Goal: Information Seeking & Learning: Learn about a topic

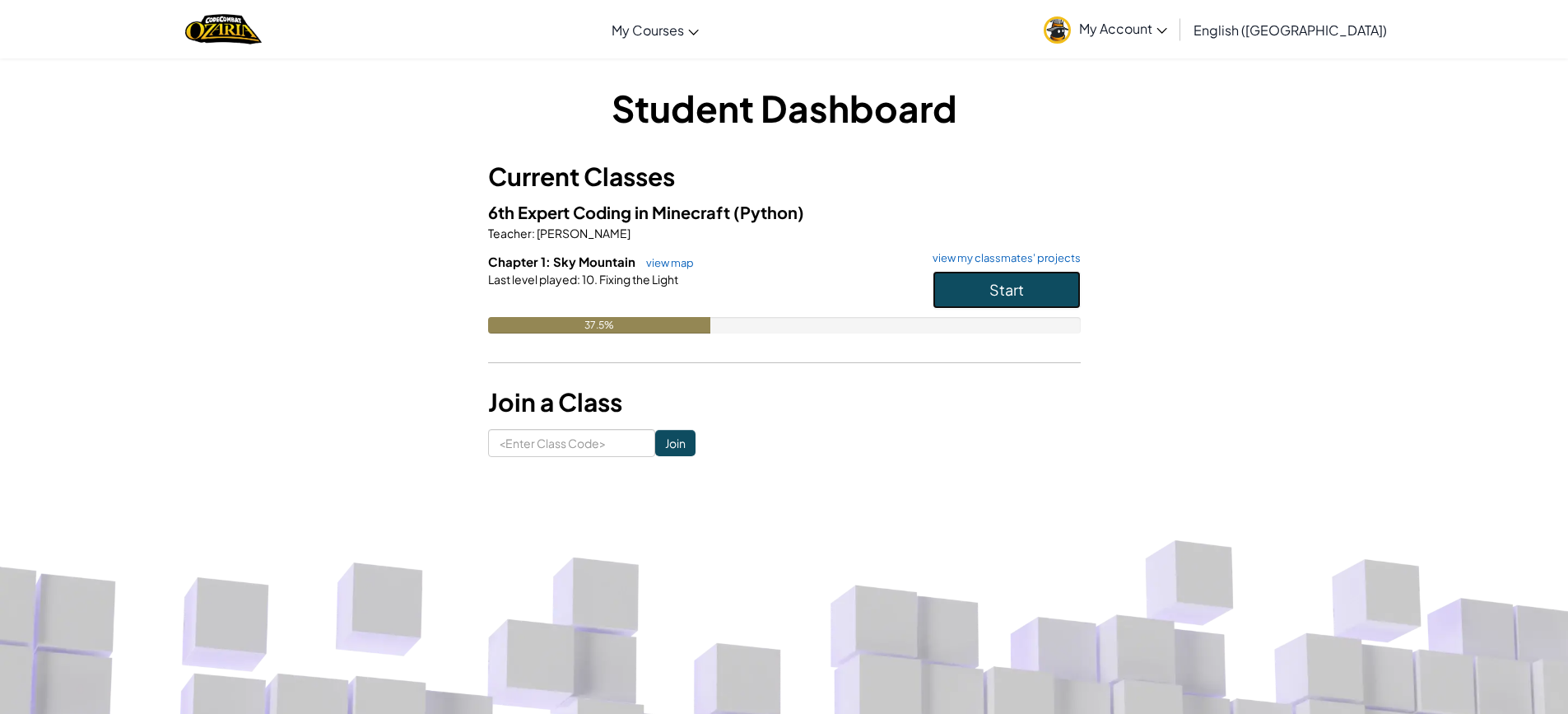
click at [990, 295] on span "Start" at bounding box center [1007, 289] width 35 height 19
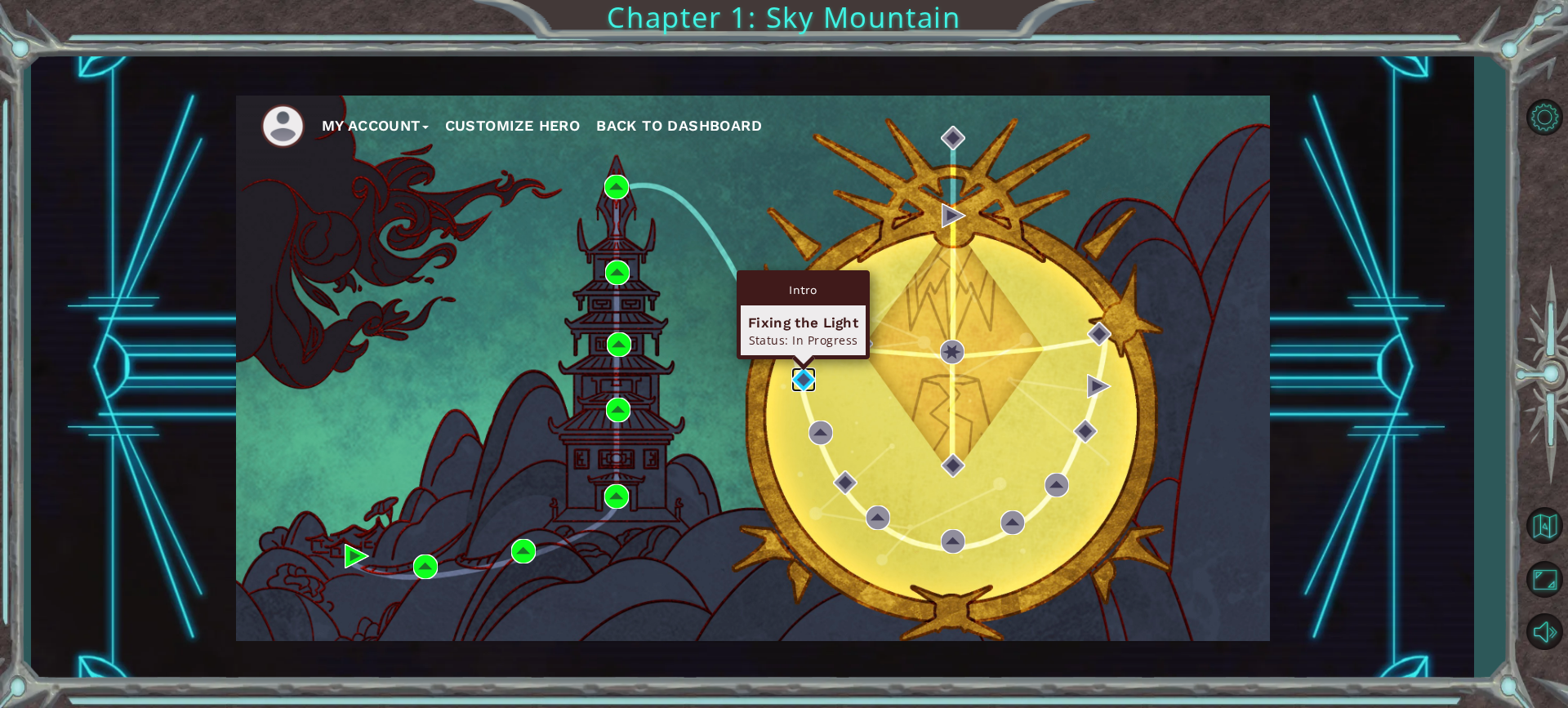
click at [807, 381] on img at bounding box center [803, 380] width 25 height 25
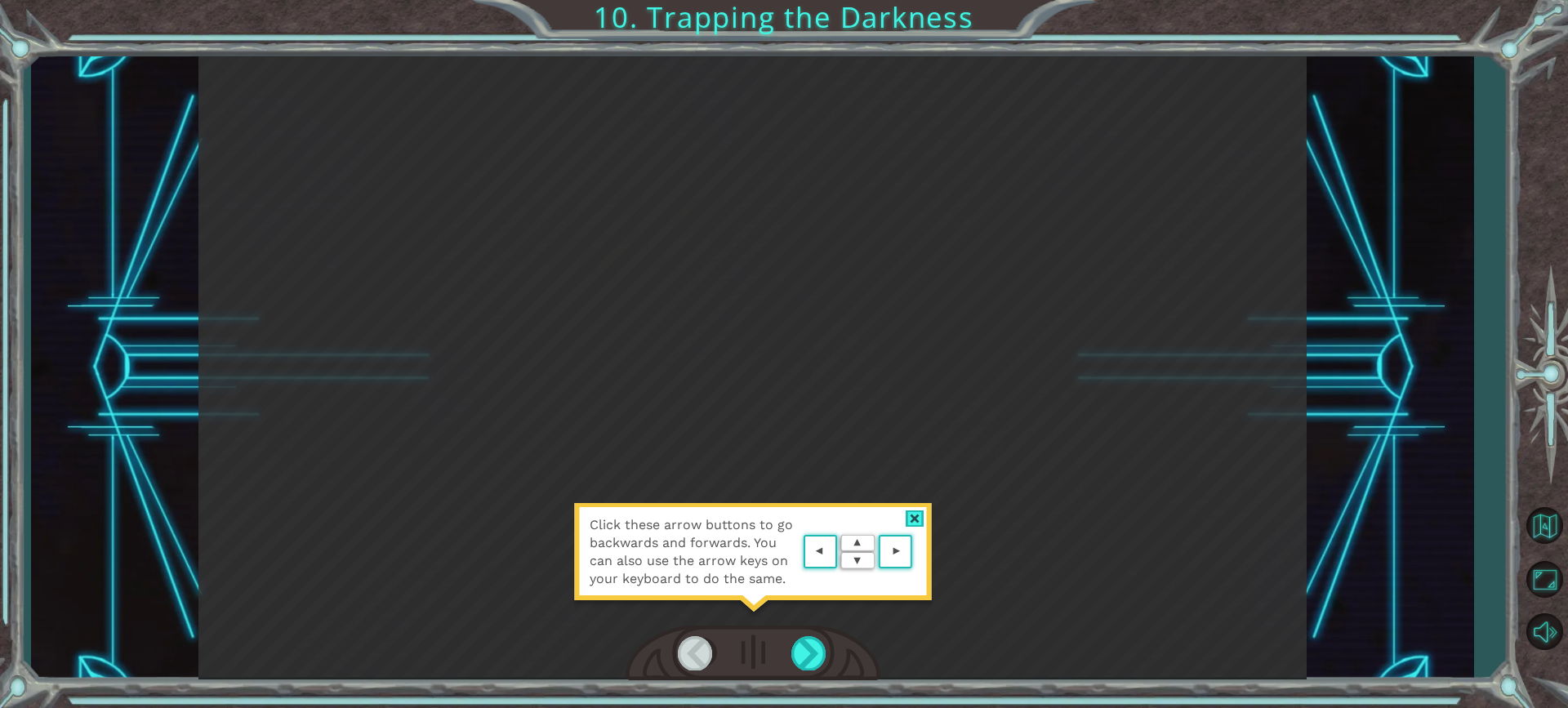
click at [705, 489] on div "Click these arrow buttons to go backwards and forwards. You can also use the ar…" at bounding box center [753, 368] width 1108 height 623
click at [917, 552] on area at bounding box center [917, 552] width 0 height 0
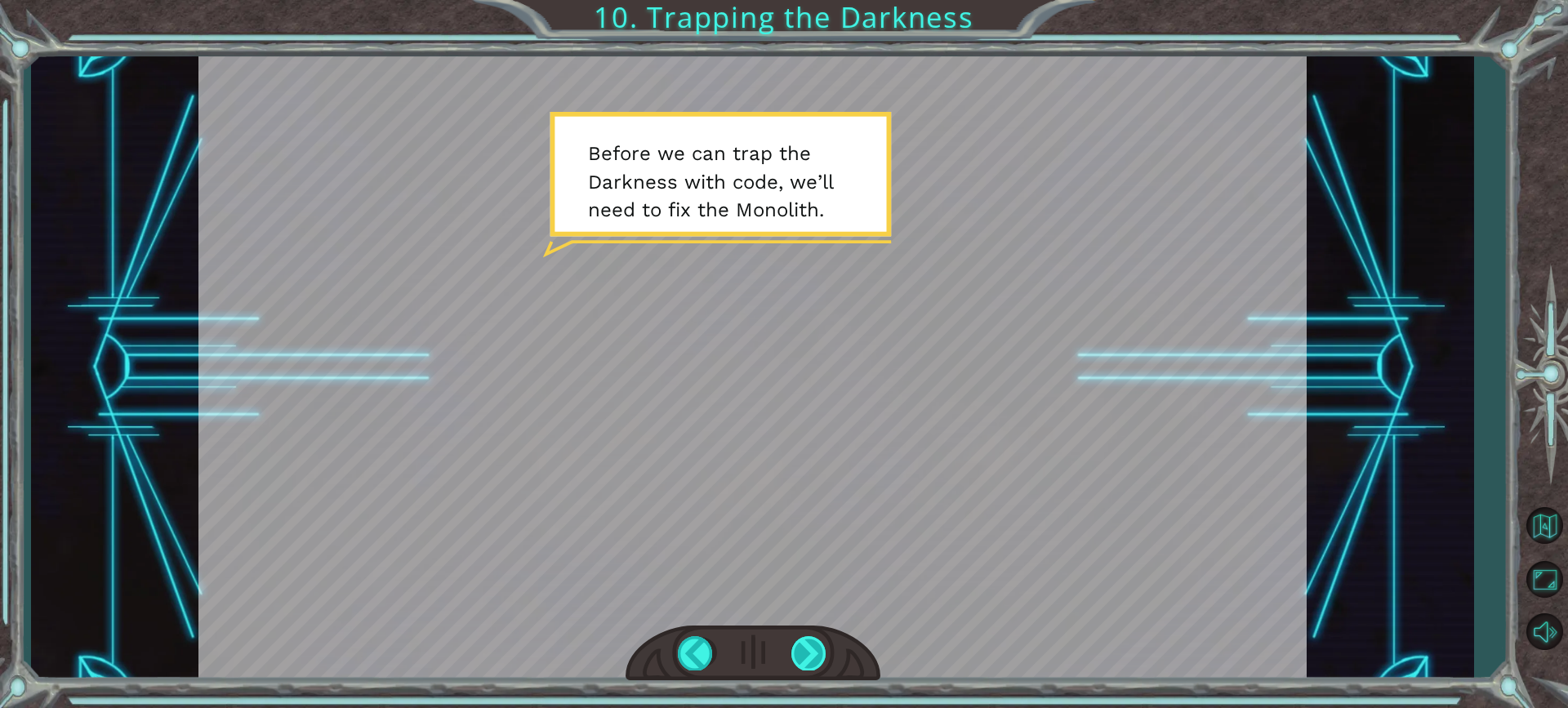
click at [800, 666] on div at bounding box center [809, 653] width 36 height 34
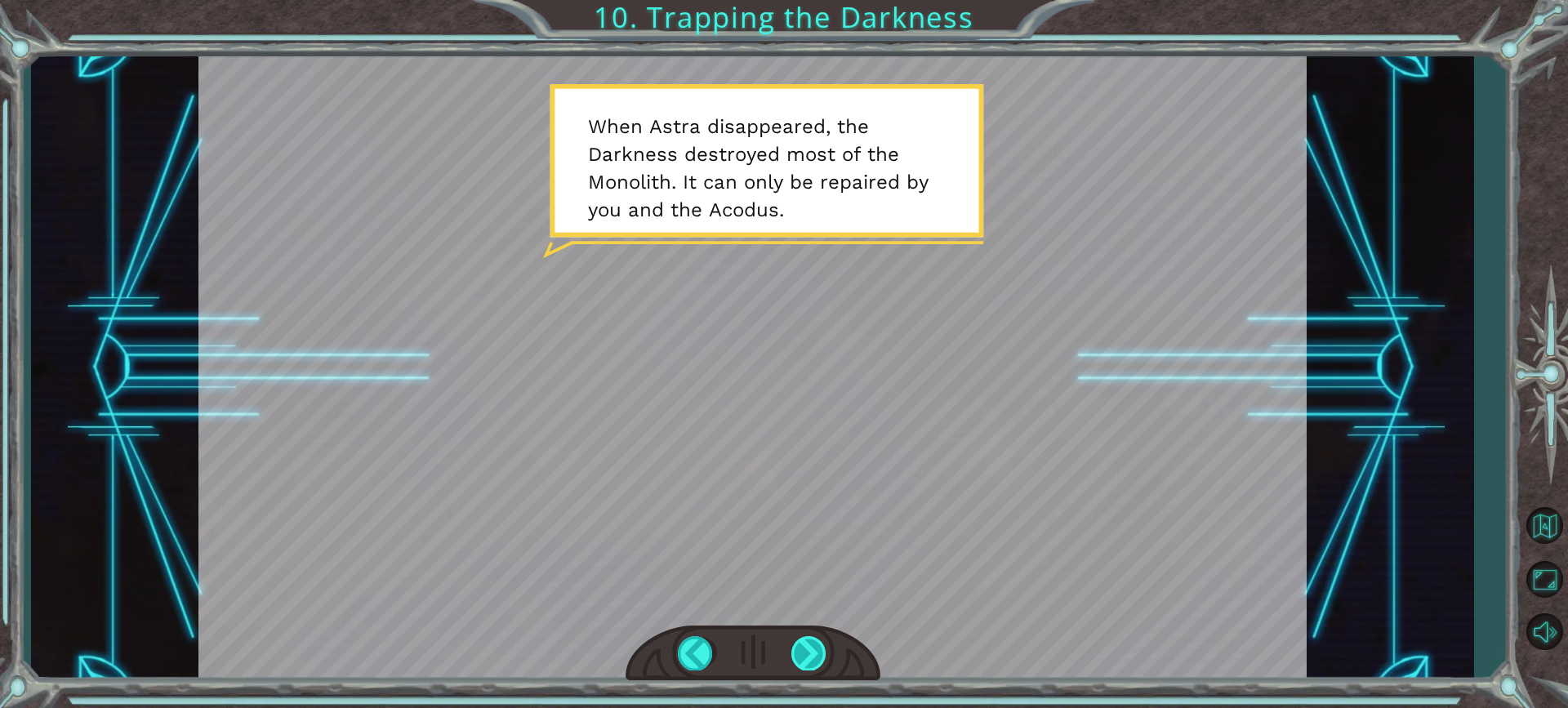
click at [793, 643] on div at bounding box center [753, 654] width 255 height 57
click at [793, 643] on div at bounding box center [809, 653] width 36 height 34
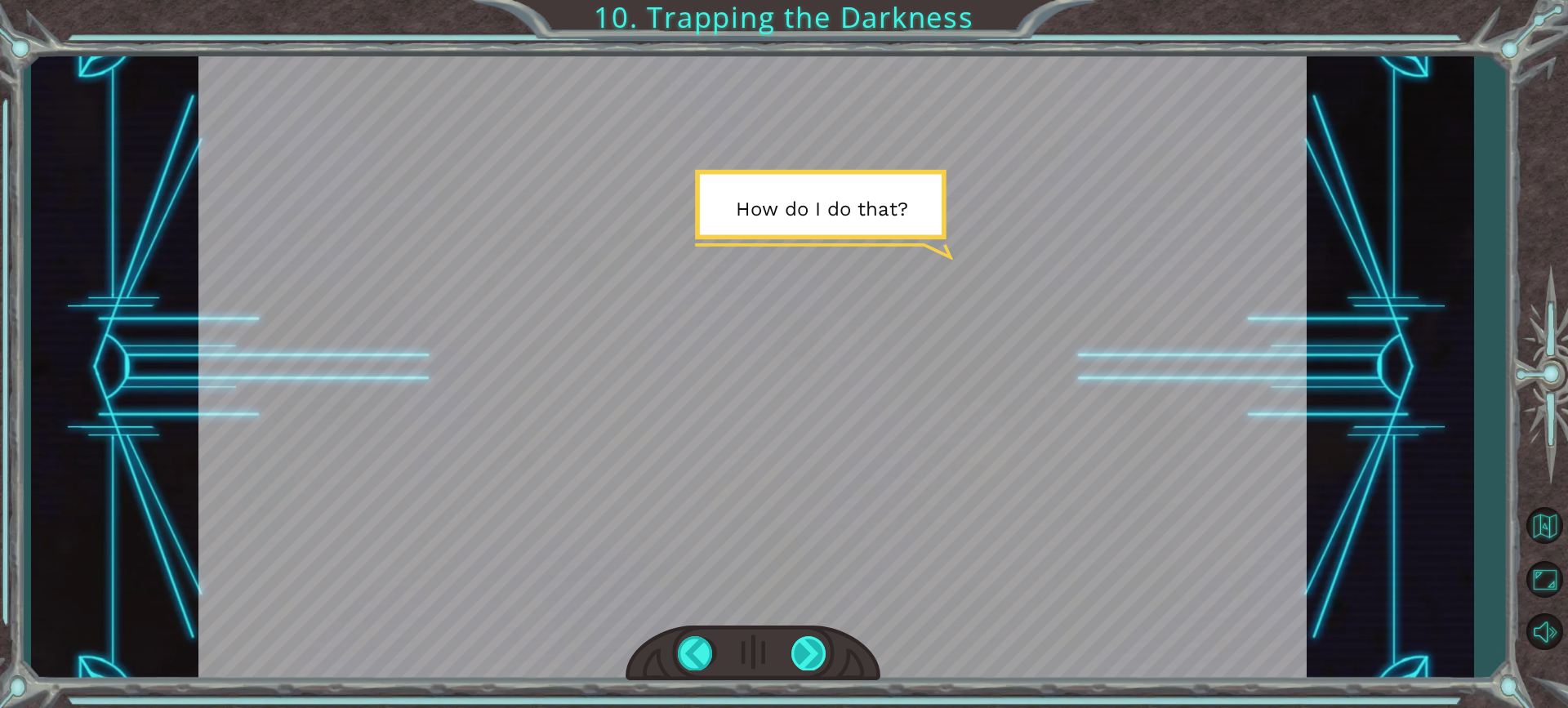
drag, startPoint x: 783, startPoint y: 693, endPoint x: 797, endPoint y: 666, distance: 30.4
click at [788, 681] on div "Temporary Text B e f o r e w e c a n t r a p t h e D a r k n e s s w i t h c o …" at bounding box center [784, 354] width 1568 height 708
click at [799, 665] on div at bounding box center [809, 653] width 36 height 34
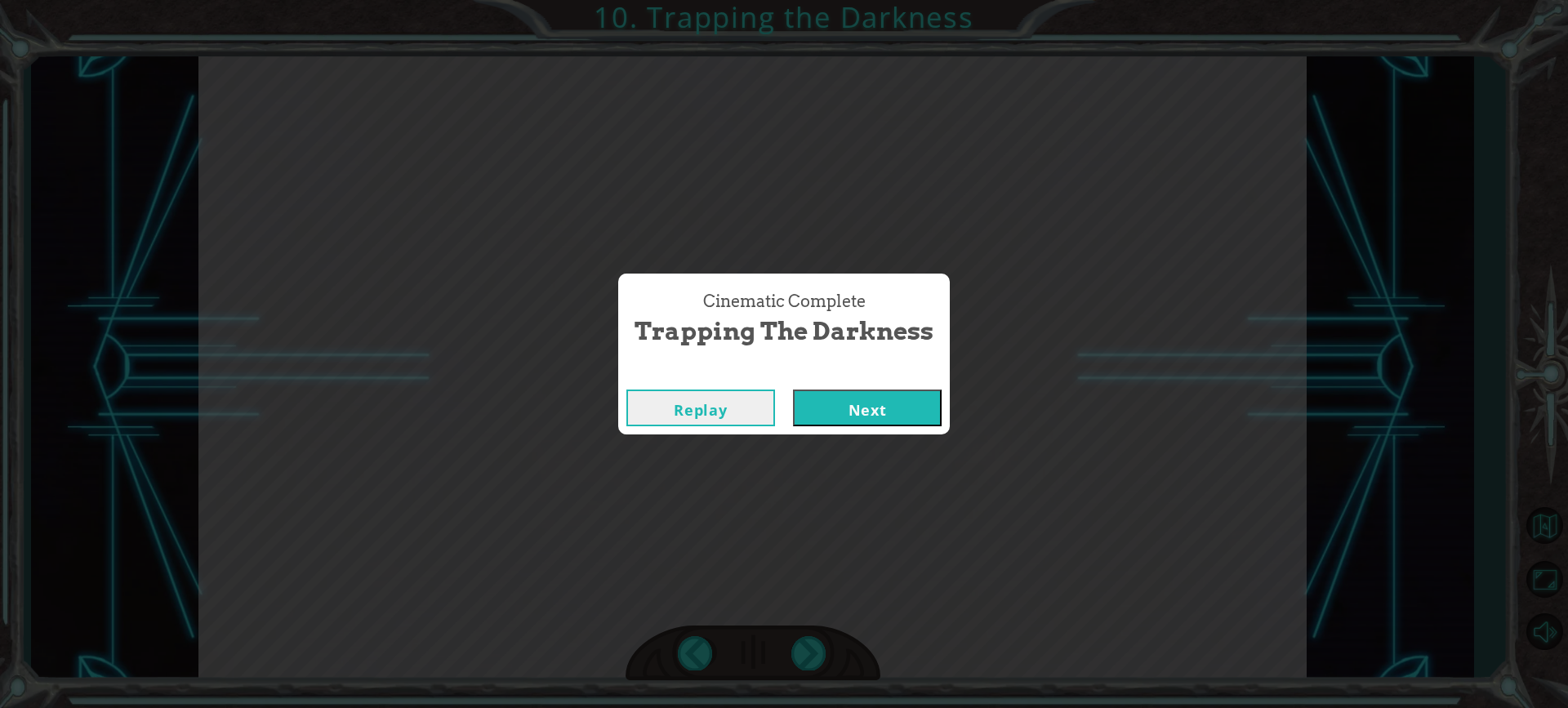
click at [793, 390] on button "Next" at bounding box center [867, 408] width 148 height 37
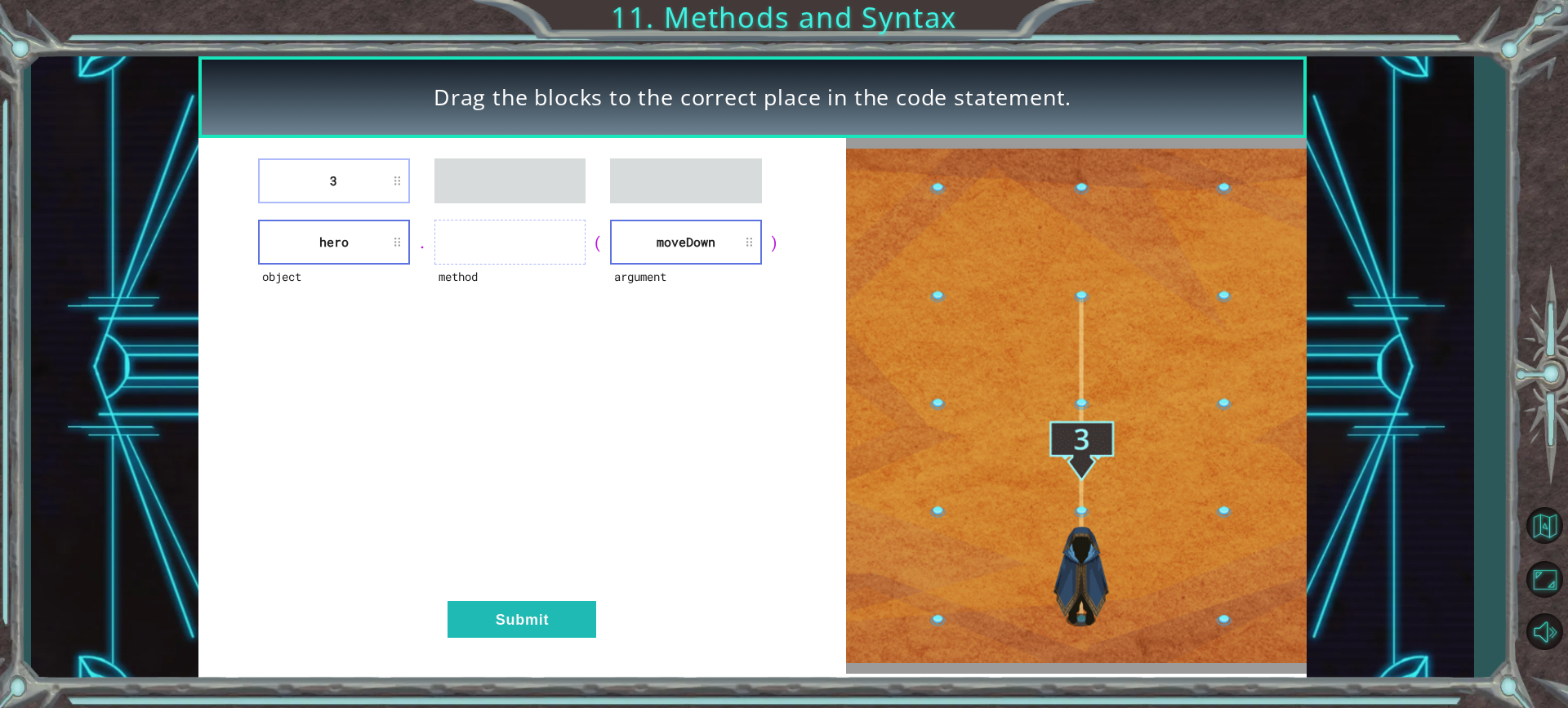
click at [358, 180] on li "3" at bounding box center [334, 180] width 152 height 45
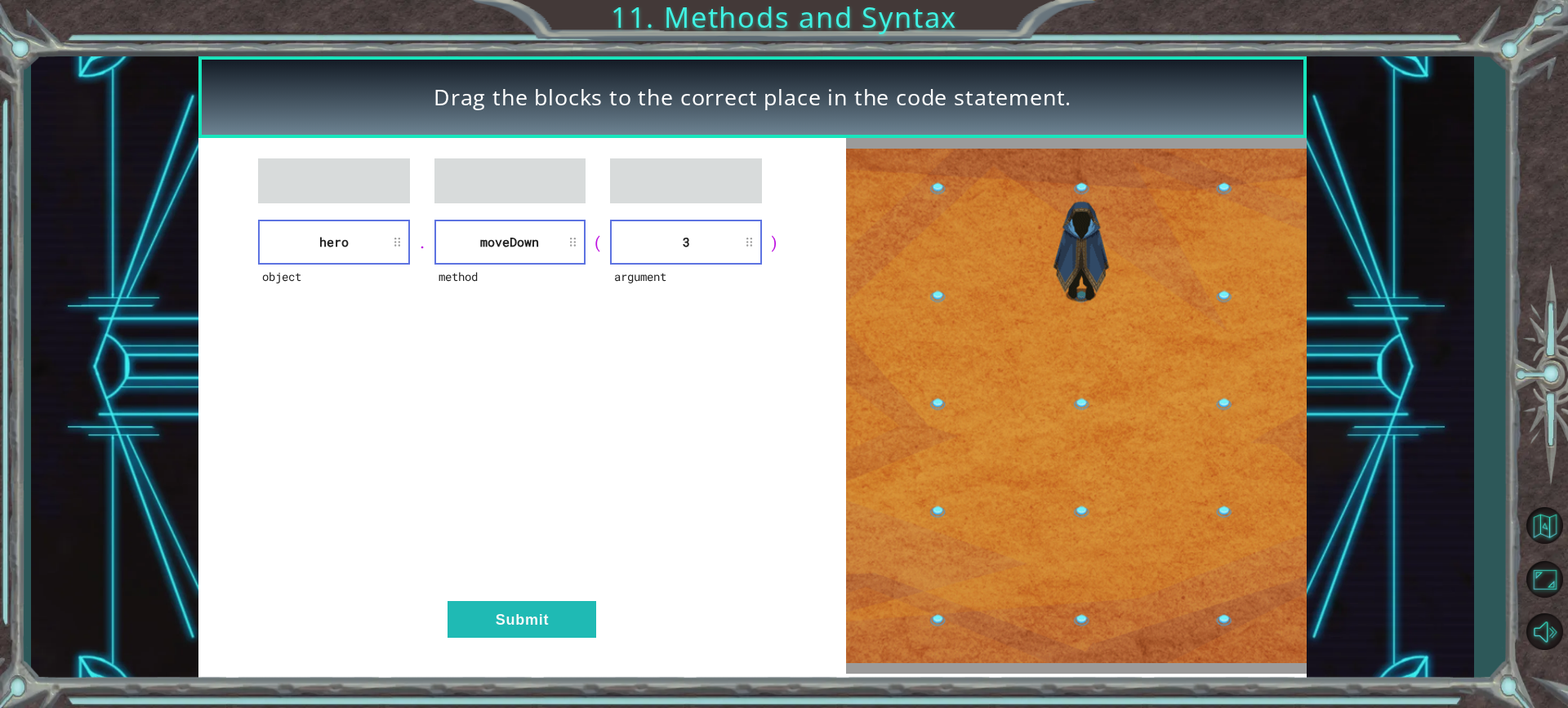
click at [497, 672] on div "Drag the blocks to the correct place in the code statement. object hero . metho…" at bounding box center [784, 354] width 1568 height 708
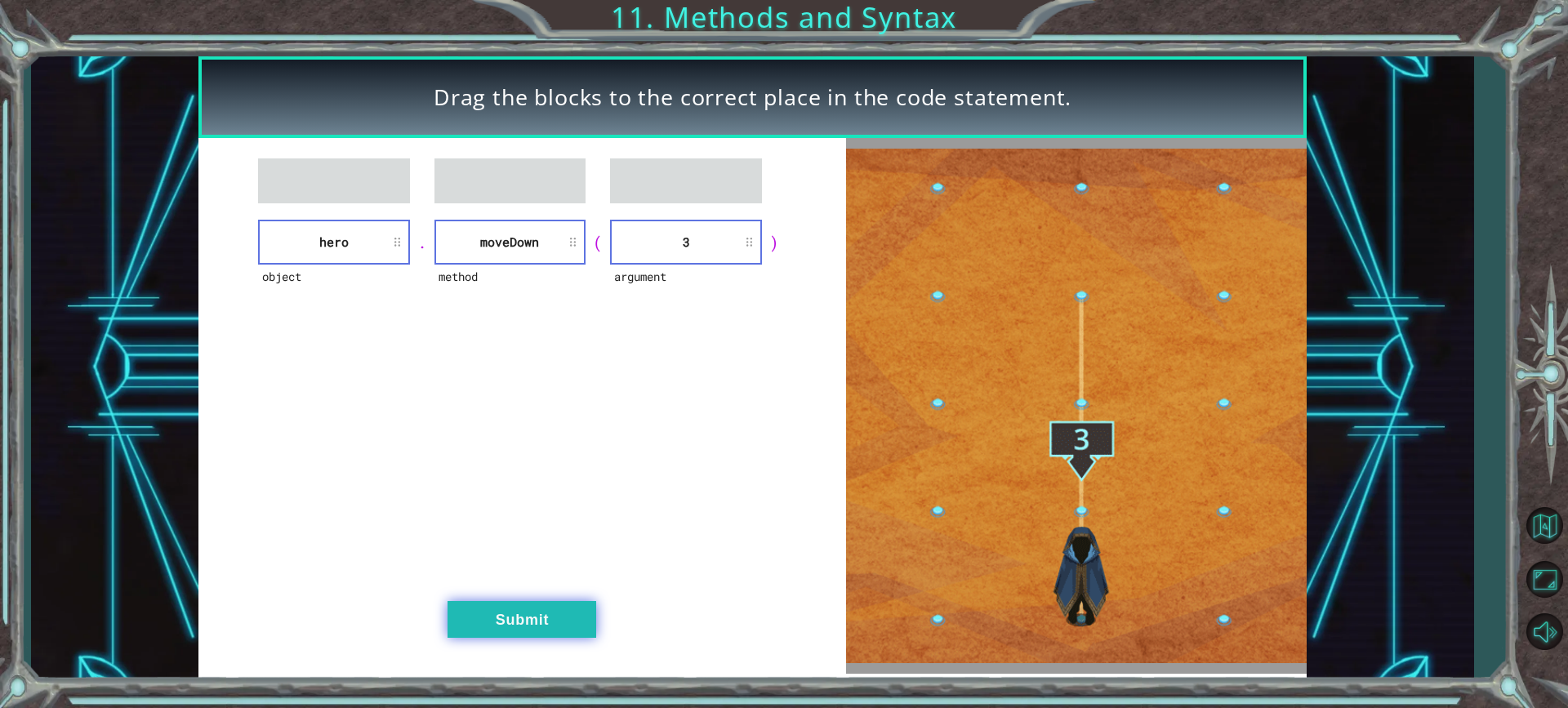
click at [502, 629] on button "Submit" at bounding box center [521, 620] width 148 height 37
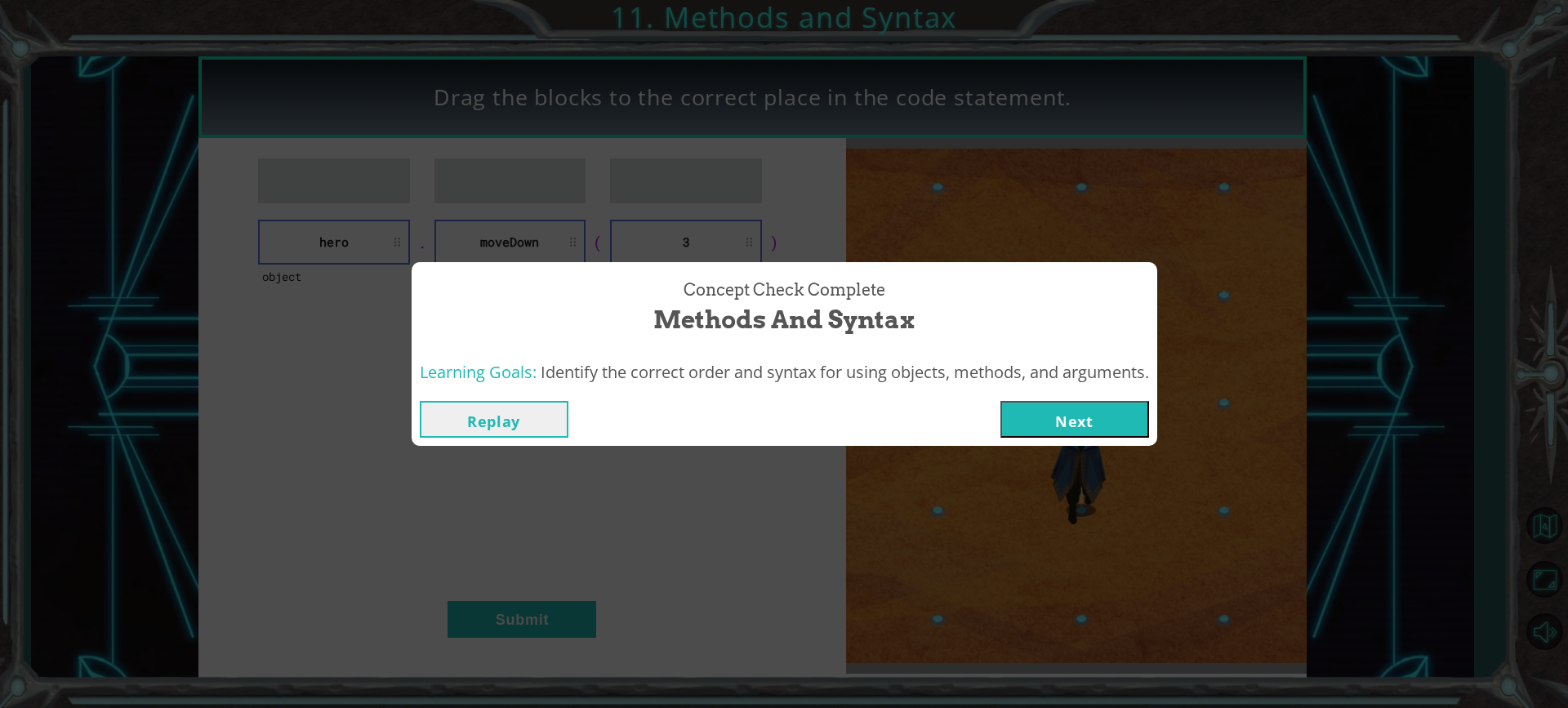
click at [1047, 423] on button "Next" at bounding box center [1075, 420] width 148 height 37
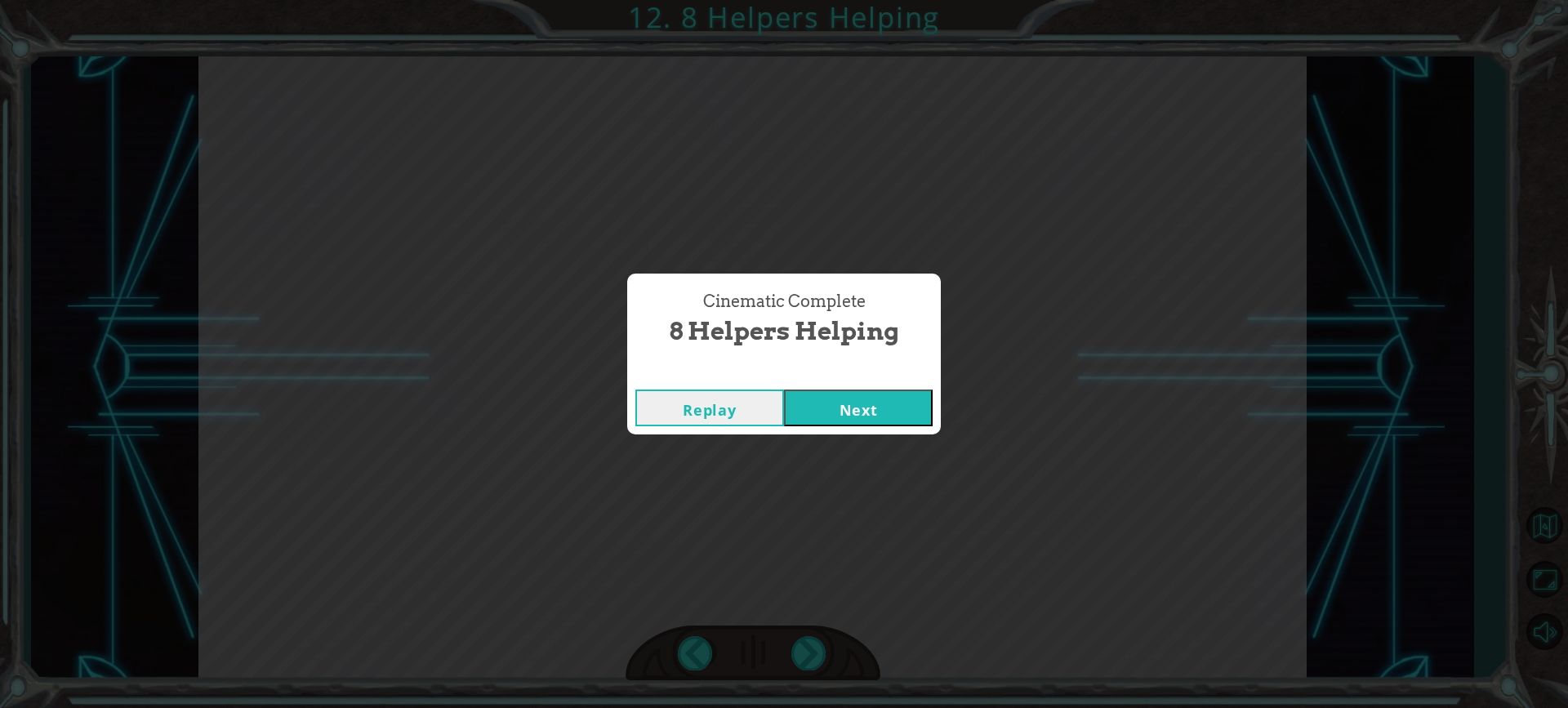
click button "Next" at bounding box center [858, 408] width 148 height 37
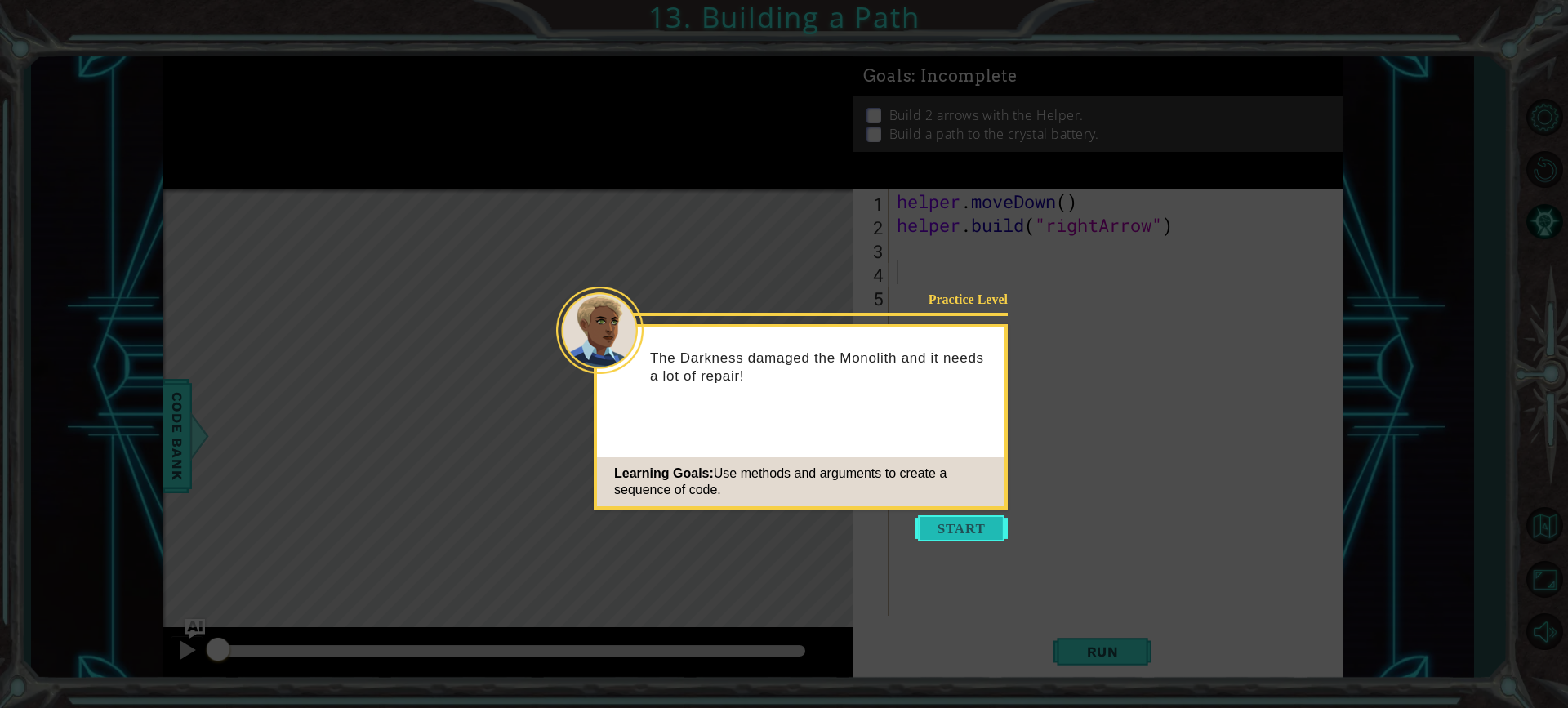
click at [943, 522] on button "Start" at bounding box center [961, 529] width 93 height 27
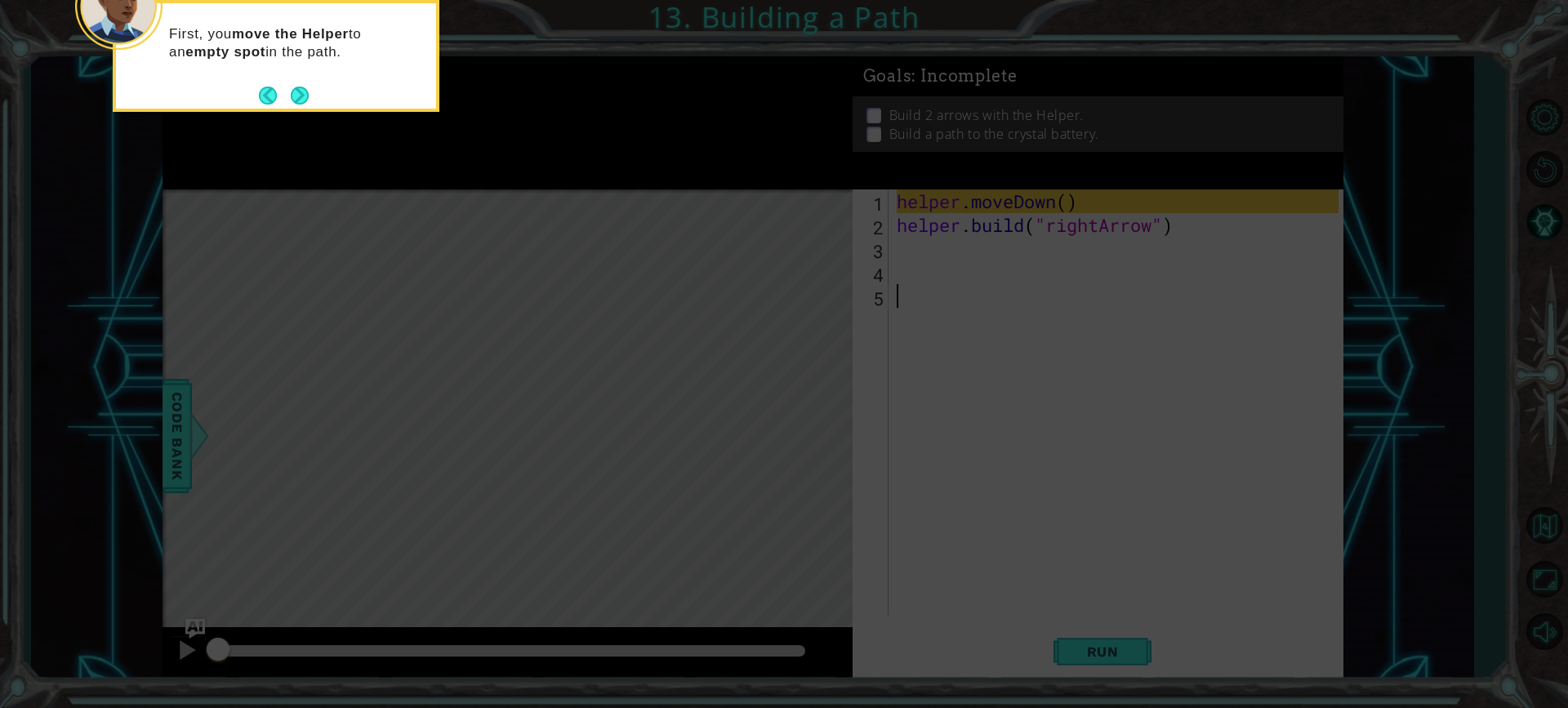
click at [927, 505] on icon at bounding box center [784, 106] width 1568 height 1204
click at [291, 88] on button "Next" at bounding box center [300, 95] width 18 height 18
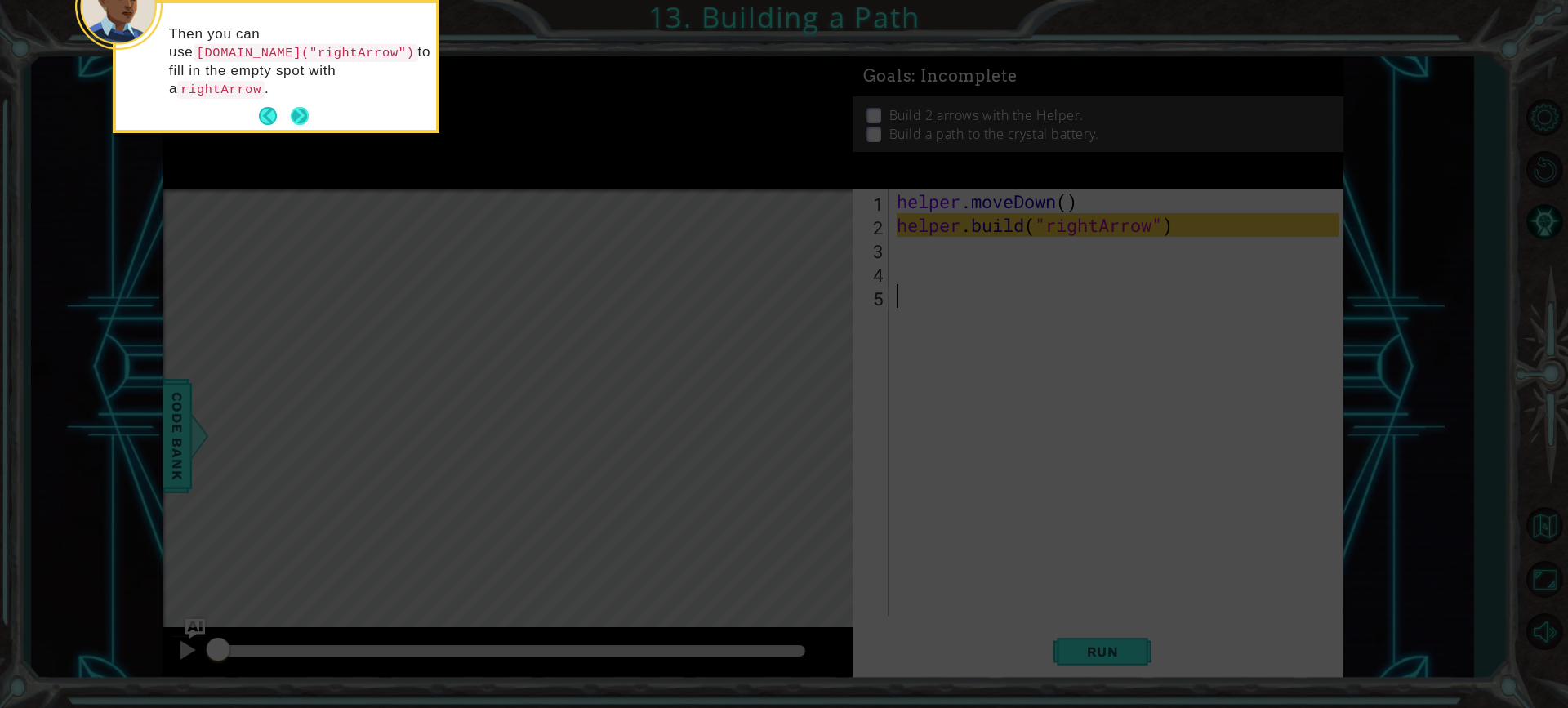
click at [303, 107] on button "Next" at bounding box center [300, 116] width 18 height 18
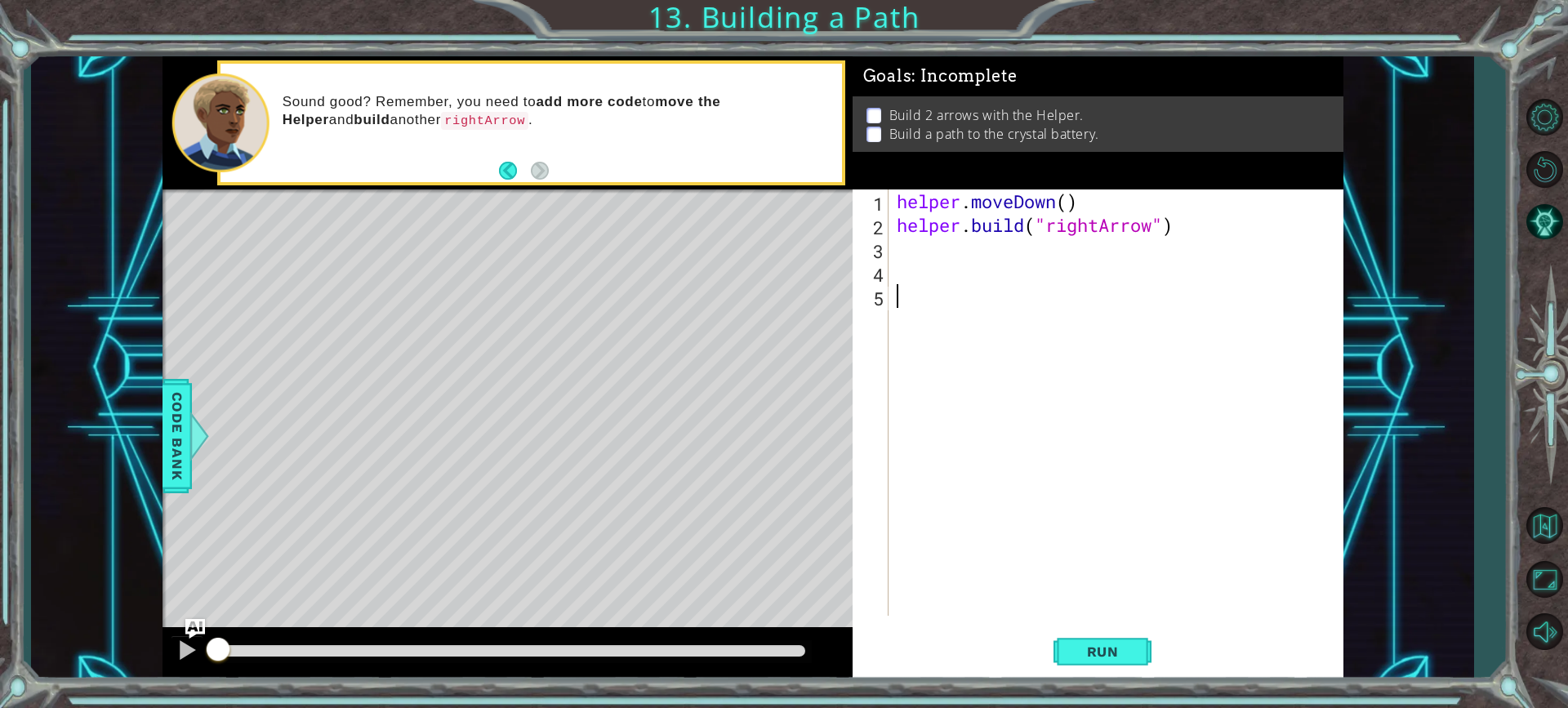
click at [958, 274] on div "helper . moveDown ( ) helper . build ( "rightArrow" )" at bounding box center [1120, 426] width 453 height 474
click at [955, 268] on div "helper . moveDown ( ) helper . build ( "rightArrow" )" at bounding box center [1120, 426] width 453 height 474
click at [953, 252] on div "helper . moveDown ( ) helper . build ( "rightArrow" )" at bounding box center [1120, 426] width 453 height 474
type textarea "h"
click at [931, 435] on div "helper . moveDown ( ) helper . build ( "rightArrow" ) h" at bounding box center [1120, 426] width 453 height 474
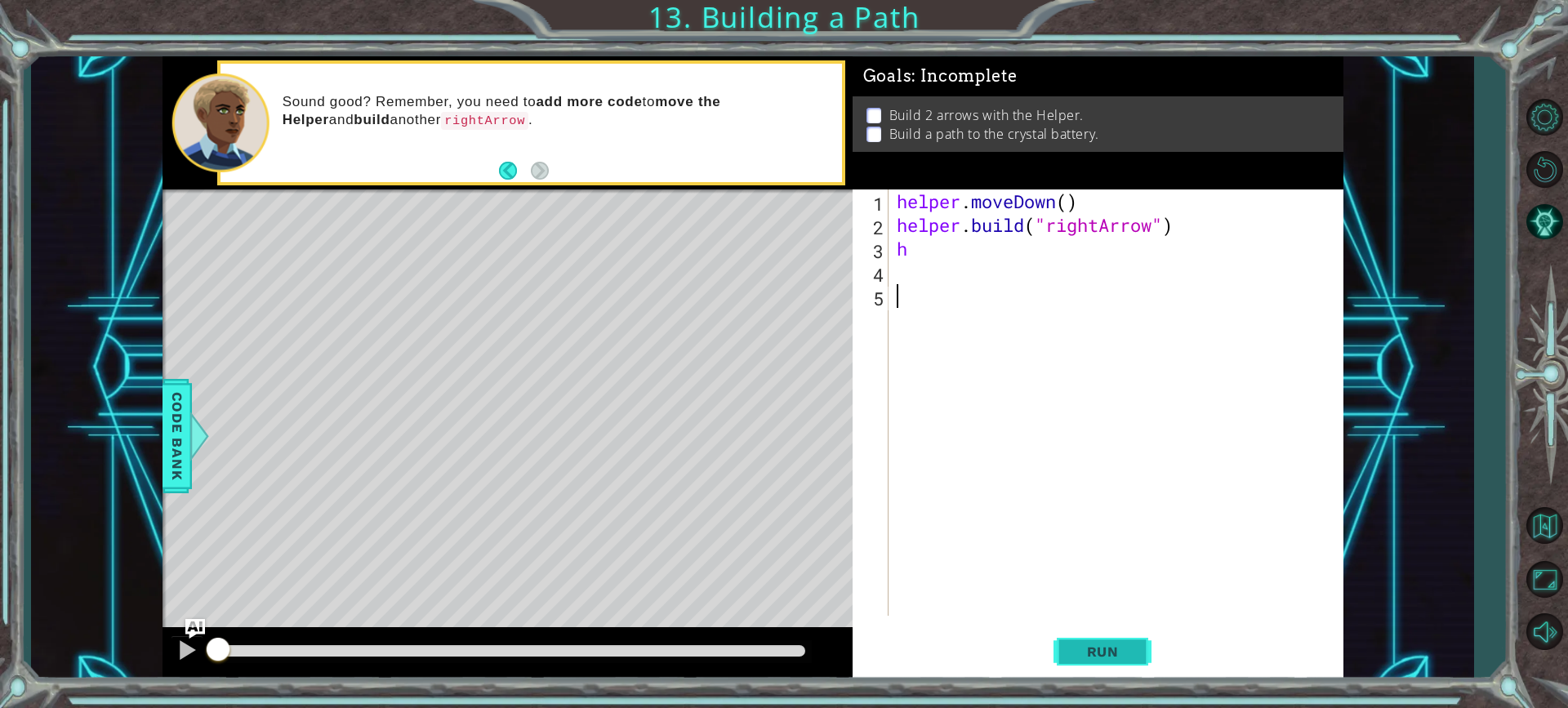
click at [1083, 641] on button "Run" at bounding box center [1102, 651] width 98 height 49
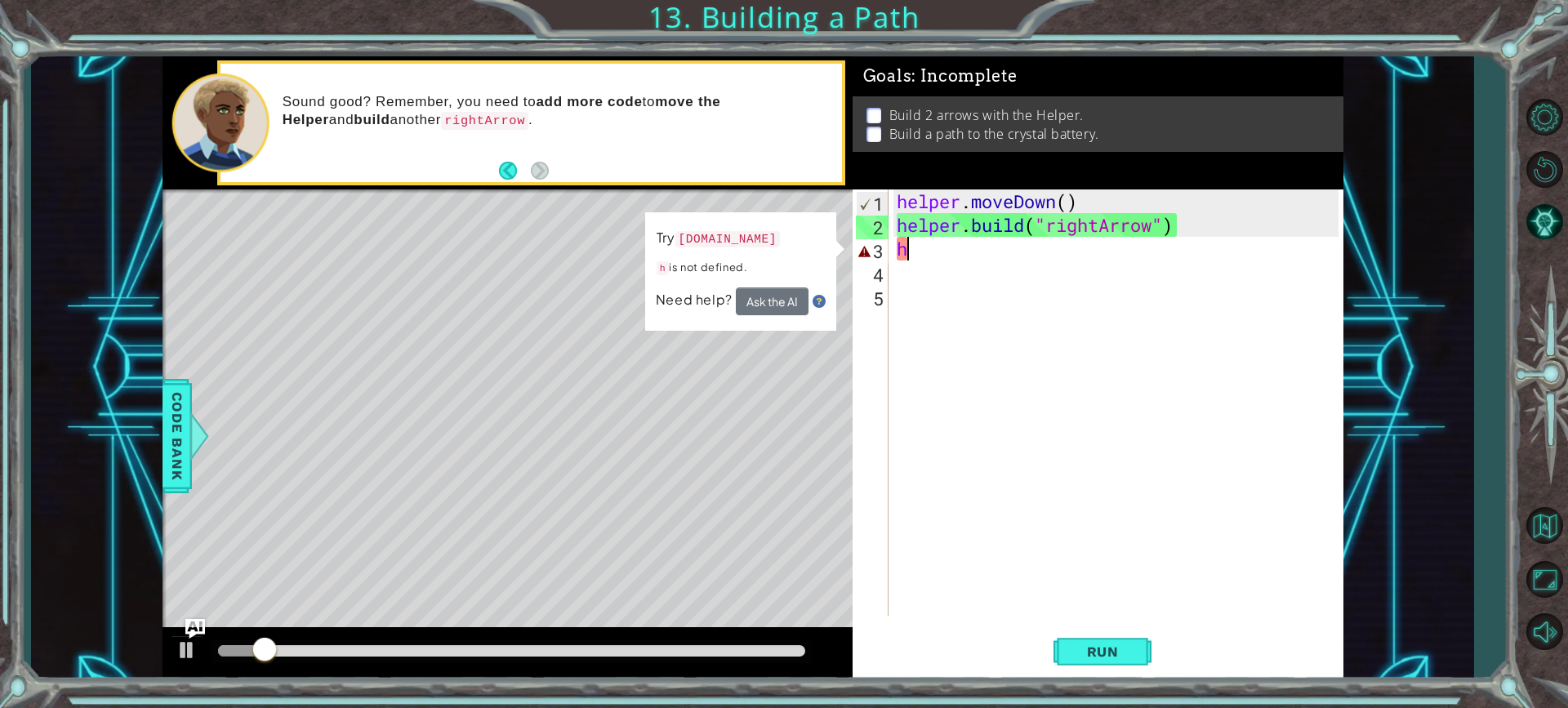
click at [934, 242] on div "helper . moveDown ( ) helper . build ( "rightArrow" ) h" at bounding box center [1120, 426] width 453 height 474
type textarea "h"
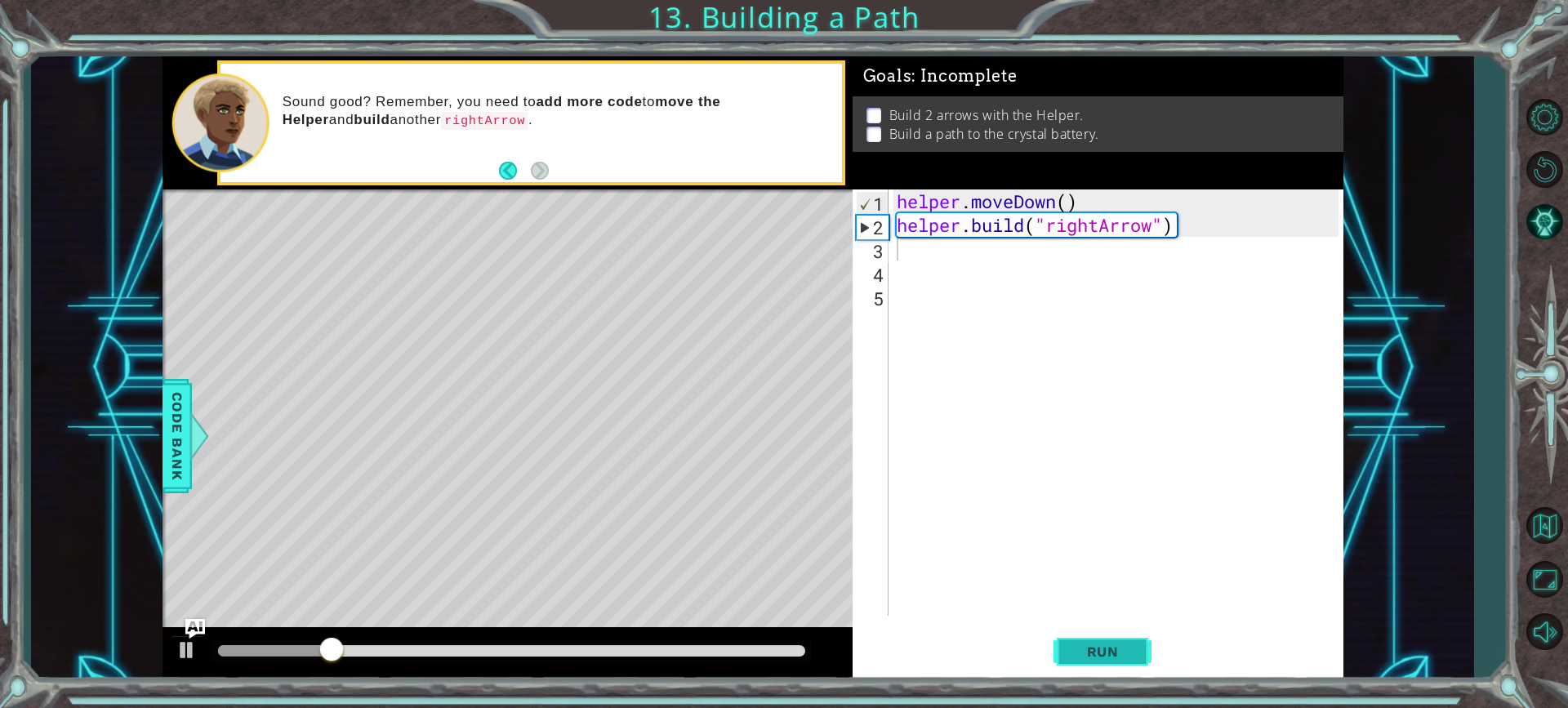
click at [1077, 654] on span "Run" at bounding box center [1102, 651] width 65 height 16
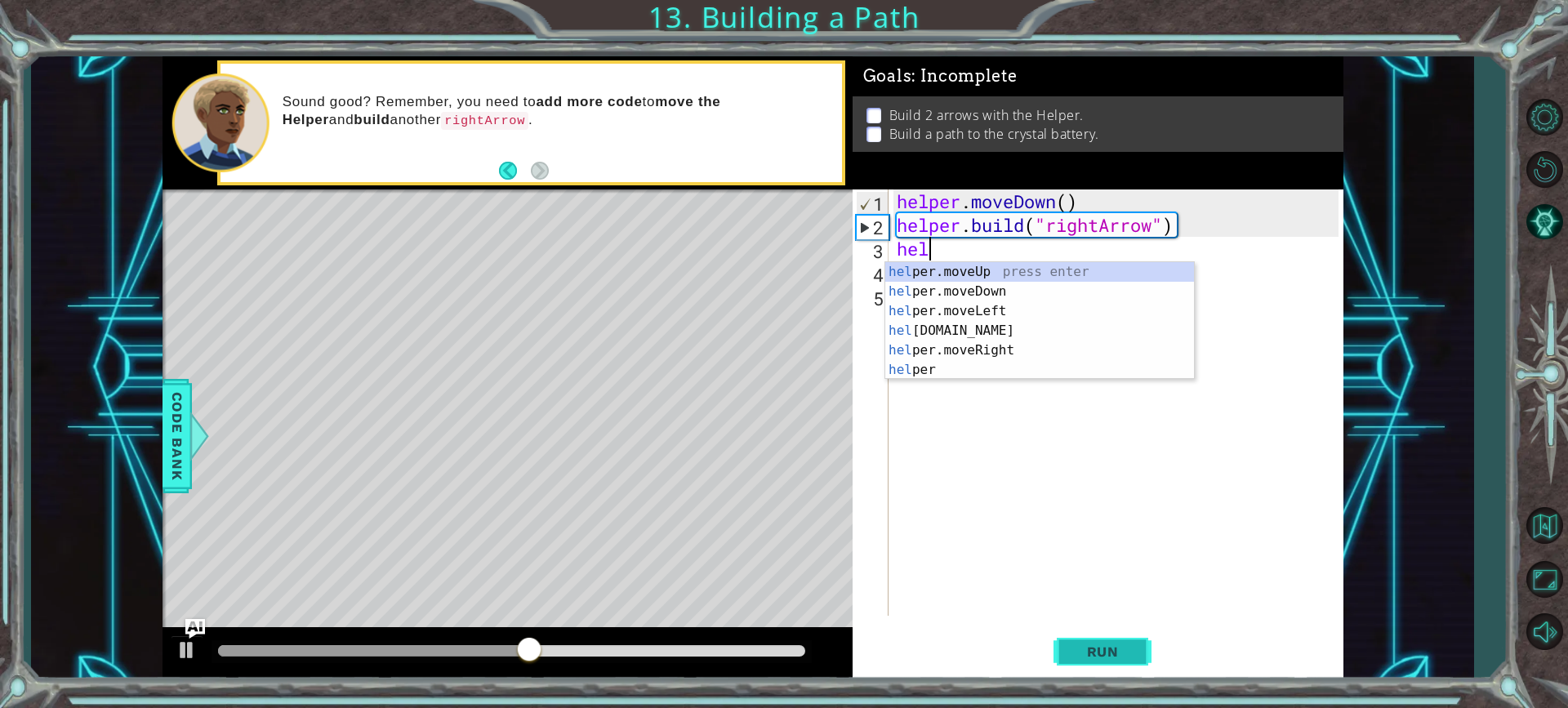
scroll to position [0, 1]
click at [1019, 341] on div "help er.moveUp press enter help er.moveDown press enter help er.moveLeft press …" at bounding box center [1039, 340] width 308 height 156
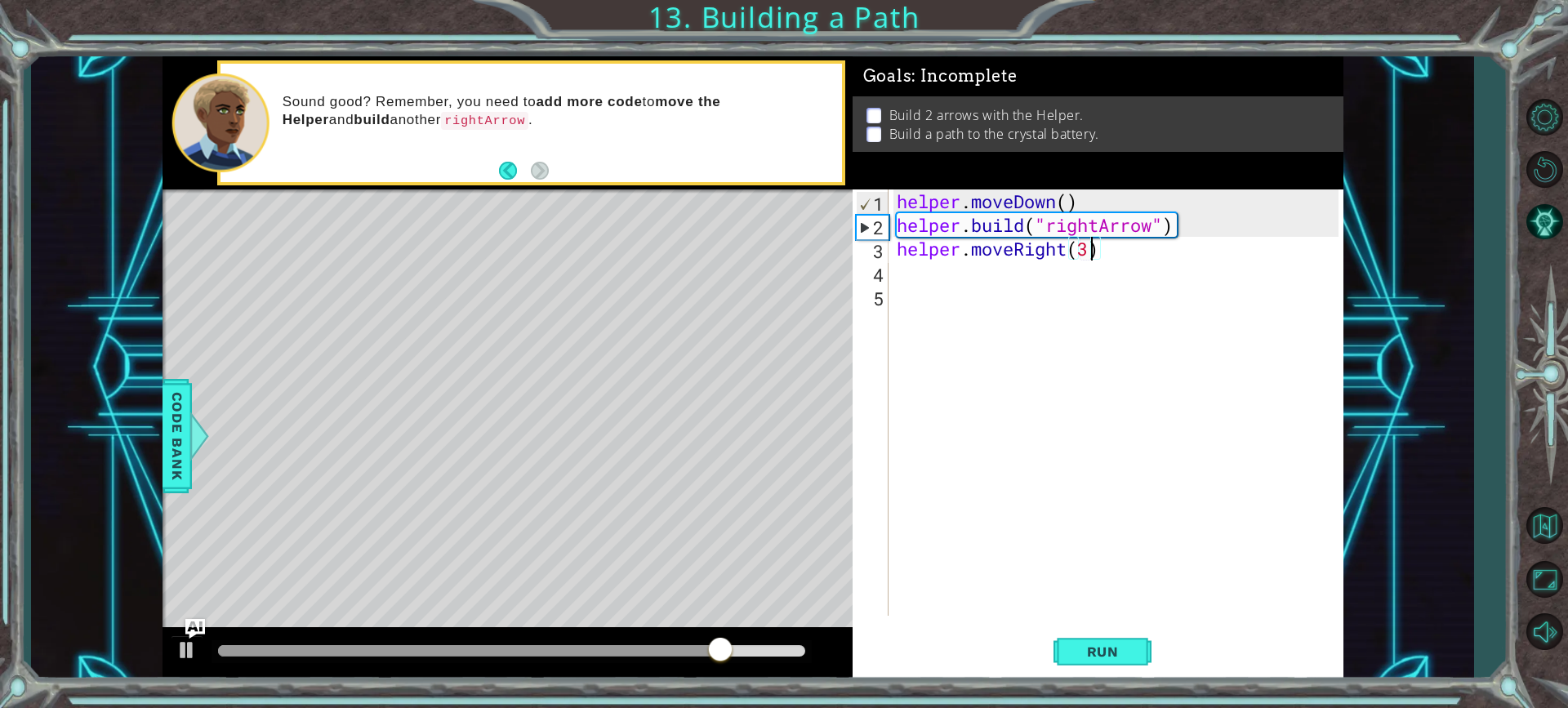
scroll to position [0, 8]
type textarea "helper.moveRight(3)"
click at [1110, 637] on button "Run" at bounding box center [1102, 651] width 98 height 49
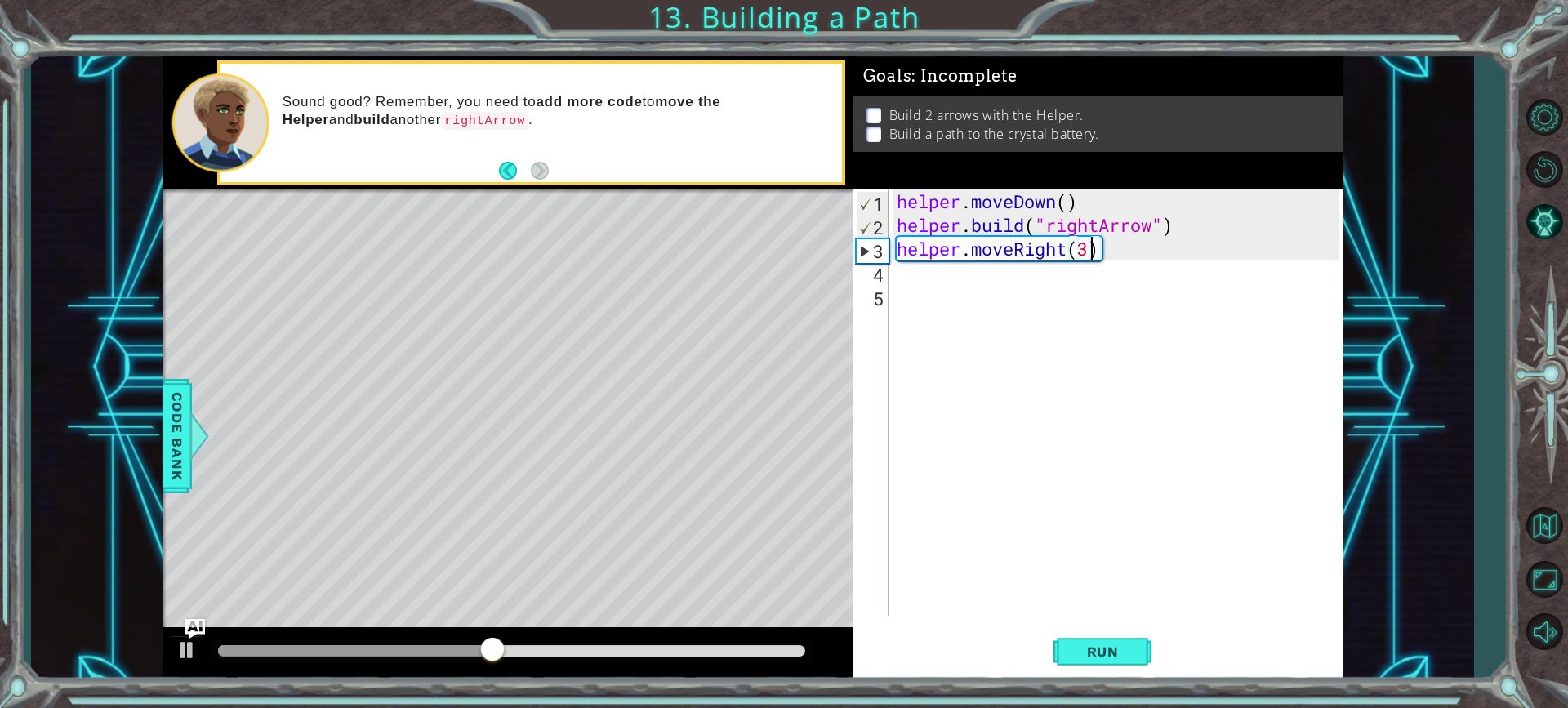
click at [1154, 328] on div "helper . moveDown ( ) helper . build ( "rightArrow" ) helper . moveRight ( 3 )" at bounding box center [1120, 426] width 453 height 474
click at [1030, 285] on div "helper . moveDown ( ) helper . build ( "rightArrow" ) helper . moveRight ( 3 )" at bounding box center [1120, 426] width 453 height 474
click at [1009, 270] on div "helper . moveDown ( ) helper . build ( "rightArrow" ) helper . moveRight ( 3 )" at bounding box center [1120, 426] width 453 height 474
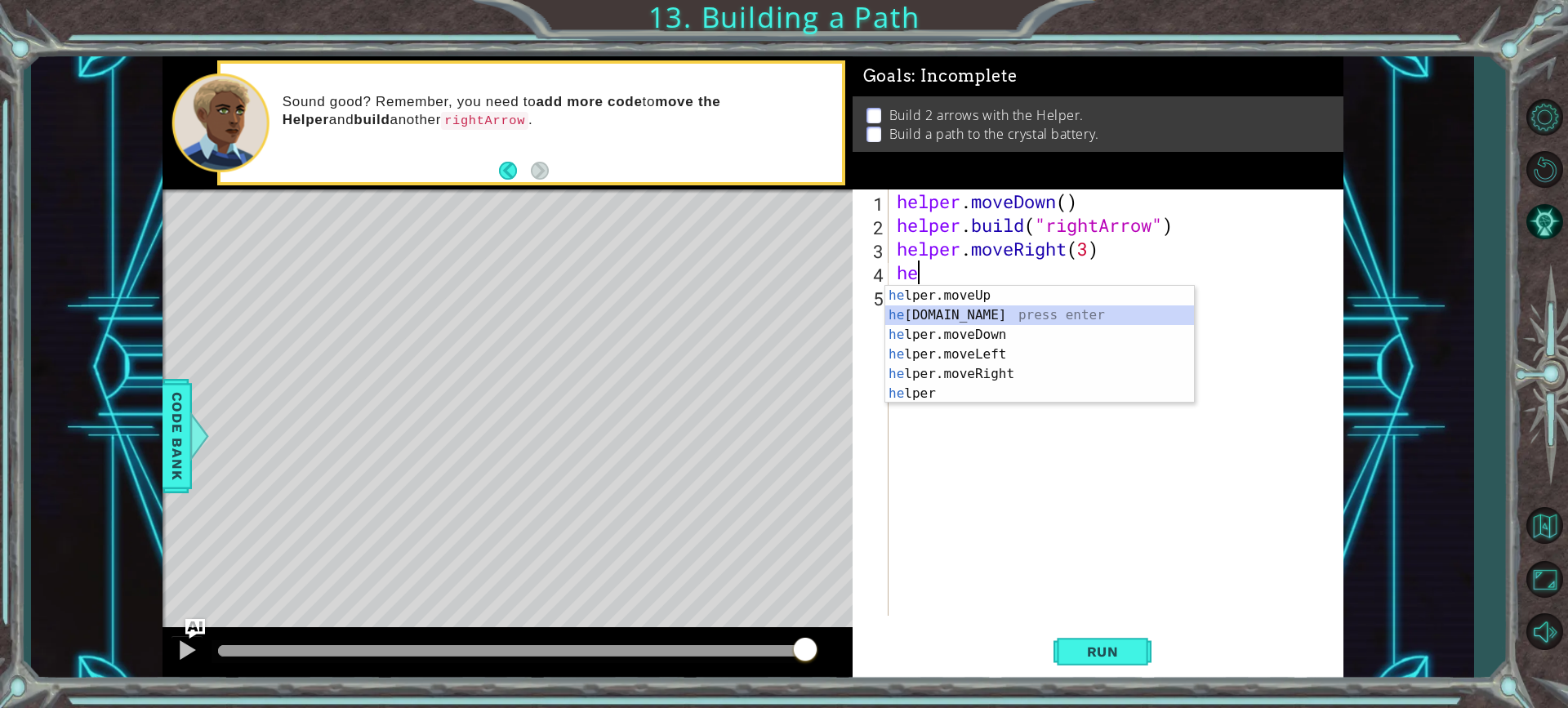
click at [1115, 312] on div "he lper.moveUp press enter he [DOMAIN_NAME] press enter he lper.moveDown press …" at bounding box center [1039, 363] width 308 height 156
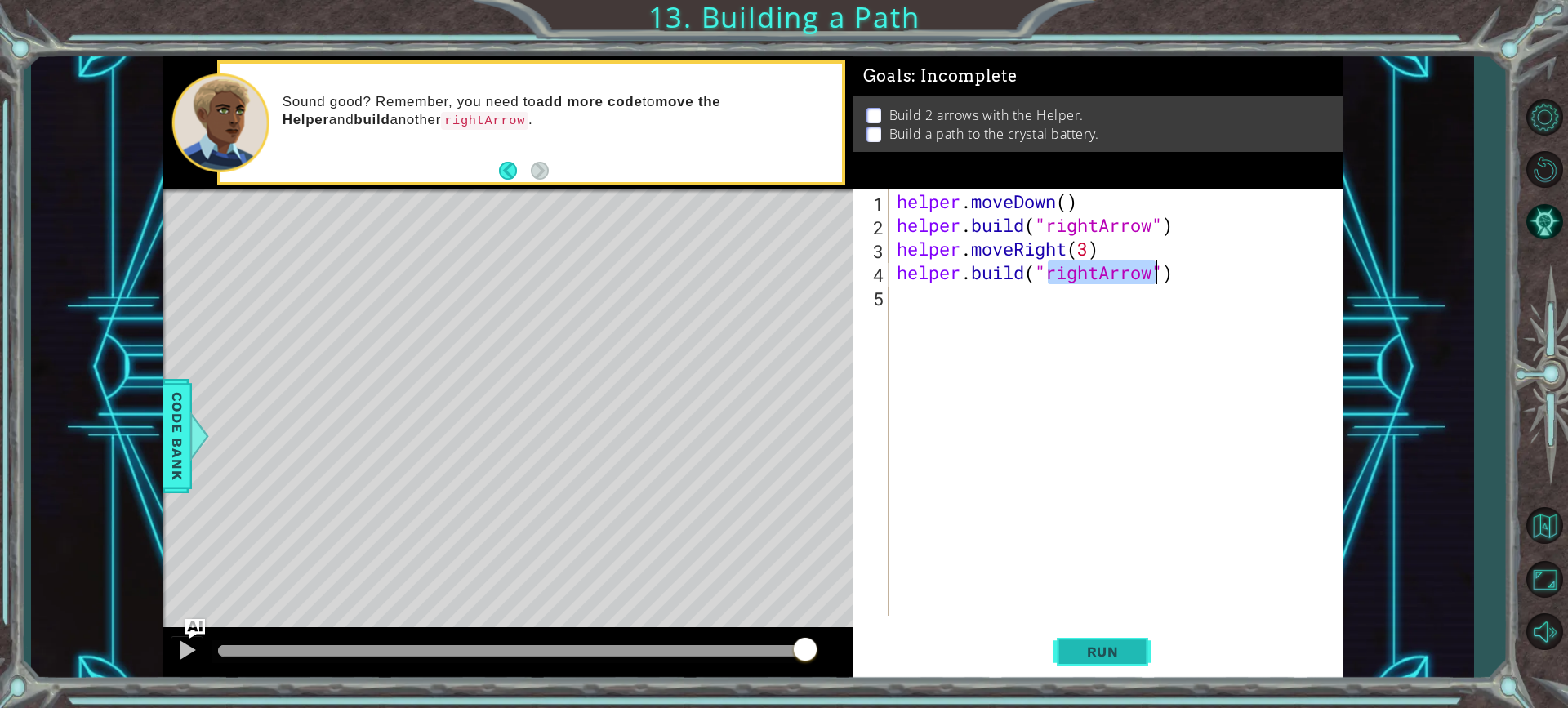
type textarea "[DOMAIN_NAME]("rightArrow")"
click at [1096, 652] on span "Run" at bounding box center [1102, 651] width 65 height 16
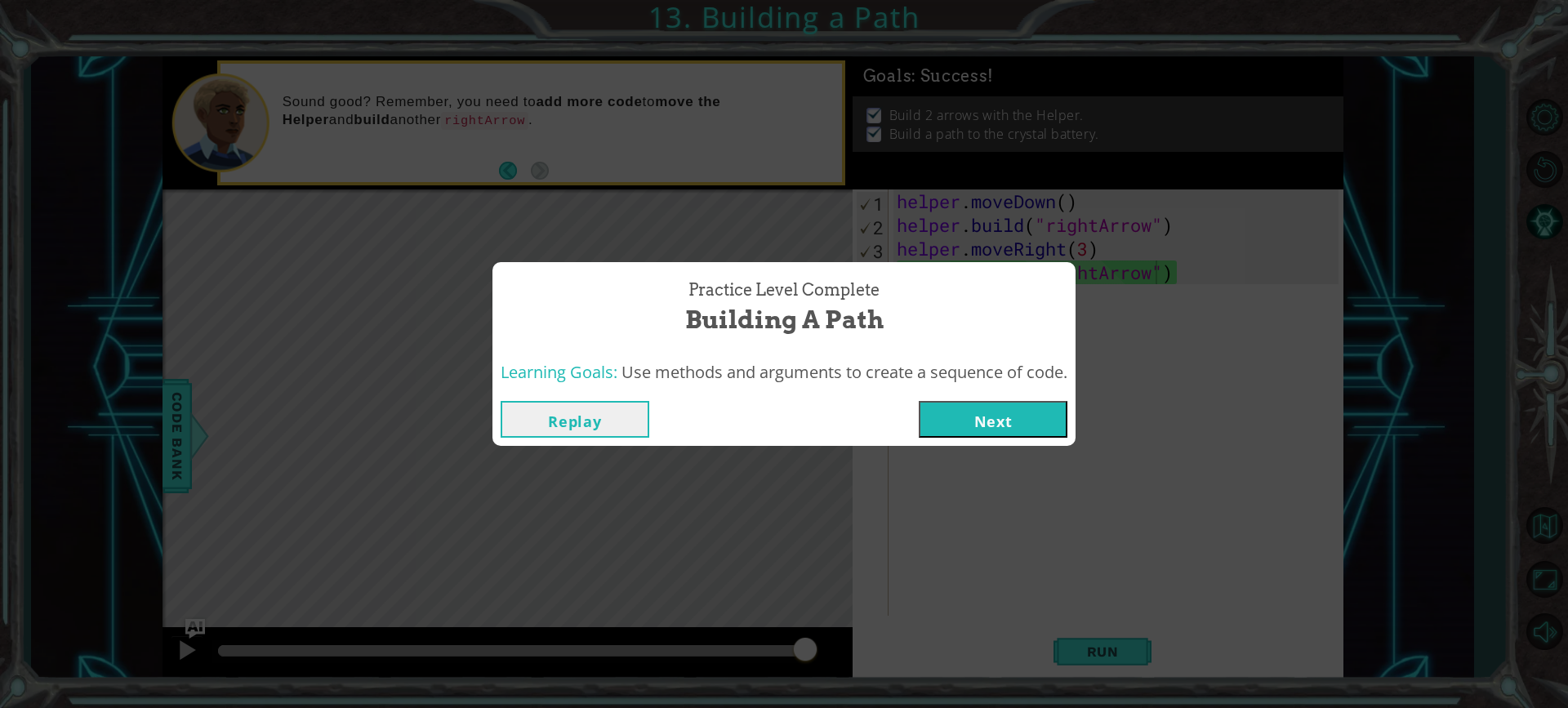
click at [937, 408] on button "Next" at bounding box center [993, 420] width 148 height 37
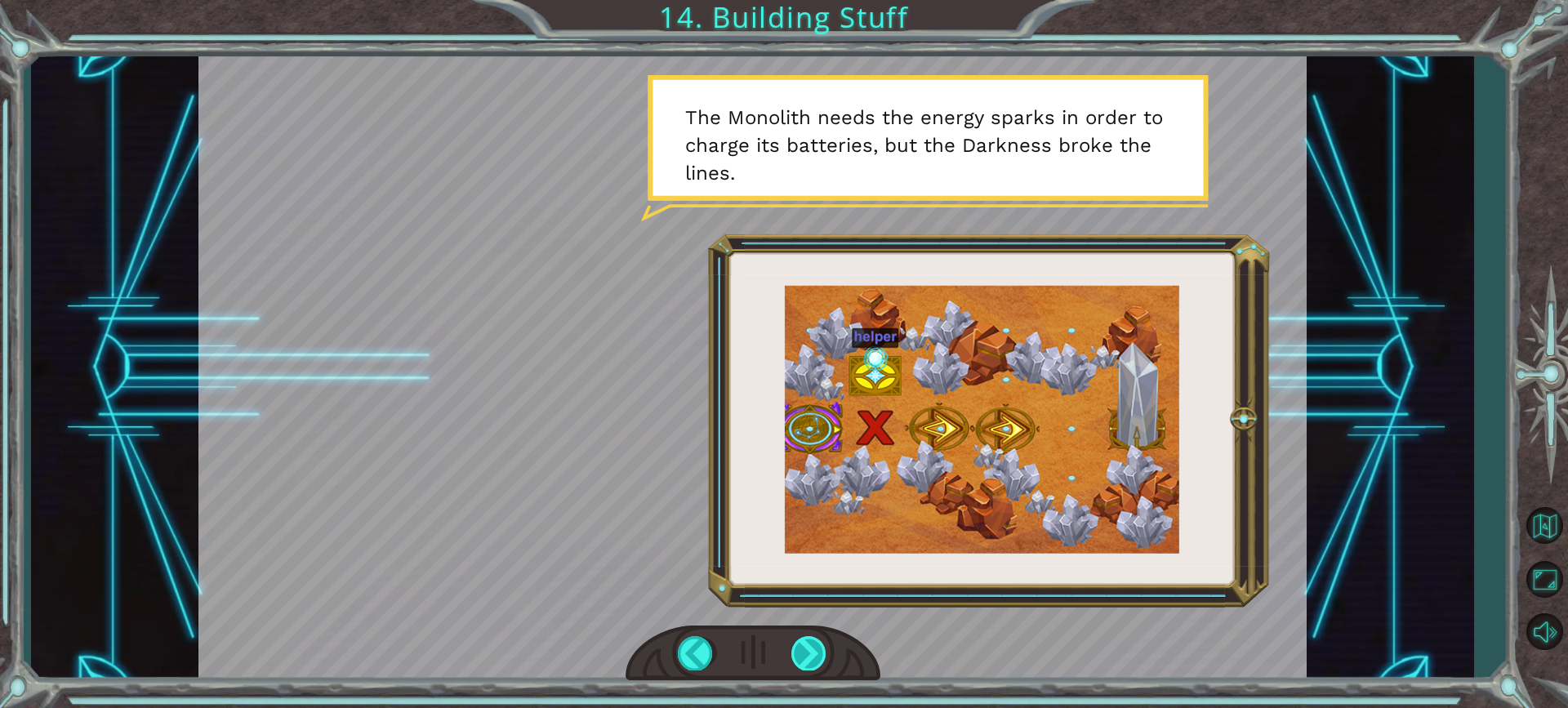
click at [809, 650] on div at bounding box center [809, 653] width 36 height 34
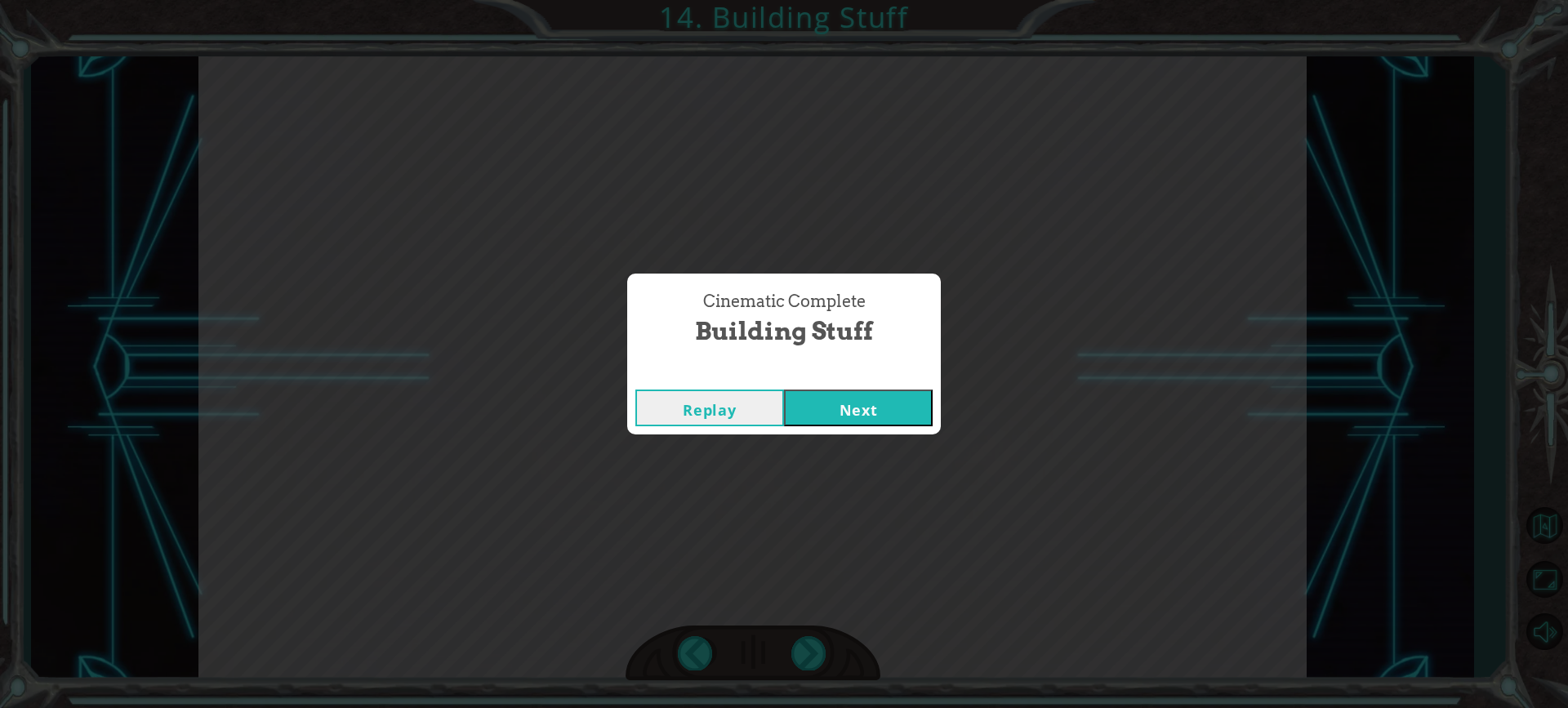
click at [834, 418] on button "Next" at bounding box center [858, 408] width 148 height 37
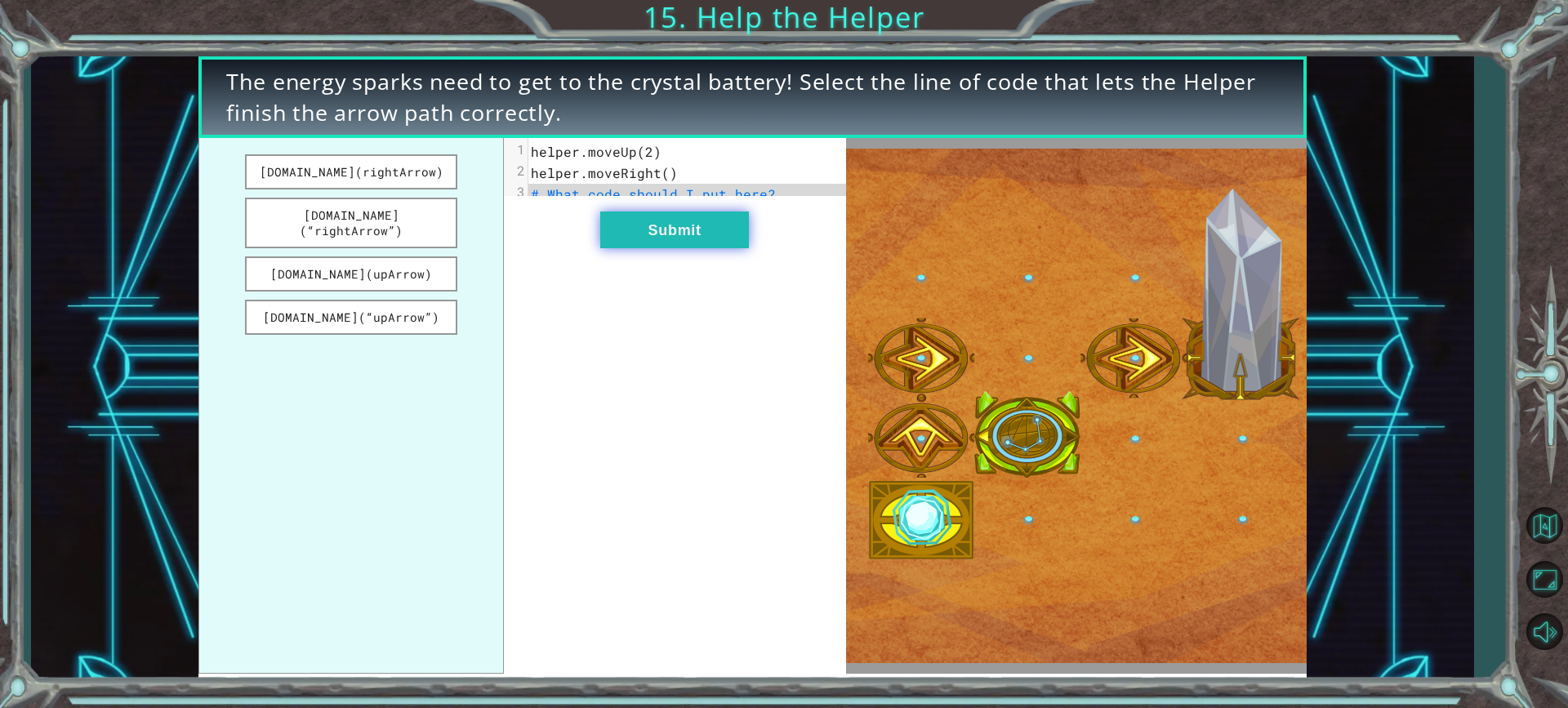
click at [671, 240] on button "Submit" at bounding box center [674, 230] width 148 height 37
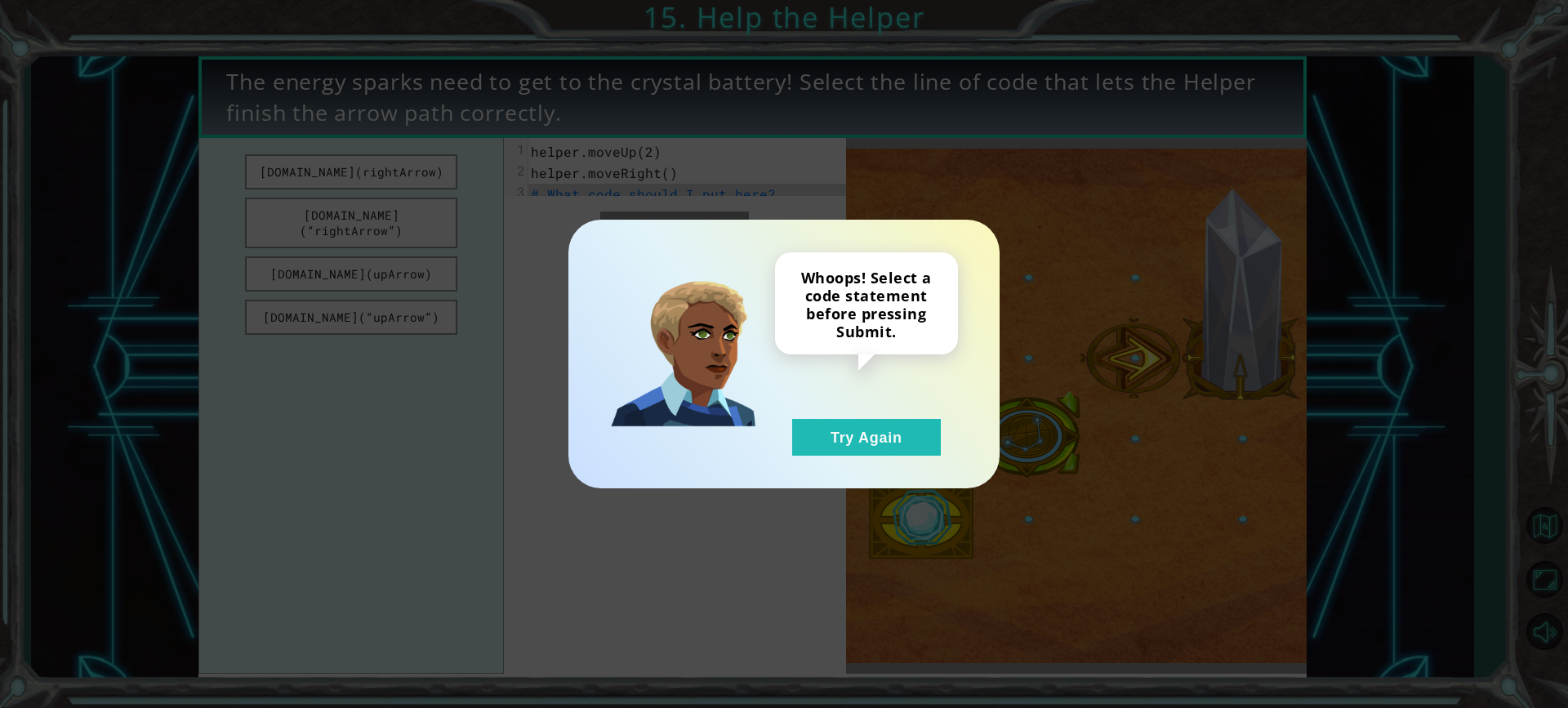
click at [951, 387] on div "Whoops! Select a code statement before pressing Submit. Try Again" at bounding box center [866, 354] width 183 height 203
click at [897, 434] on button "Try Again" at bounding box center [866, 438] width 148 height 37
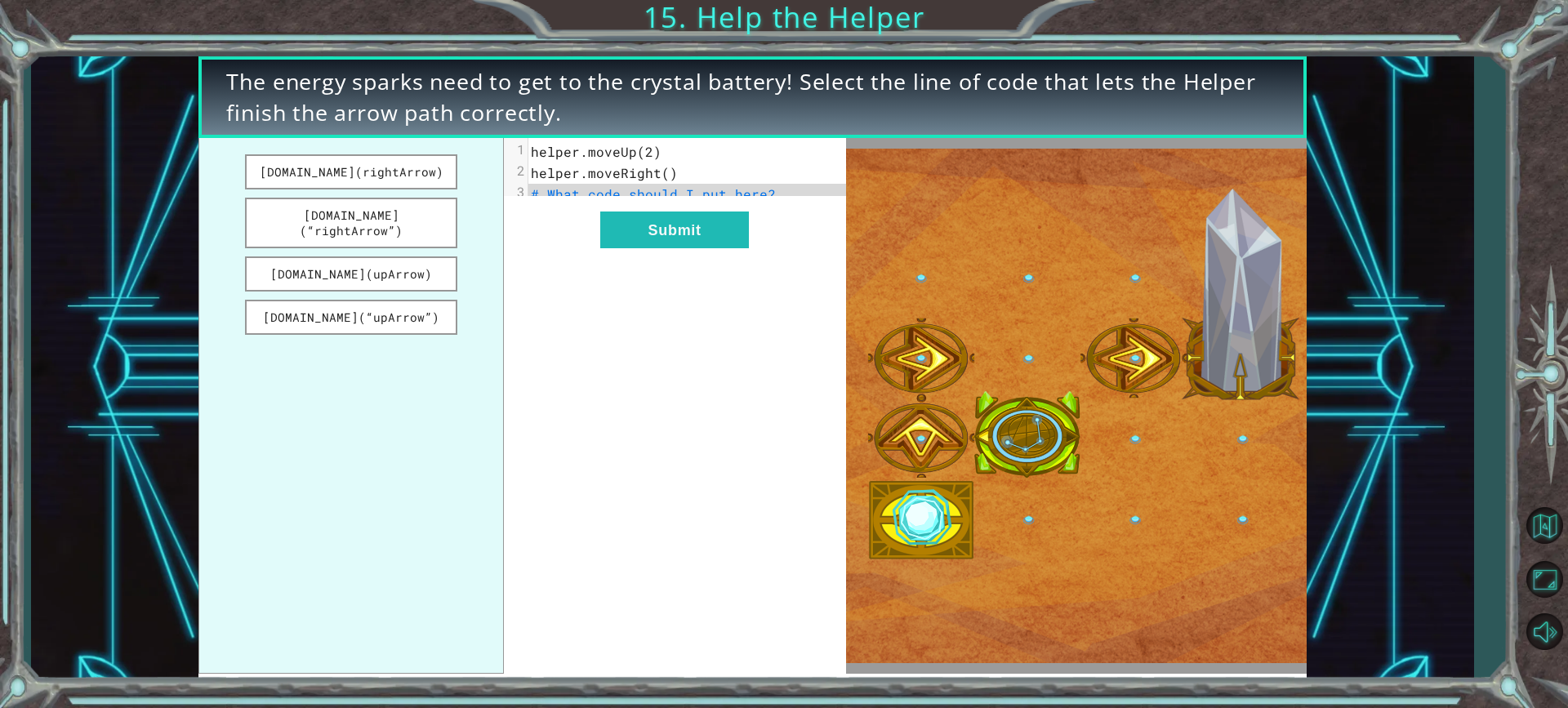
drag, startPoint x: 285, startPoint y: 262, endPoint x: 607, endPoint y: 189, distance: 330.2
click at [607, 189] on div "[DOMAIN_NAME](rightArrow) [DOMAIN_NAME](“rightArrow”) [DOMAIN_NAME](upArrow) [D…" at bounding box center [522, 405] width 647 height 535
click at [373, 270] on button "[DOMAIN_NAME](upArrow)" at bounding box center [351, 274] width 212 height 35
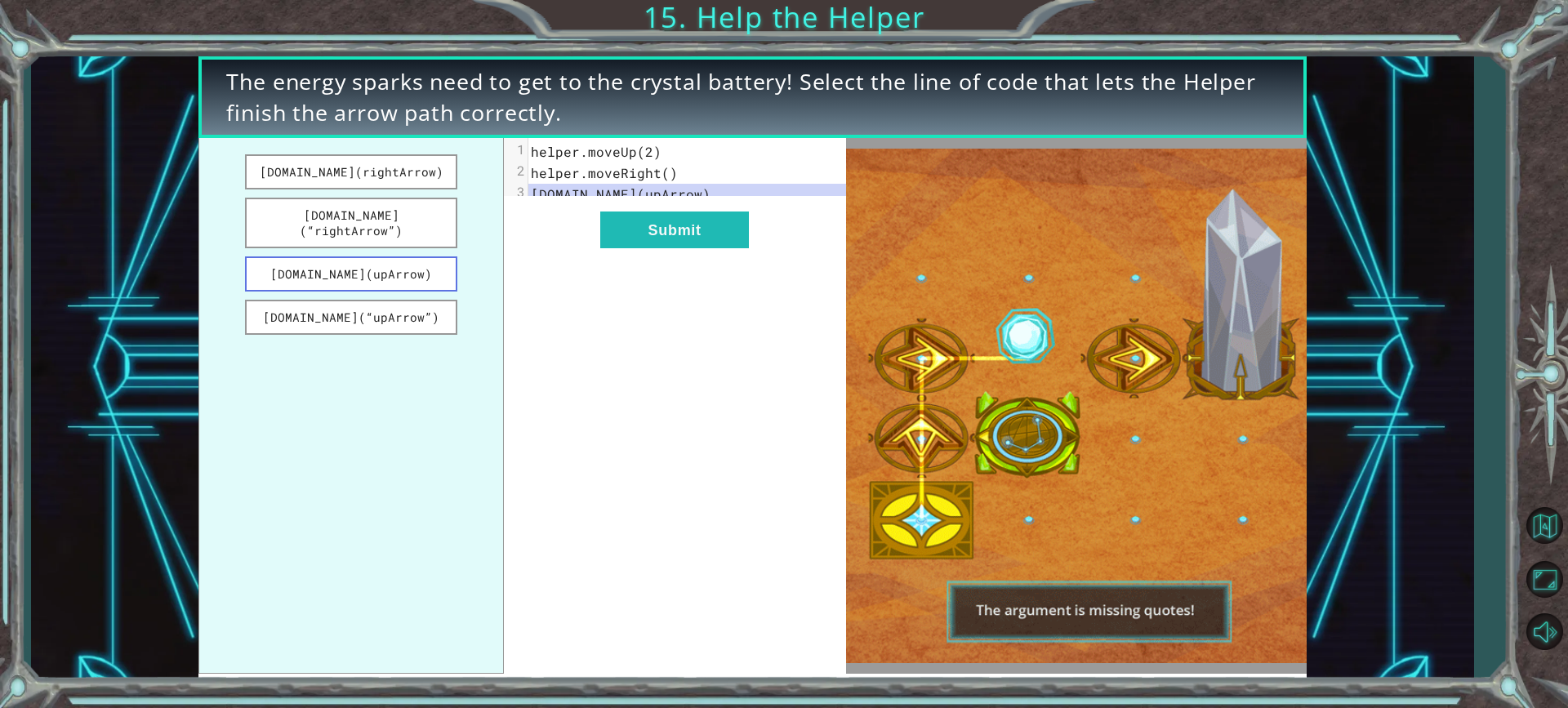
click at [371, 264] on button "[DOMAIN_NAME](upArrow)" at bounding box center [351, 274] width 212 height 35
click at [379, 300] on button "[DOMAIN_NAME](“upArrow”)" at bounding box center [351, 317] width 212 height 35
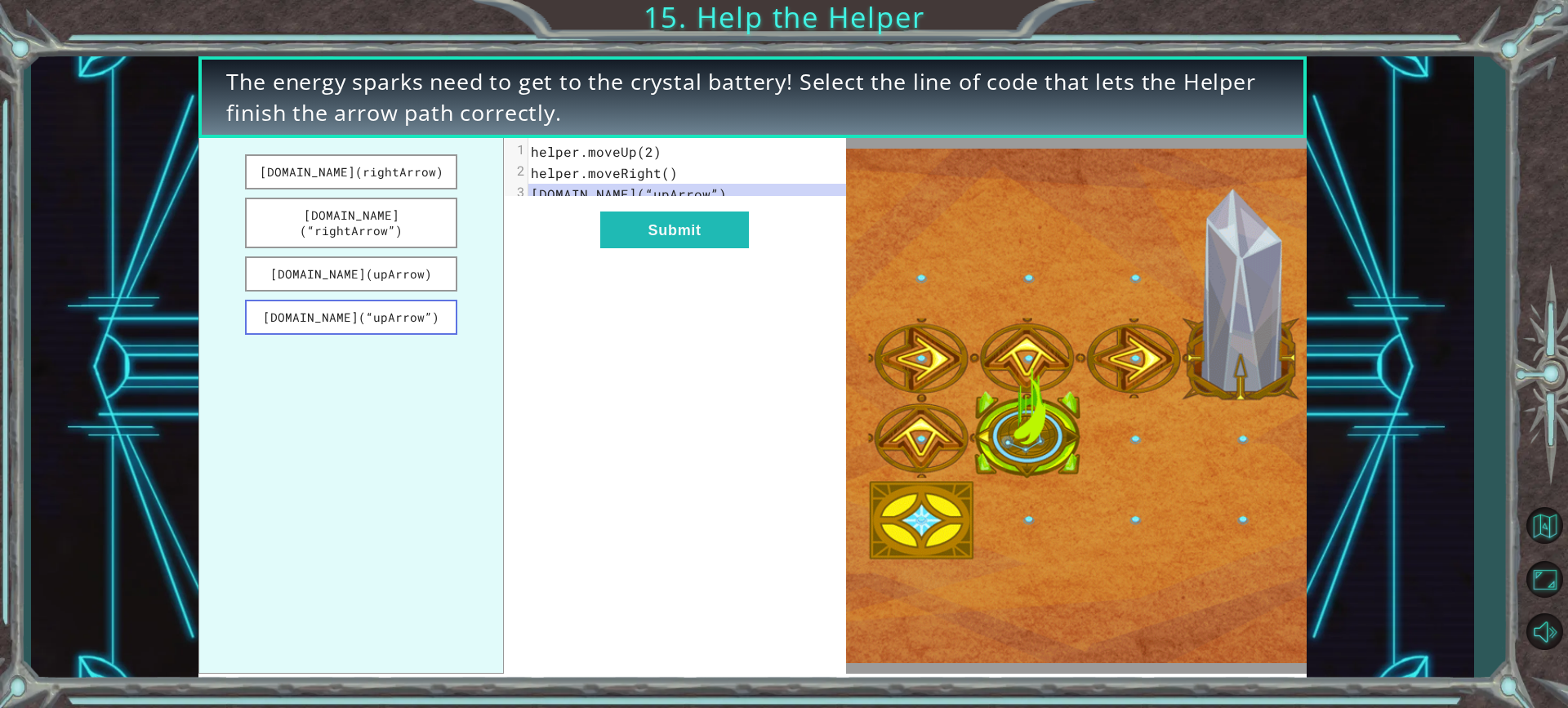
click at [381, 304] on button "[DOMAIN_NAME](“upArrow”)" at bounding box center [351, 317] width 212 height 35
click at [326, 209] on button "[DOMAIN_NAME](“rightArrow”)" at bounding box center [351, 223] width 212 height 50
click at [712, 247] on button "Submit" at bounding box center [674, 230] width 148 height 37
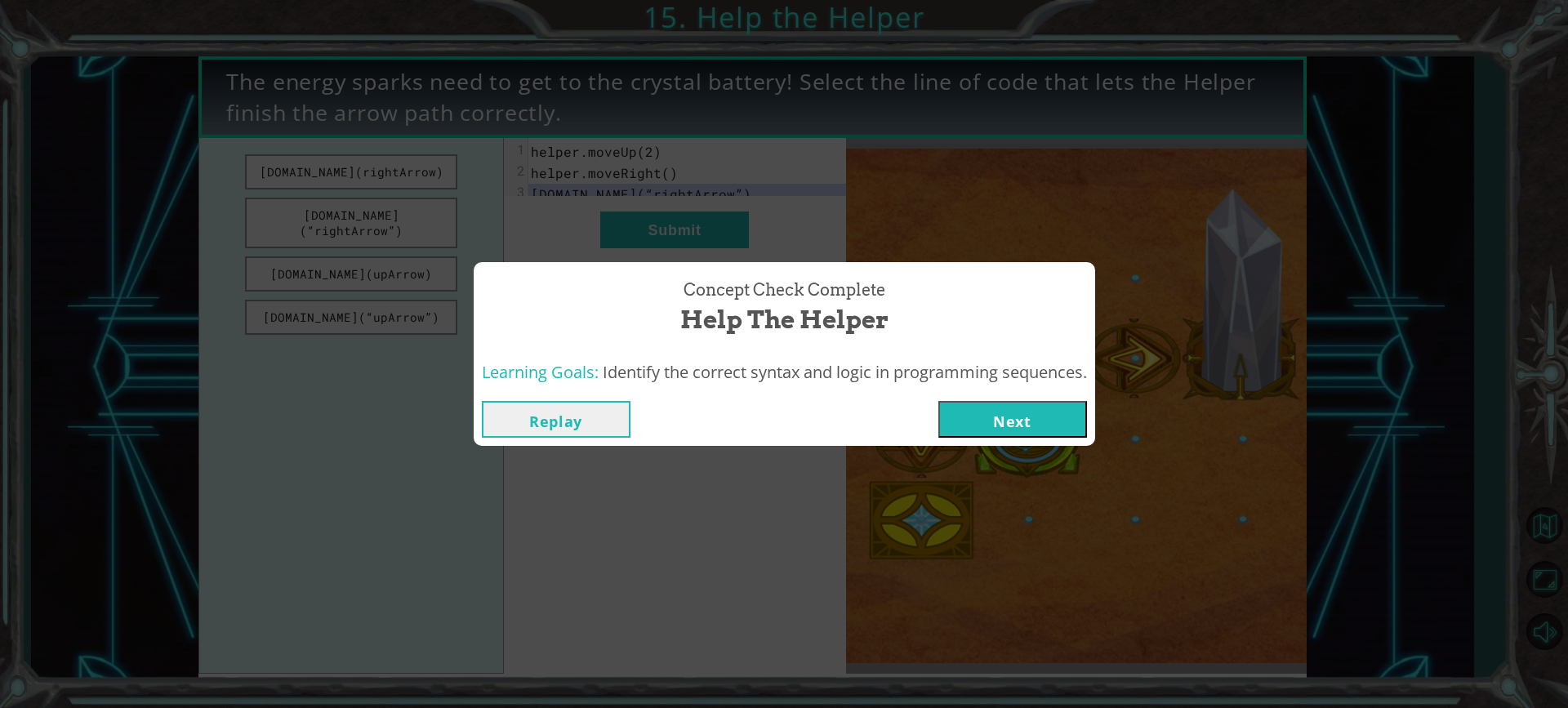
click at [1069, 427] on button "Next" at bounding box center [1013, 420] width 148 height 37
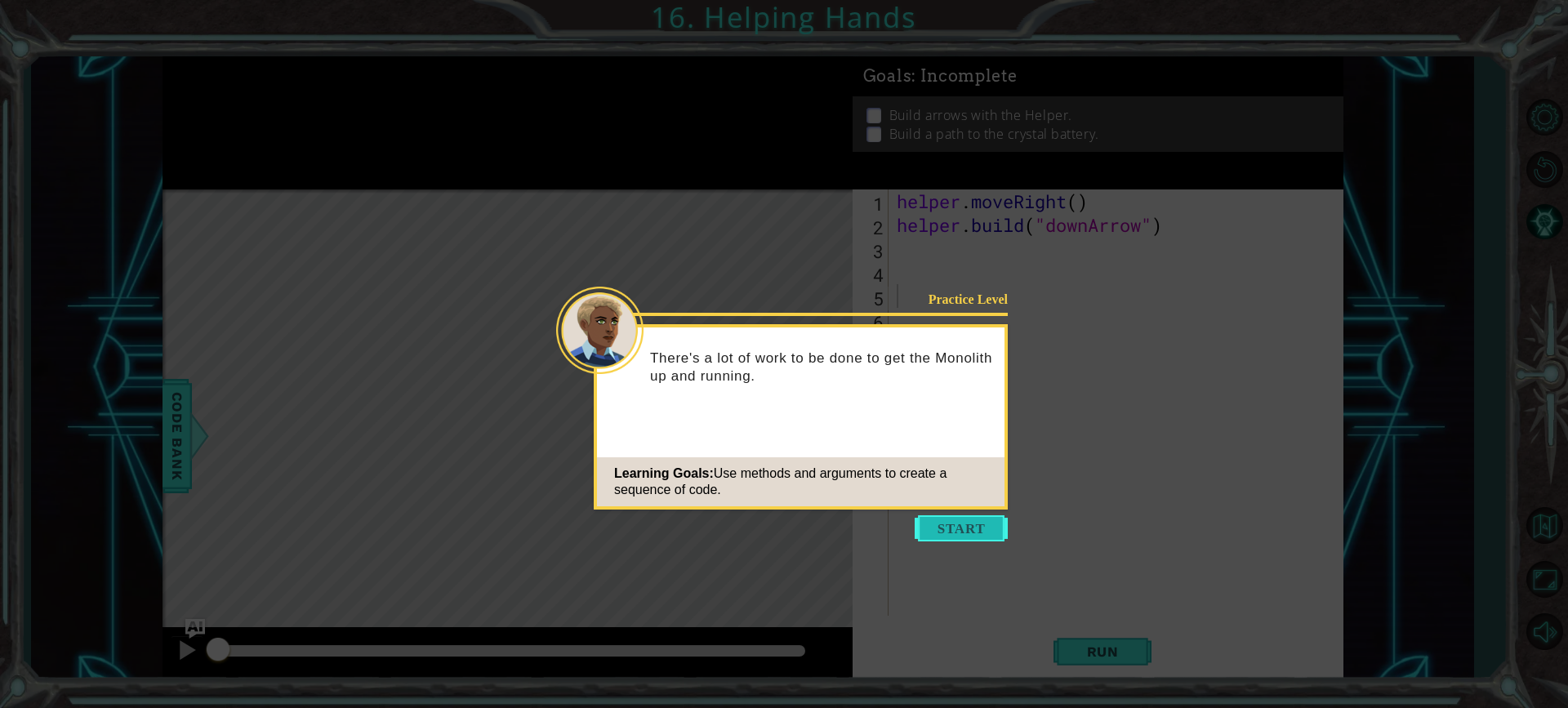
click at [973, 527] on button "Start" at bounding box center [961, 529] width 93 height 27
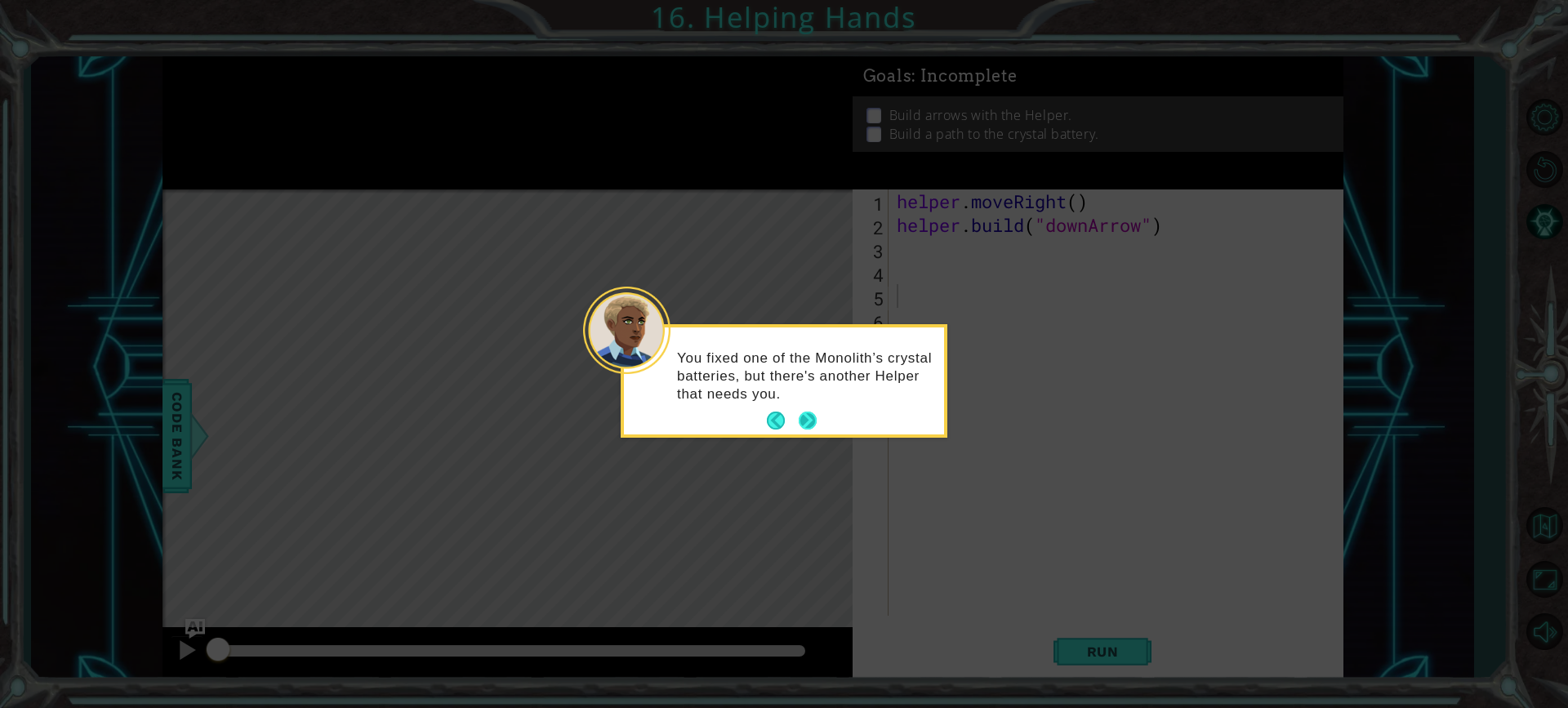
click at [801, 422] on button "Next" at bounding box center [808, 421] width 18 height 18
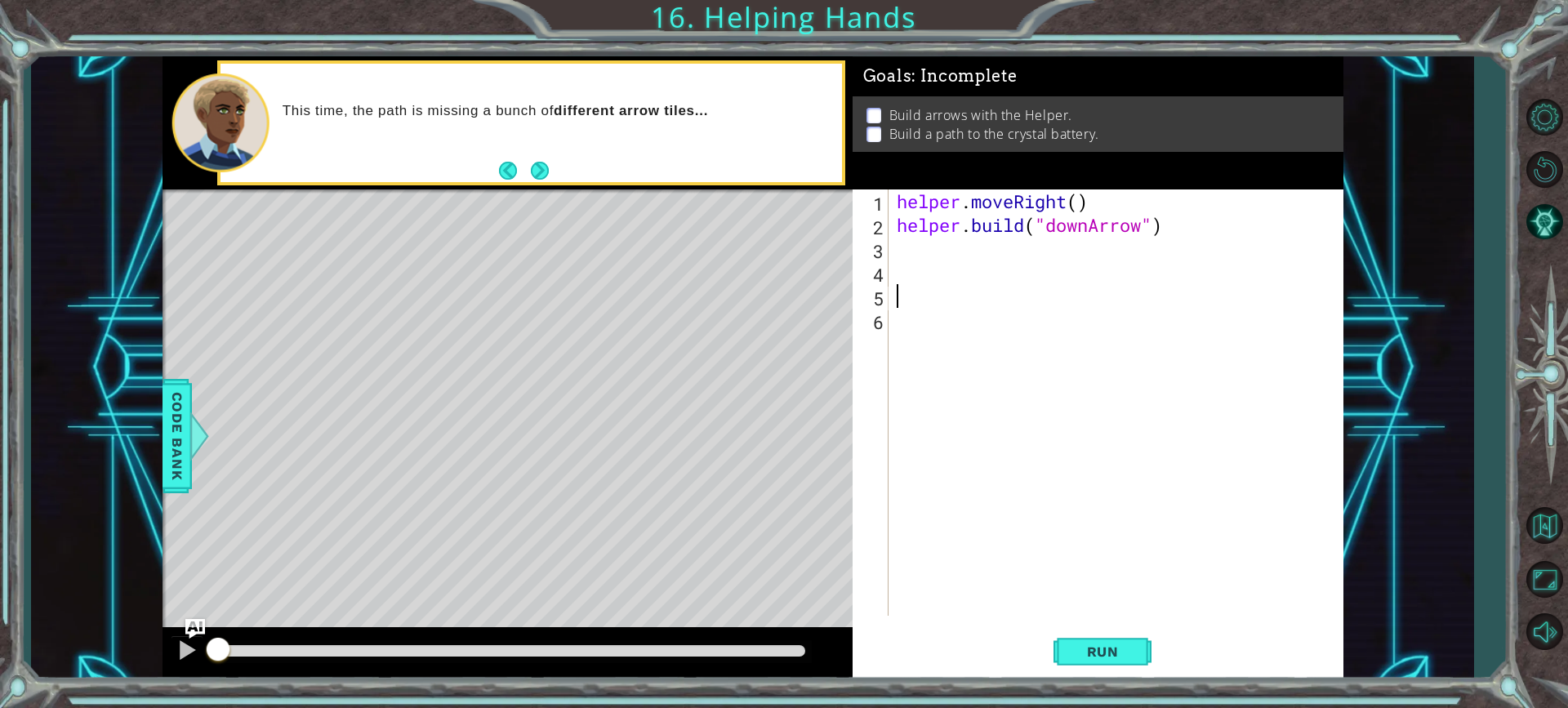
drag, startPoint x: 496, startPoint y: 66, endPoint x: 500, endPoint y: 112, distance: 46.2
click at [497, 72] on div "This time, the path is missing a bunch of different arrow tiles..." at bounding box center [530, 123] width 621 height 118
click at [536, 162] on button "Next" at bounding box center [540, 171] width 18 height 18
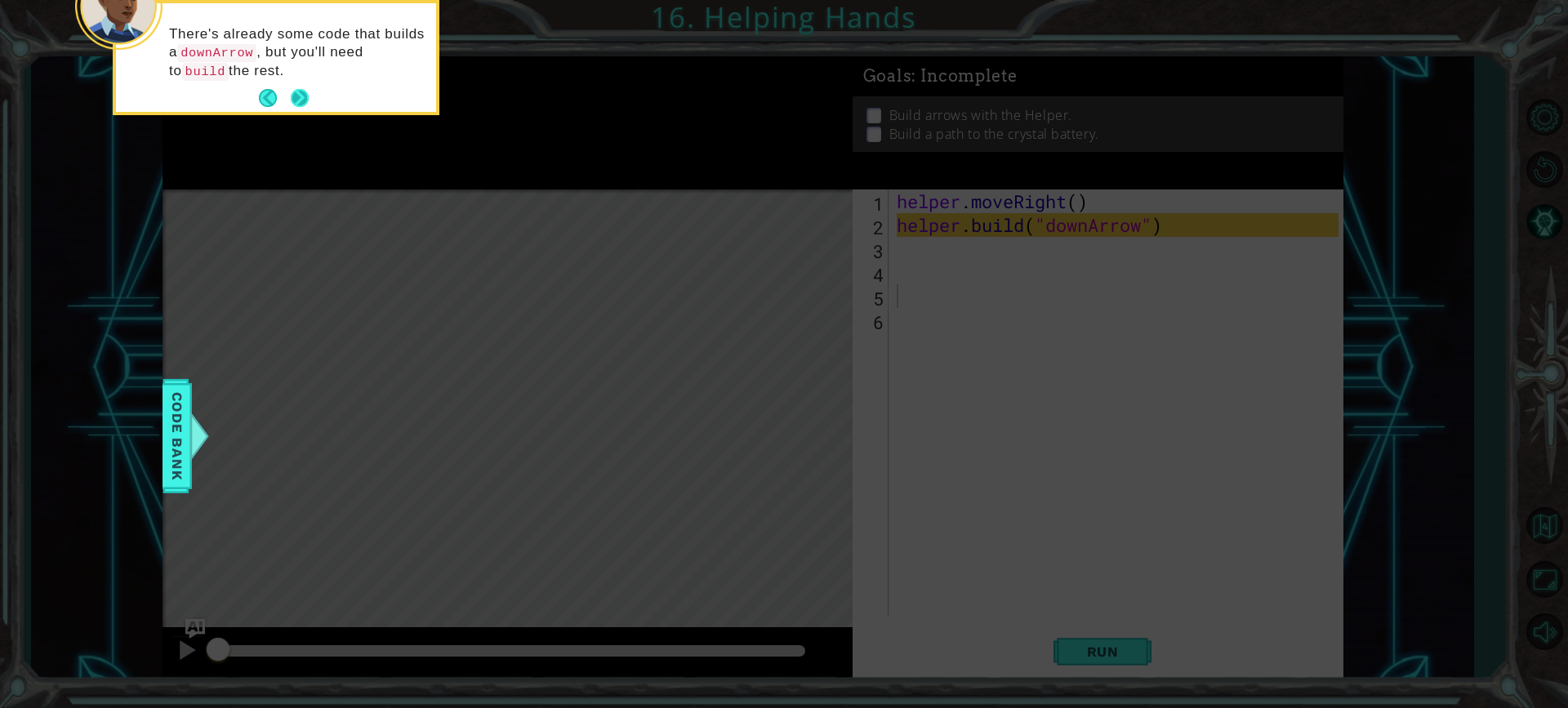
click at [293, 109] on footer at bounding box center [284, 98] width 49 height 25
click at [293, 106] on footer at bounding box center [284, 98] width 49 height 25
click at [293, 94] on button "Next" at bounding box center [300, 98] width 18 height 18
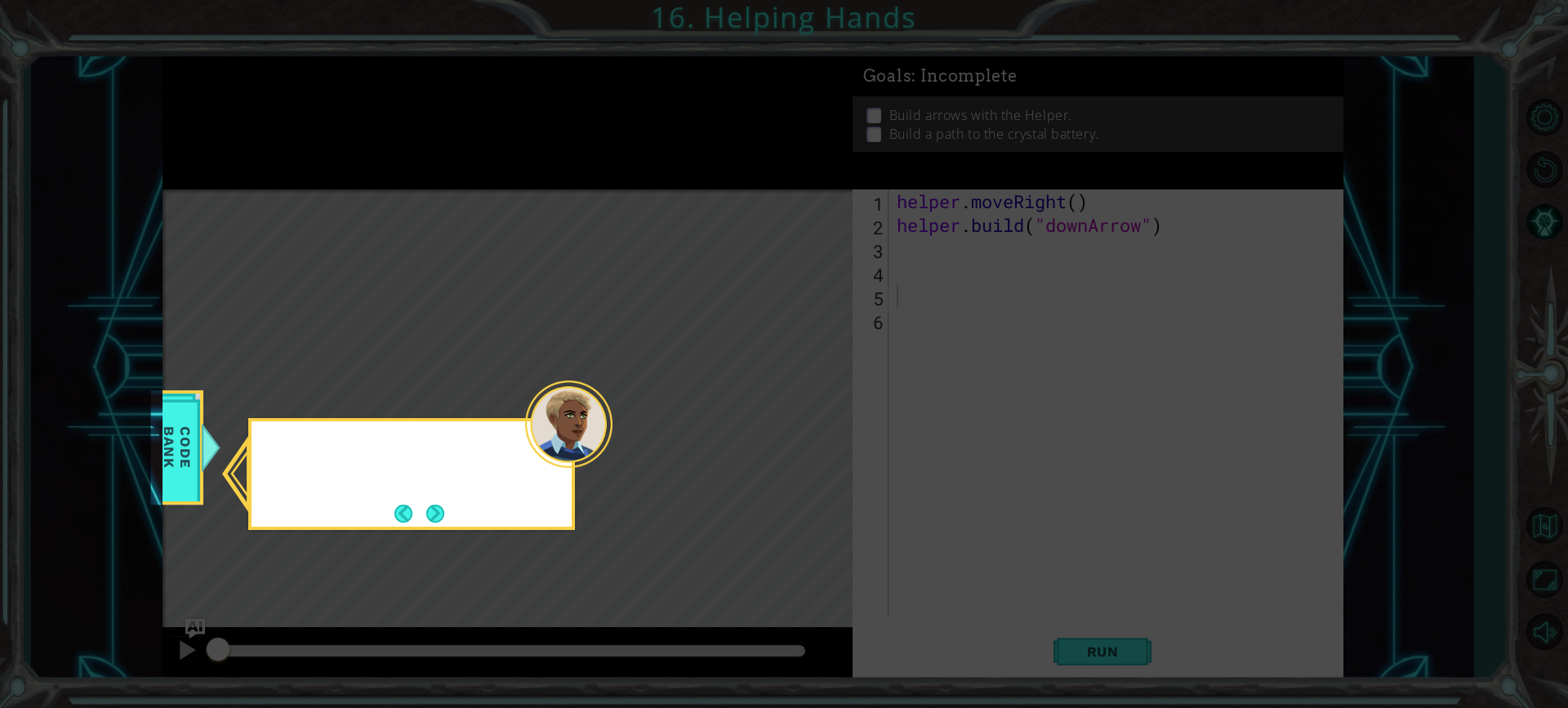
click at [293, 94] on icon at bounding box center [784, 354] width 1568 height 708
click at [445, 509] on button "Next" at bounding box center [435, 514] width 18 height 18
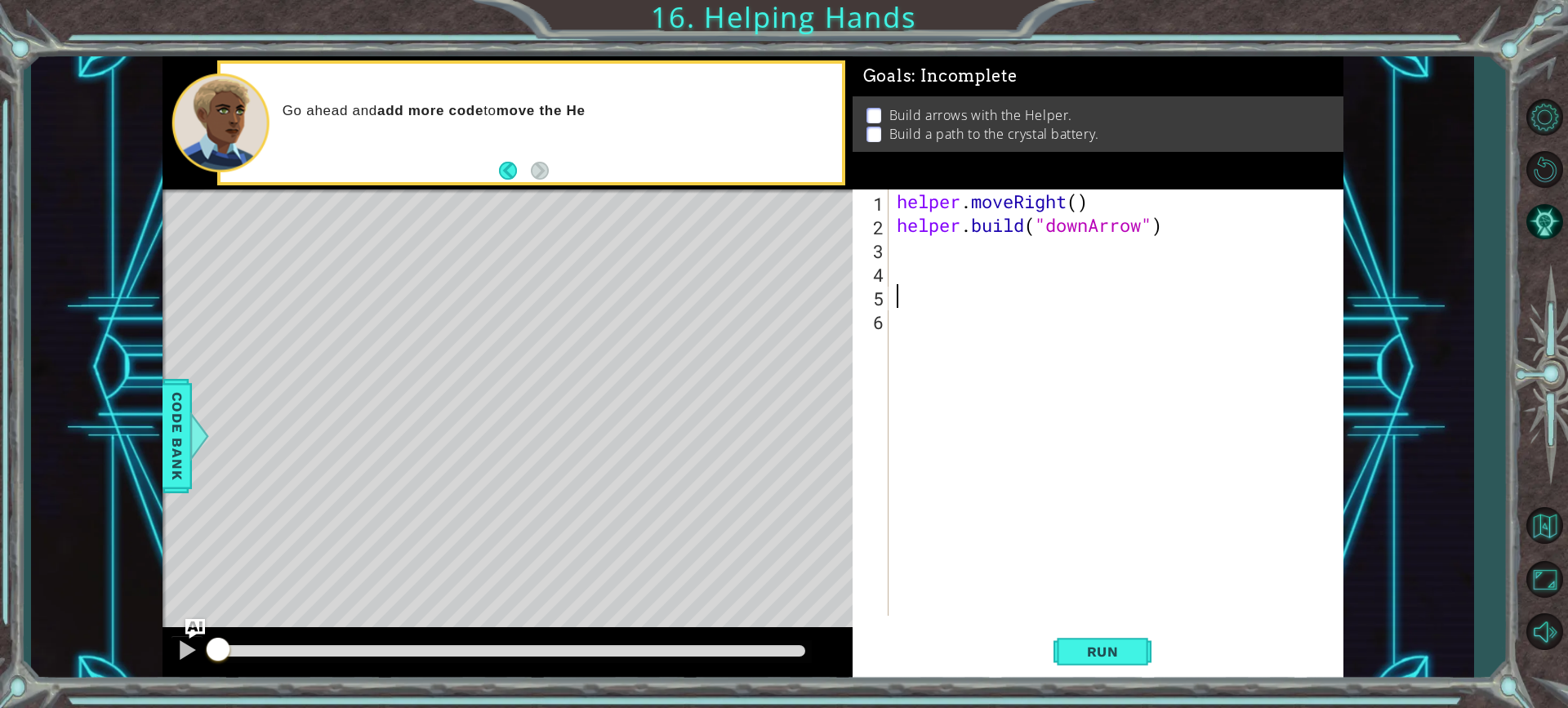
click at [930, 247] on div "helper . moveRight ( ) helper . build ( "downArrow" )" at bounding box center [1120, 426] width 453 height 474
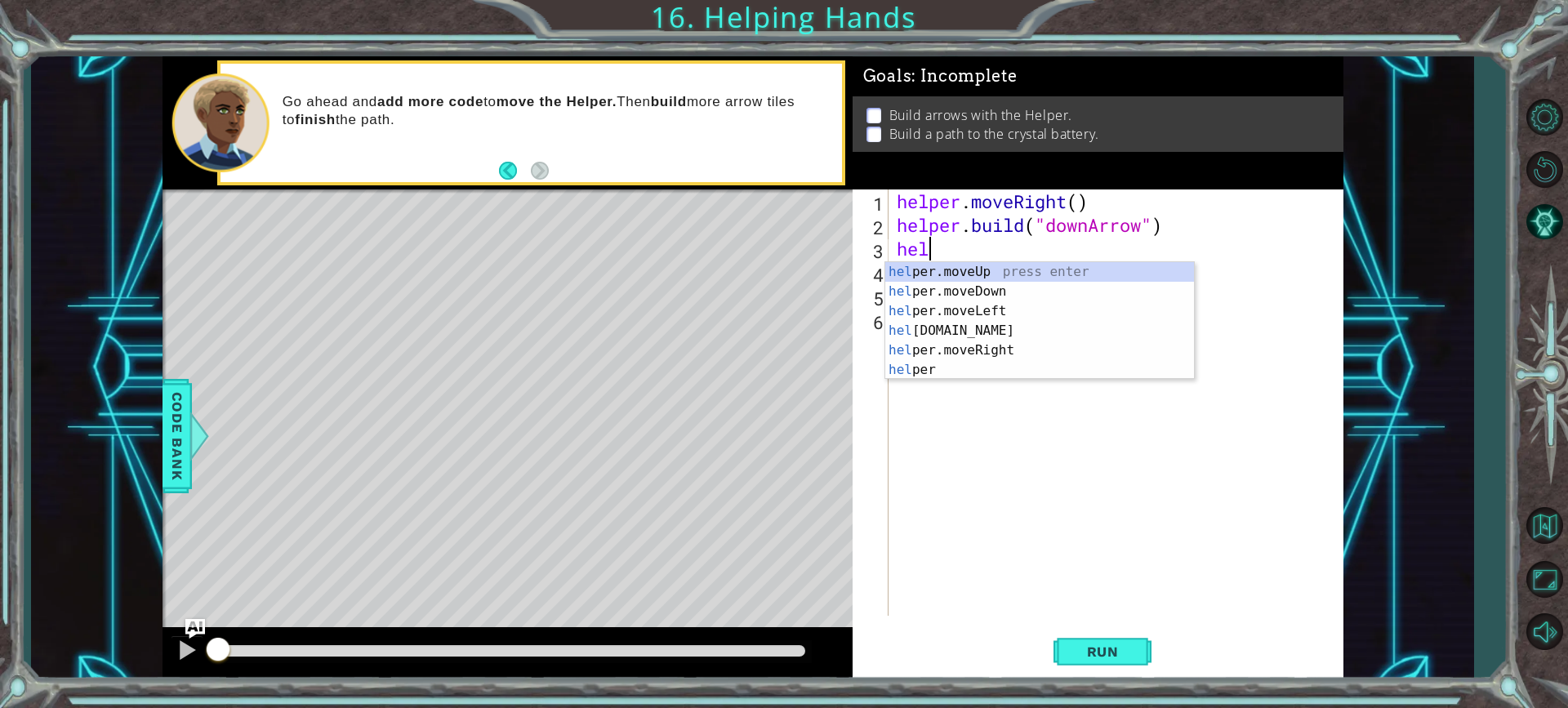
scroll to position [0, 2]
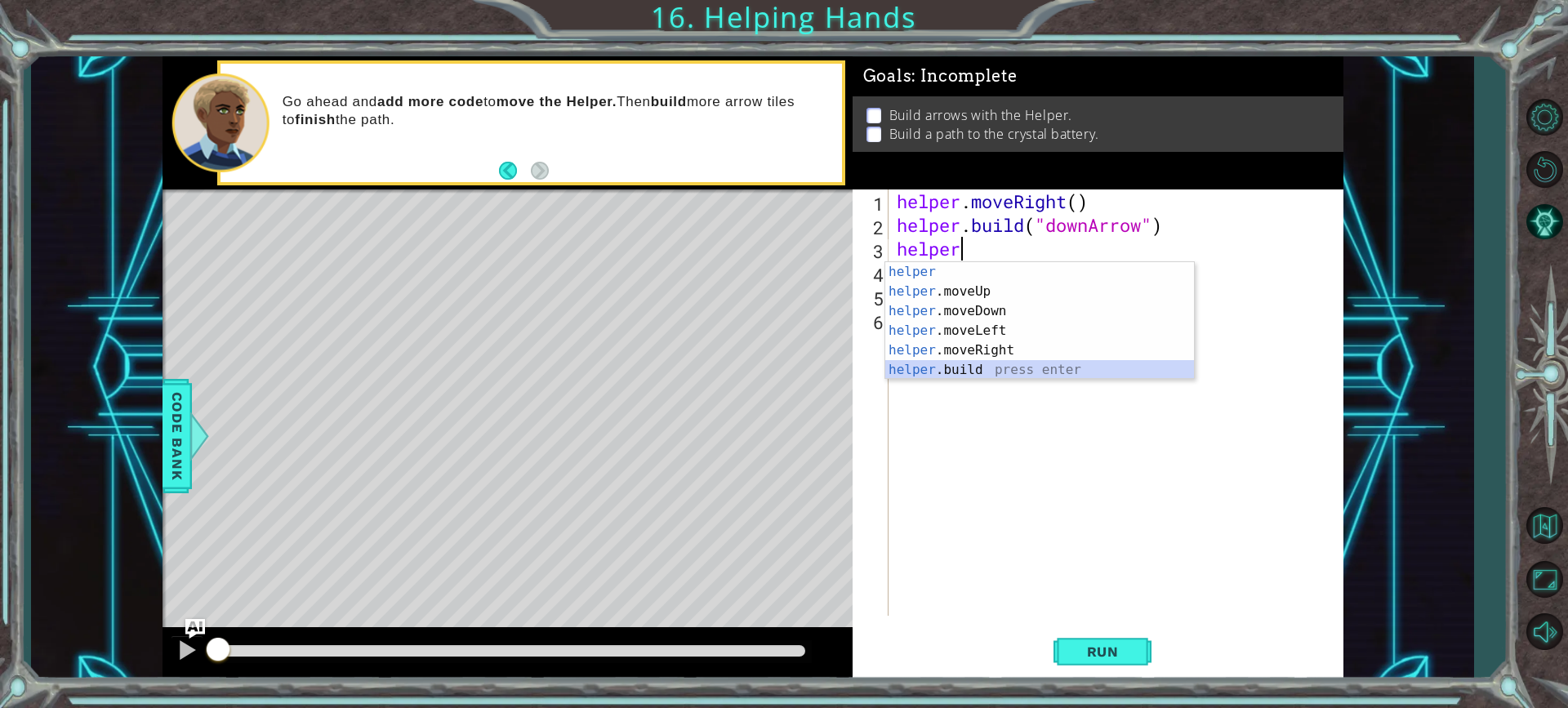
click at [982, 377] on div "helper press enter helper .moveUp press enter helper .moveDown press enter help…" at bounding box center [1039, 340] width 308 height 156
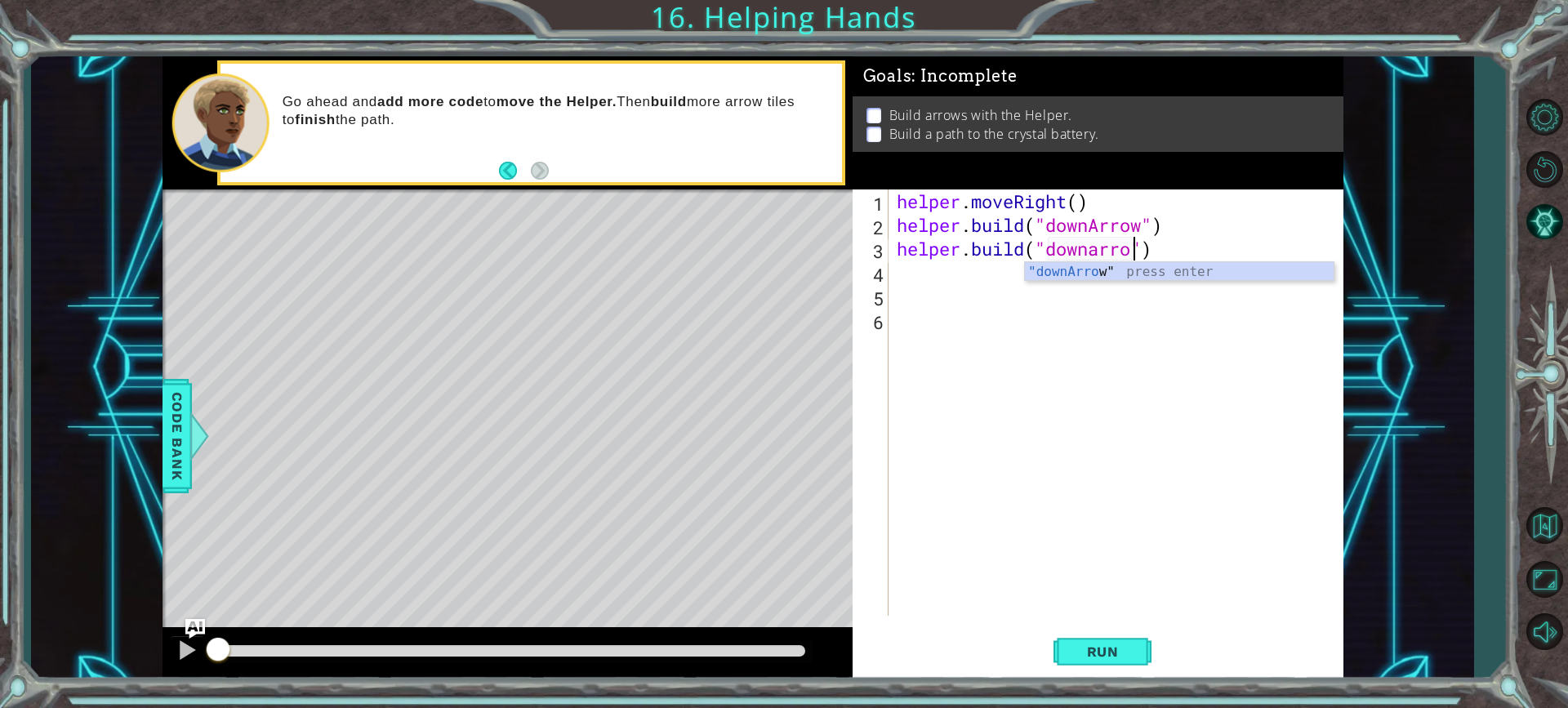
scroll to position [0, 11]
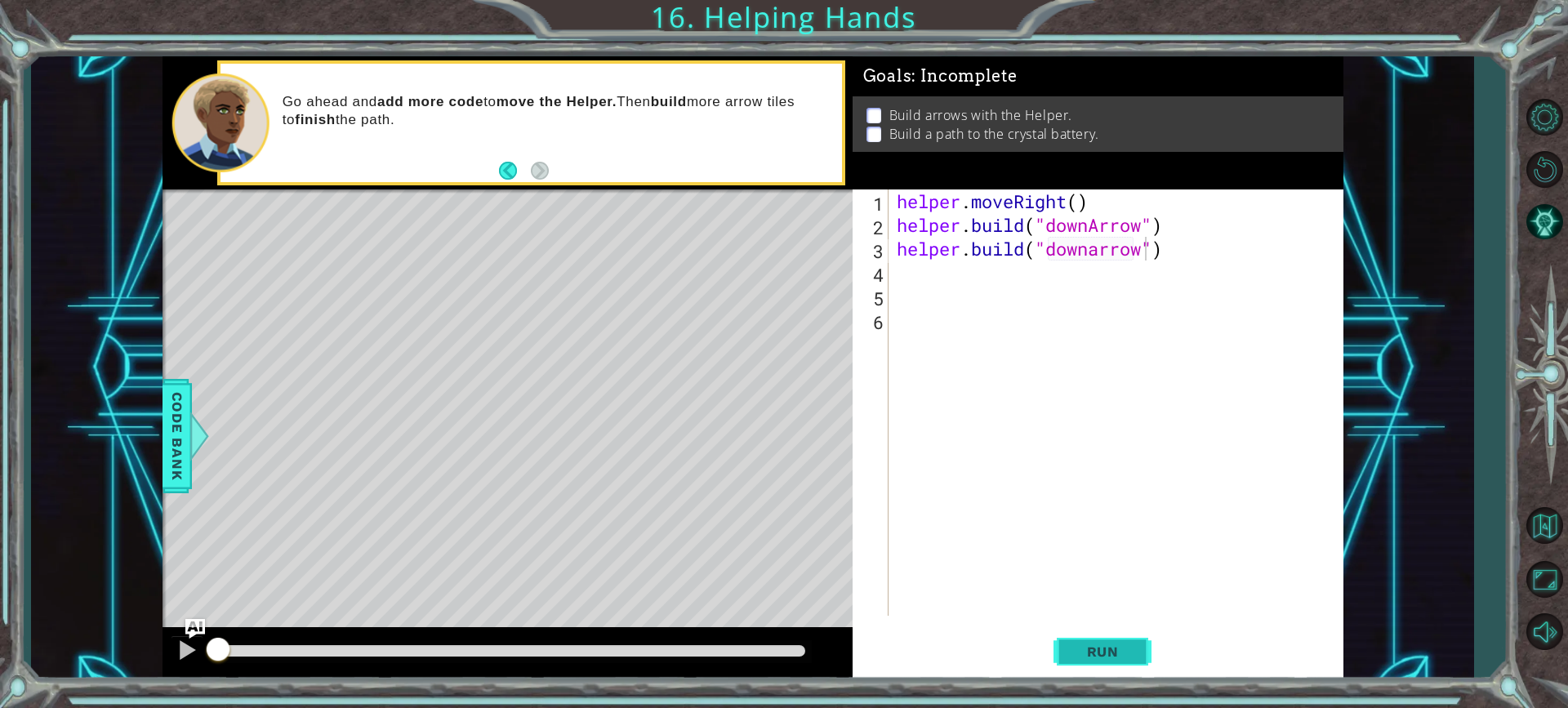
click at [1112, 659] on span "Run" at bounding box center [1102, 651] width 65 height 16
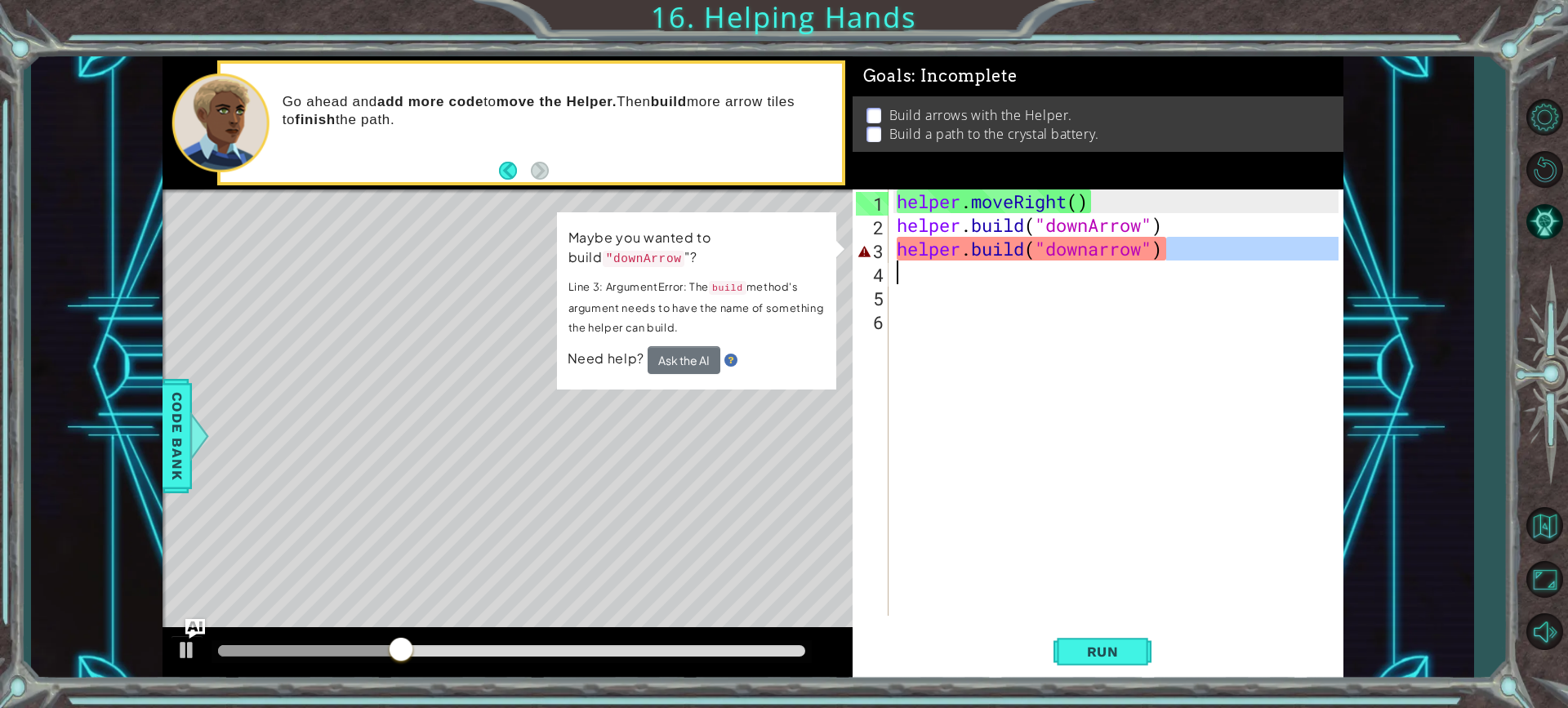
drag, startPoint x: 1194, startPoint y: 258, endPoint x: 1159, endPoint y: 265, distance: 35.7
click at [1159, 265] on div "helper . moveRight ( ) helper . build ( "downArrow" ) helper . build ( "downarr…" at bounding box center [1120, 426] width 453 height 474
click at [1239, 240] on div "helper . moveRight ( ) helper . build ( "downArrow" ) helper . build ( "downarr…" at bounding box center [1116, 402] width 445 height 426
type textarea "[DOMAIN_NAME]("downarrow")"
click at [1172, 248] on div "helper . moveRight ( ) helper . build ( "downArrow" ) helper . build ( "downarr…" at bounding box center [1120, 426] width 453 height 474
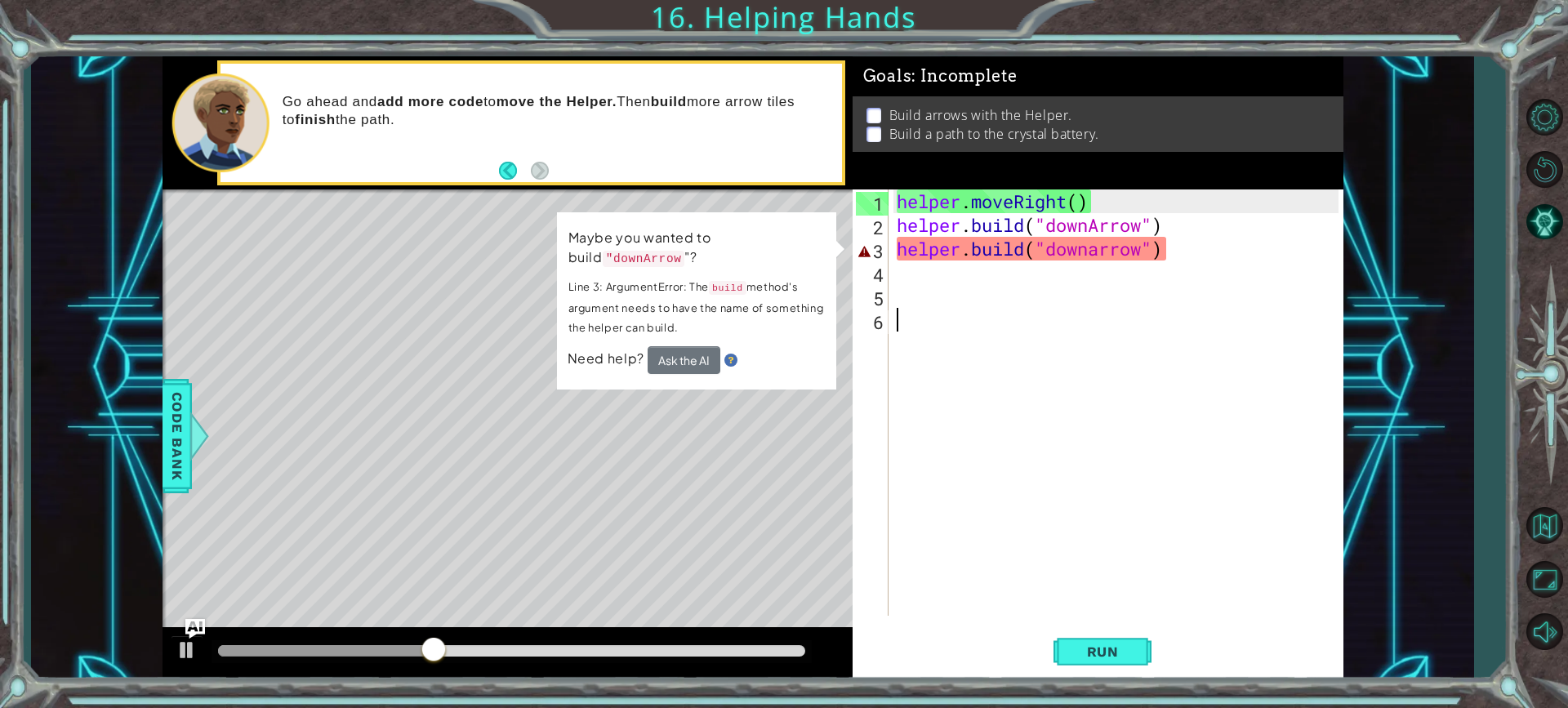
click at [1026, 324] on div "helper . moveRight ( ) helper . build ( "downArrow" ) helper . build ( "downarr…" at bounding box center [1120, 426] width 453 height 474
click at [1103, 254] on div "helper . moveRight ( ) helper . build ( "downArrow" ) helper . build ( "downarr…" at bounding box center [1120, 426] width 453 height 474
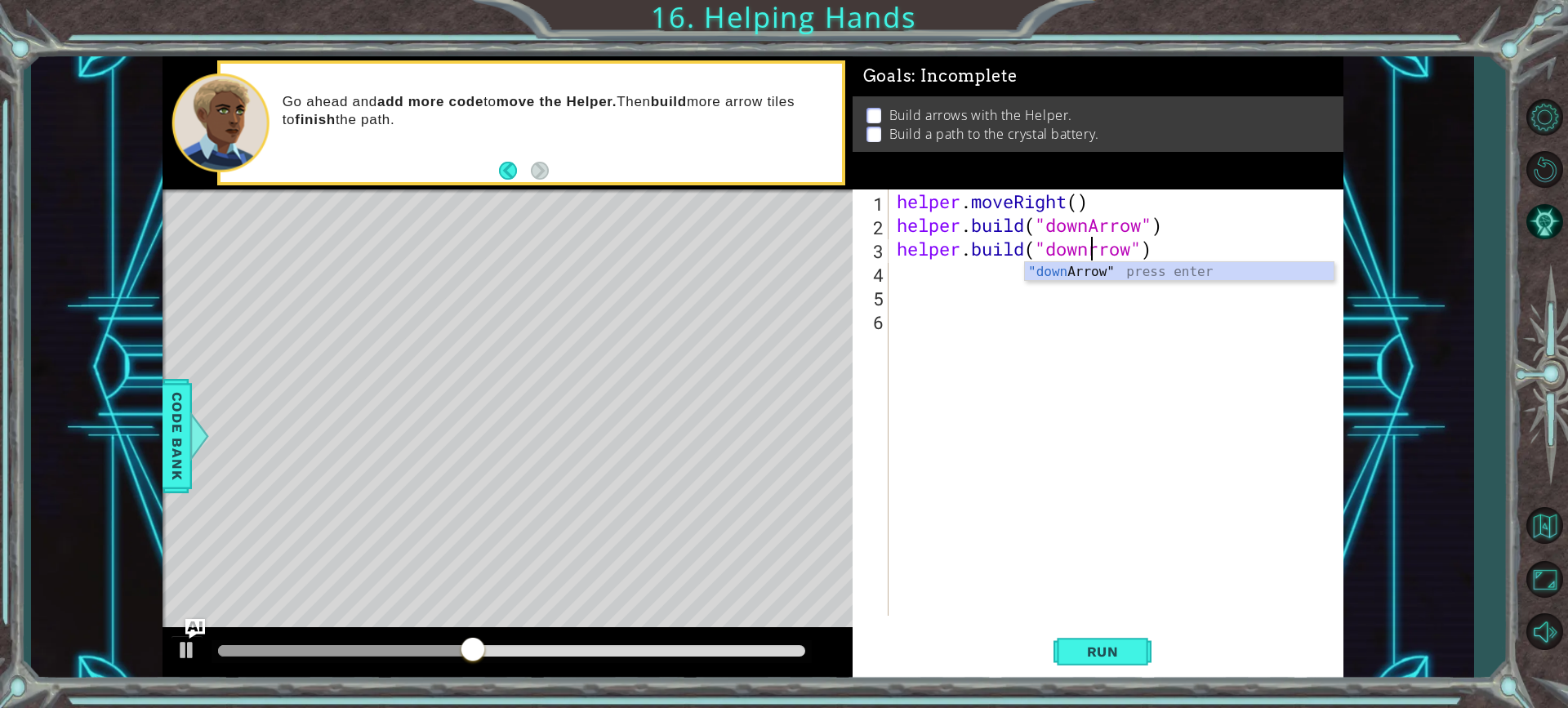
scroll to position [0, 9]
type textarea "[DOMAIN_NAME]("downArrow")"
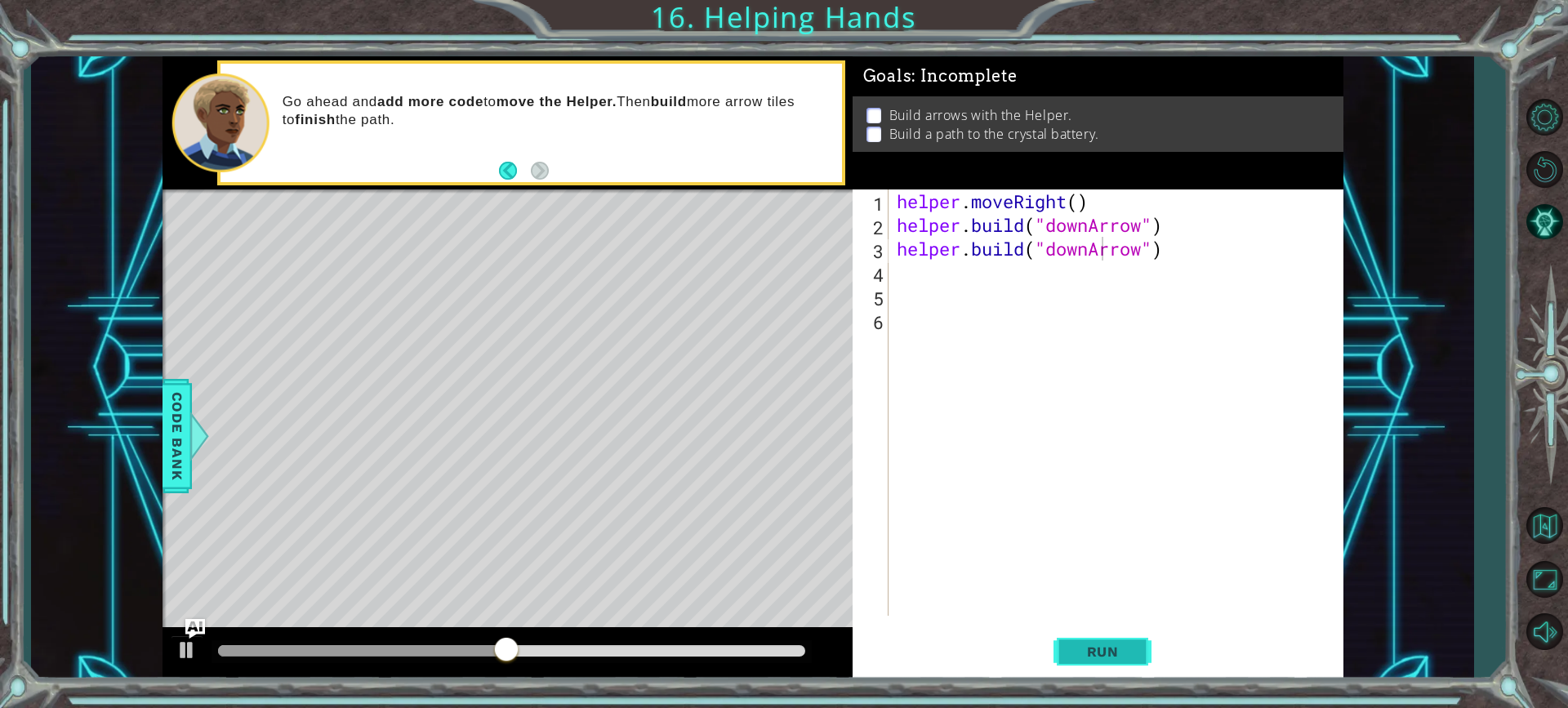
click at [1098, 650] on span "Run" at bounding box center [1102, 651] width 65 height 16
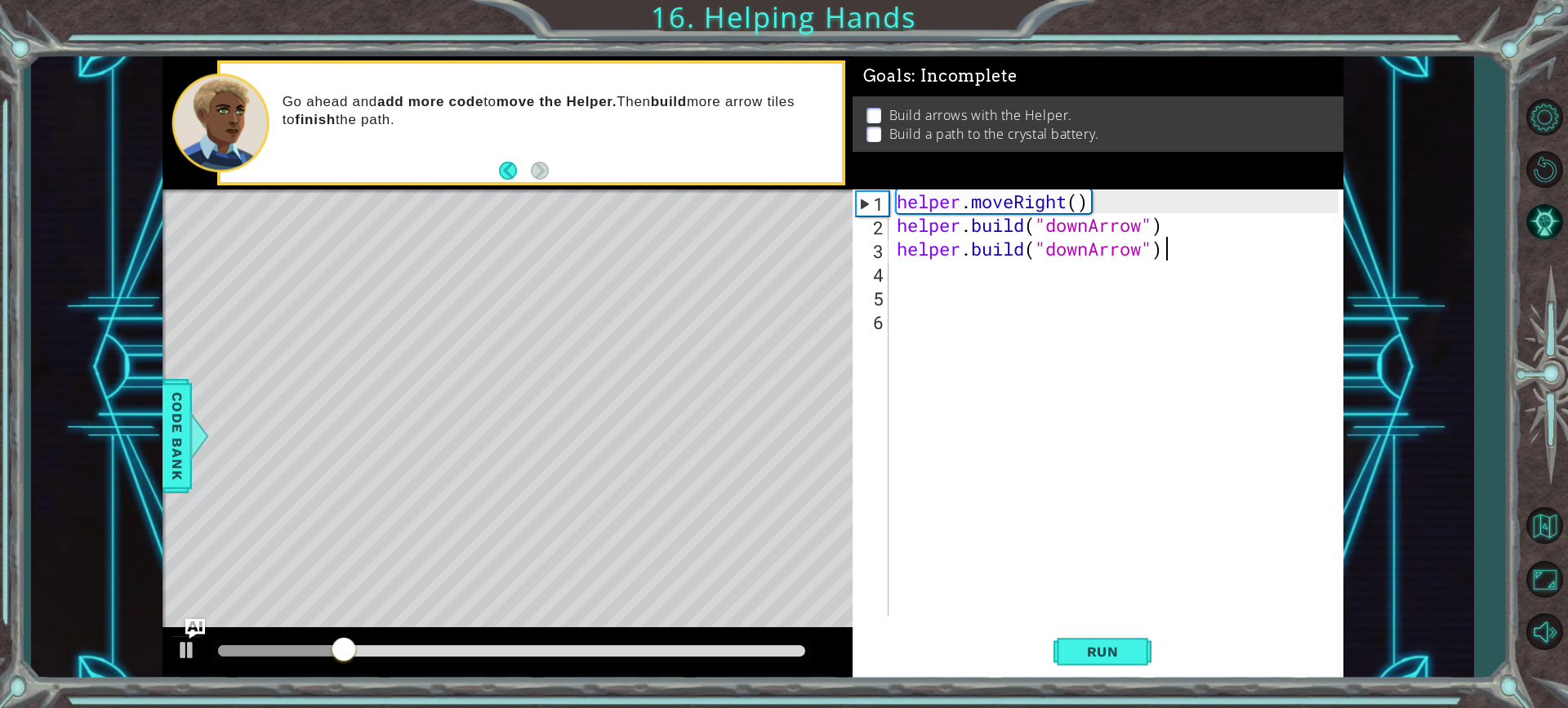
click at [1219, 250] on div "helper . moveRight ( ) helper . build ( "downArrow" ) helper . build ( "downArr…" at bounding box center [1120, 426] width 453 height 474
click at [1209, 237] on div "helper . moveRight ( ) helper . build ( "downArrow" ) helper . build ( "downArr…" at bounding box center [1120, 426] width 453 height 474
click at [1209, 221] on div "helper . moveRight ( ) helper . build ( "downArrow" ) helper . build ( "downArr…" at bounding box center [1120, 426] width 453 height 474
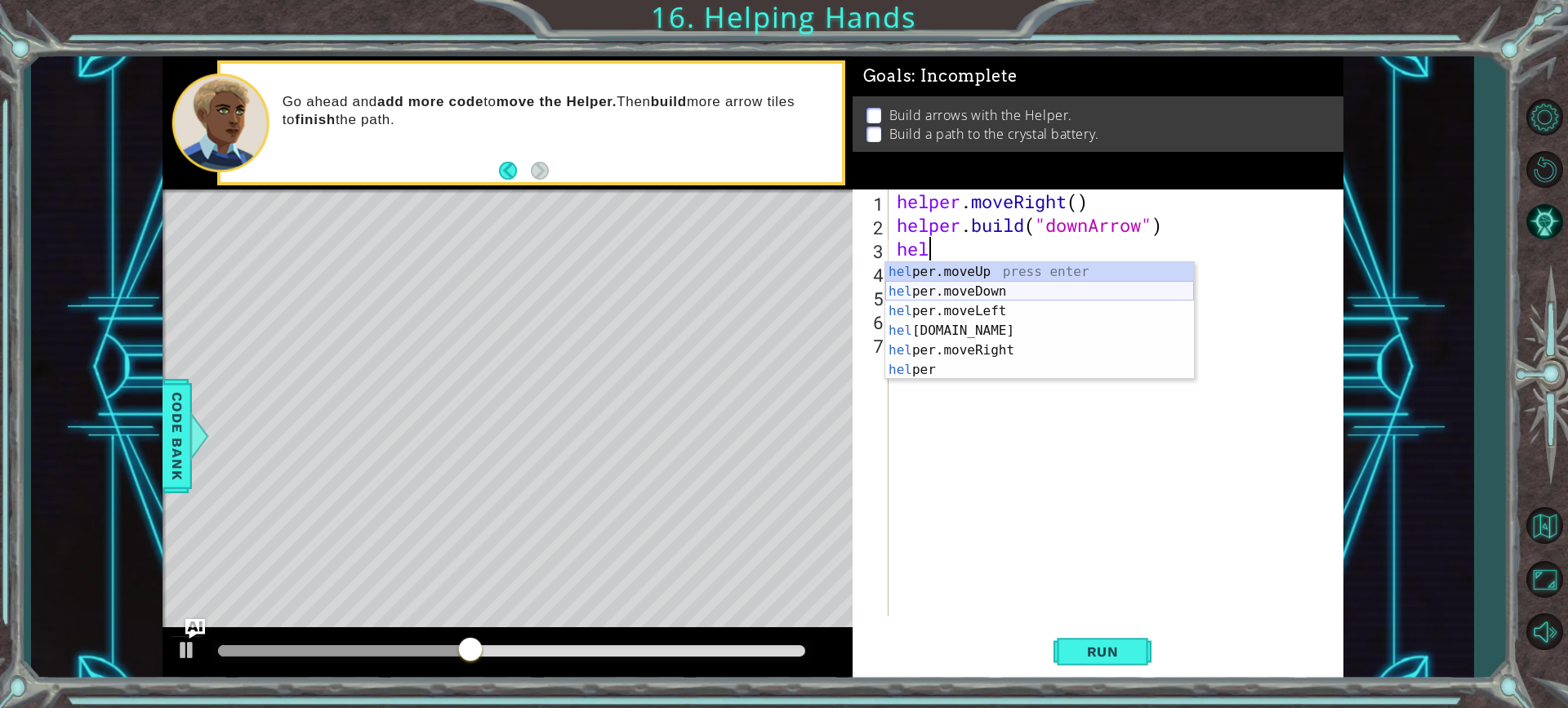
click at [1038, 293] on div "hel per.moveUp press enter hel per.moveDown press enter hel per.moveLeft press …" at bounding box center [1039, 340] width 308 height 156
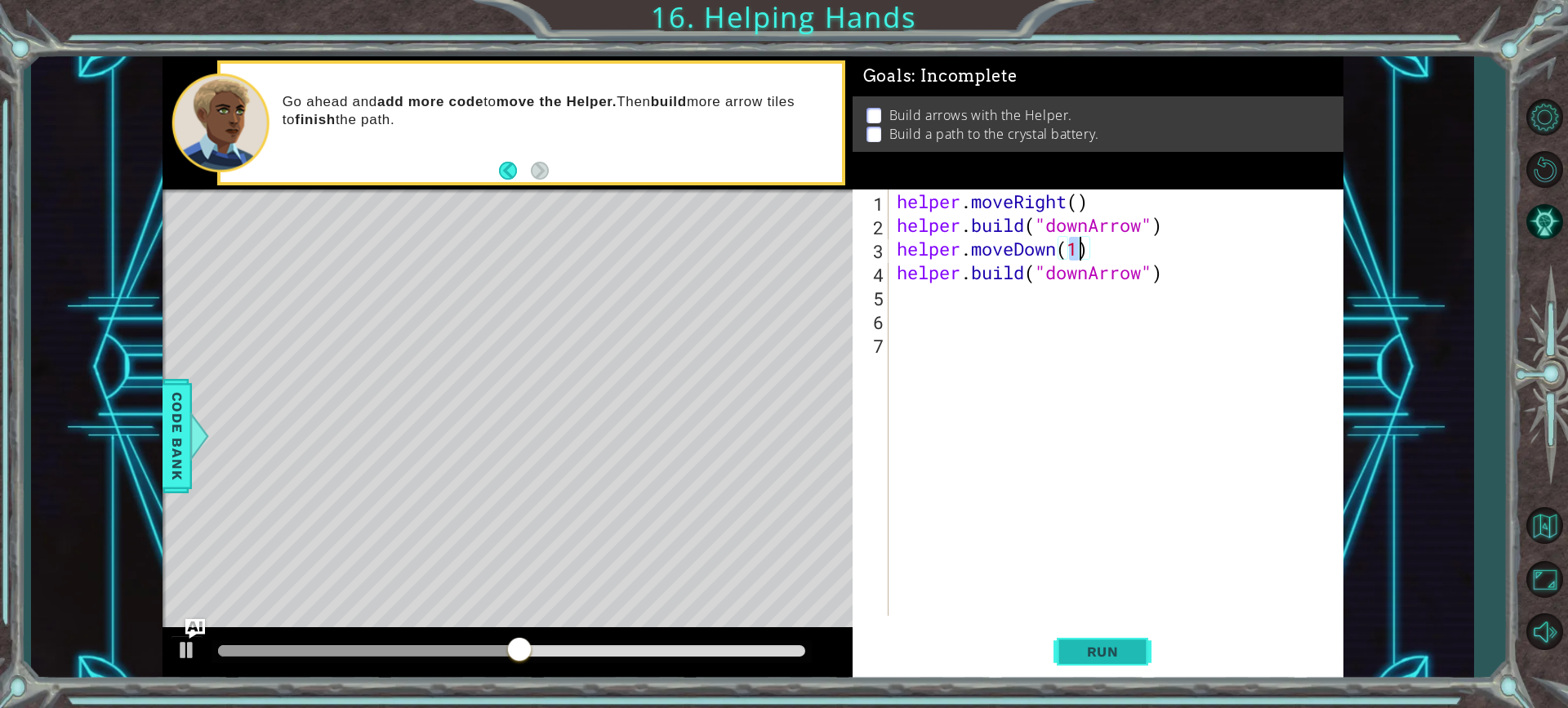
type textarea "helper.moveDown(1)"
click at [1122, 650] on span "Run" at bounding box center [1102, 651] width 65 height 16
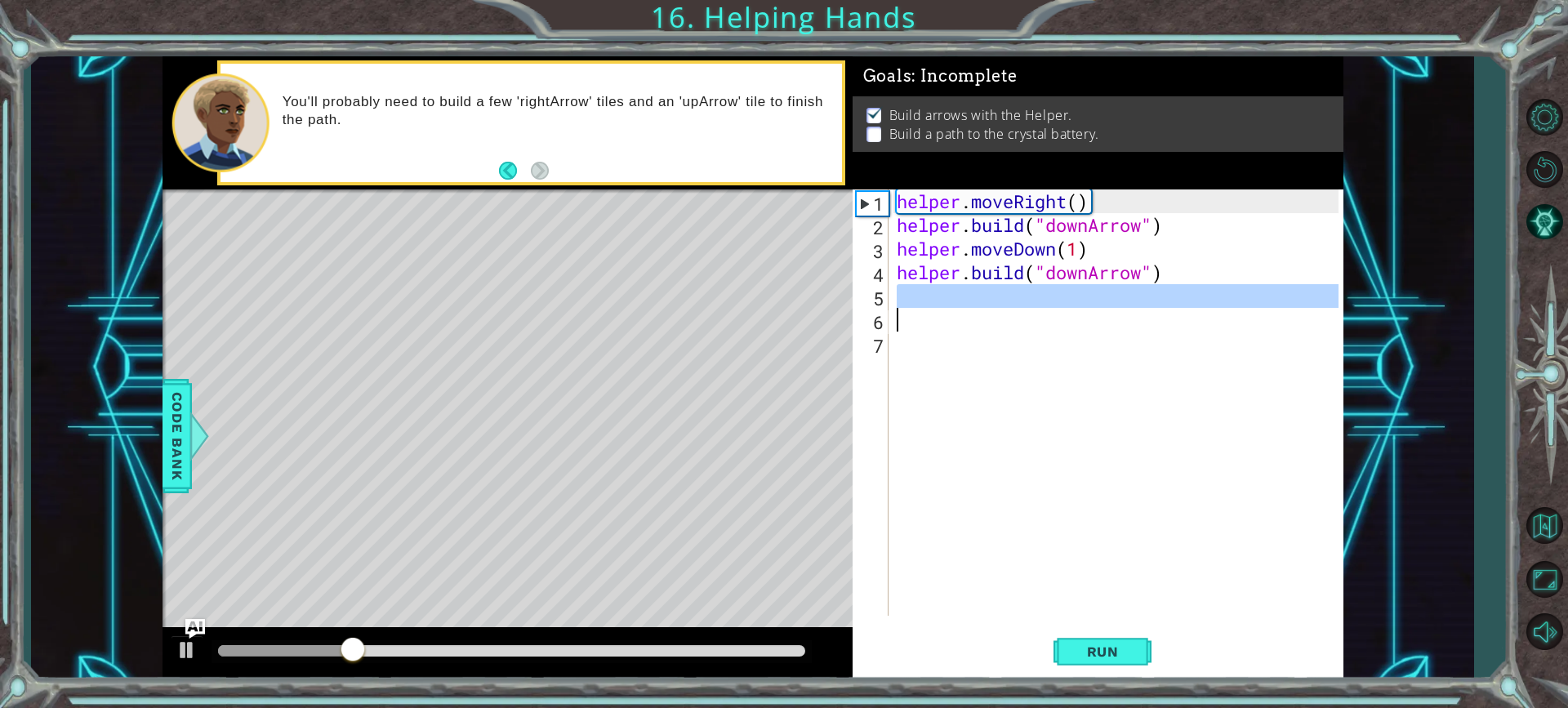
drag, startPoint x: 1115, startPoint y: 307, endPoint x: 1042, endPoint y: 328, distance: 76.0
click at [1107, 311] on div "helper . moveRight ( ) helper . build ( "downArrow" ) helper . moveDown ( 1 ) h…" at bounding box center [1120, 426] width 453 height 474
click at [986, 287] on div "helper . moveRight ( ) helper . build ( "downArrow" ) helper . moveDown ( 1 ) h…" at bounding box center [1116, 402] width 445 height 426
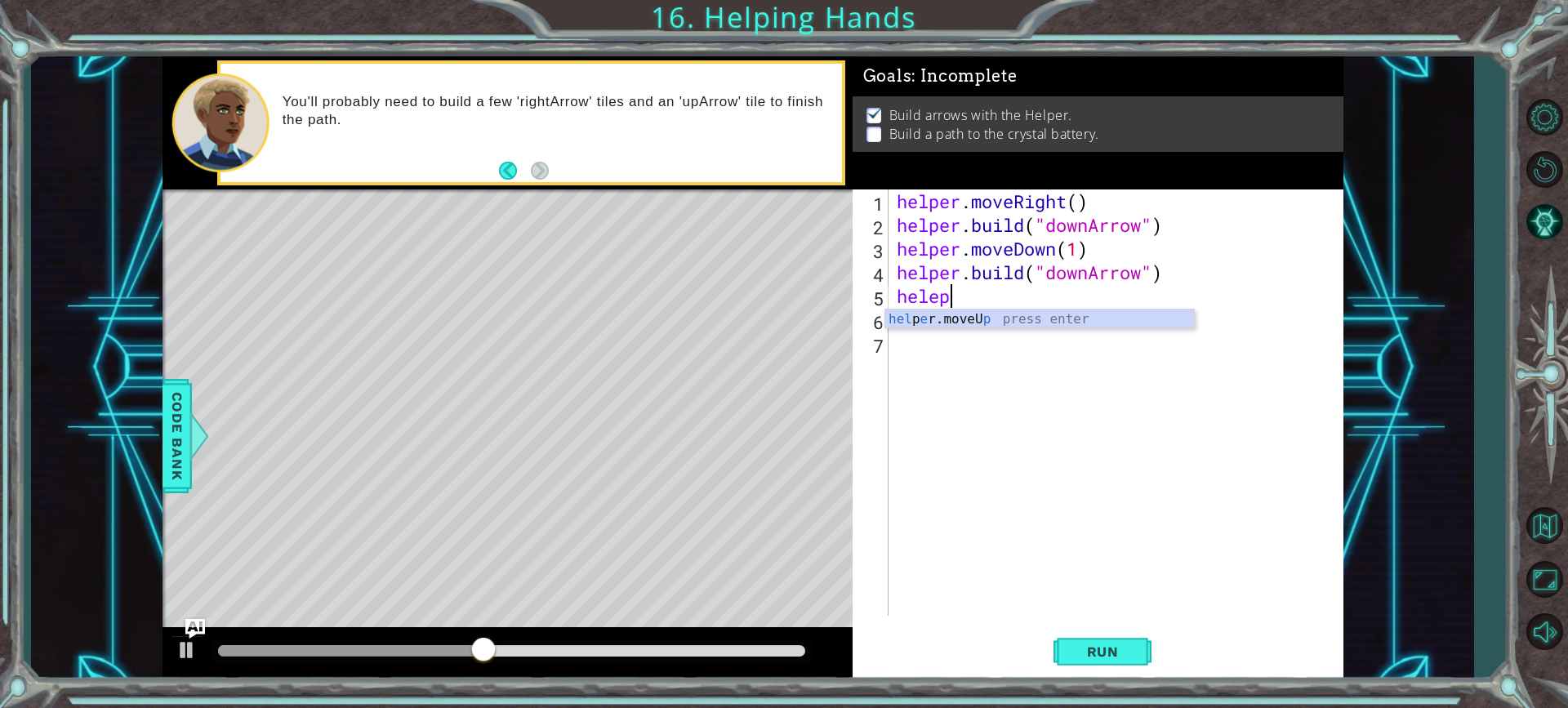
scroll to position [0, 1]
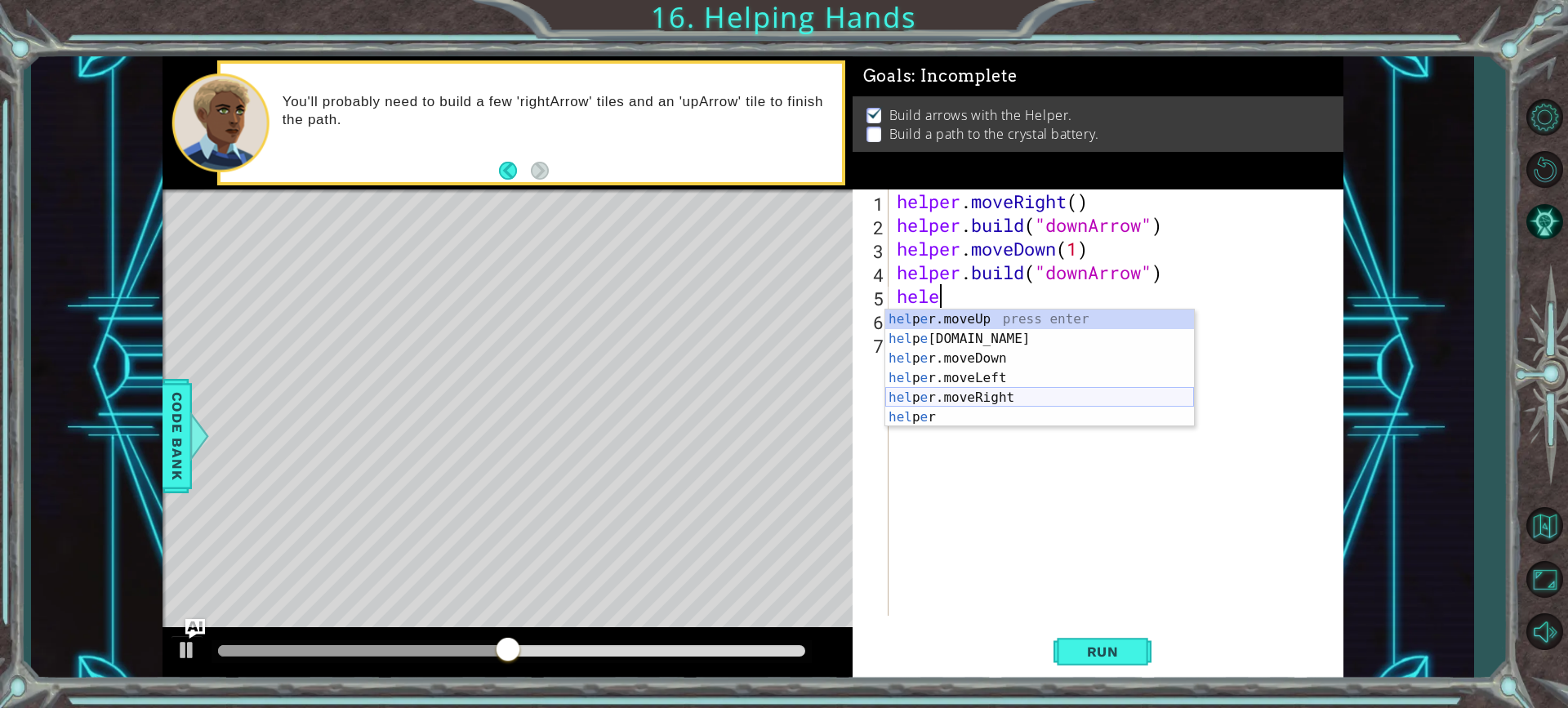
click at [944, 392] on div "hel p e r.moveUp press enter hel p e [DOMAIN_NAME] press enter hel p e r.moveDo…" at bounding box center [1039, 387] width 308 height 156
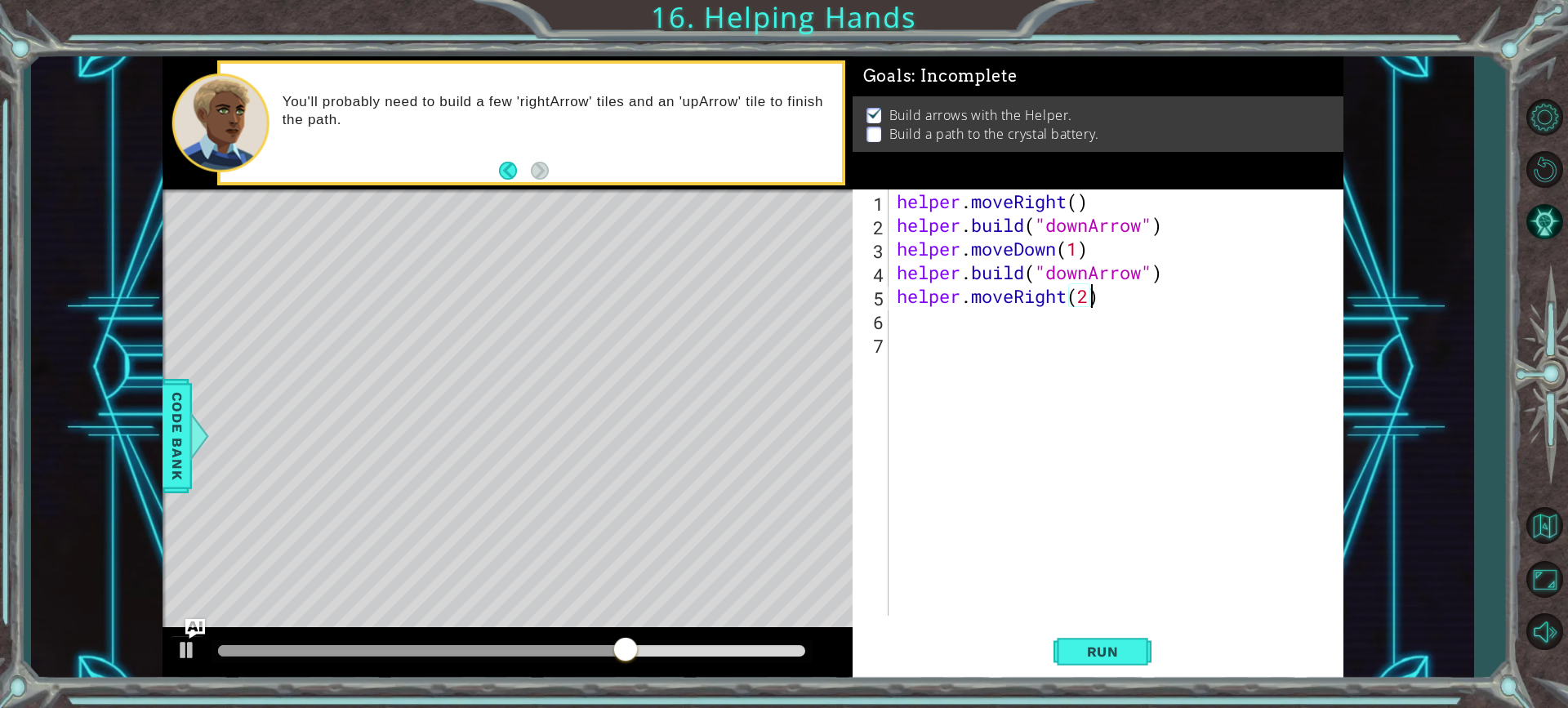
type textarea "helper.moveRight(2)"
click at [1046, 332] on div "helper . moveRight ( ) helper . build ( "downArrow" ) helper . moveDown ( 1 ) h…" at bounding box center [1120, 426] width 453 height 474
click at [1005, 318] on div "helper . moveRight ( ) helper . build ( "downArrow" ) helper . moveDown ( 1 ) h…" at bounding box center [1120, 426] width 453 height 474
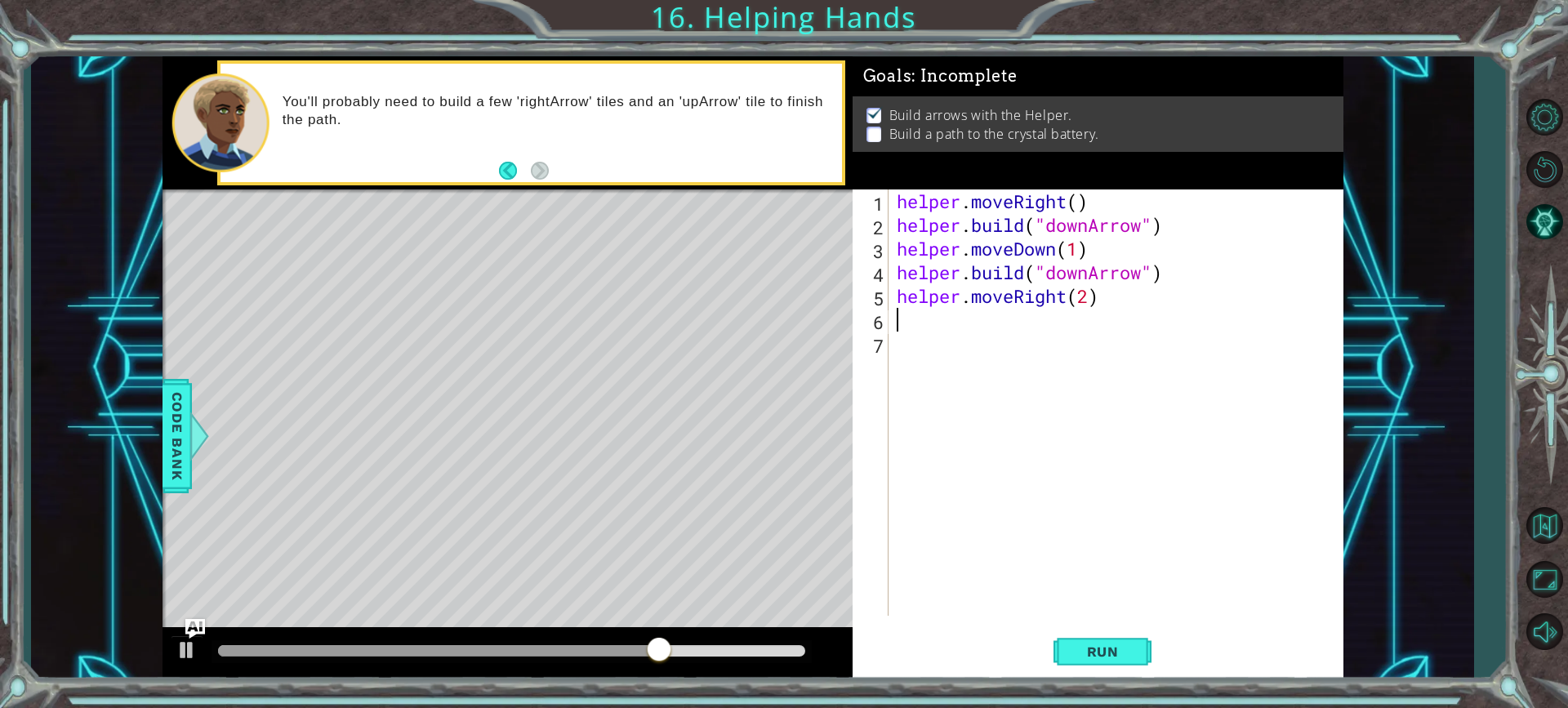
click at [1077, 296] on div "helper . moveRight ( ) helper . build ( "downArrow" ) helper . moveDown ( 1 ) h…" at bounding box center [1120, 426] width 453 height 474
click at [1090, 299] on div "helper . moveRight ( ) helper . build ( "downArrow" ) helper . moveDown ( 1 ) h…" at bounding box center [1120, 426] width 453 height 474
type textarea "helper.moveRight(1)"
click at [1047, 345] on div "helper . moveRight ( ) helper . build ( "downArrow" ) helper . moveDown ( 1 ) h…" at bounding box center [1120, 426] width 453 height 474
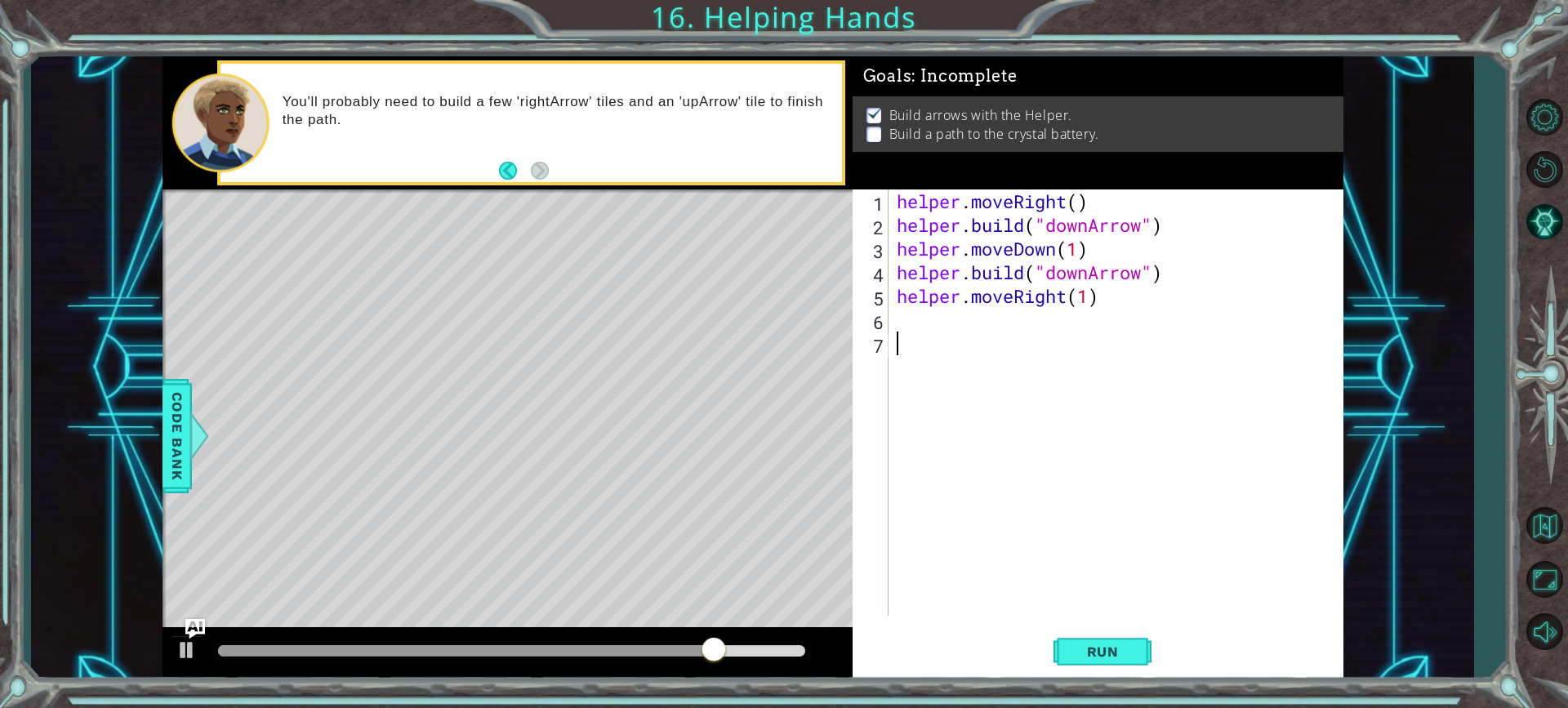
scroll to position [0, 0]
click at [992, 314] on div "helper . moveRight ( ) helper . build ( "downArrow" ) helper . moveDown ( 1 ) h…" at bounding box center [1120, 426] width 453 height 474
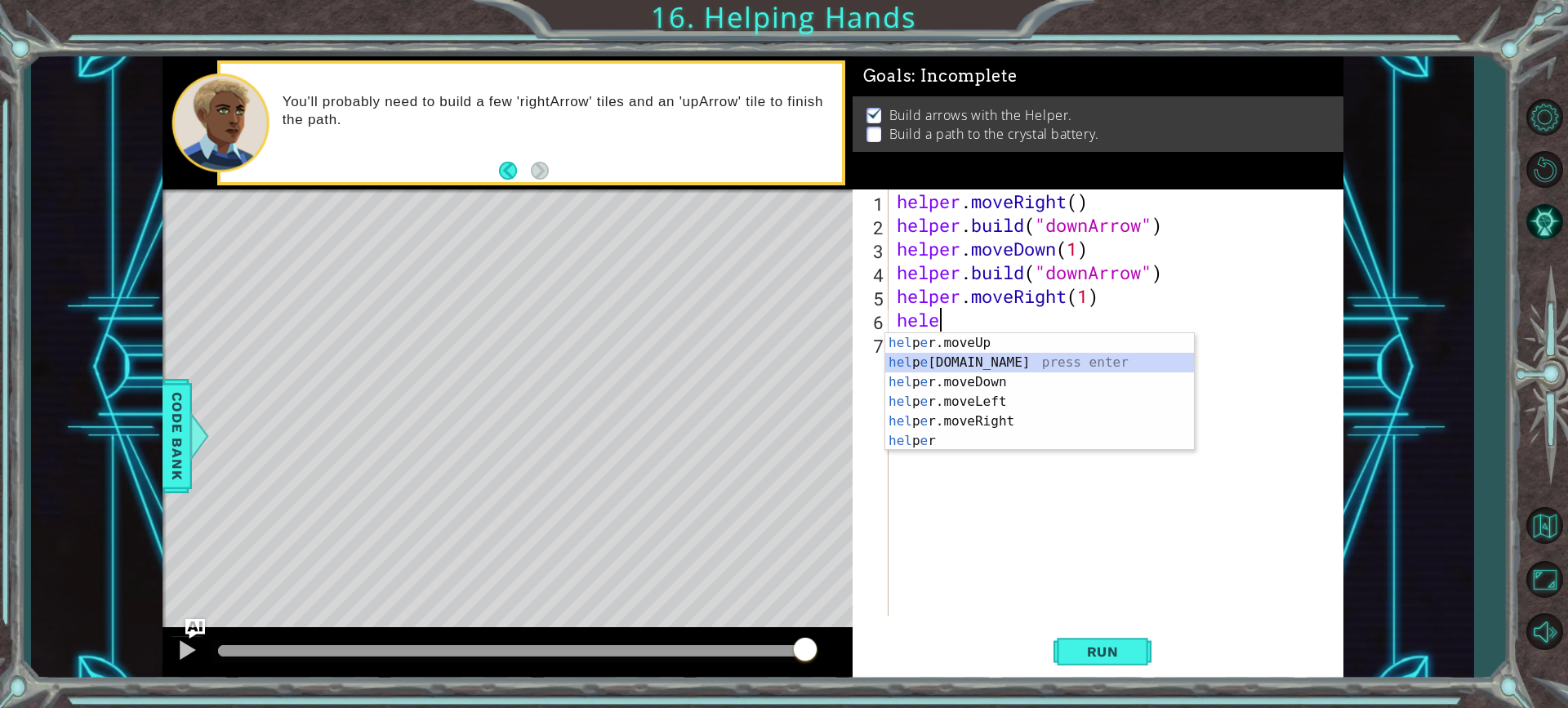
click at [953, 360] on div "hel p e r.moveUp press enter hel p e [DOMAIN_NAME] press enter hel p e r.moveDo…" at bounding box center [1039, 411] width 308 height 156
type textarea "[DOMAIN_NAME]("rightArrow")"
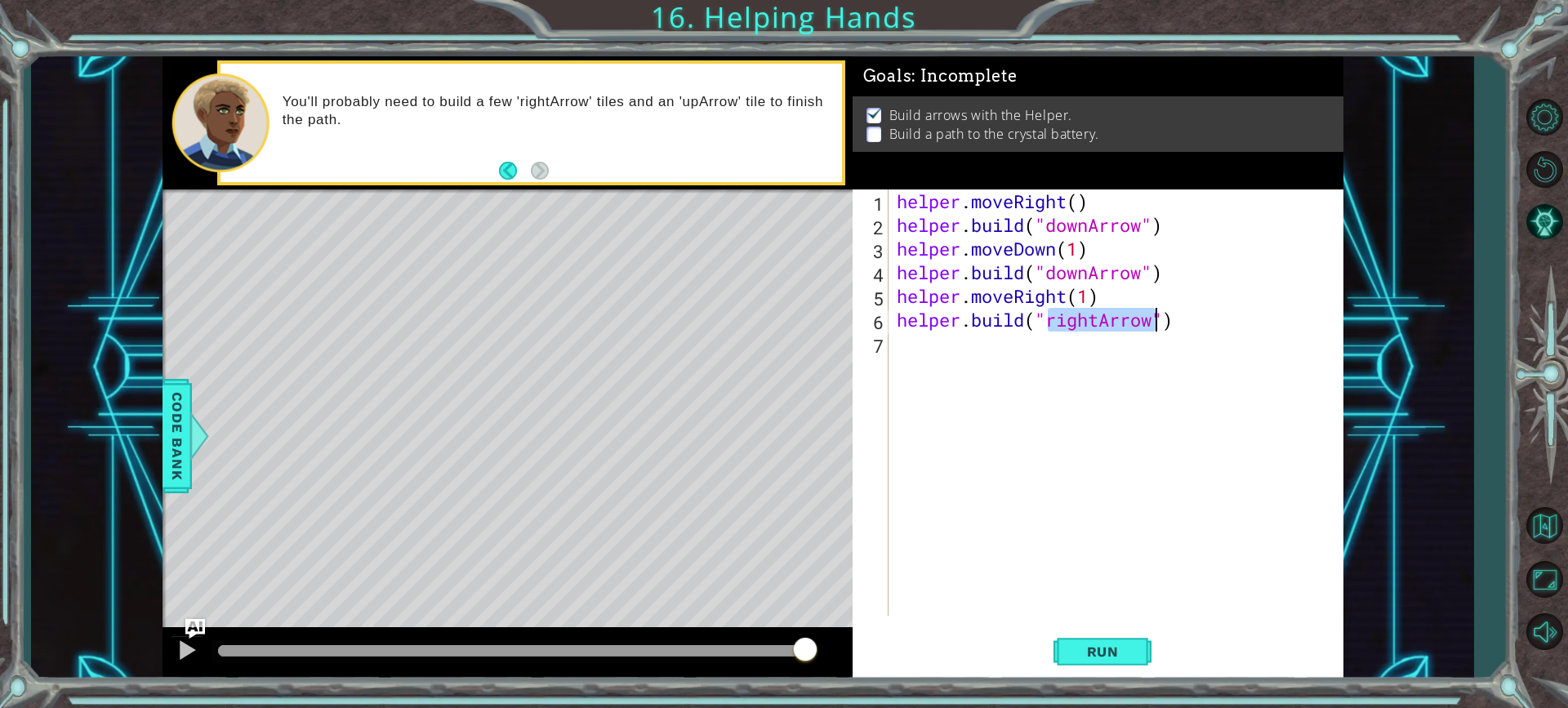
click at [1123, 519] on div "helper . moveRight ( ) helper . build ( "downArrow" ) helper . moveDown ( 1 ) h…" at bounding box center [1120, 426] width 453 height 474
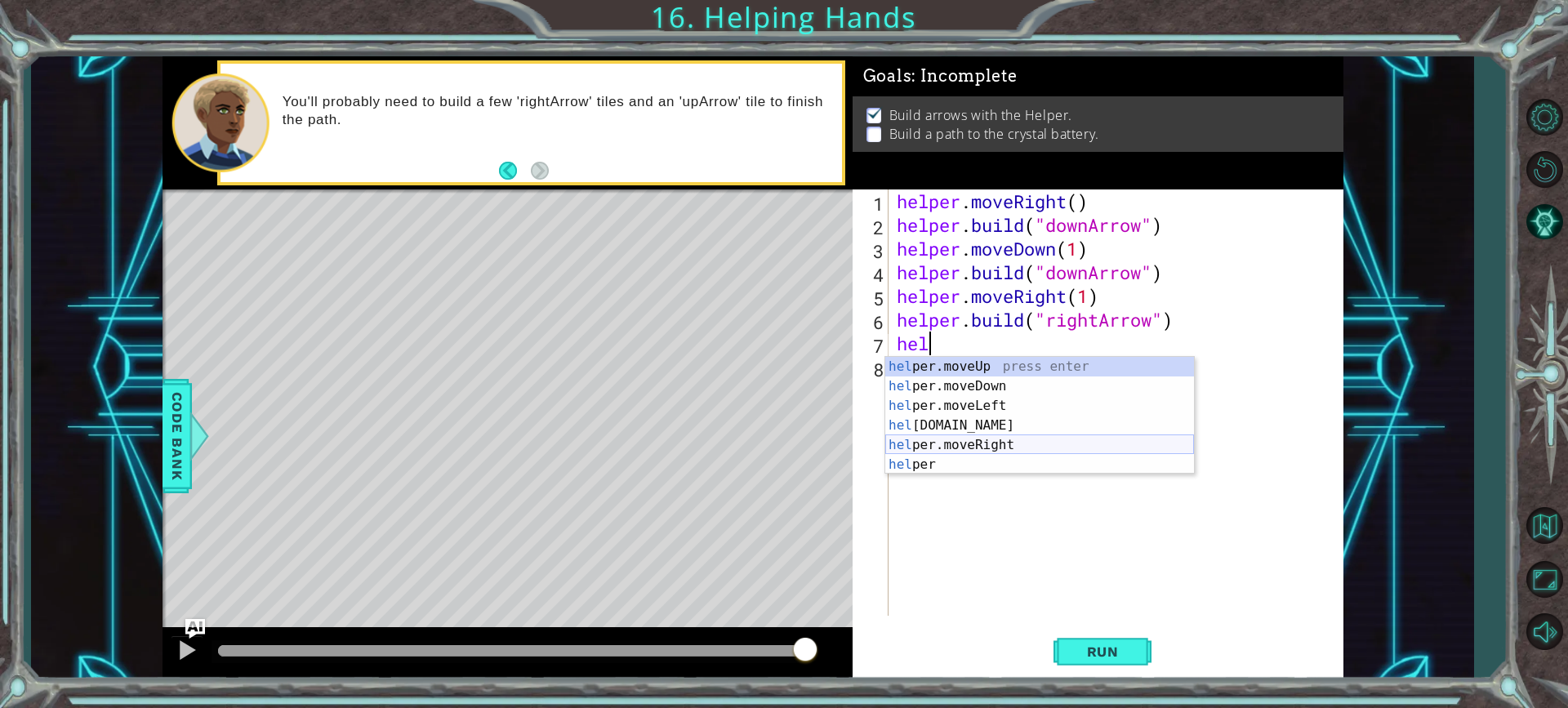
click at [1032, 439] on div "hel per.moveUp press enter hel per.moveDown press enter hel per.moveLeft press …" at bounding box center [1039, 435] width 308 height 156
type textarea "helper.moveRight(1)"
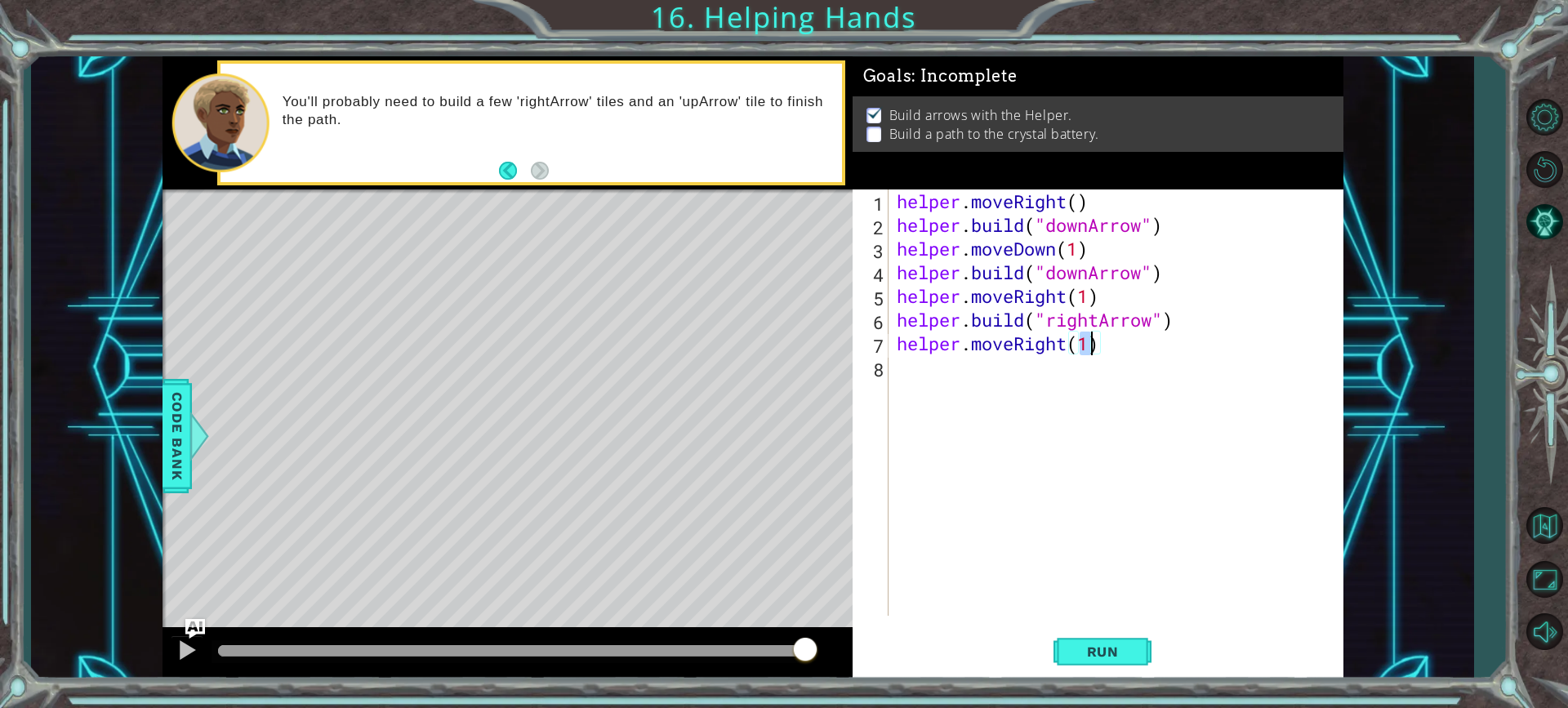
click at [1018, 430] on div "helper . moveRight ( ) helper . build ( "downArrow" ) helper . moveDown ( 1 ) h…" at bounding box center [1120, 426] width 453 height 474
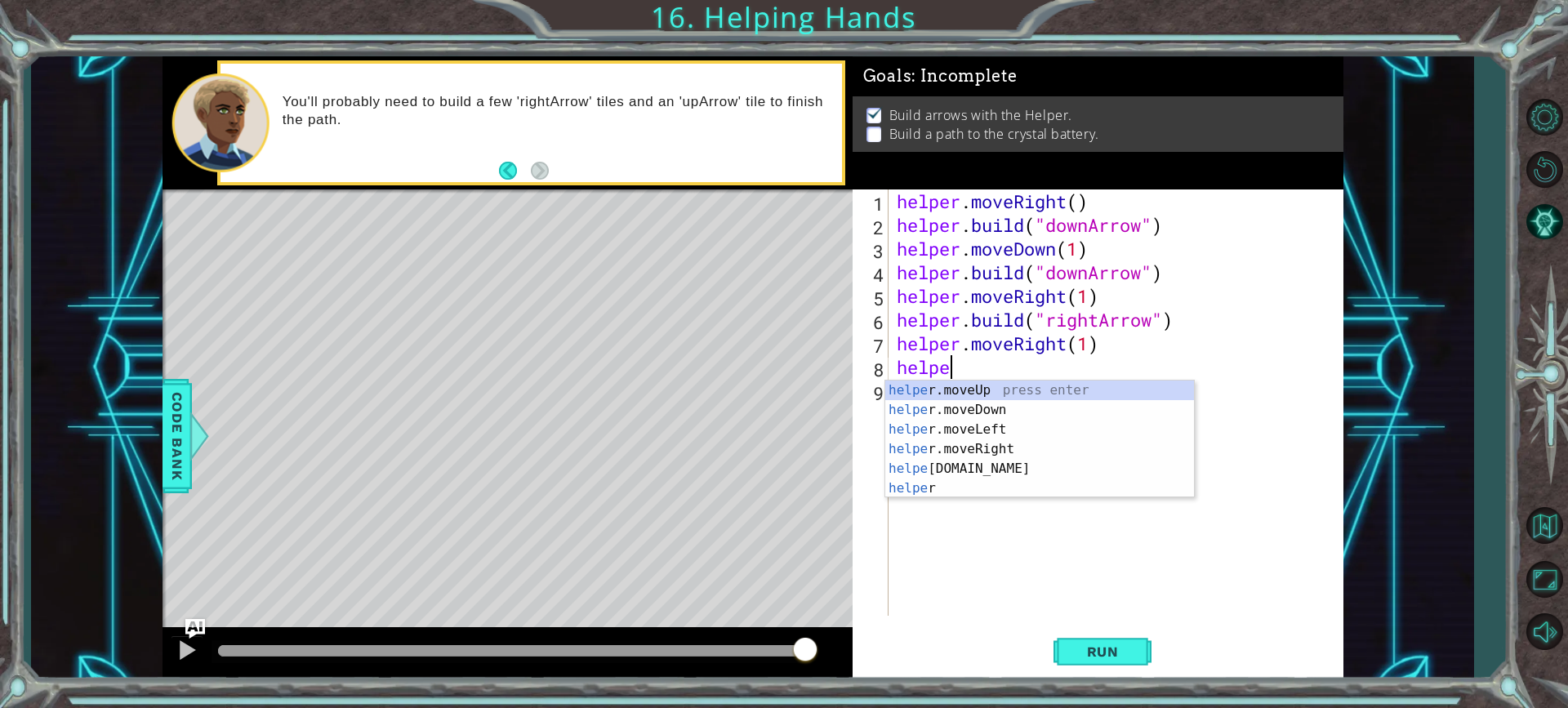
scroll to position [0, 2]
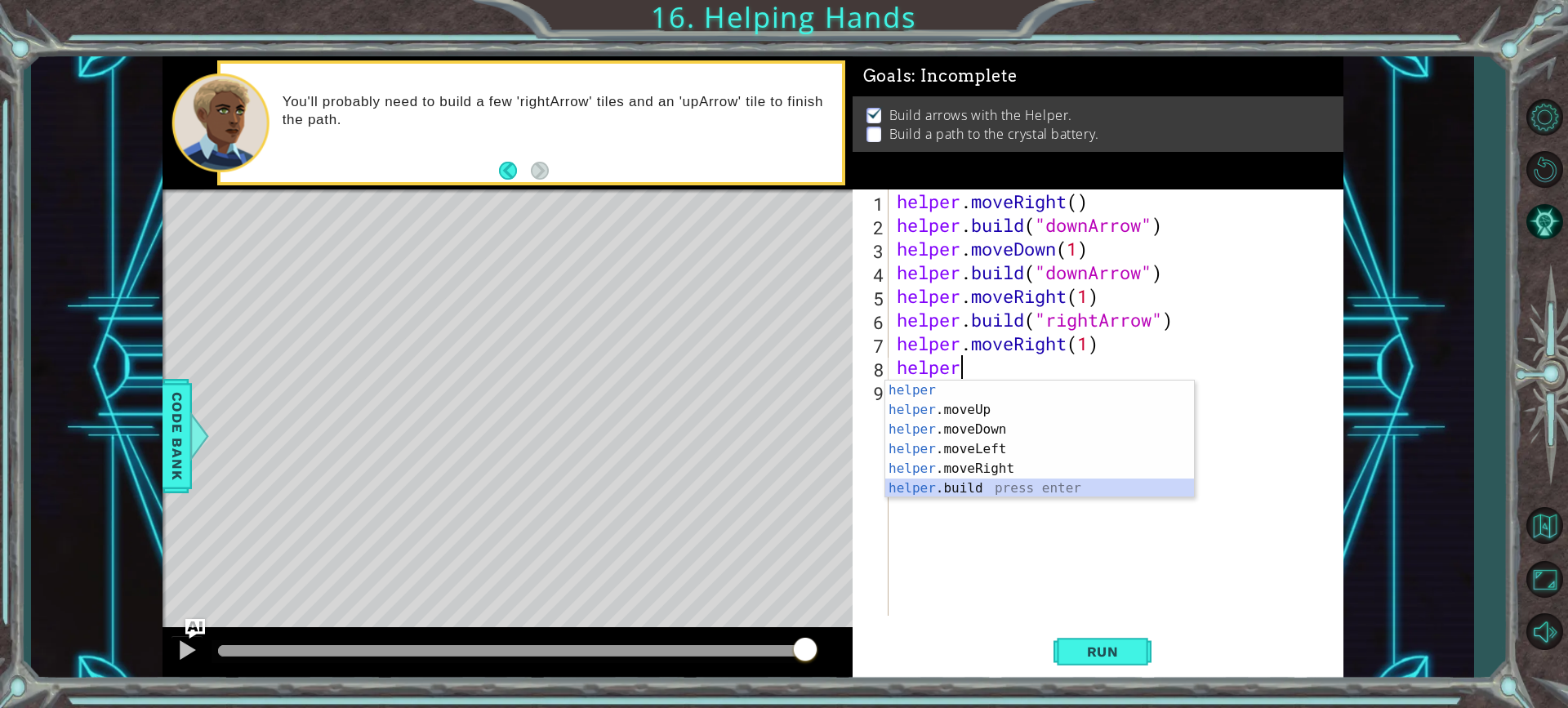
click at [981, 487] on div "helper press enter helper .moveUp press enter helper .moveDown press enter help…" at bounding box center [1039, 459] width 308 height 156
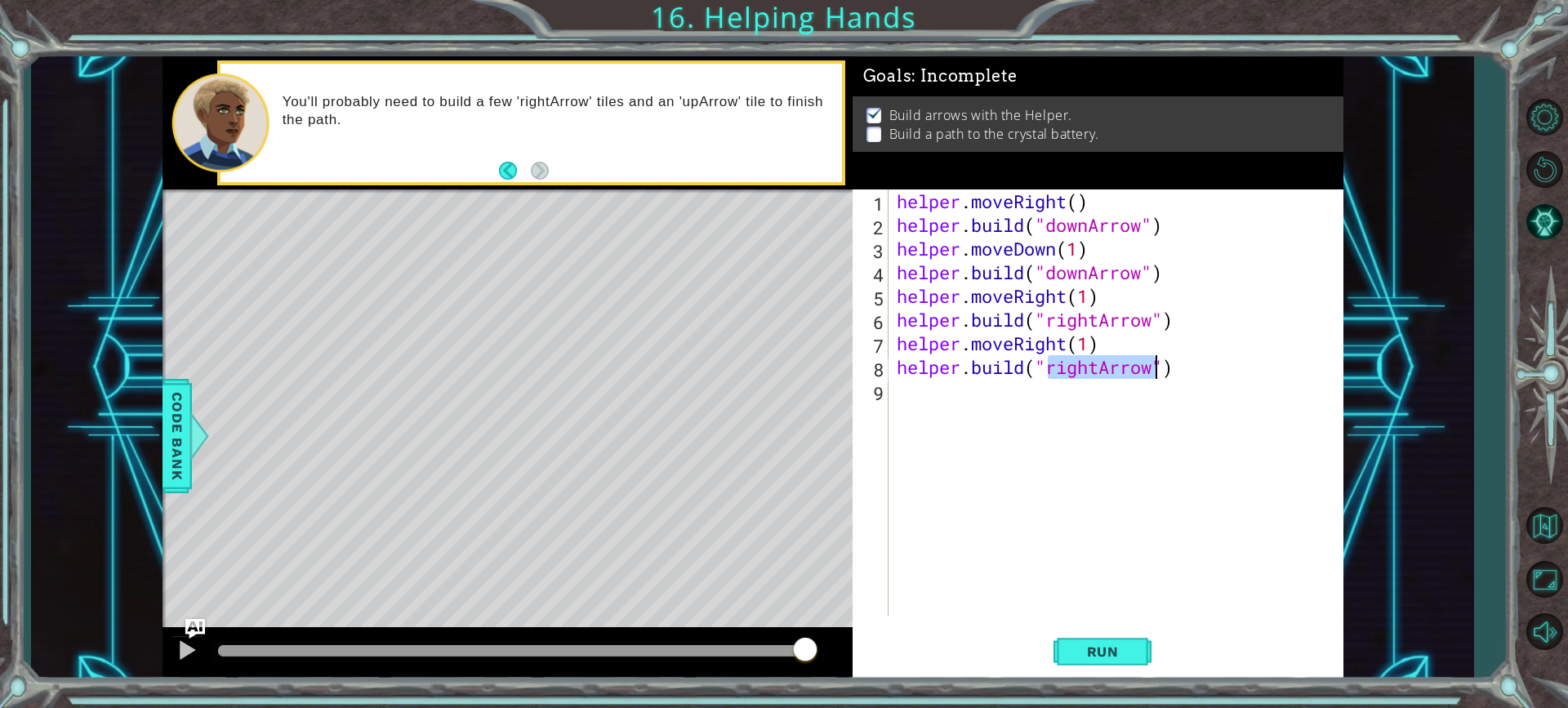
drag, startPoint x: 1077, startPoint y: 369, endPoint x: 1085, endPoint y: 362, distance: 10.6
click at [1080, 368] on div "helper . moveRight ( ) helper . build ( "downArrow" ) helper . moveDown ( 1 ) h…" at bounding box center [1116, 402] width 445 height 426
click at [1095, 373] on div "helper . moveRight ( ) helper . build ( "downArrow" ) helper . moveDown ( 1 ) h…" at bounding box center [1120, 426] width 453 height 474
drag, startPoint x: 1095, startPoint y: 373, endPoint x: 1075, endPoint y: 378, distance: 20.6
click at [1075, 378] on div "helper . moveRight ( ) helper . build ( "downArrow" ) helper . moveDown ( 1 ) h…" at bounding box center [1120, 426] width 453 height 474
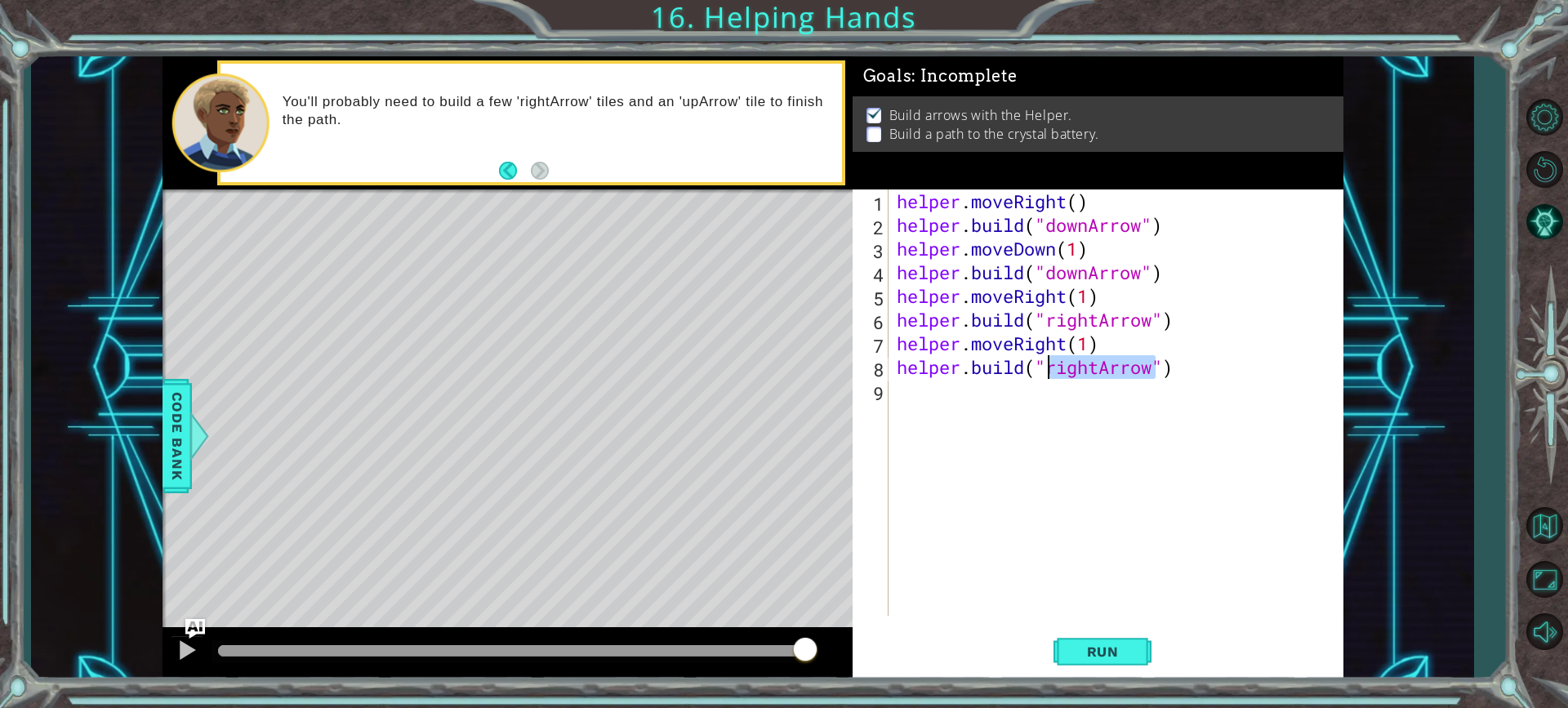
click at [1075, 378] on div "helper . moveRight ( ) helper . build ( "downArrow" ) helper . moveDown ( 1 ) h…" at bounding box center [1116, 402] width 445 height 426
click at [1087, 375] on div "helper . moveRight ( ) helper . build ( "downArrow" ) helper . moveDown ( 1 ) h…" at bounding box center [1120, 426] width 453 height 474
click at [1095, 375] on div "helper . moveRight ( ) helper . build ( "downArrow" ) helper . moveDown ( 1 ) h…" at bounding box center [1120, 426] width 453 height 474
click at [1096, 370] on div "helper . moveRight ( ) helper . build ( "downArrow" ) helper . moveDown ( 1 ) h…" at bounding box center [1120, 426] width 453 height 474
click at [1100, 369] on div "helper . moveRight ( ) helper . build ( "downArrow" ) helper . moveDown ( 1 ) h…" at bounding box center [1120, 426] width 453 height 474
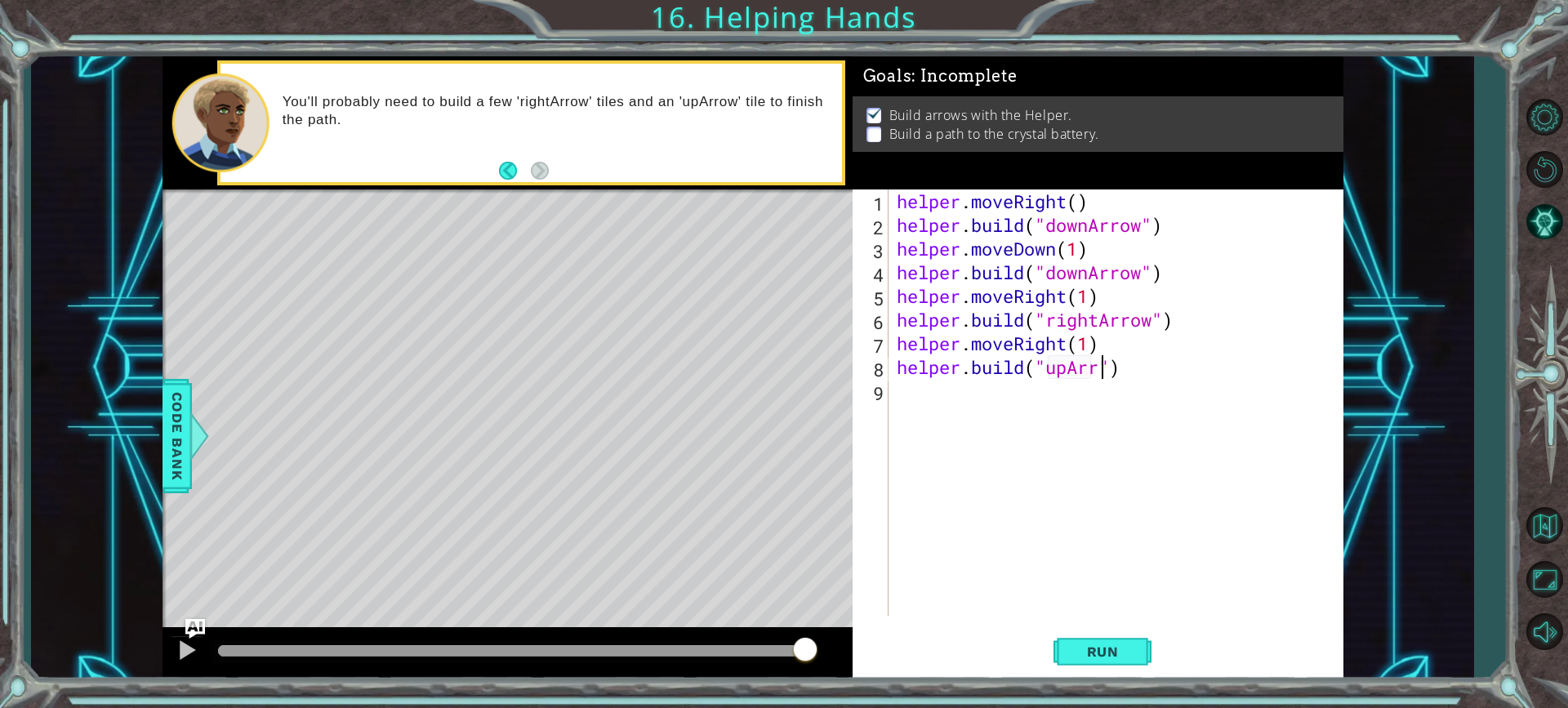
scroll to position [0, 10]
click at [1106, 639] on button "Run" at bounding box center [1102, 651] width 98 height 49
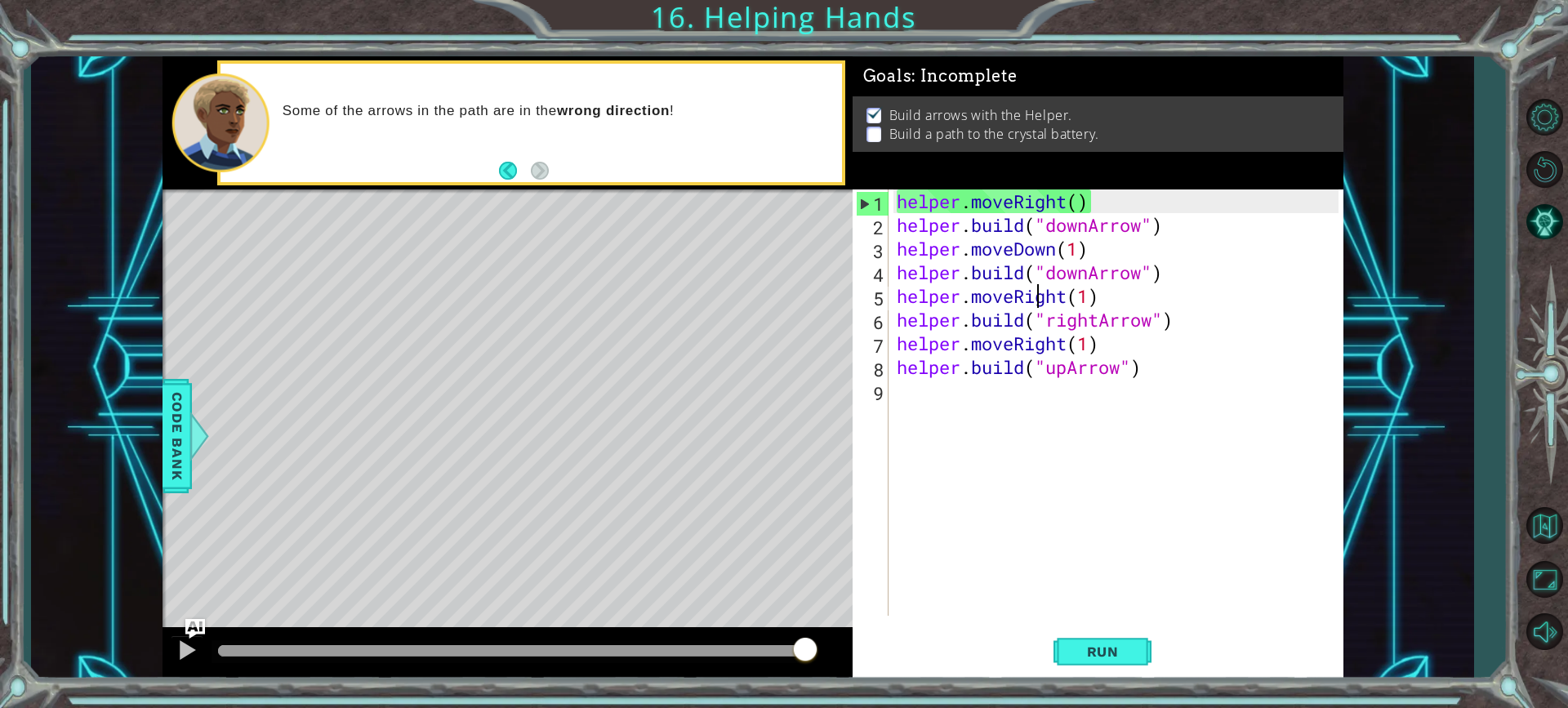
click at [1039, 301] on div "helper . moveRight ( ) helper . build ( "downArrow" ) helper . moveDown ( 1 ) h…" at bounding box center [1120, 426] width 453 height 474
click at [1192, 281] on div "helper . moveRight ( ) helper . build ( "downArrow" ) helper . moveDown ( 1 ) h…" at bounding box center [1120, 426] width 453 height 474
type textarea "[DOMAIN_NAME]("downArrow")"
drag, startPoint x: 1192, startPoint y: 281, endPoint x: 862, endPoint y: 274, distance: 330.1
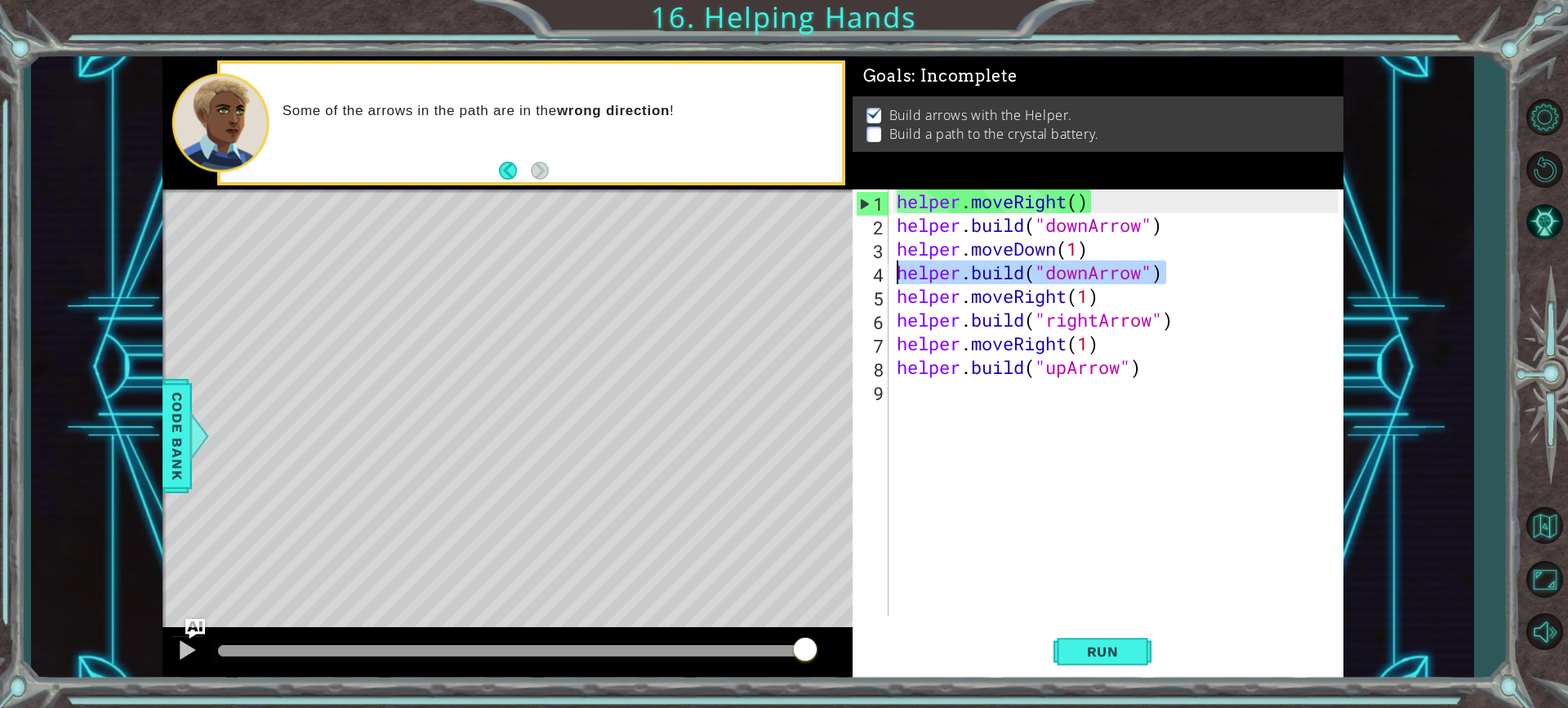
click at [862, 274] on div "[DOMAIN_NAME]("downArrow") 1 2 3 4 5 6 7 8 9 helper . moveRight ( ) helper . bu…" at bounding box center [1096, 402] width 486 height 426
click at [1034, 485] on div "helper . moveRight ( ) helper . build ( "downArrow" ) helper . moveDown ( 1 ) h…" at bounding box center [1120, 426] width 453 height 474
click at [1138, 284] on div "helper . moveRight ( ) helper . build ( "downArrow" ) helper . moveDown ( 1 ) h…" at bounding box center [1120, 426] width 453 height 474
drag, startPoint x: 1155, startPoint y: 278, endPoint x: 1113, endPoint y: 278, distance: 42.0
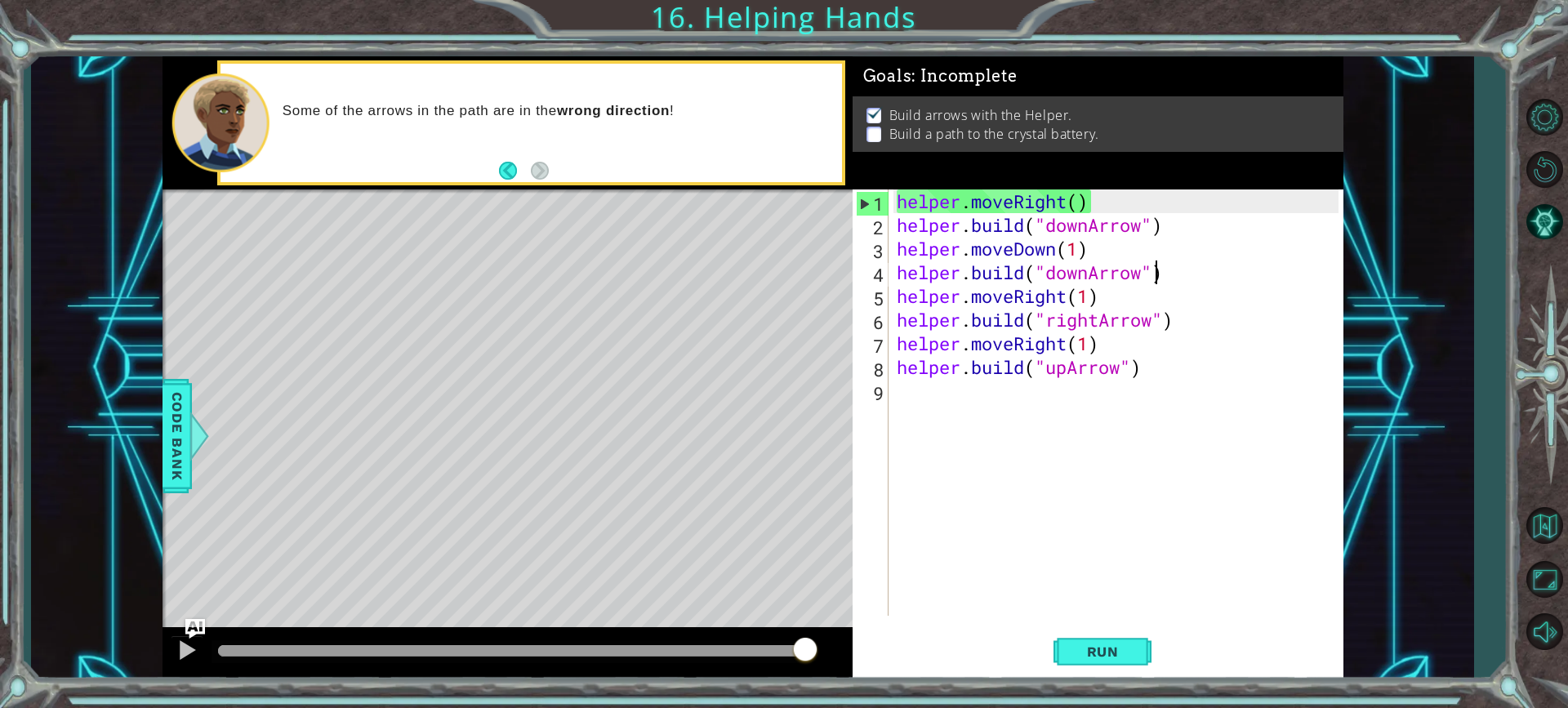
click at [1148, 278] on div "helper . moveRight ( ) helper . build ( "downArrow" ) helper . moveDown ( 1 ) h…" at bounding box center [1120, 426] width 453 height 474
click at [1084, 278] on div "helper . moveRight ( ) helper . build ( "downArrow" ) helper . moveDown ( 1 ) h…" at bounding box center [1120, 426] width 453 height 474
drag, startPoint x: 1095, startPoint y: 278, endPoint x: 1085, endPoint y: 278, distance: 10.0
click at [1092, 278] on div "helper . moveRight ( ) helper . build ( "downArrow" ) helper . moveDown ( 1 ) h…" at bounding box center [1120, 426] width 453 height 474
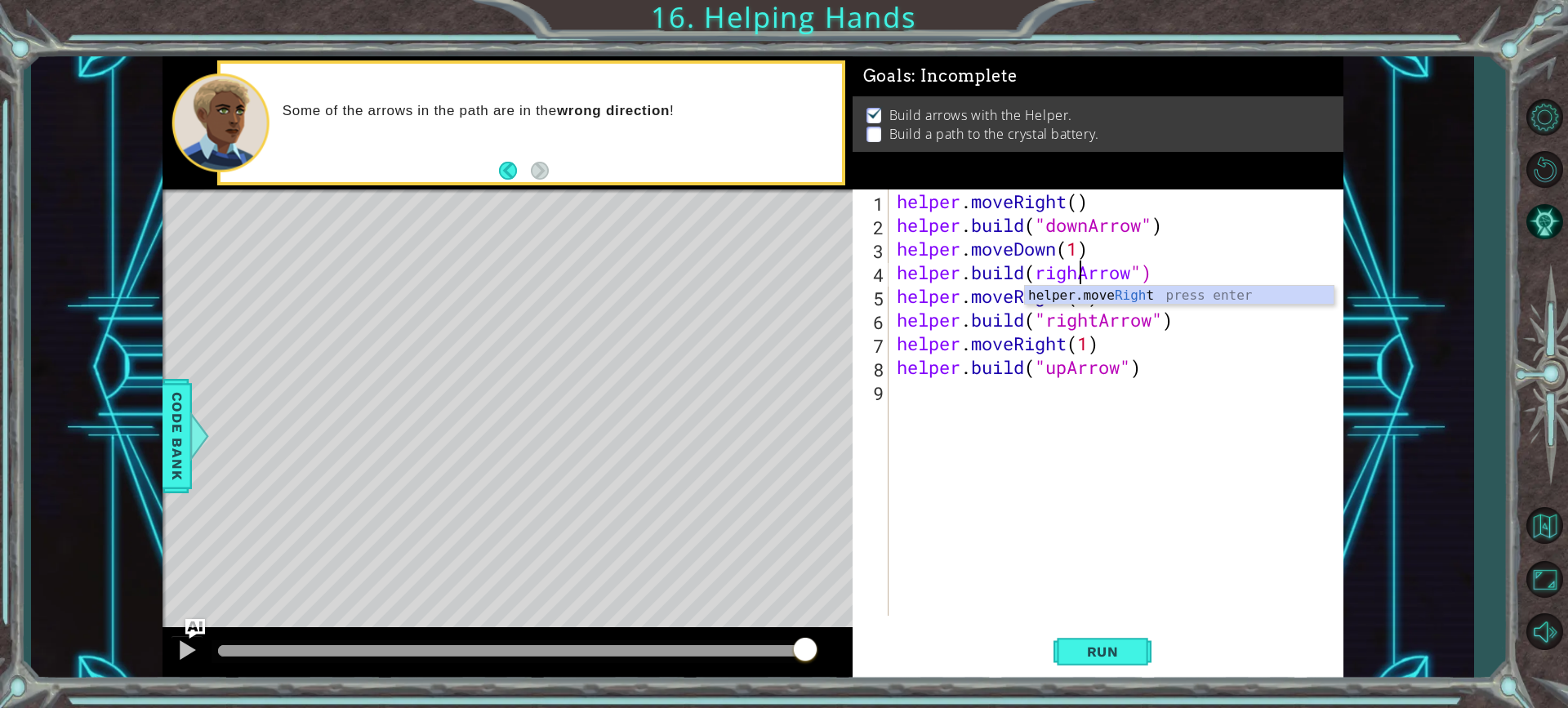
scroll to position [0, 8]
type textarea "[DOMAIN_NAME](rightArrow")"
click at [1041, 557] on div "helper . moveRight ( ) helper . build ( "downArrow" ) helper . moveDown ( 1 ) h…" at bounding box center [1120, 426] width 453 height 474
click at [1093, 659] on span "Run" at bounding box center [1102, 651] width 65 height 16
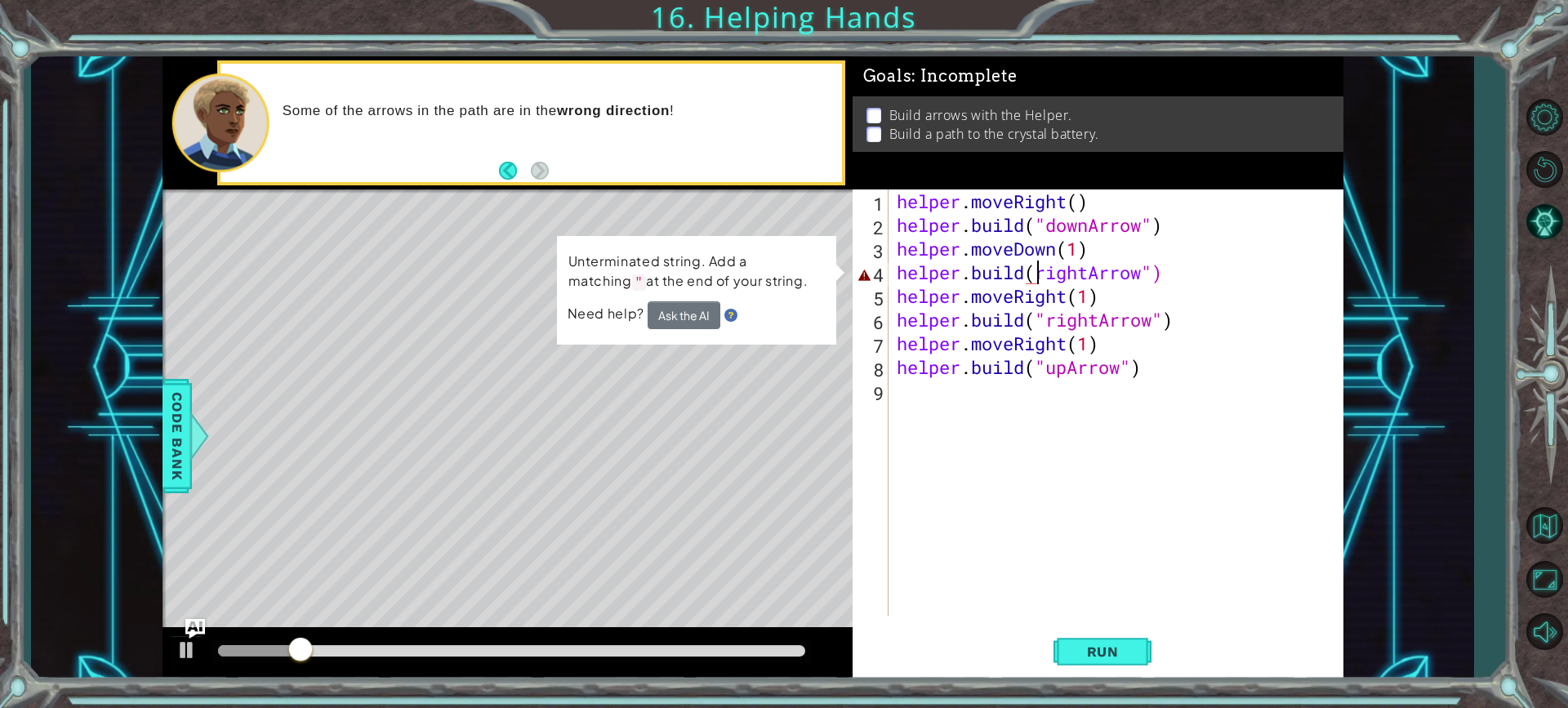
click at [1034, 271] on div "helper . moveRight ( ) helper . build ( "downArrow" ) helper . moveDown ( 1 ) h…" at bounding box center [1120, 426] width 453 height 474
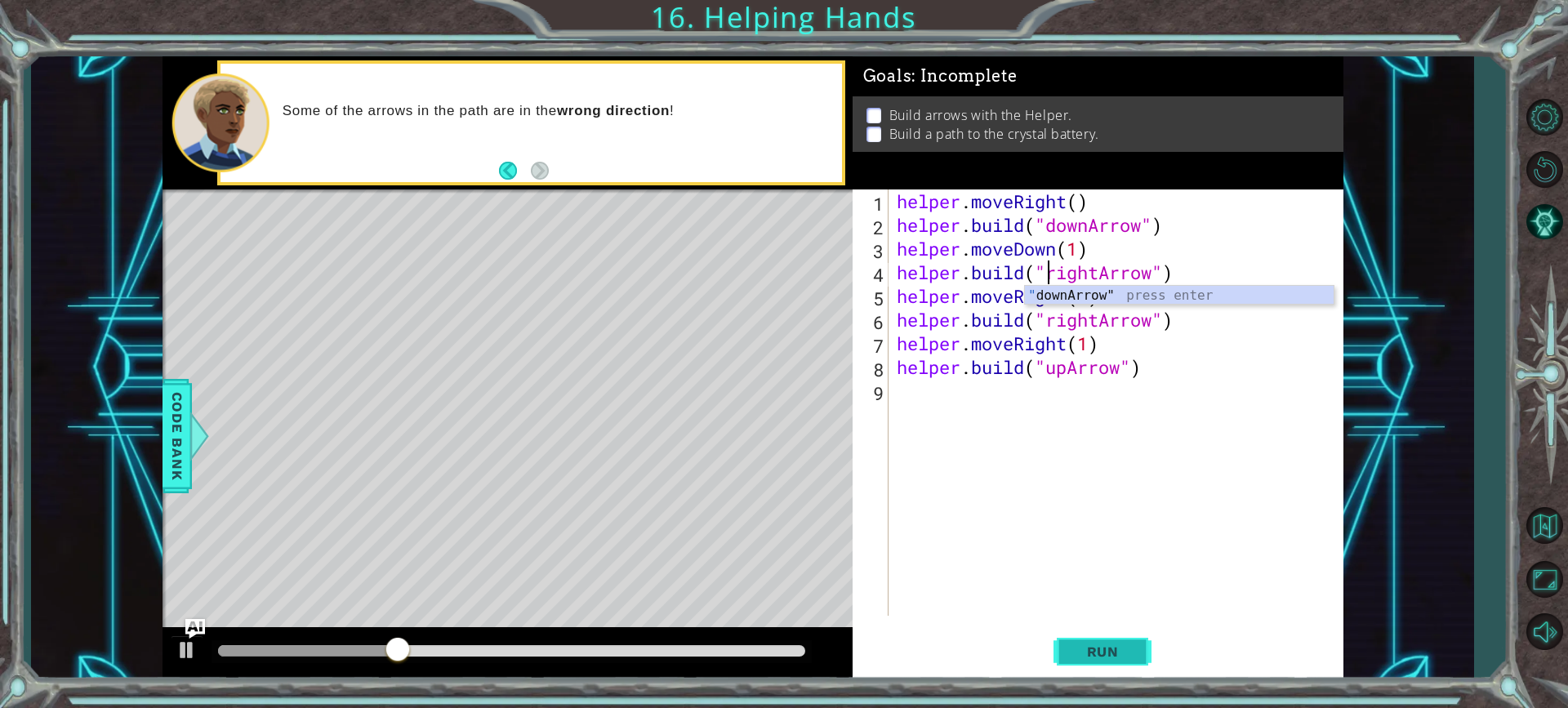
type textarea "[DOMAIN_NAME]("rightArrow")"
click at [1102, 651] on span "Run" at bounding box center [1102, 651] width 65 height 16
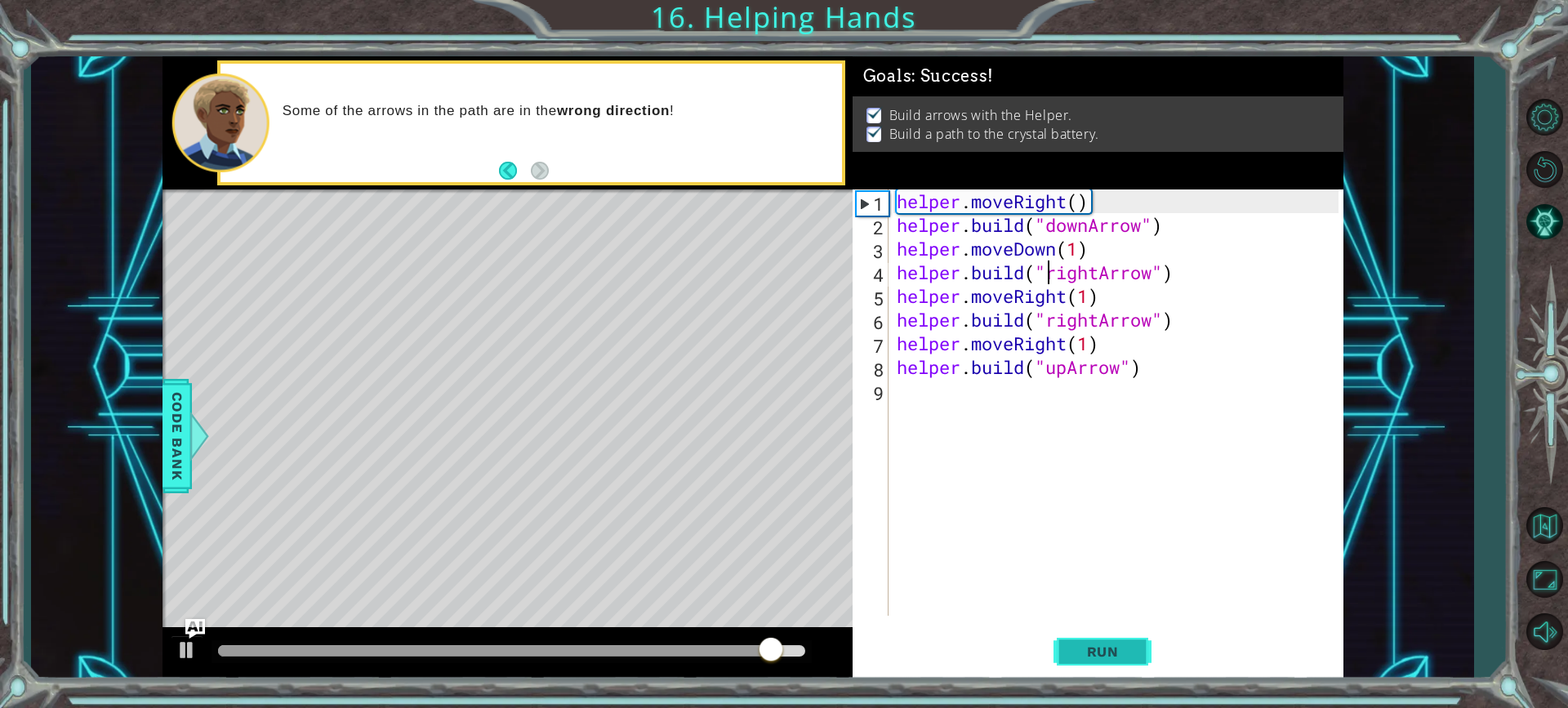
click at [1102, 641] on button "Run" at bounding box center [1102, 651] width 98 height 49
click at [1094, 659] on span "Run" at bounding box center [1102, 651] width 65 height 16
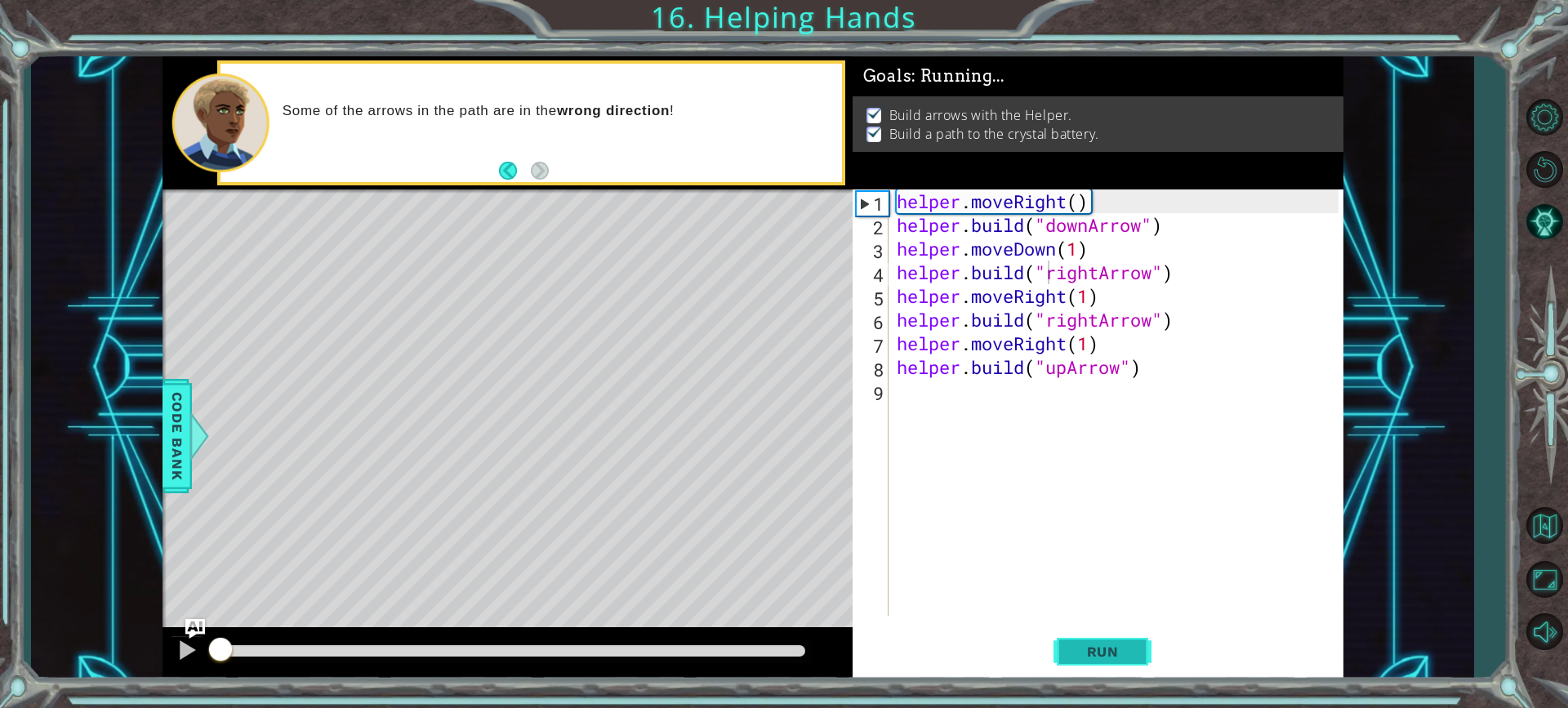
click at [1094, 659] on span "Run" at bounding box center [1102, 651] width 65 height 16
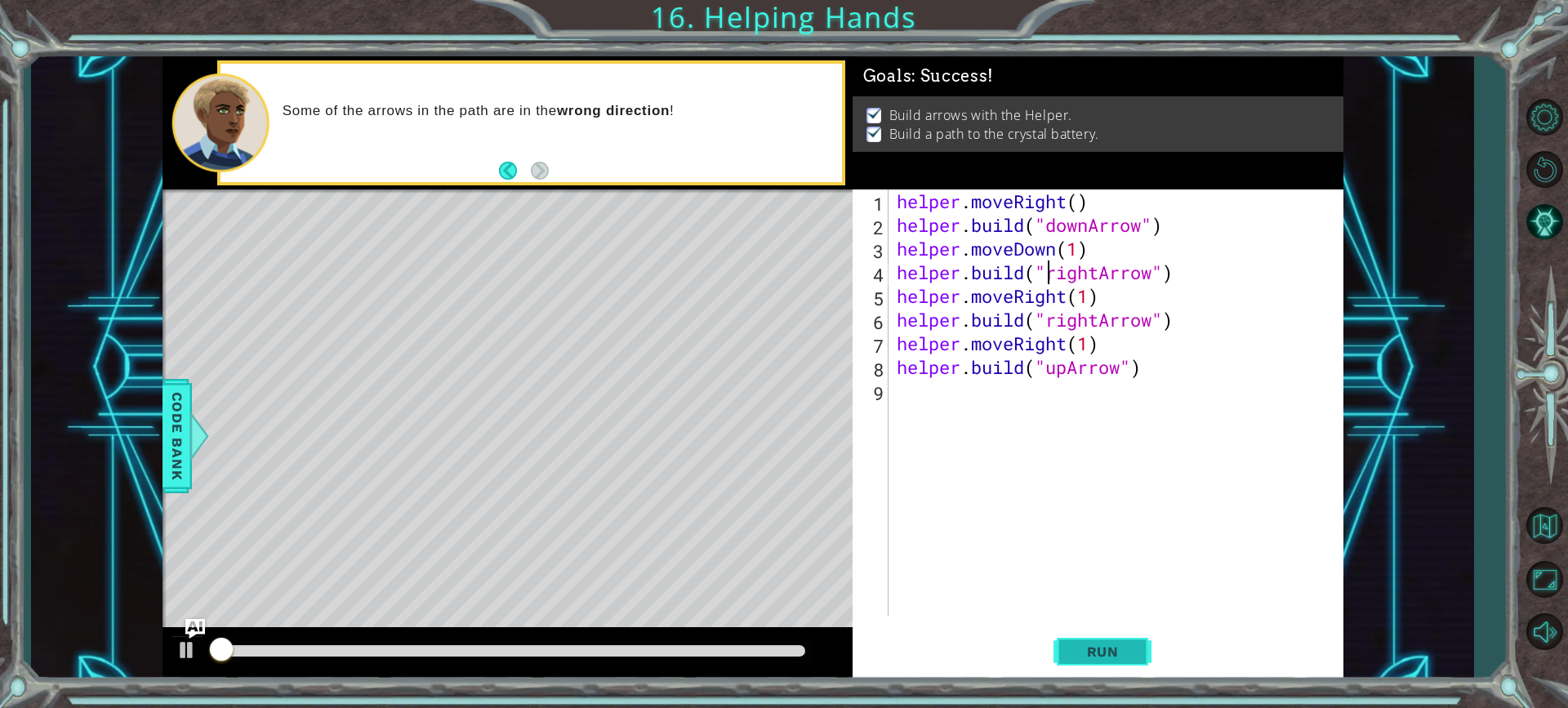
click at [1094, 659] on span "Run" at bounding box center [1102, 651] width 65 height 16
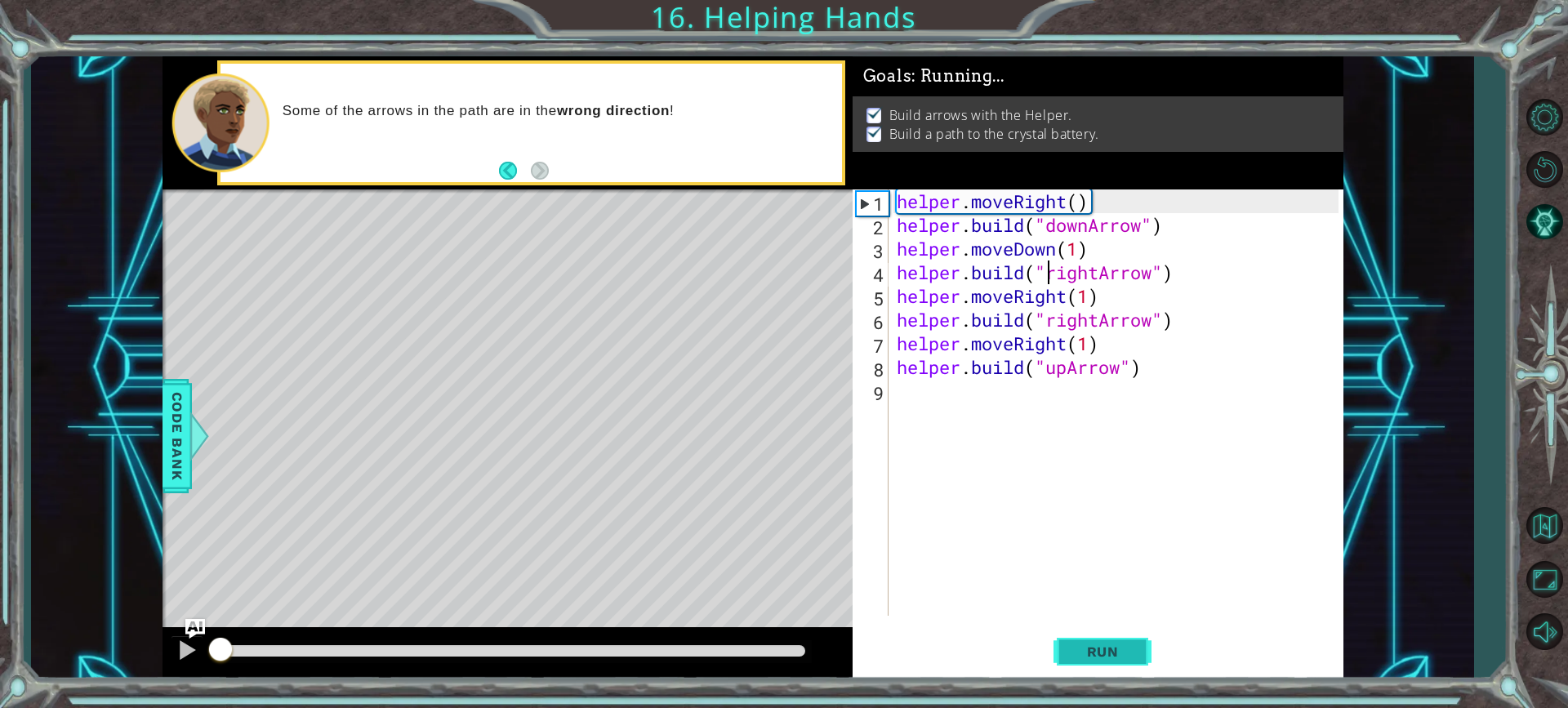
click at [1094, 659] on span "Run" at bounding box center [1102, 651] width 65 height 16
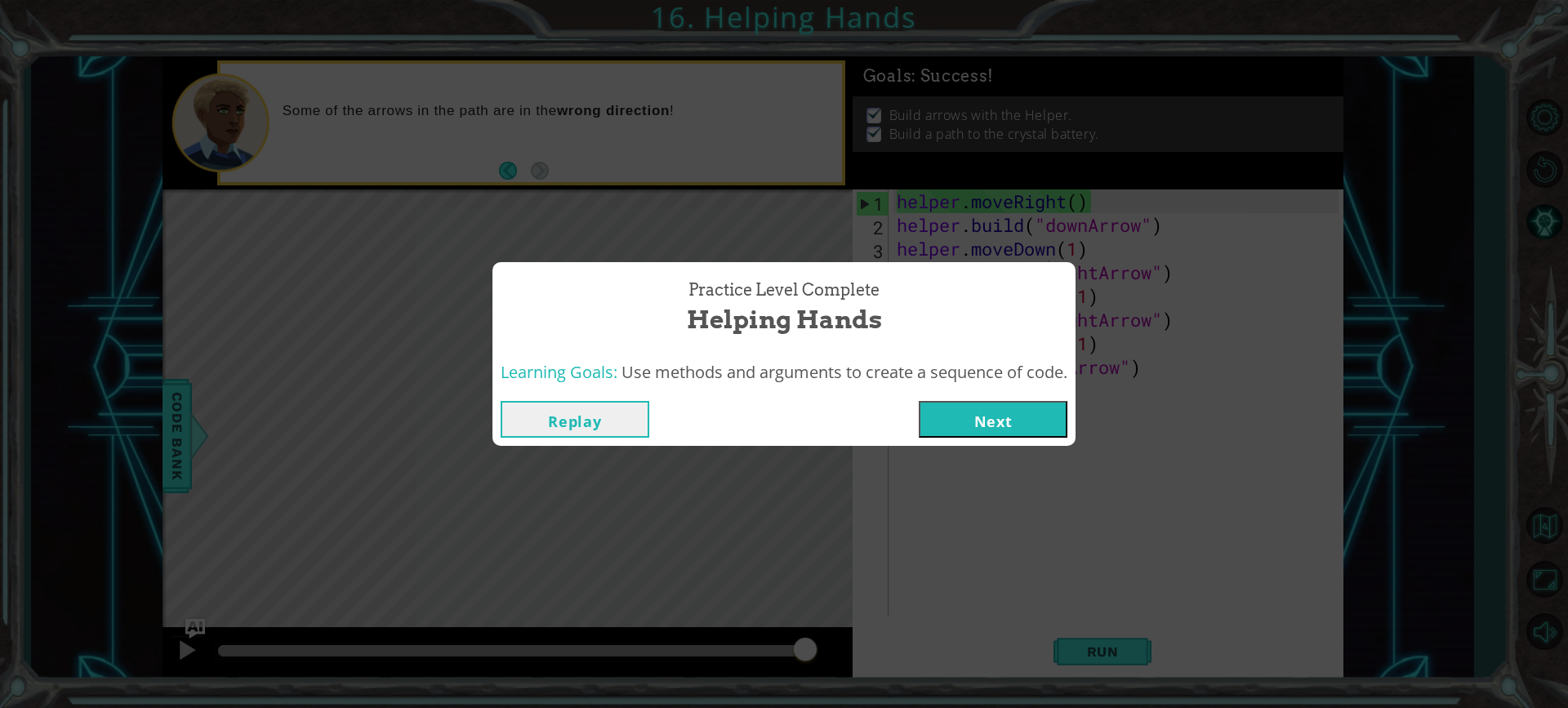
drag, startPoint x: 1021, startPoint y: 384, endPoint x: 1015, endPoint y: 404, distance: 20.9
click at [1021, 384] on div "Learning Goals: Use methods and arguments to create a sequence of code." at bounding box center [784, 372] width 583 height 40
click at [1015, 411] on button "Next" at bounding box center [993, 420] width 148 height 37
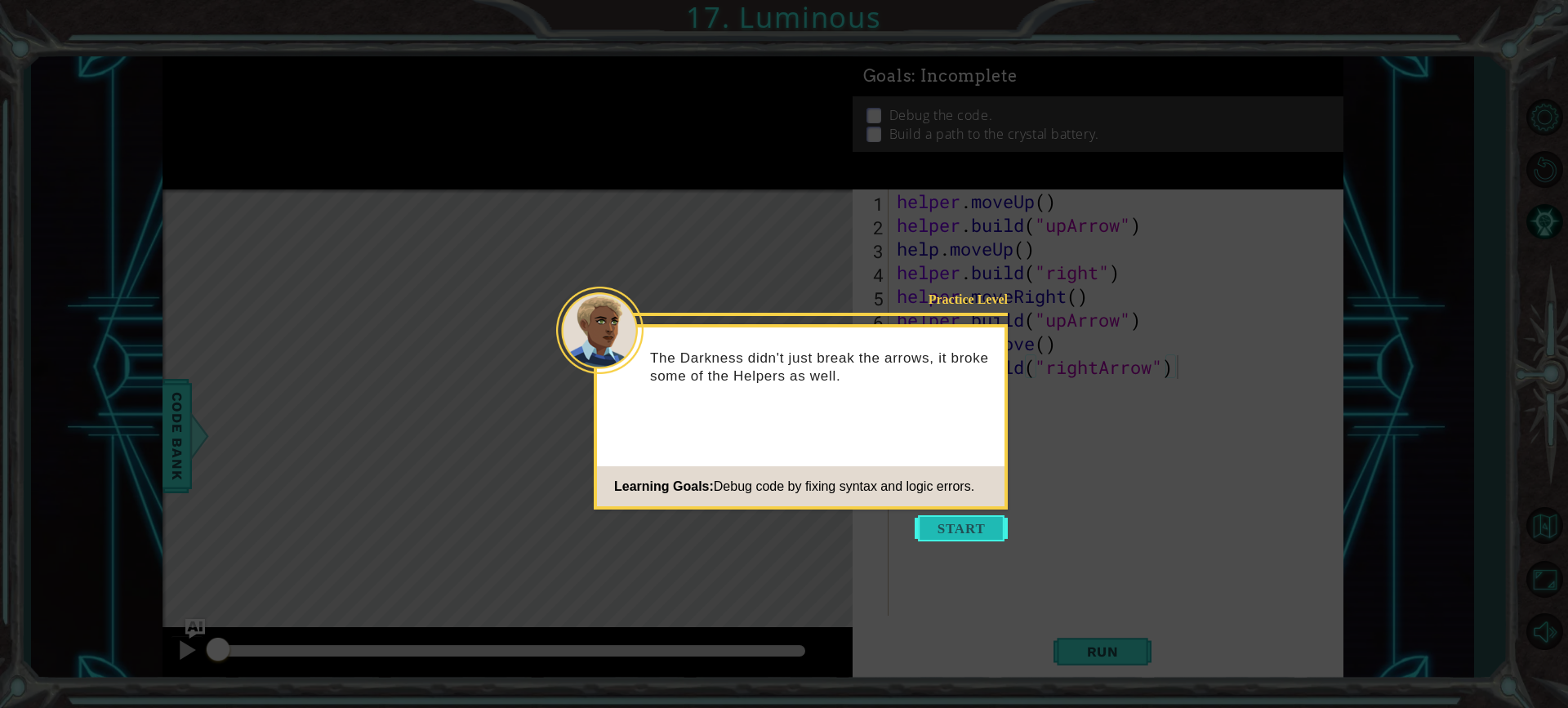
click at [982, 521] on button "Start" at bounding box center [961, 529] width 93 height 27
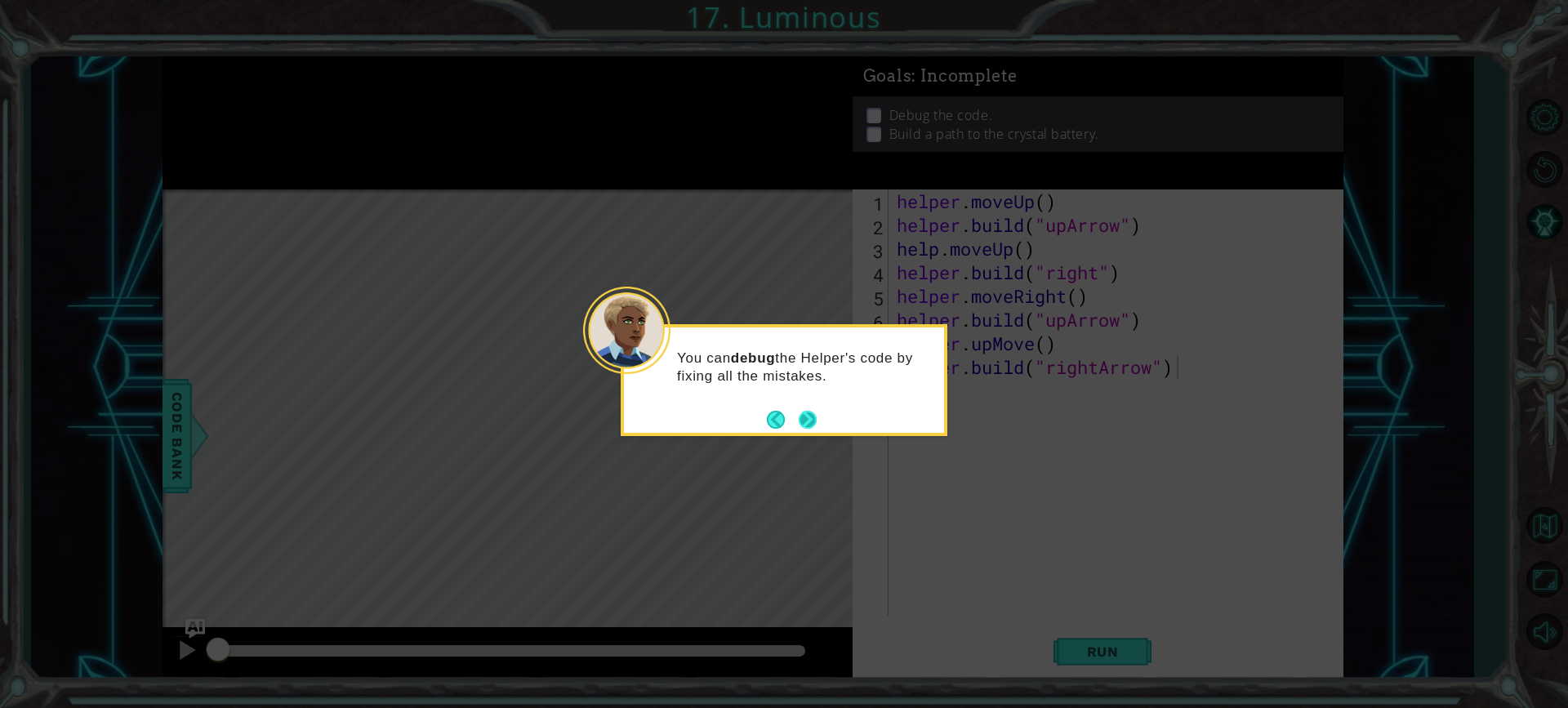
click at [805, 420] on button "Next" at bounding box center [808, 420] width 18 height 18
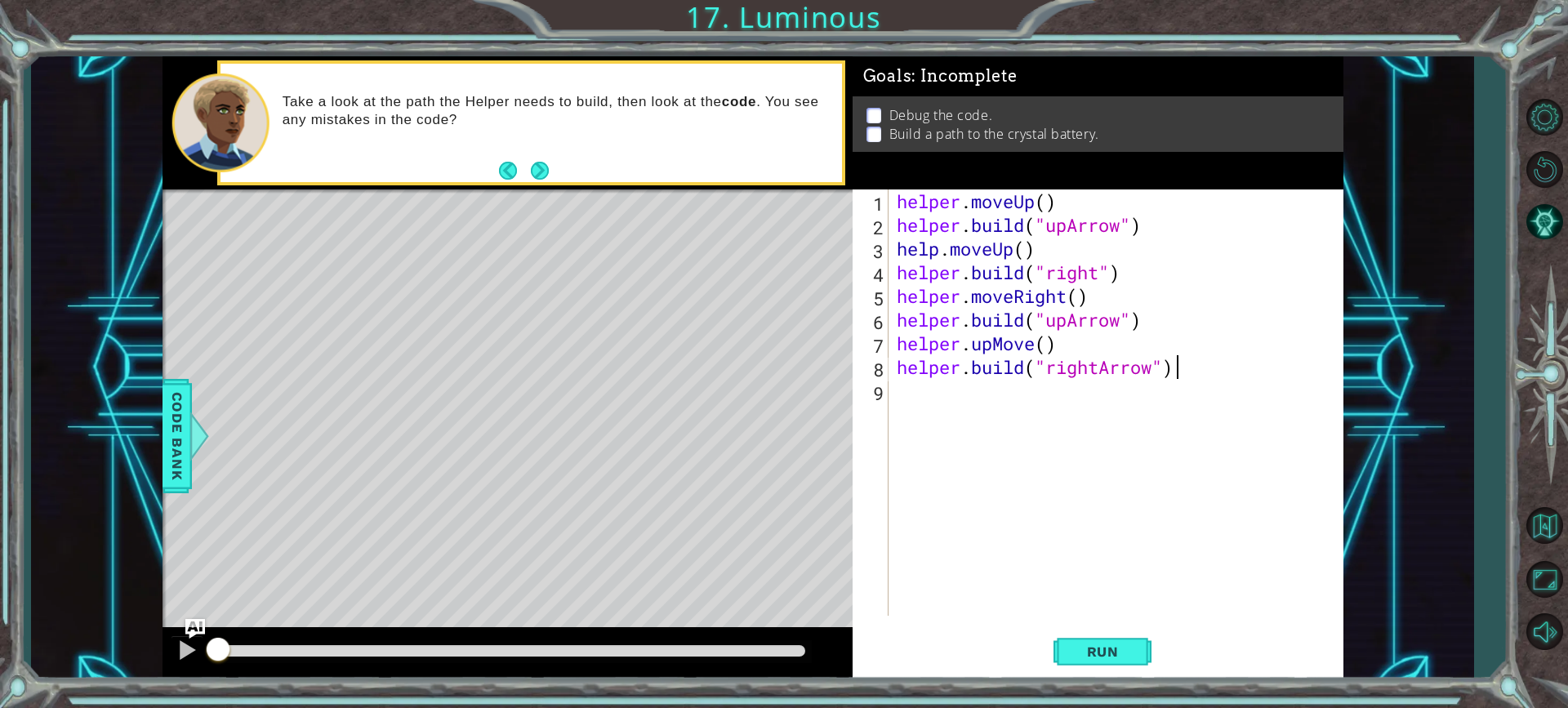
click at [1046, 203] on div "helper . moveUp ( ) helper . build ( "upArrow" ) help . moveUp ( ) helper . bui…" at bounding box center [1120, 426] width 453 height 474
click at [1134, 659] on span "Run" at bounding box center [1102, 651] width 65 height 16
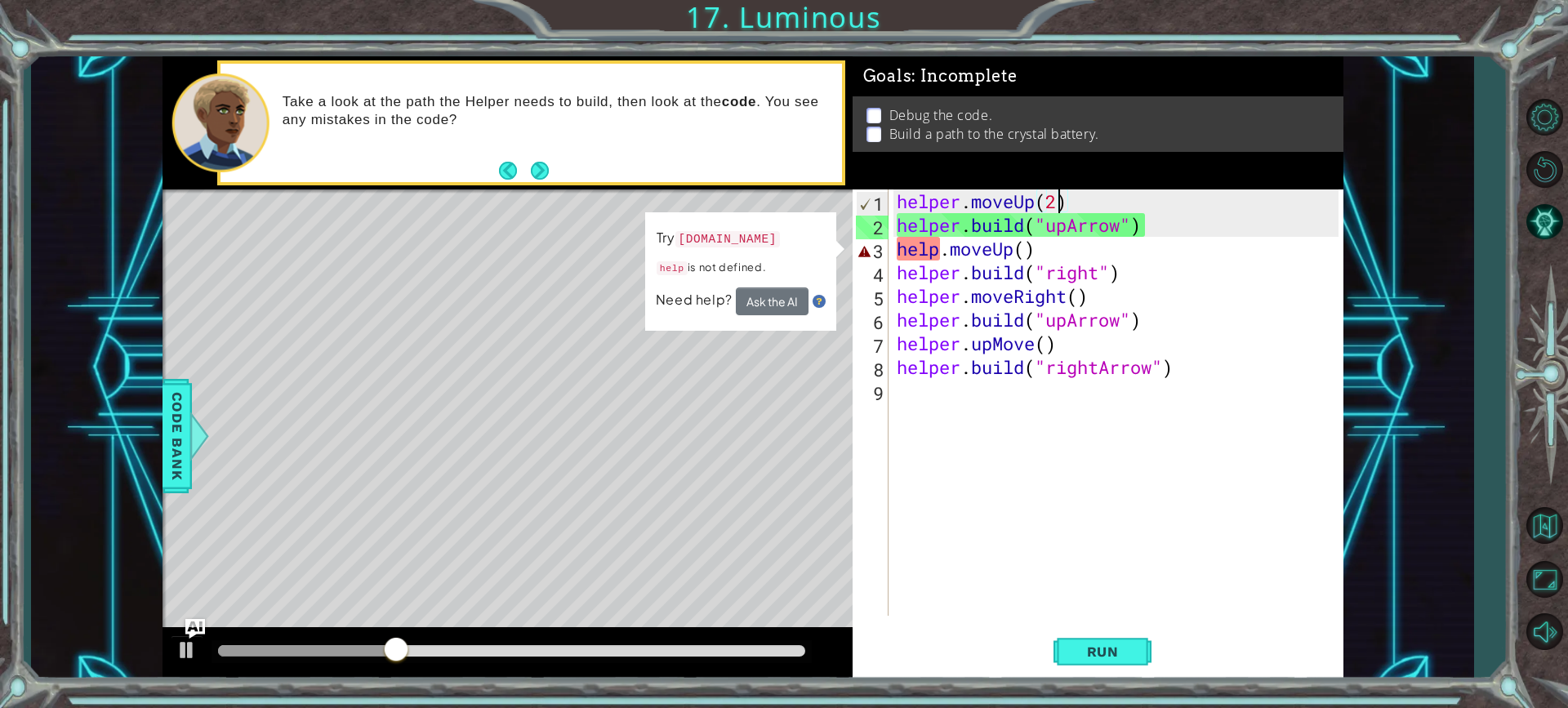
click at [1066, 220] on div "helper . moveUp ( 2 ) helper . build ( "upArrow" ) help . moveUp ( ) helper . b…" at bounding box center [1120, 426] width 453 height 474
click at [1058, 209] on div "helper . moveUp ( 2 ) helper . build ( "upArrow" ) help . moveUp ( ) helper . b…" at bounding box center [1120, 426] width 453 height 474
click at [1117, 238] on div "helper . moveUp ( 2 ) helper . build ( "upArrow" ) help . moveUp ( ) helper . b…" at bounding box center [1120, 426] width 453 height 474
click at [1064, 212] on div "helper . moveUp ( 2 ) helper . build ( "upArrow" ) help . moveUp ( ) helper . b…" at bounding box center [1120, 426] width 453 height 474
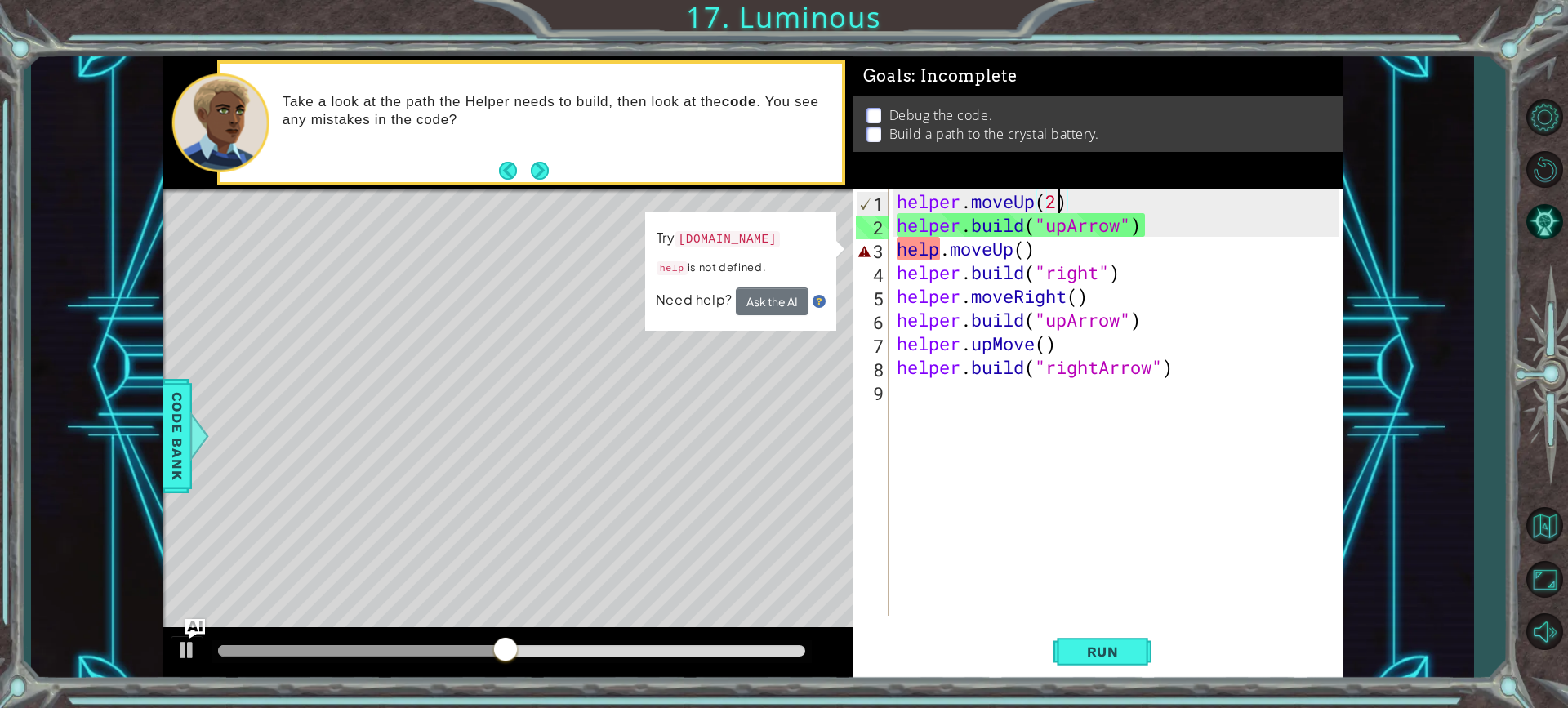
click at [1060, 209] on div "helper . moveUp ( 2 ) helper . build ( "upArrow" ) help . moveUp ( ) helper . b…" at bounding box center [1120, 426] width 453 height 474
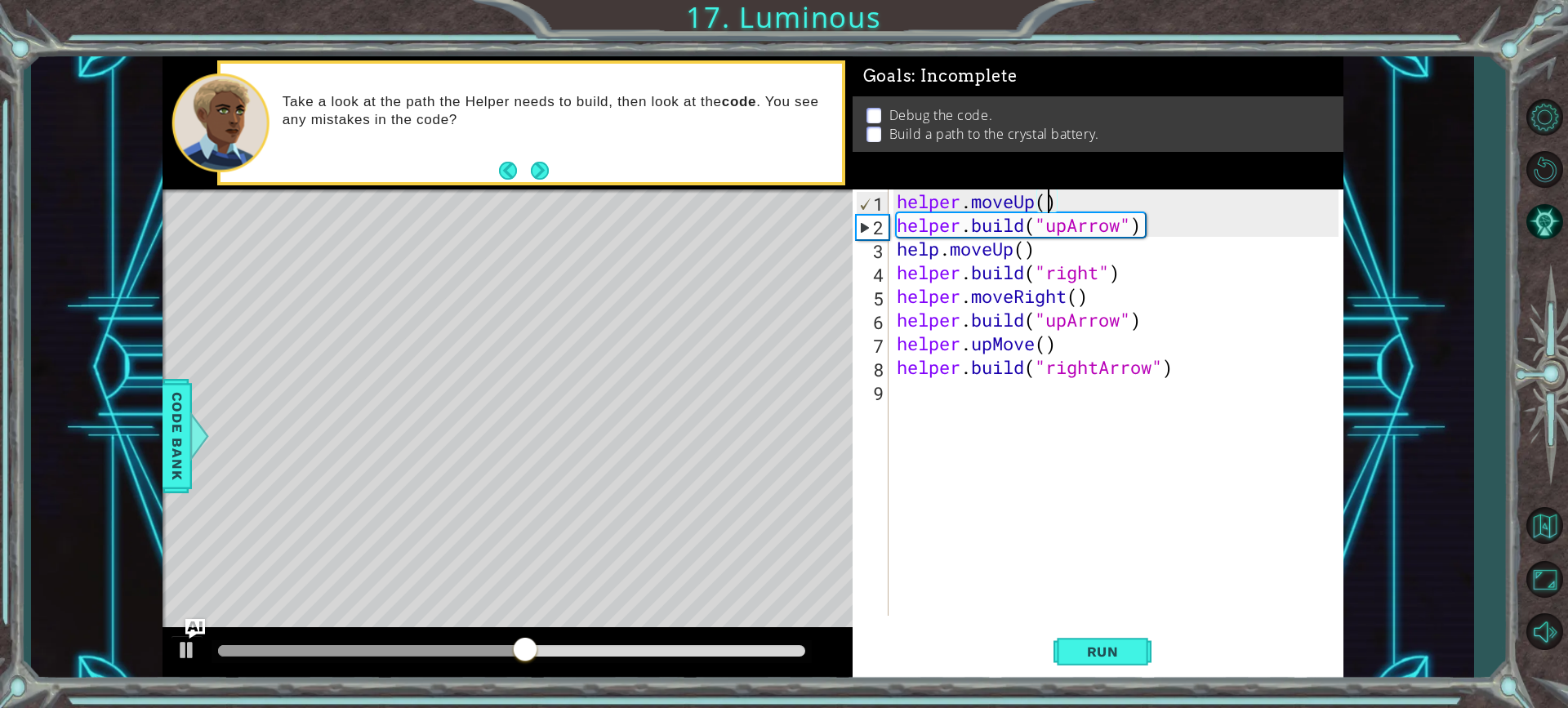
scroll to position [0, 6]
click at [1181, 266] on div "helper . moveUp ( 1 ) helper . build ( "upArrow" ) help . moveUp ( ) helper . b…" at bounding box center [1120, 426] width 453 height 474
click at [1031, 247] on div "helper . moveUp ( 1 ) helper . build ( "upArrow" ) help . moveUp ( ) helper . b…" at bounding box center [1120, 426] width 453 height 474
click at [1023, 249] on div "helper . moveUp ( 1 ) helper . build ( "upArrow" ) help . moveUp ( ) helper . b…" at bounding box center [1120, 426] width 453 height 474
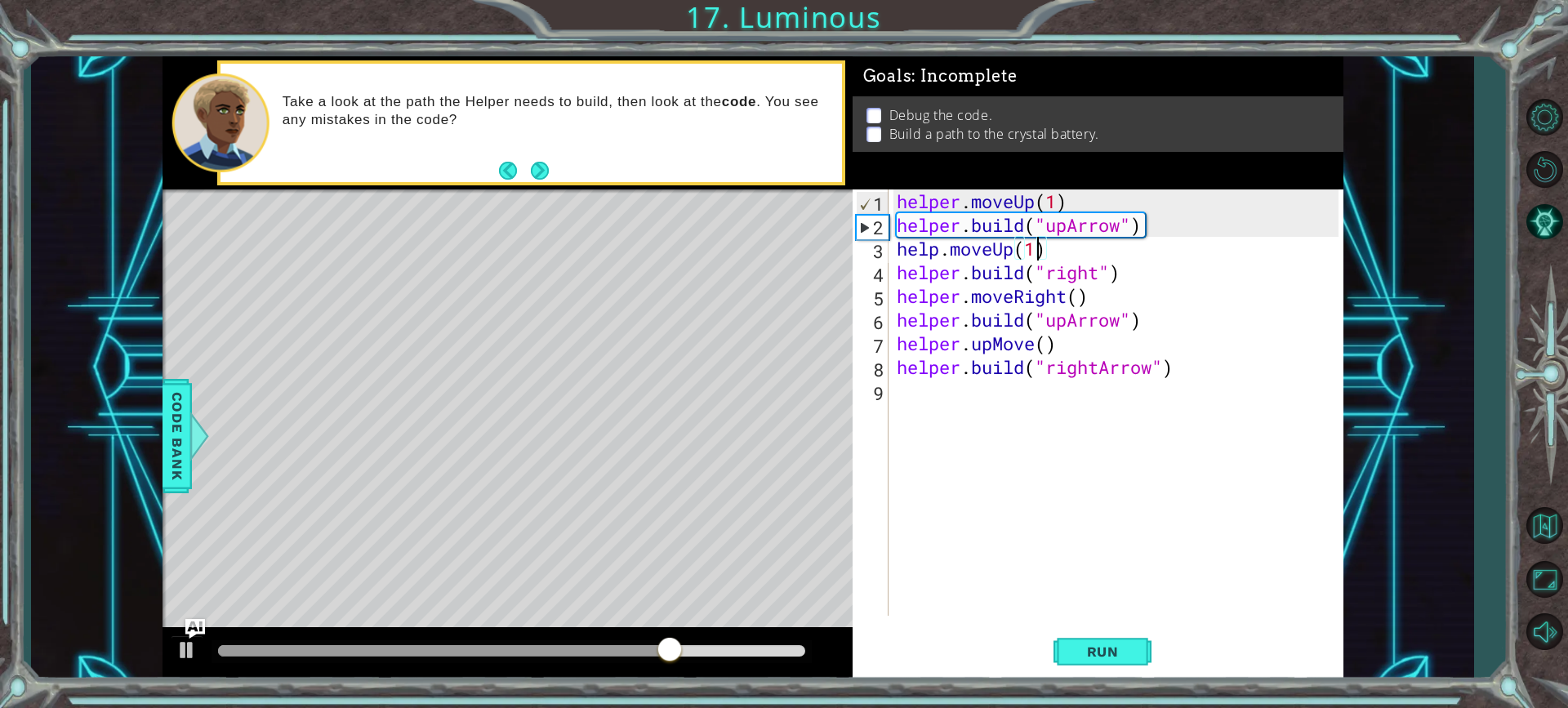
click at [1138, 285] on div "helper . moveUp ( 1 ) helper . build ( "upArrow" ) help . moveUp ( 1 ) helper .…" at bounding box center [1120, 426] width 453 height 474
click at [1070, 279] on div "helper . moveUp ( 1 ) helper . build ( "upArrow" ) help . moveUp ( 1 ) helper .…" at bounding box center [1120, 426] width 453 height 474
click at [1096, 272] on div "helper . moveUp ( 1 ) helper . build ( "upArrow" ) help . moveUp ( 1 ) helper .…" at bounding box center [1120, 426] width 453 height 474
click at [1099, 274] on div "helper . moveUp ( 1 ) helper . build ( "upArrow" ) help . moveUp ( 1 ) helper .…" at bounding box center [1120, 426] width 453 height 474
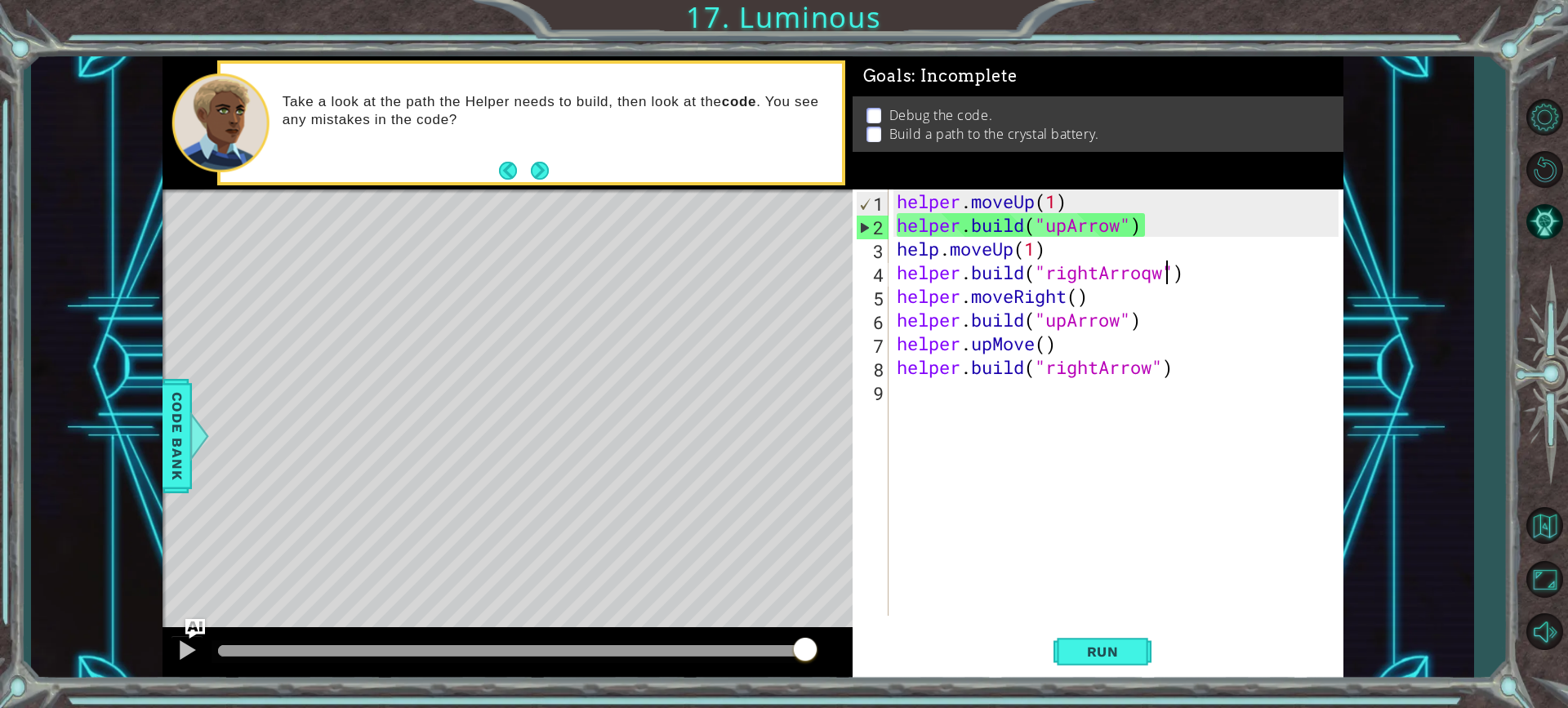
scroll to position [0, 12]
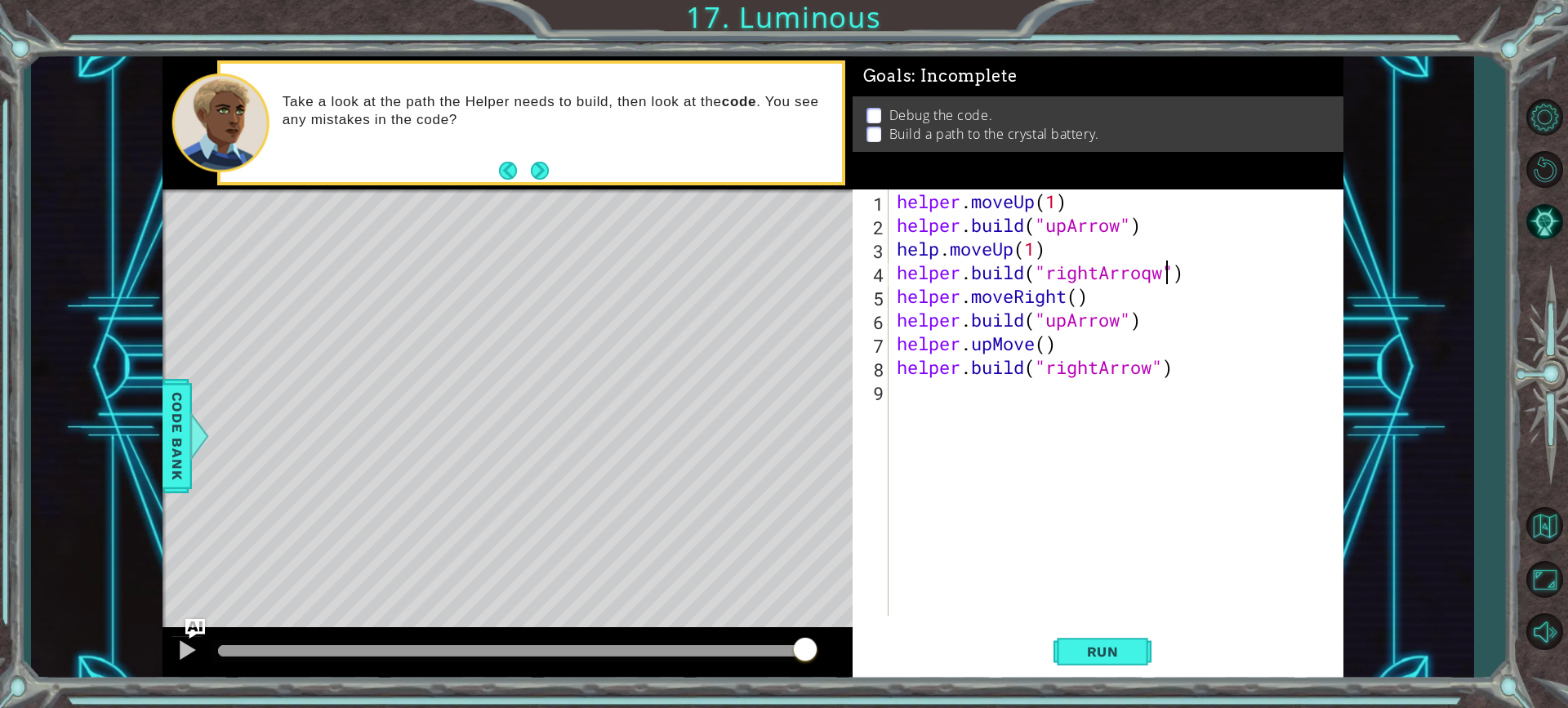
click at [1179, 323] on div "helper . moveUp ( 1 ) helper . build ( "upArrow" ) help . moveUp ( 1 ) helper .…" at bounding box center [1120, 426] width 453 height 474
click at [1077, 302] on div "helper . moveUp ( 1 ) helper . build ( "upArrow" ) help . moveUp ( 1 ) helper .…" at bounding box center [1120, 426] width 453 height 474
click at [1129, 653] on span "Run" at bounding box center [1102, 651] width 65 height 16
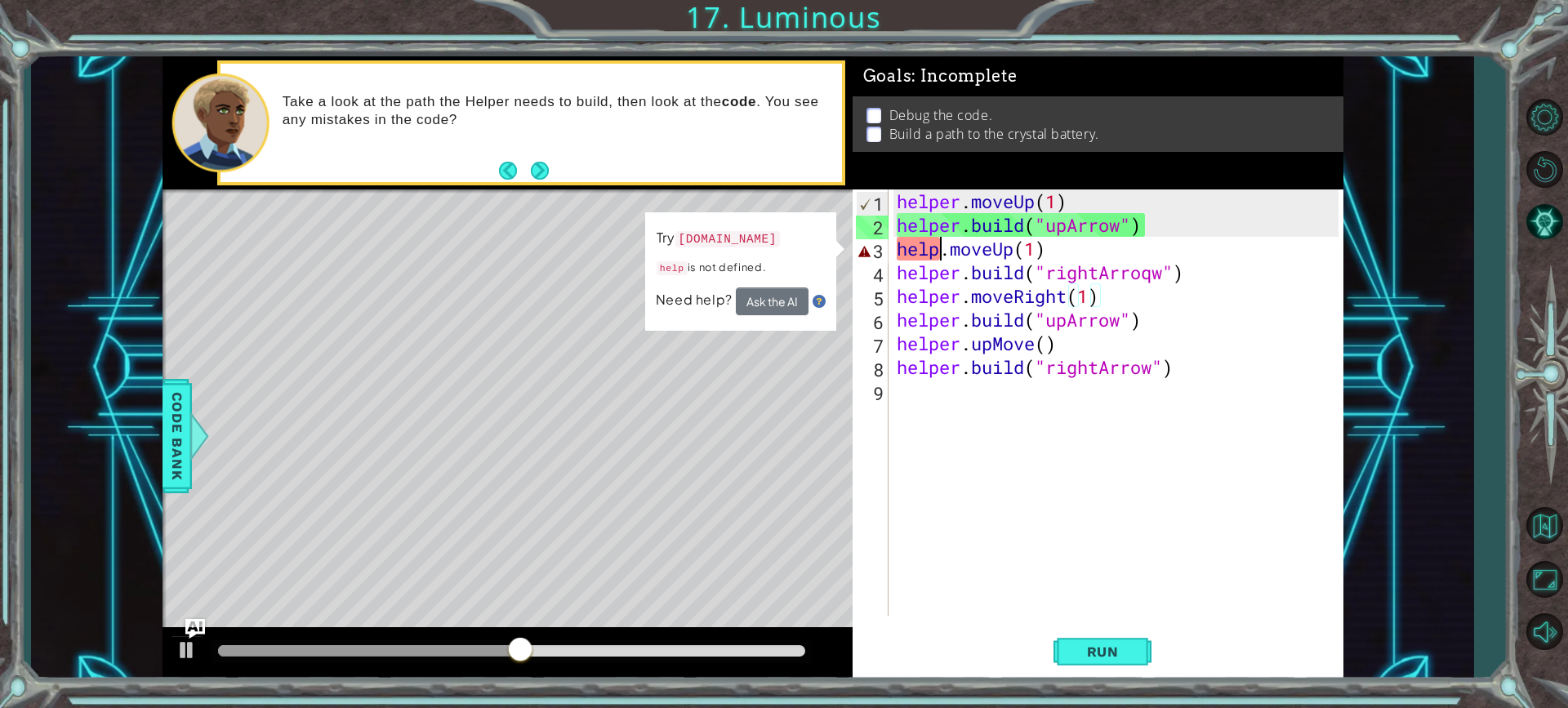
click at [940, 255] on div "helper . moveUp ( 1 ) helper . build ( "upArrow" ) help . moveUp ( 1 ) helper .…" at bounding box center [1120, 426] width 453 height 474
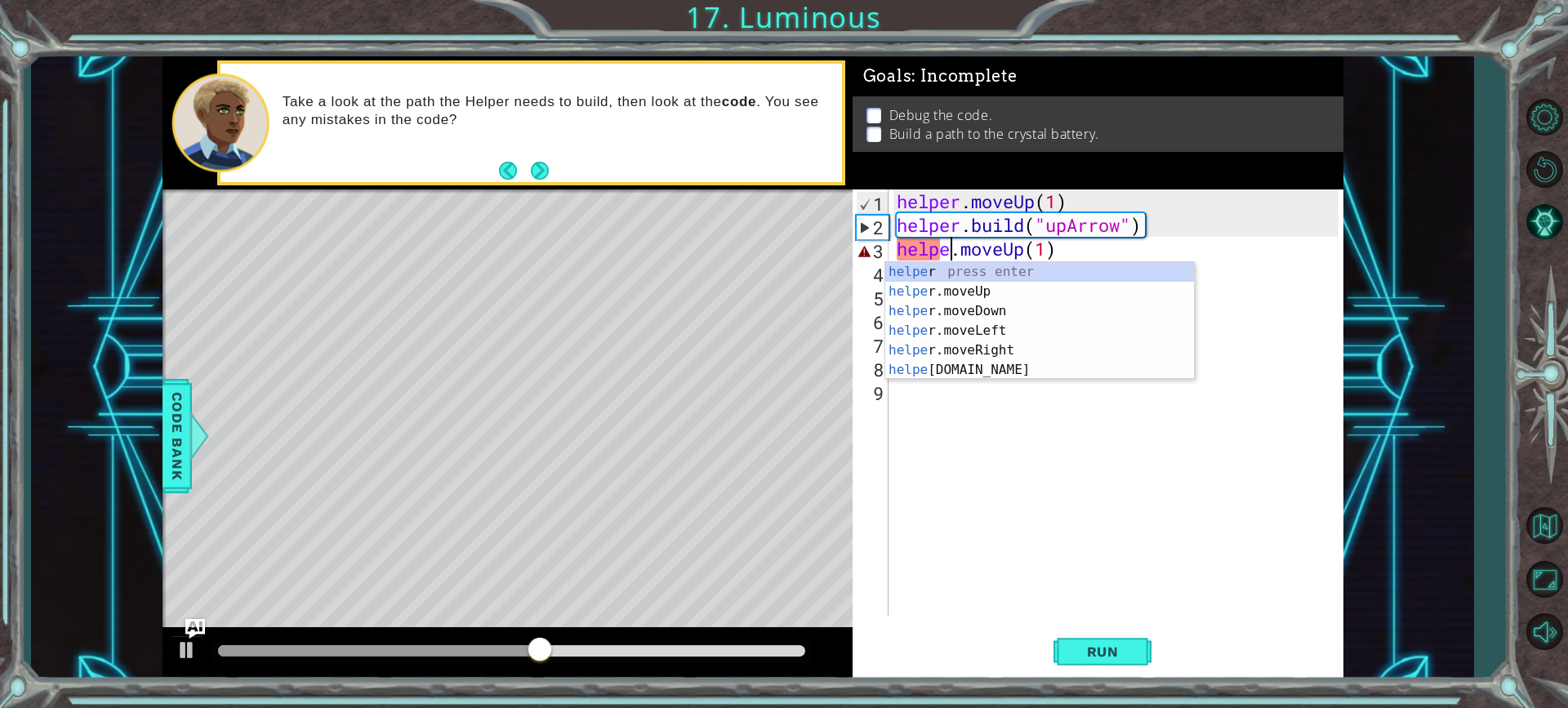
scroll to position [0, 3]
click at [998, 295] on div "helper press enter helper .moveUp press enter helper .moveDown press enter help…" at bounding box center [1039, 340] width 308 height 156
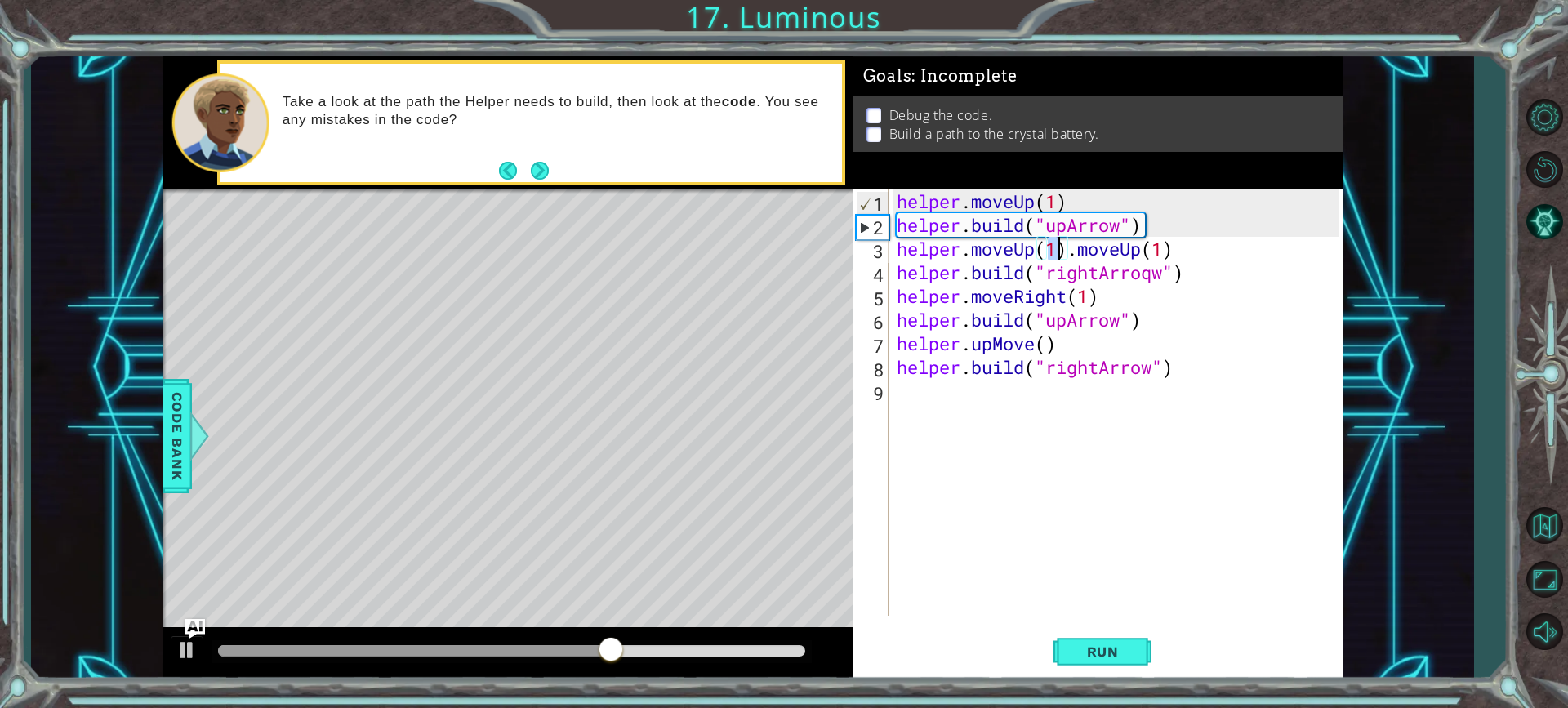
drag, startPoint x: 1213, startPoint y: 232, endPoint x: 1192, endPoint y: 250, distance: 27.7
click at [1207, 245] on div "helper . moveUp ( 1 ) helper . build ( "upArrow" ) helper . moveUp ( 1 ) . move…" at bounding box center [1120, 426] width 453 height 474
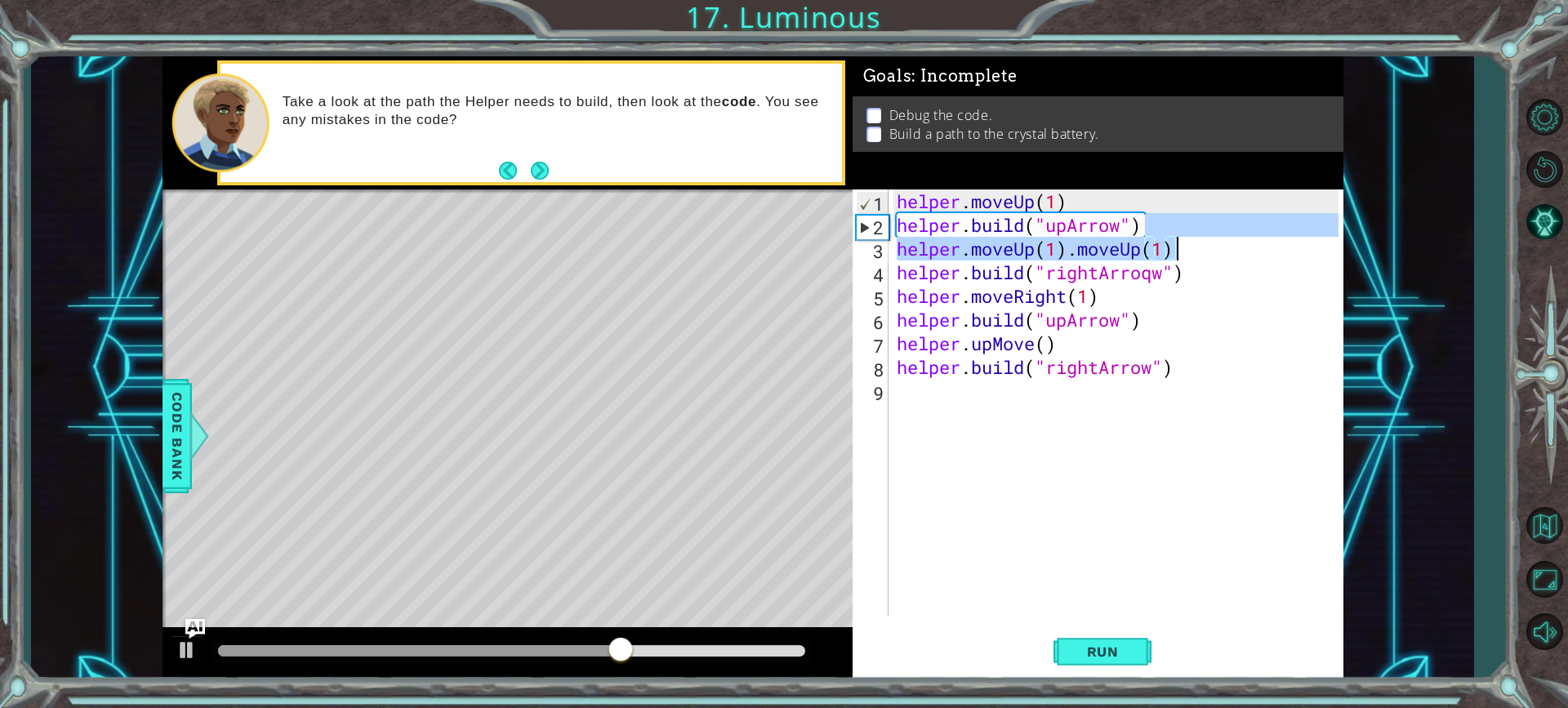
click at [1184, 253] on div "helper . moveUp ( 1 ) helper . build ( "upArrow" ) helper . moveUp ( 1 ) . move…" at bounding box center [1116, 402] width 445 height 426
drag, startPoint x: 1184, startPoint y: 253, endPoint x: 1068, endPoint y: 254, distance: 116.0
click at [1068, 254] on div "helper . moveUp ( 1 ) helper . build ( "upArrow" ) helper . moveUp ( 1 ) . move…" at bounding box center [1120, 426] width 453 height 474
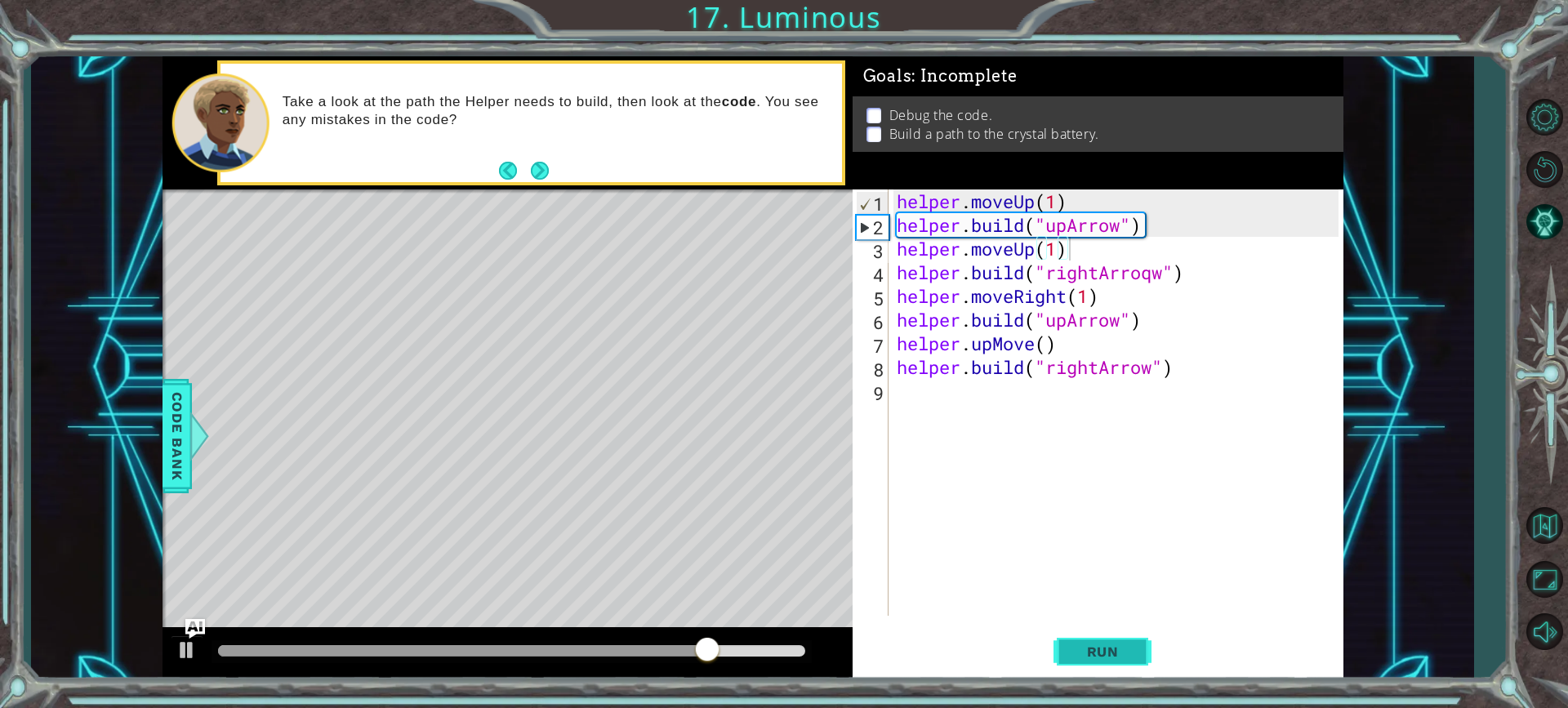
click at [1085, 661] on button "Run" at bounding box center [1102, 651] width 98 height 49
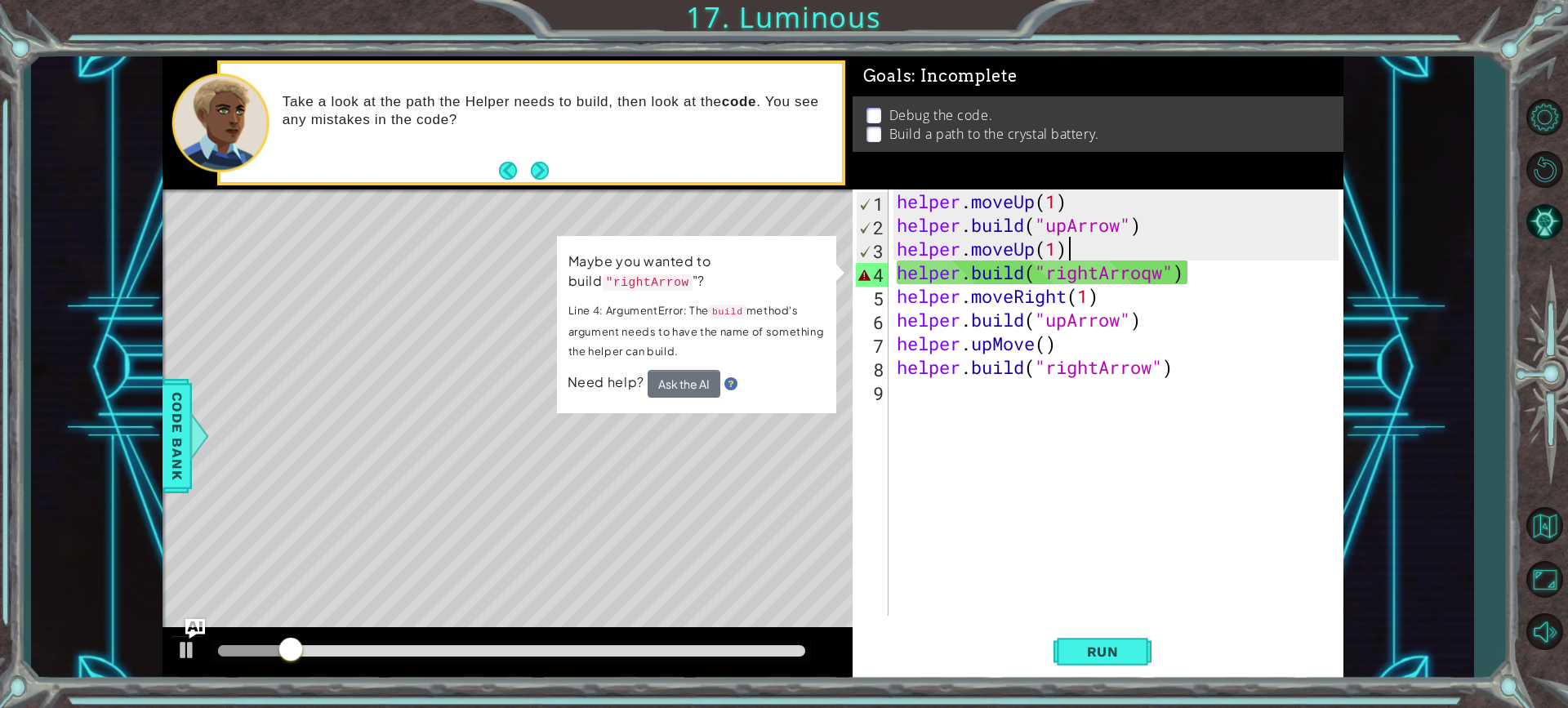
click at [1160, 284] on div "helper . moveUp ( 1 ) helper . build ( "upArrow" ) helper . moveUp ( 1 ) helper…" at bounding box center [1120, 426] width 453 height 474
type textarea "[DOMAIN_NAME]("rightArrow")"
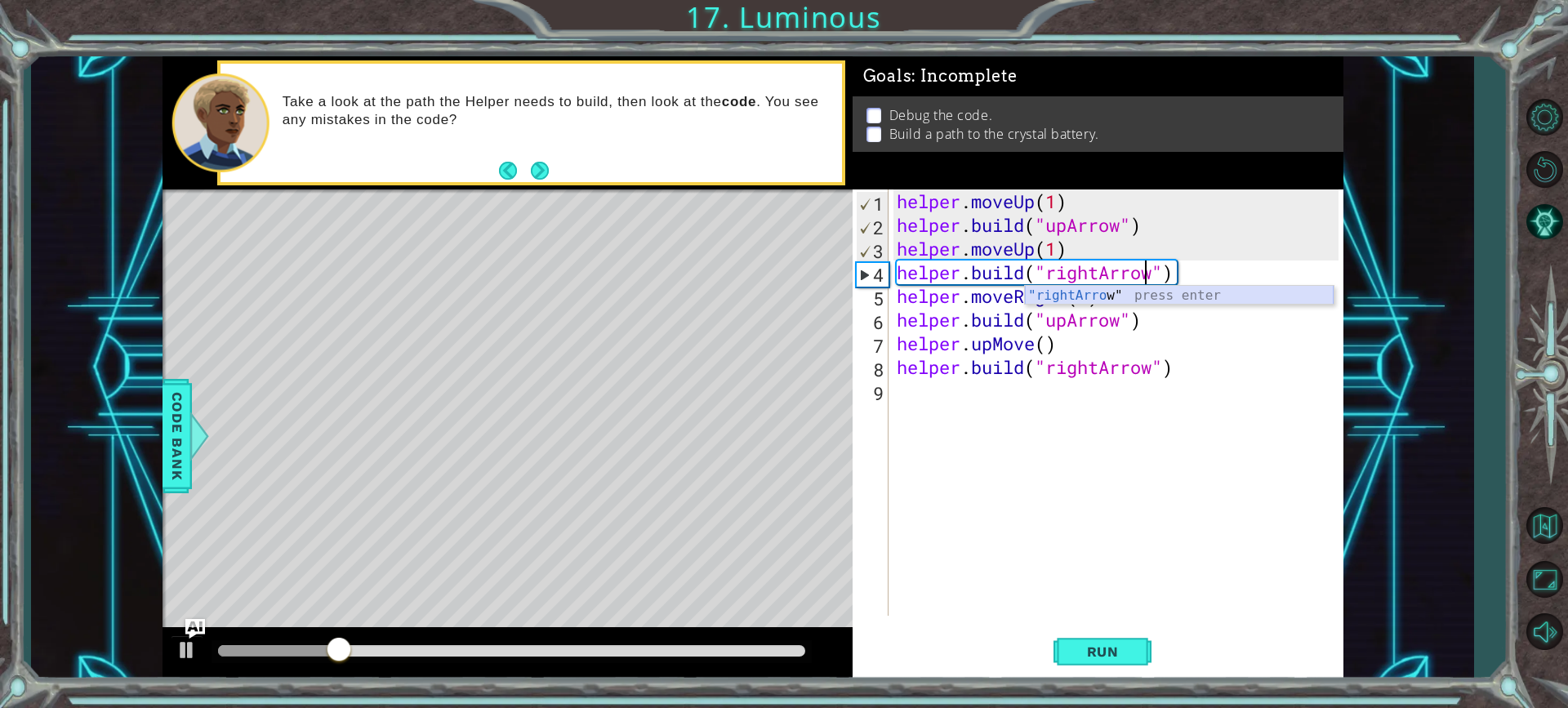
click at [1132, 291] on div ""rightArro w" press enter" at bounding box center [1179, 315] width 308 height 59
click at [1112, 648] on span "Run" at bounding box center [1102, 651] width 65 height 16
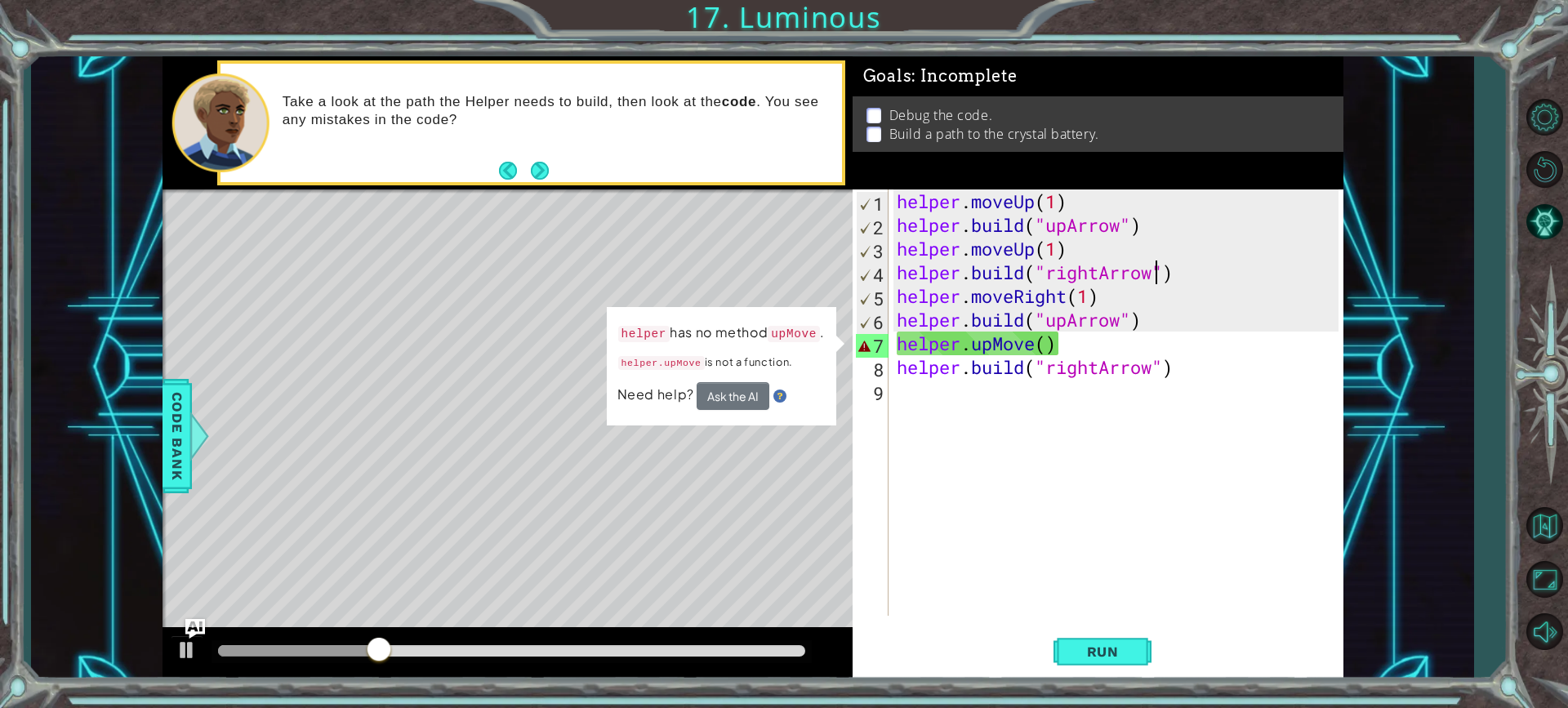
click at [1094, 511] on div "helper . moveUp ( 1 ) helper . build ( "upArrow" ) helper . moveUp ( 1 ) helper…" at bounding box center [1120, 426] width 453 height 474
click at [1138, 351] on div "helper . moveUp ( 1 ) helper . build ( "upArrow" ) helper . moveUp ( 1 ) helper…" at bounding box center [1120, 426] width 453 height 474
click at [1086, 316] on div "helper . moveUp ( 1 ) helper . build ( "upArrow" ) helper . moveUp ( 1 ) helper…" at bounding box center [1120, 426] width 453 height 474
click at [1073, 319] on div "helper . moveUp ( 1 ) helper . build ( "upArrow" ) helper . moveUp ( 1 ) helper…" at bounding box center [1120, 426] width 453 height 474
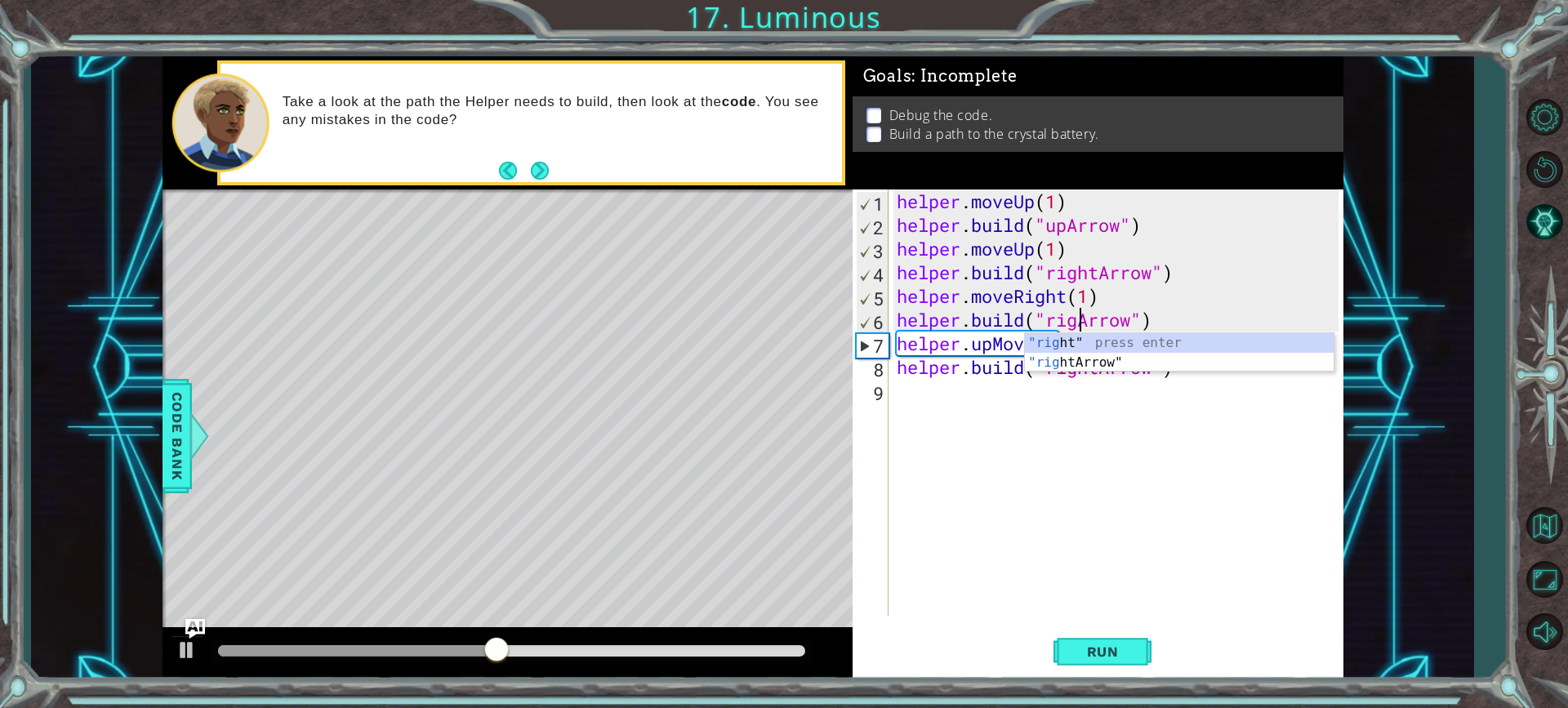
type textarea "[DOMAIN_NAME]("rightArrow")"
click at [1087, 433] on div "helper . moveUp ( 1 ) helper . build ( "upArrow" ) helper . moveUp ( 1 ) helper…" at bounding box center [1120, 426] width 453 height 474
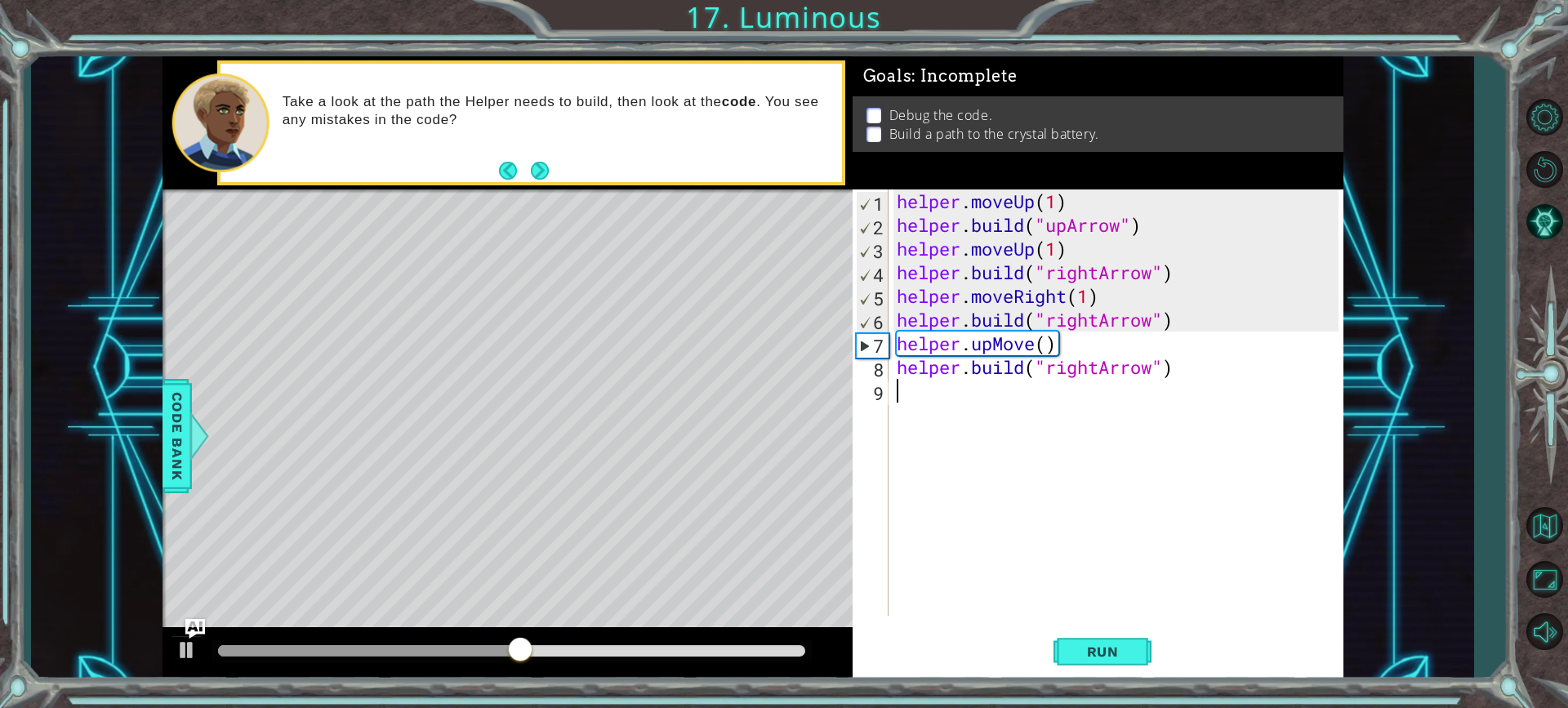
scroll to position [0, 0]
click at [1048, 351] on div "helper . moveUp ( 1 ) helper . build ( "upArrow" ) helper . moveUp ( 1 ) helper…" at bounding box center [1120, 426] width 453 height 474
drag, startPoint x: 1023, startPoint y: 351, endPoint x: 980, endPoint y: 346, distance: 43.3
click at [1019, 351] on div "helper . moveUp ( 1 ) helper . build ( "upArrow" ) helper . moveUp ( 1 ) helper…" at bounding box center [1120, 426] width 453 height 474
click at [1034, 339] on div "helper . moveUp ( 1 ) helper . build ( "upArrow" ) helper . moveUp ( 1 ) helper…" at bounding box center [1120, 426] width 453 height 474
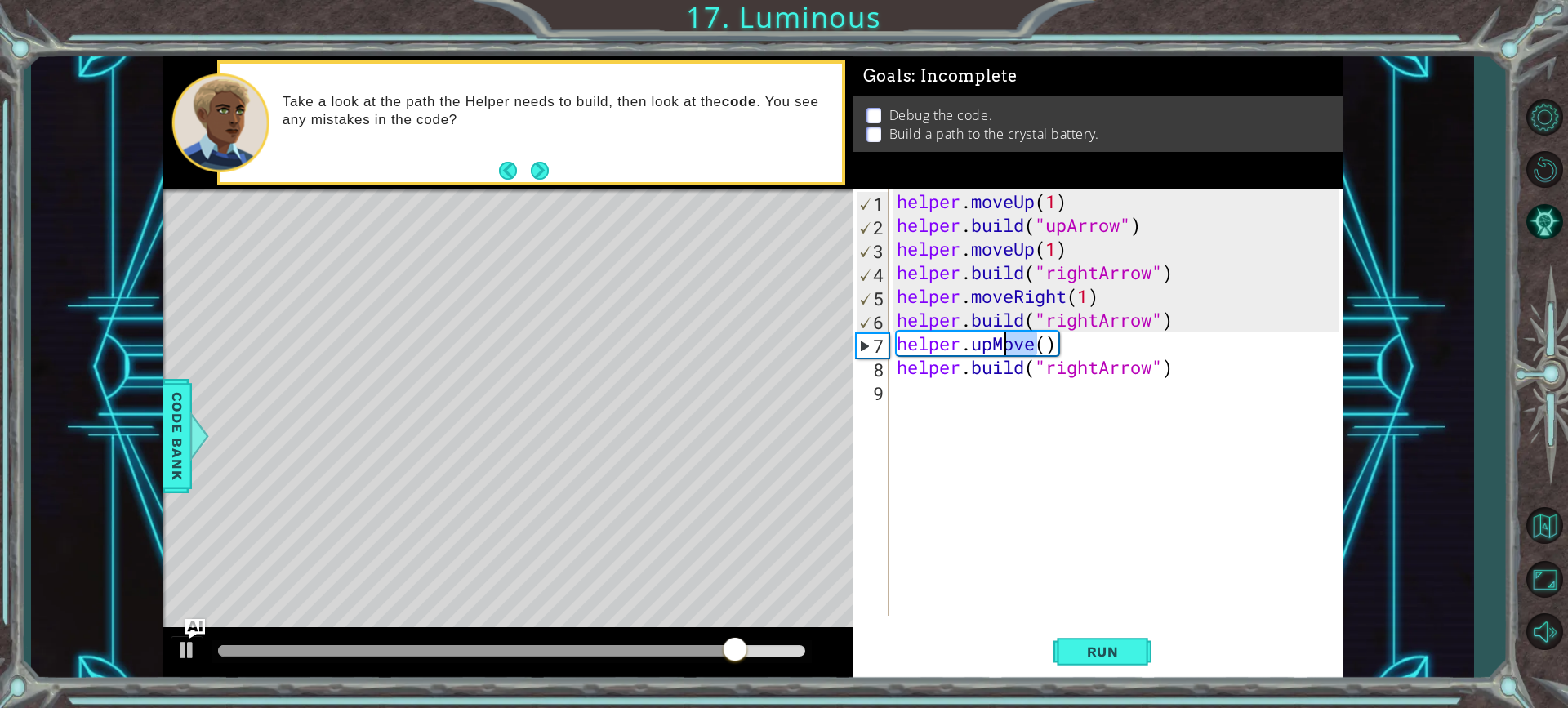
drag, startPoint x: 1034, startPoint y: 345, endPoint x: 992, endPoint y: 354, distance: 43.0
click at [993, 354] on div "helper . moveUp ( 1 ) helper . build ( "upArrow" ) helper . moveUp ( 1 ) helper…" at bounding box center [1120, 426] width 453 height 474
click at [975, 354] on div "helper . moveUp ( 1 ) helper . build ( "upArrow" ) helper . moveUp ( 1 ) helper…" at bounding box center [1120, 426] width 453 height 474
drag, startPoint x: 975, startPoint y: 354, endPoint x: 1034, endPoint y: 343, distance: 60.0
click at [1034, 343] on div "helper . moveUp ( 1 ) helper . build ( "upArrow" ) helper . moveUp ( 1 ) helper…" at bounding box center [1120, 426] width 453 height 474
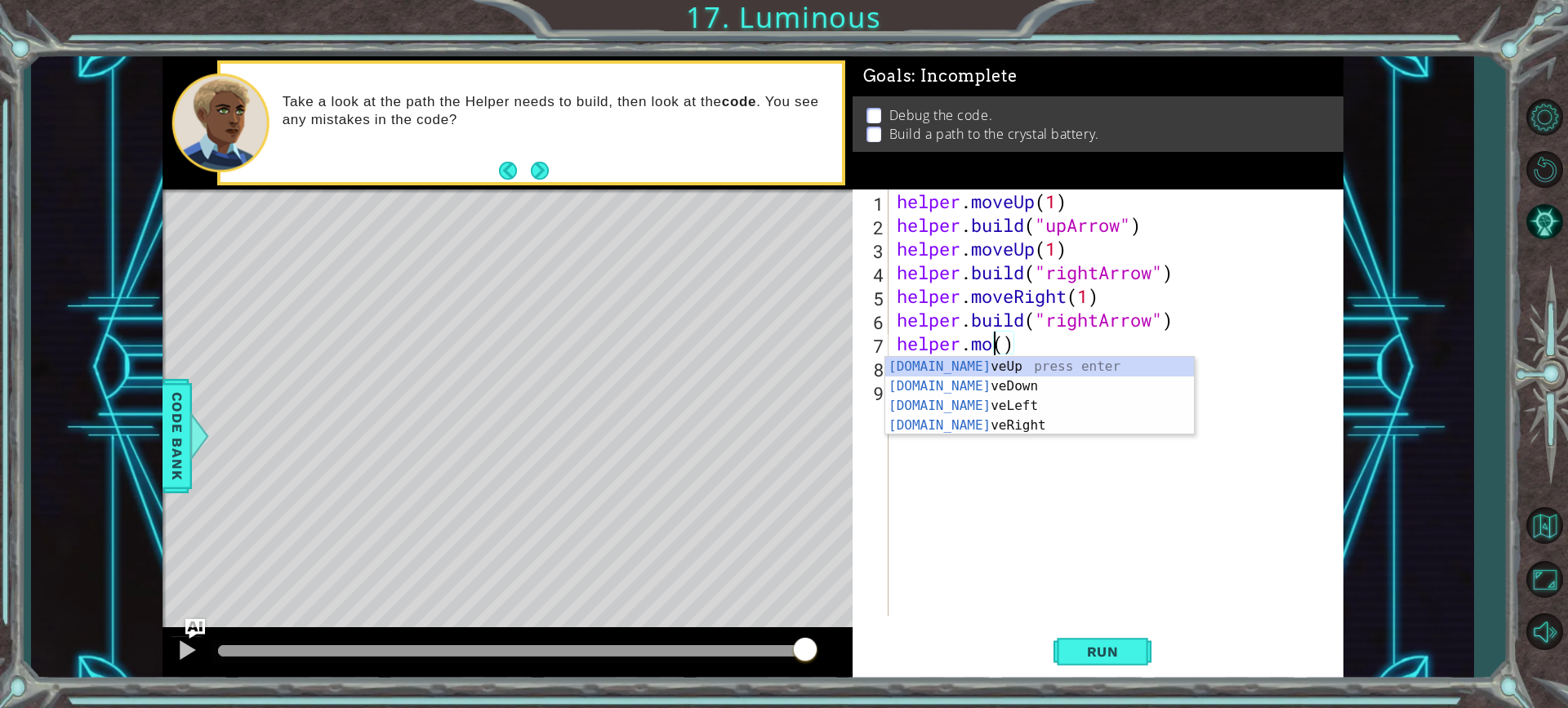
scroll to position [0, 5]
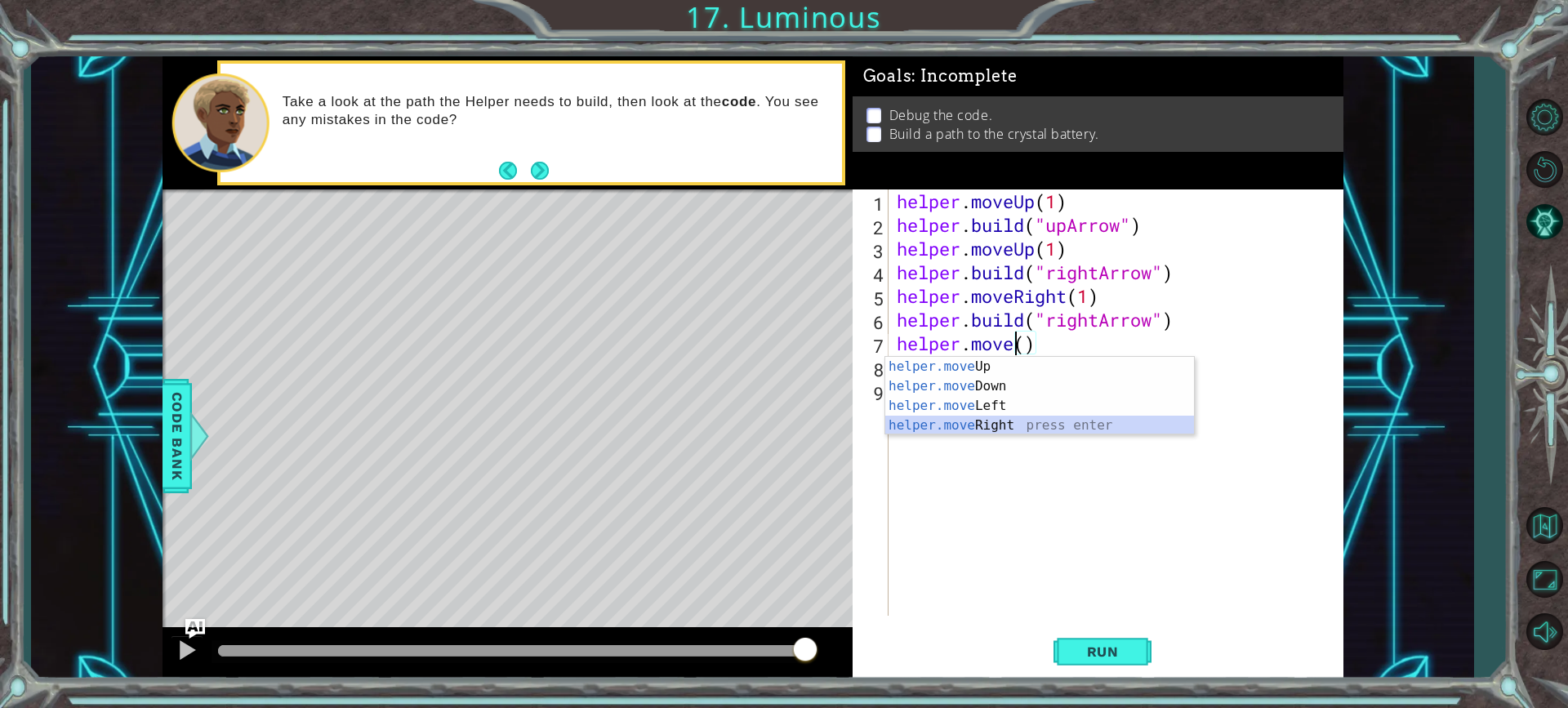
click at [1028, 419] on div "helper.move Up press enter helper.move Down press enter helper.move Left press …" at bounding box center [1039, 415] width 308 height 118
type textarea "helper.moveRight(1)"
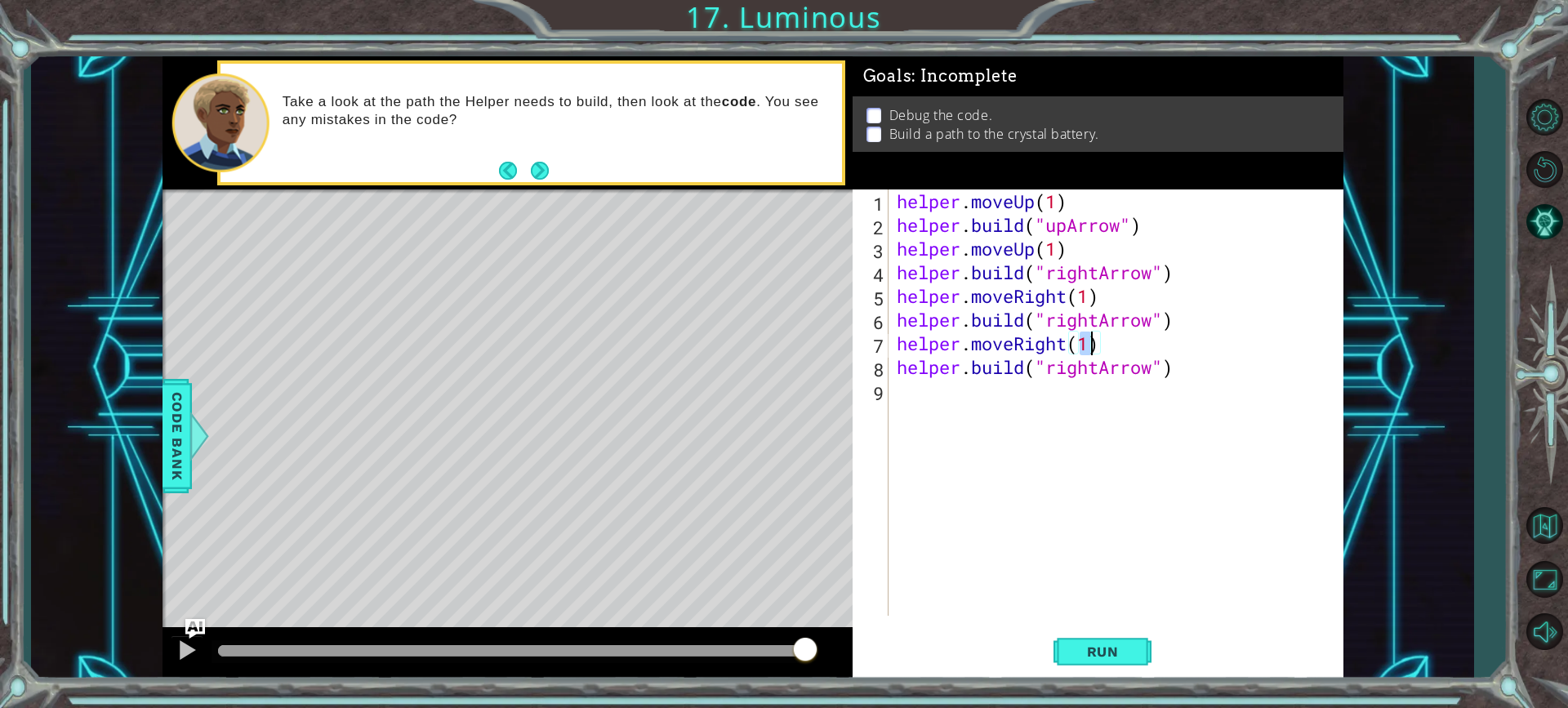
click at [1056, 392] on div "helper . moveUp ( 1 ) helper . build ( "upArrow" ) helper . moveUp ( 1 ) helper…" at bounding box center [1120, 426] width 453 height 474
click at [1094, 659] on span "Run" at bounding box center [1102, 651] width 65 height 16
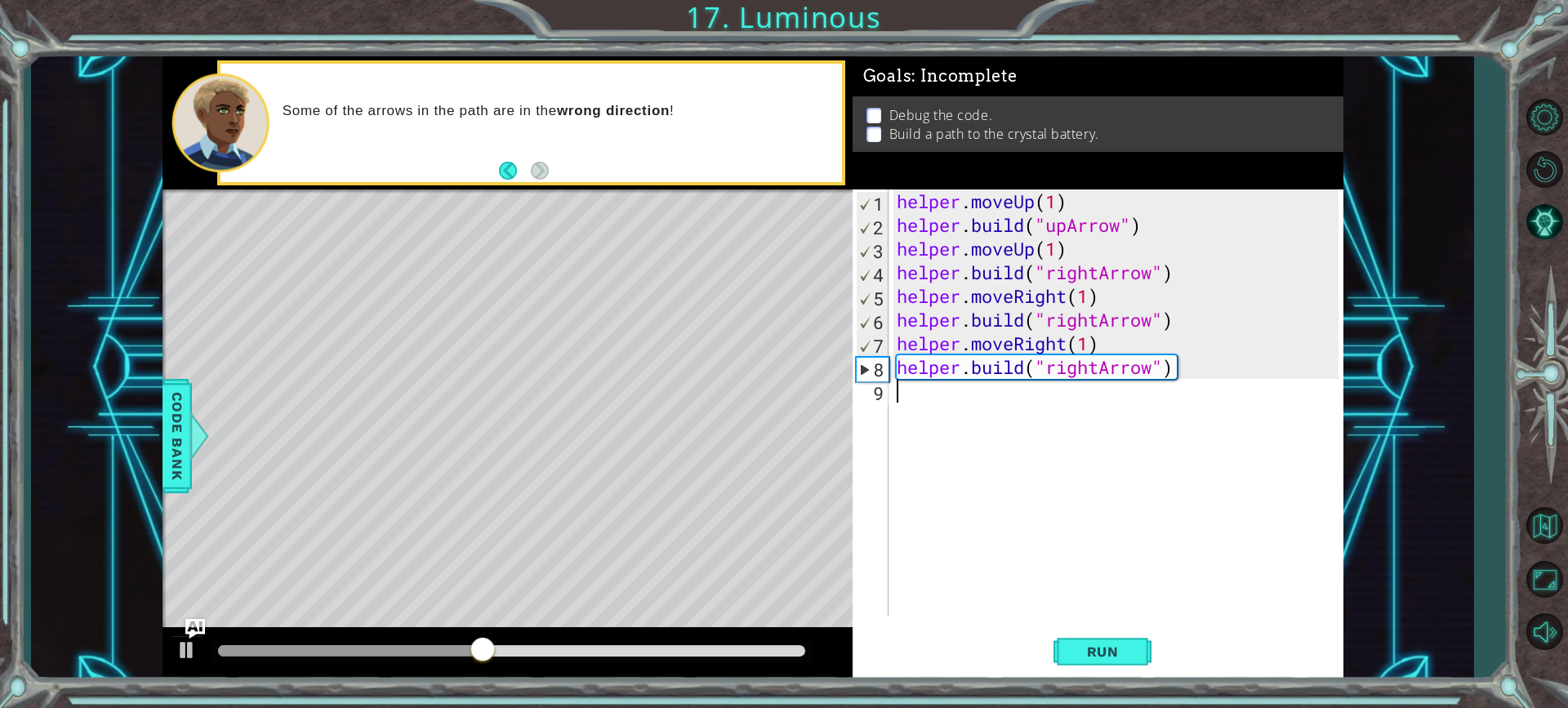
click at [1096, 370] on div "helper . moveUp ( 1 ) helper . build ( "upArrow" ) helper . moveUp ( 1 ) helper…" at bounding box center [1120, 426] width 453 height 474
click at [1099, 371] on div "helper . moveUp ( 1 ) helper . build ( "upArrow" ) helper . moveUp ( 1 ) helper…" at bounding box center [1120, 426] width 453 height 474
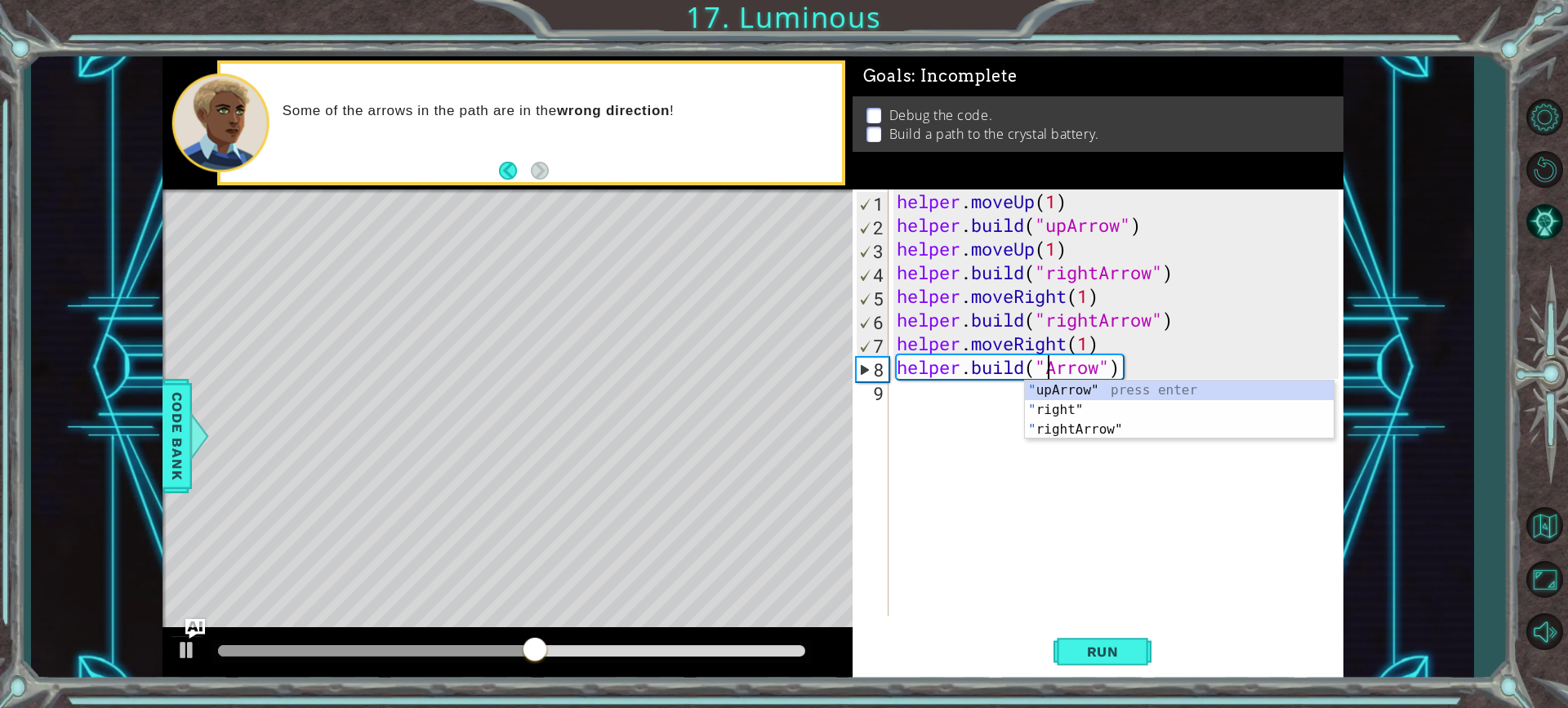
scroll to position [0, 7]
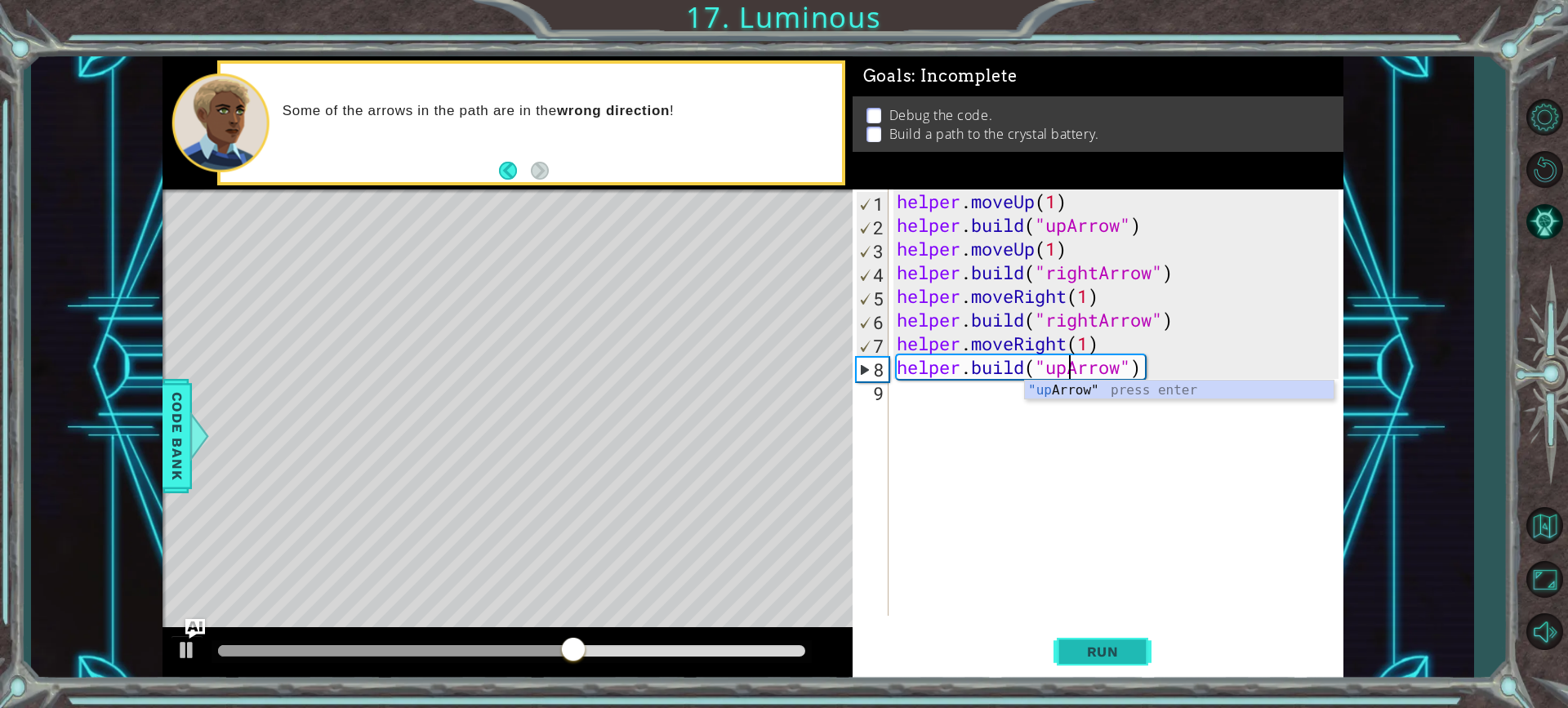
type textarea "[DOMAIN_NAME]("upArrow")"
click at [1099, 663] on button "Run" at bounding box center [1102, 651] width 98 height 49
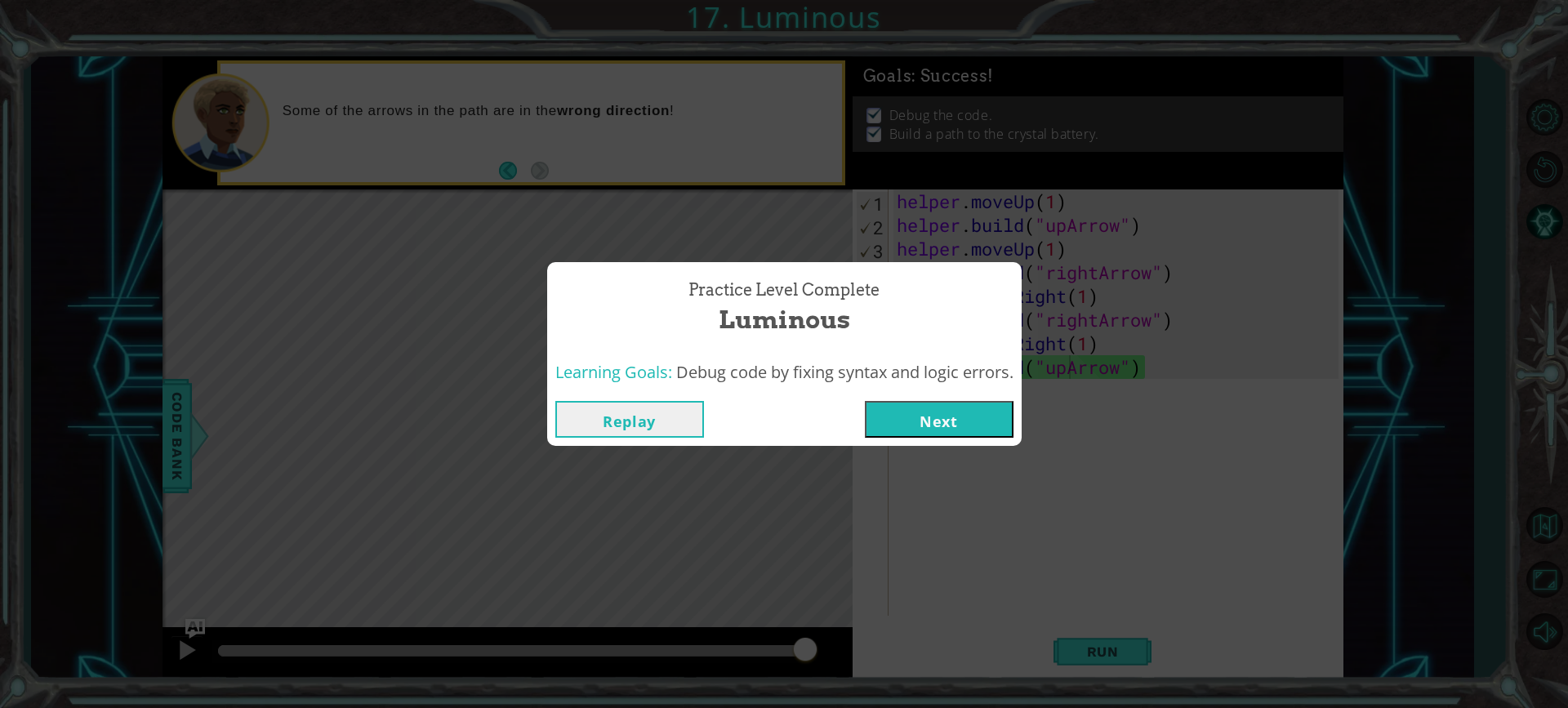
click at [986, 423] on button "Next" at bounding box center [940, 420] width 148 height 37
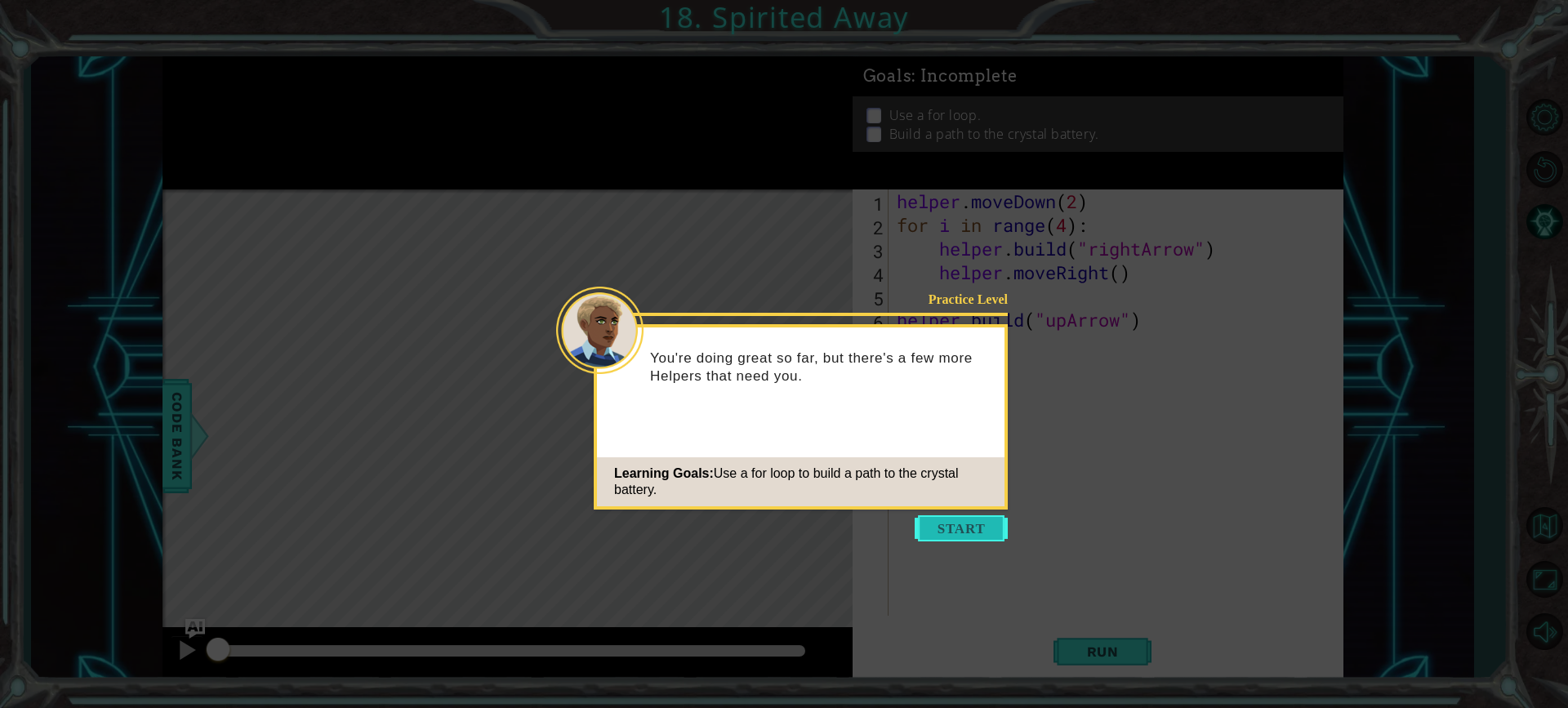
click at [983, 521] on button "Start" at bounding box center [961, 529] width 93 height 27
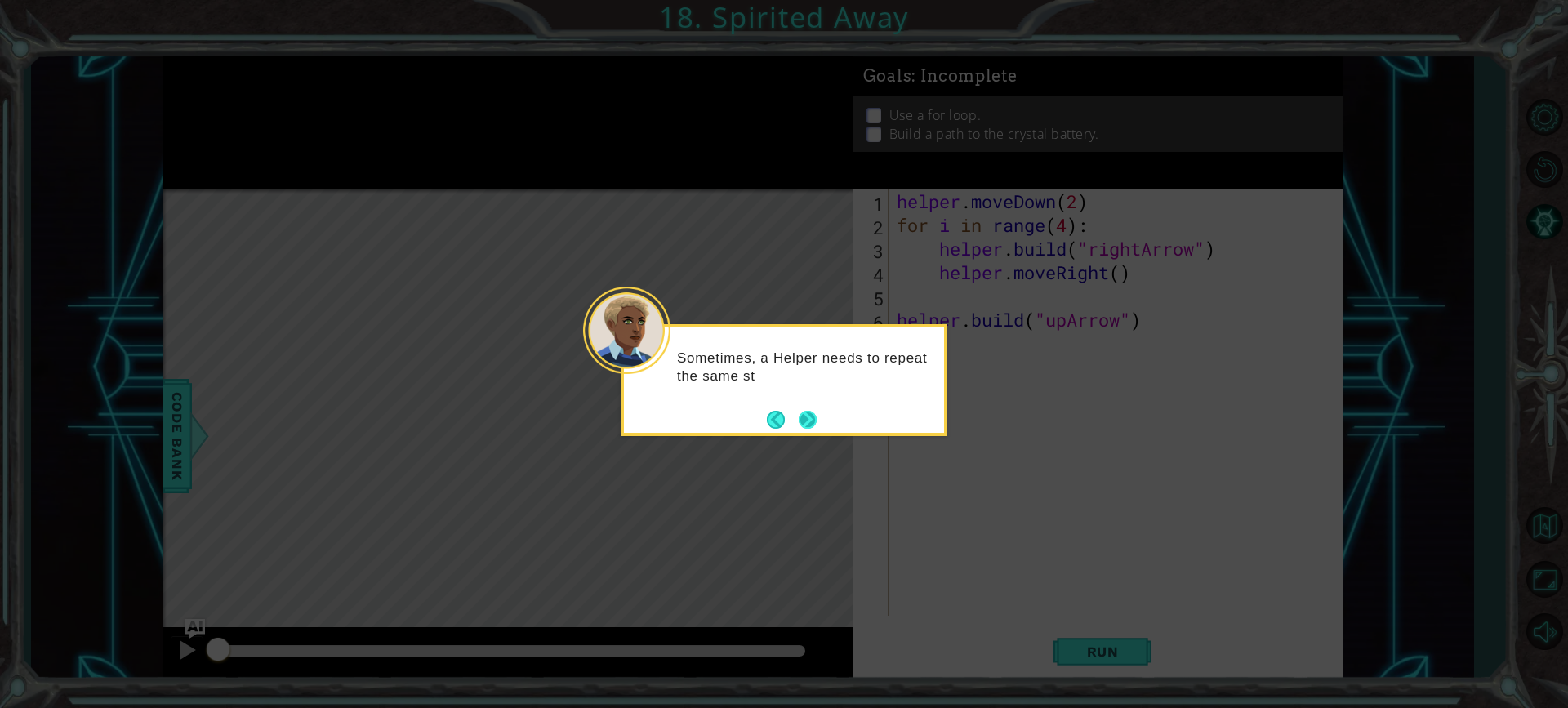
click at [810, 422] on button "Next" at bounding box center [808, 420] width 18 height 18
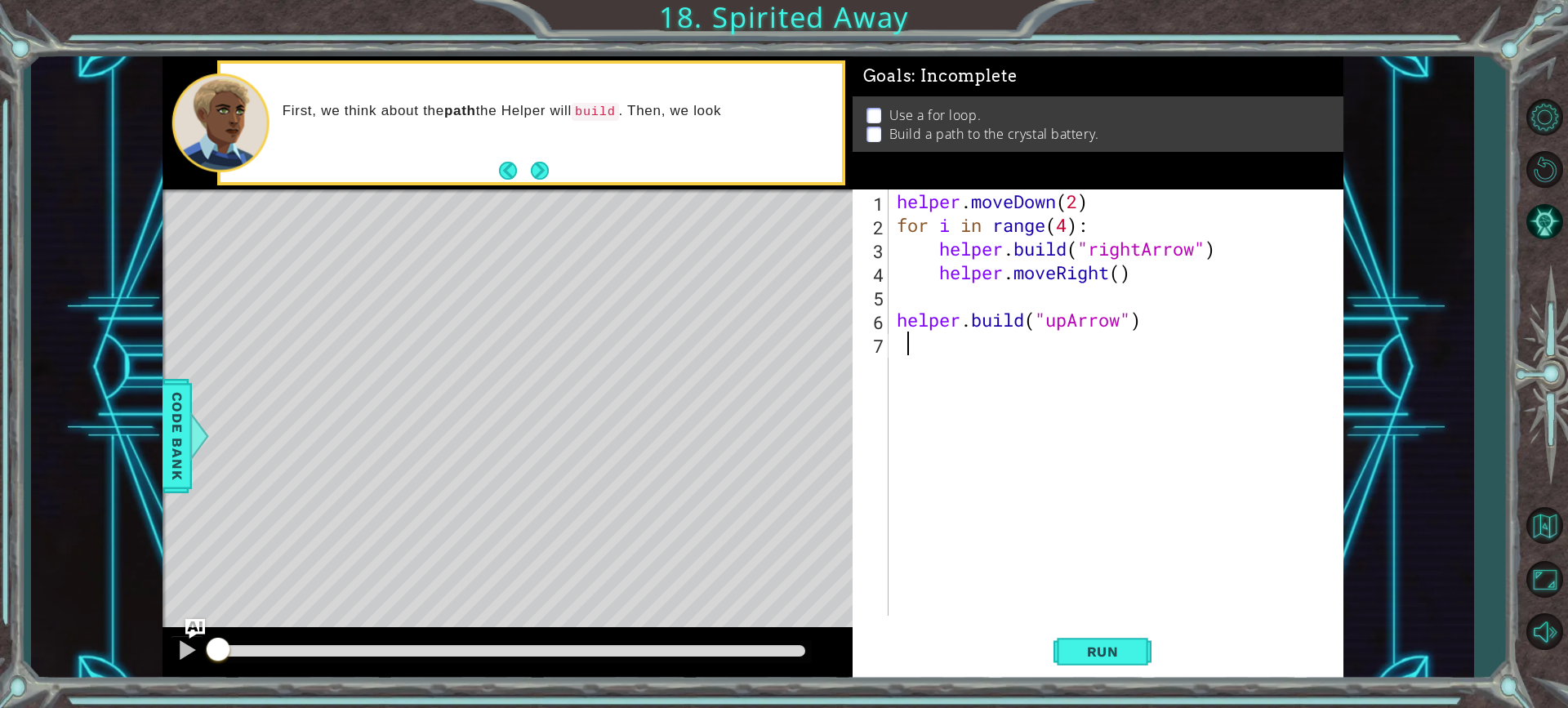
click at [984, 396] on div "helper . moveDown ( 2 ) for i in range ( 4 ) : helper . build ( "rightArrow" ) …" at bounding box center [1120, 426] width 453 height 474
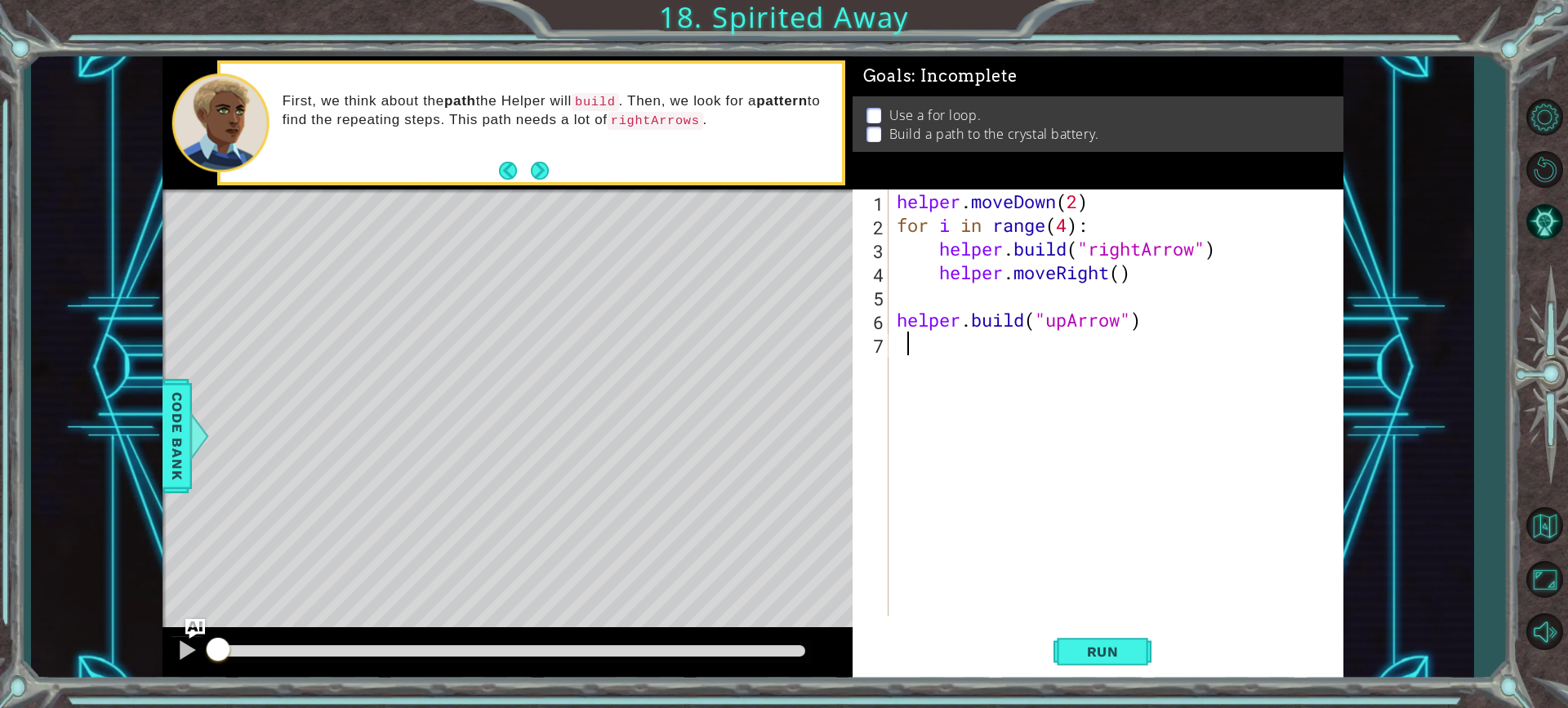
click at [1106, 219] on div "helper . moveDown ( 2 ) for i in range ( 4 ) : helper . build ( "rightArrow" ) …" at bounding box center [1120, 426] width 453 height 474
type textarea "for i in range(4):"
click at [1100, 213] on div "helper . moveDown ( 2 ) for i in range ( 4 ) : helper . build ( "rightArrow" ) …" at bounding box center [1120, 426] width 453 height 474
drag, startPoint x: 1088, startPoint y: 225, endPoint x: 861, endPoint y: 235, distance: 227.2
click at [861, 235] on div "for i in range(4): 1 2 3 4 5 6 7 helper . moveDown ( 2 ) for i in range ( 4 ) :…" at bounding box center [1096, 402] width 486 height 426
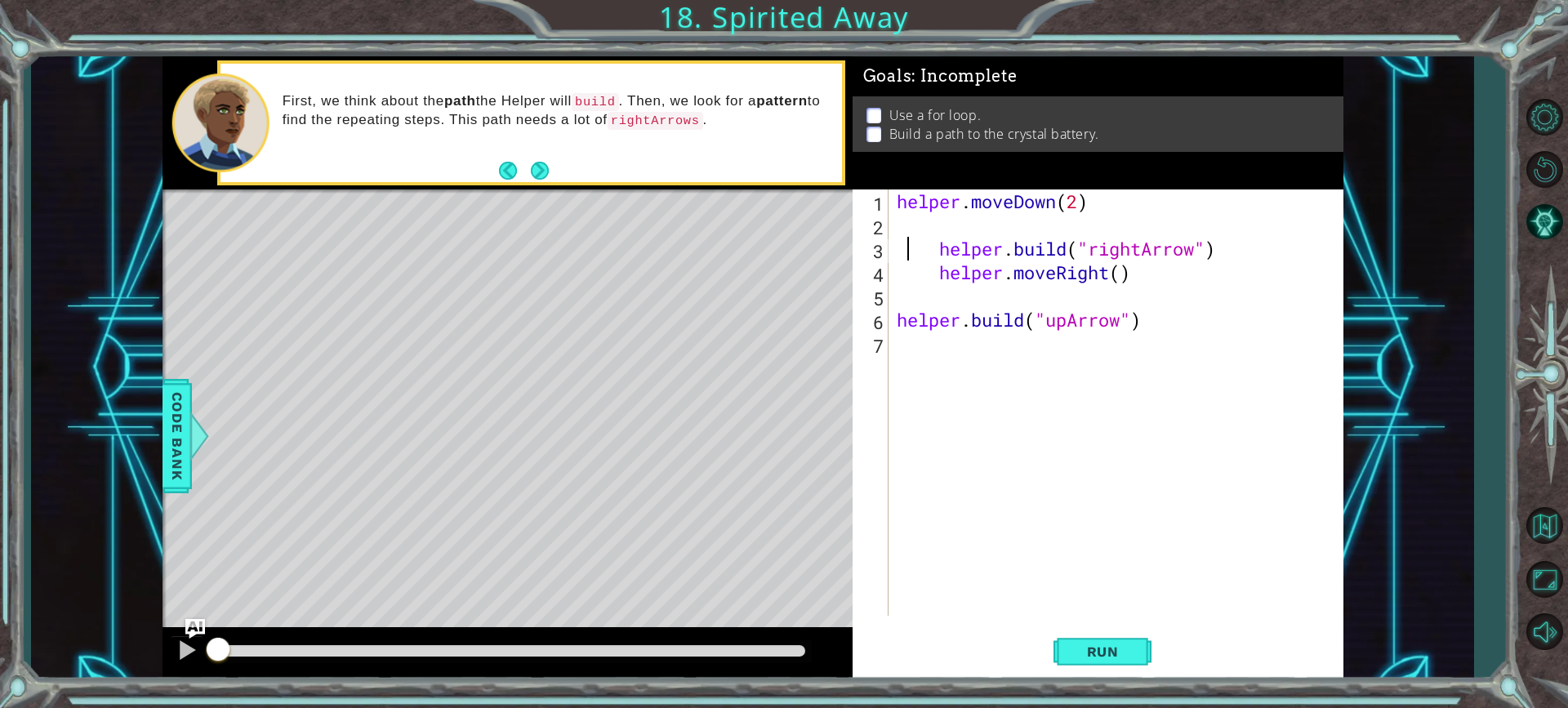
click at [910, 253] on div "helper . moveDown ( 2 ) helper . build ( "rightArrow" ) helper . moveRight ( ) …" at bounding box center [1120, 426] width 453 height 474
drag, startPoint x: 936, startPoint y: 251, endPoint x: 914, endPoint y: 252, distance: 22.0
click at [914, 252] on div "helper . moveDown ( 2 ) helper . build ( "rightArrow" ) helper . moveRight ( ) …" at bounding box center [1120, 426] width 453 height 474
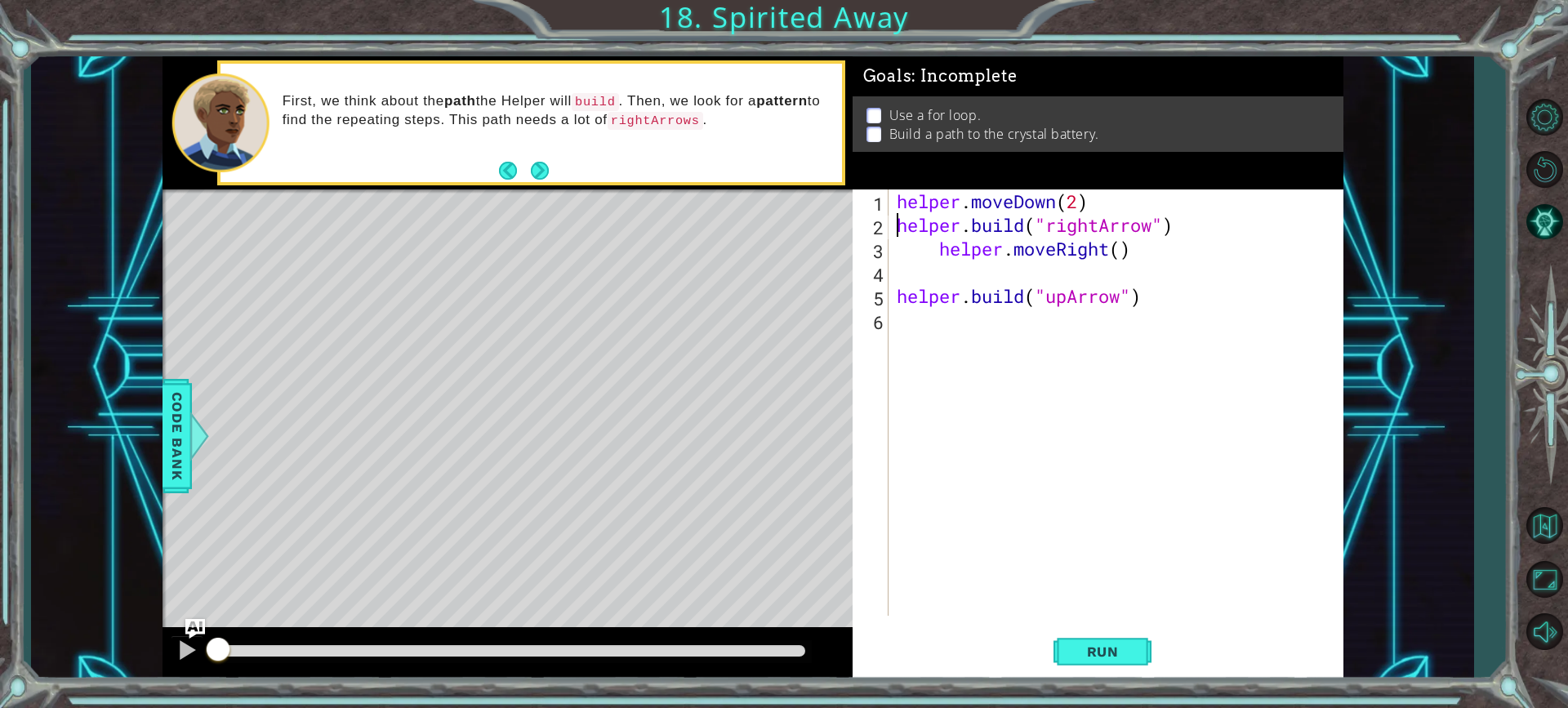
click at [945, 247] on div "helper . moveDown ( 2 ) helper . build ( "rightArrow" ) helper . moveRight ( ) …" at bounding box center [1120, 426] width 453 height 474
click at [942, 247] on div "helper . moveDown ( 2 ) helper . build ( "rightArrow" ) helper . moveRight ( ) …" at bounding box center [1120, 426] width 453 height 474
click at [1080, 658] on span "Run" at bounding box center [1102, 651] width 65 height 16
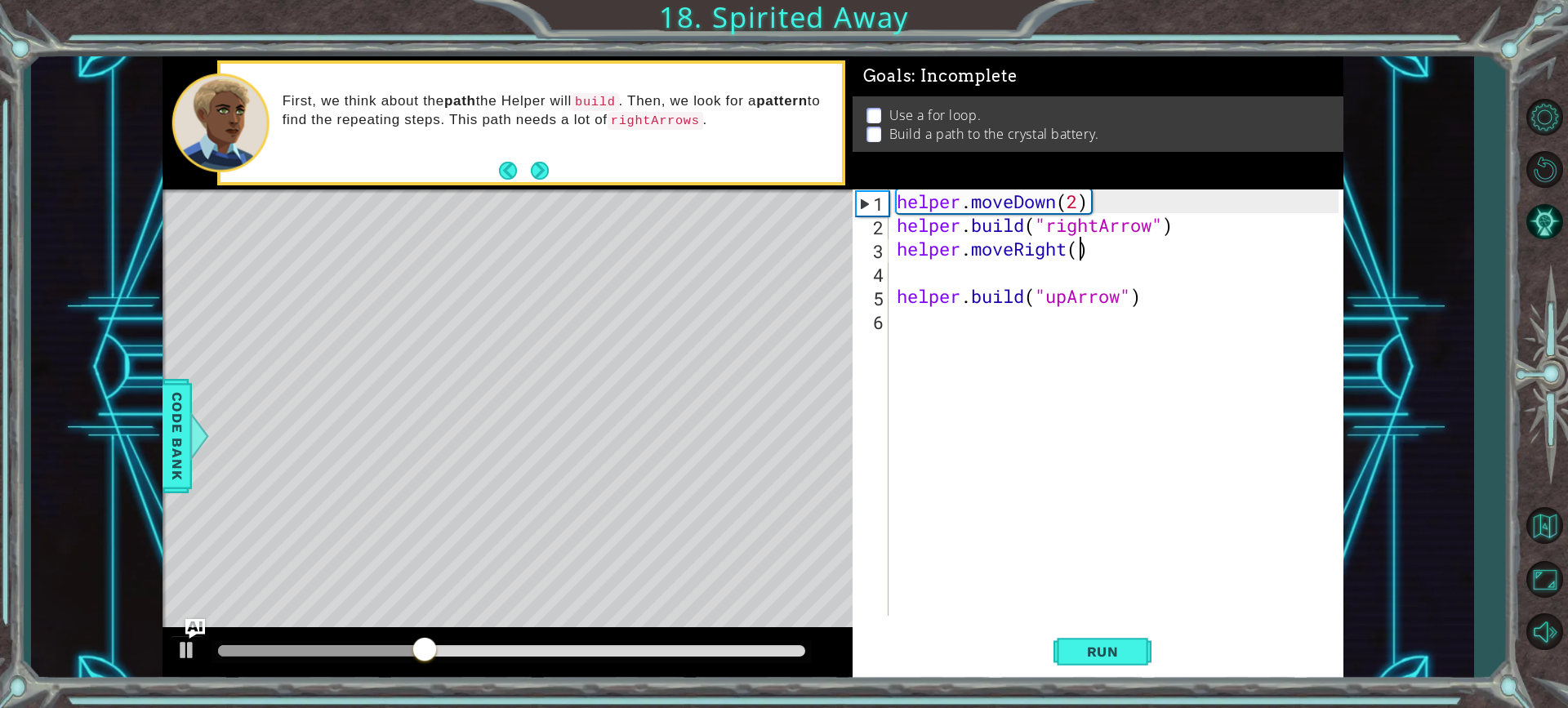
drag, startPoint x: 1085, startPoint y: 255, endPoint x: 1077, endPoint y: 263, distance: 11.3
click at [1084, 256] on div "helper . moveDown ( 2 ) helper . build ( "rightArrow" ) helper . moveRight ( ) …" at bounding box center [1120, 426] width 453 height 474
click at [1121, 258] on div "helper . moveDown ( 2 ) helper . build ( "rightArrow" ) helper . moveRight ( ) …" at bounding box center [1120, 426] width 453 height 474
click at [1062, 301] on div "helper . moveDown ( 2 ) helper . build ( "rightArrow" ) helper . moveRight ( ) …" at bounding box center [1120, 426] width 453 height 474
click at [1067, 300] on div "helper . moveDown ( 2 ) helper . build ( "rightArrow" ) helper . moveRight ( ) …" at bounding box center [1120, 426] width 453 height 474
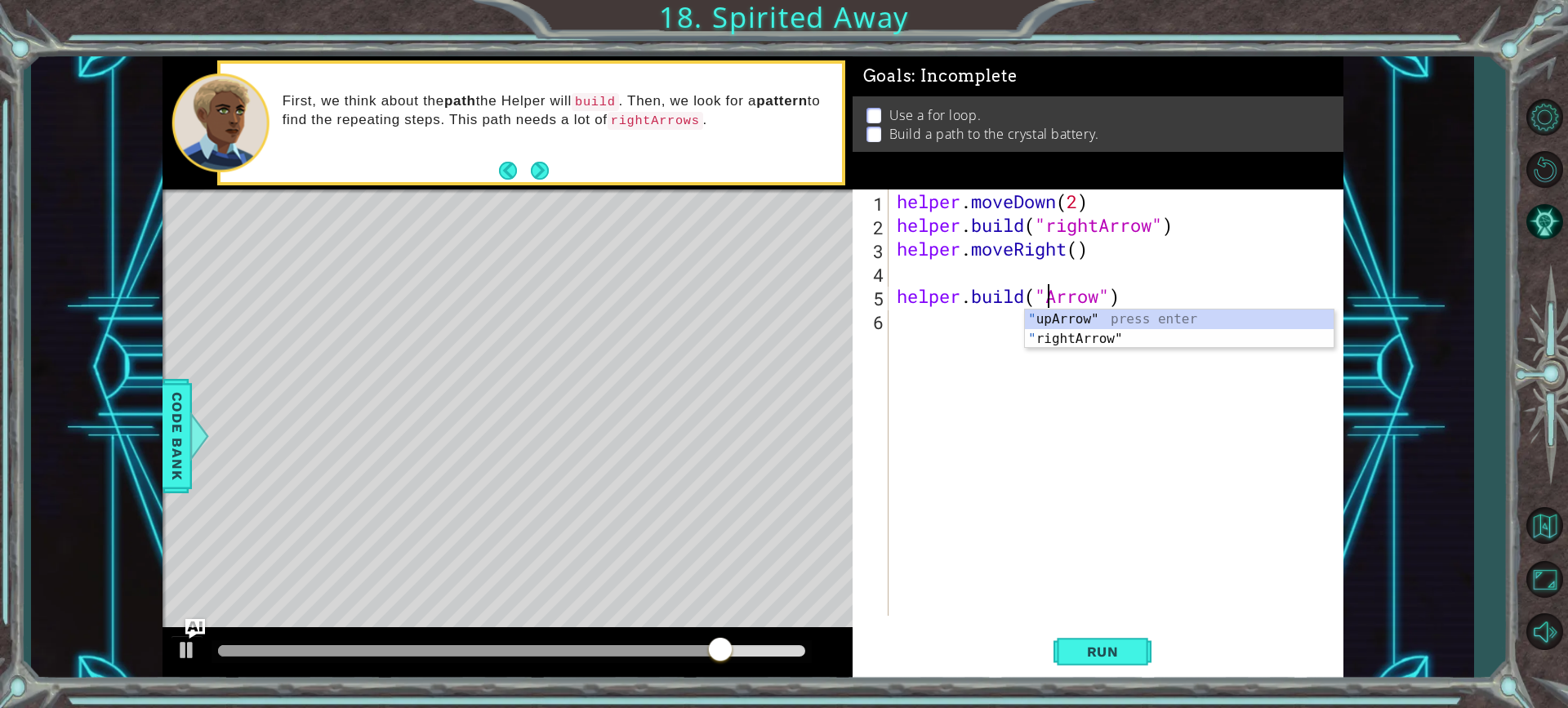
scroll to position [0, 6]
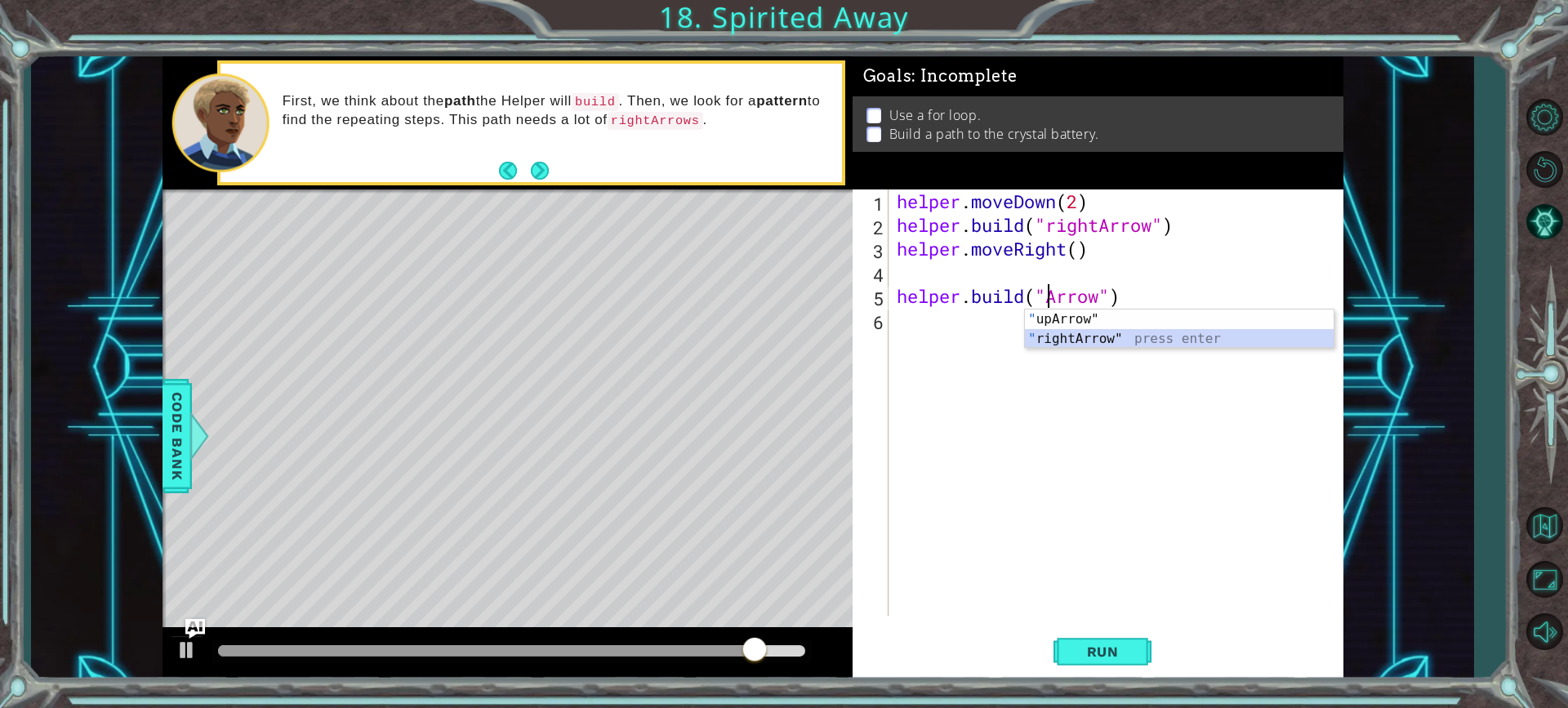
click at [1085, 337] on div "" upArrow" press enter " rightArrow" press enter" at bounding box center [1179, 348] width 308 height 79
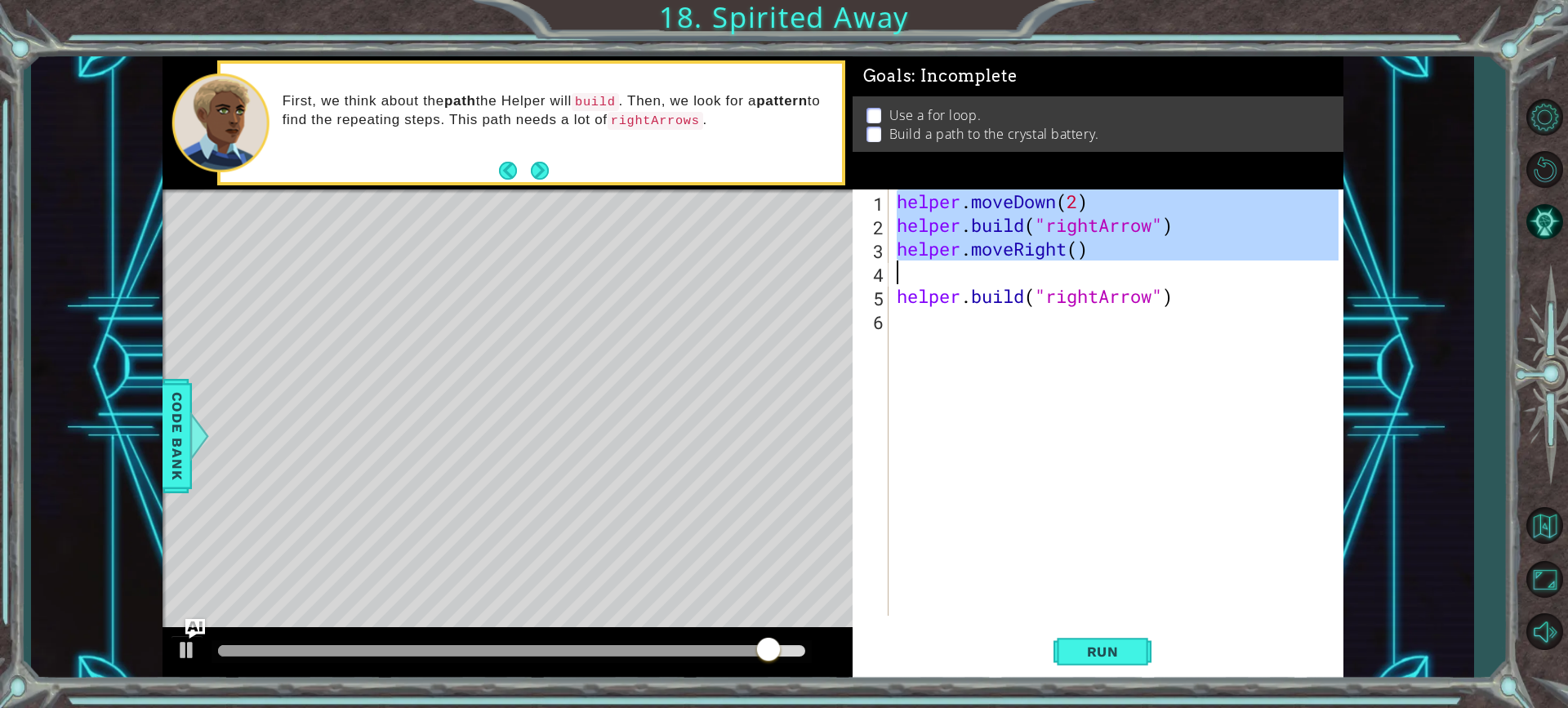
click at [1038, 282] on div "helper . moveDown ( 2 ) helper . build ( "rightArrow" ) helper . moveRight ( ) …" at bounding box center [1120, 426] width 453 height 474
type textarea "helper.moveRight()"
click at [1038, 282] on div "helper . moveDown ( 2 ) helper . build ( "rightArrow" ) helper . moveRight ( ) …" at bounding box center [1120, 426] width 453 height 474
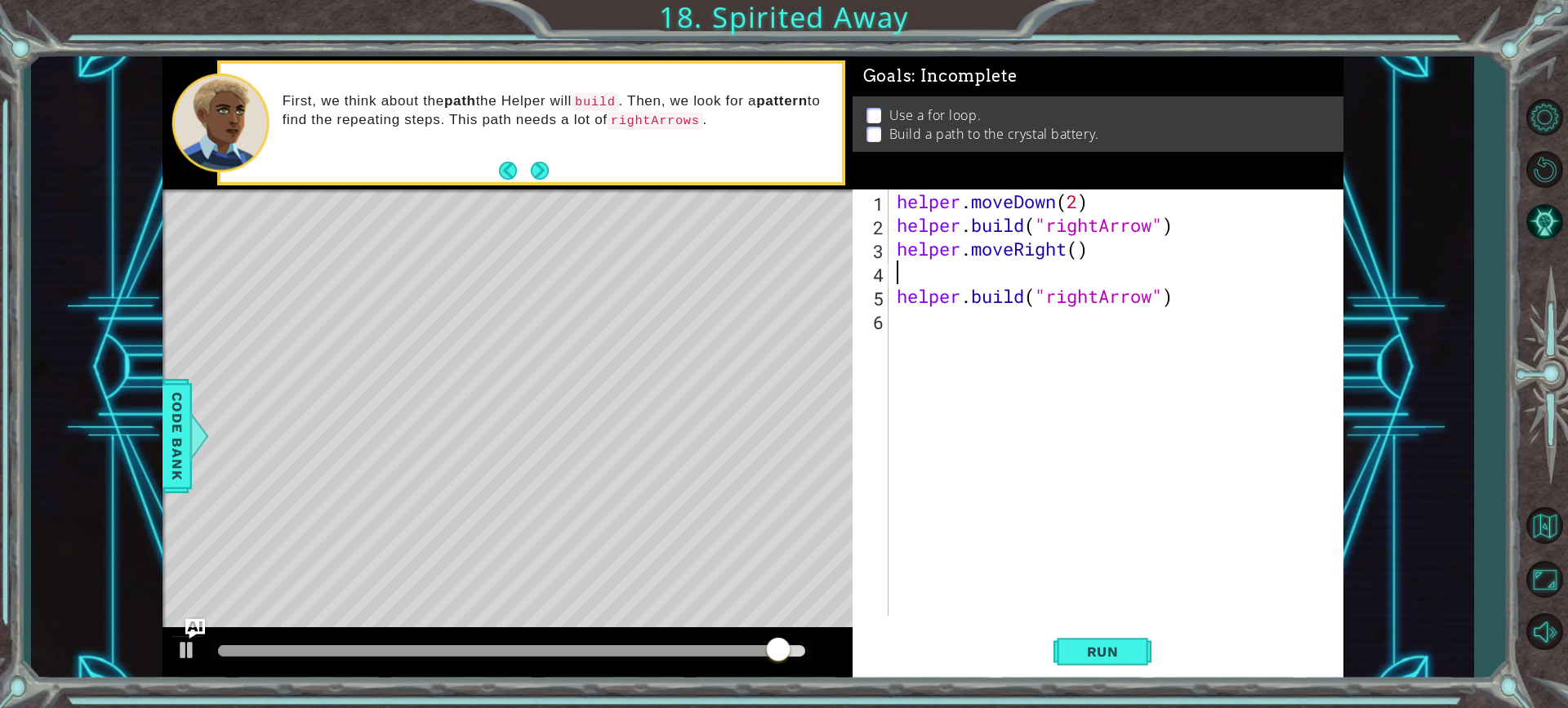
scroll to position [0, 0]
click at [1083, 255] on div "helper . moveDown ( 2 ) helper . build ( "rightArrow" ) helper . moveRight ( ) …" at bounding box center [1120, 426] width 453 height 474
type textarea "helper.moveRight(1)"
click at [1001, 316] on div "helper . moveDown ( 2 ) helper . build ( "rightArrow" ) helper . moveRight ( 1 …" at bounding box center [1120, 426] width 453 height 474
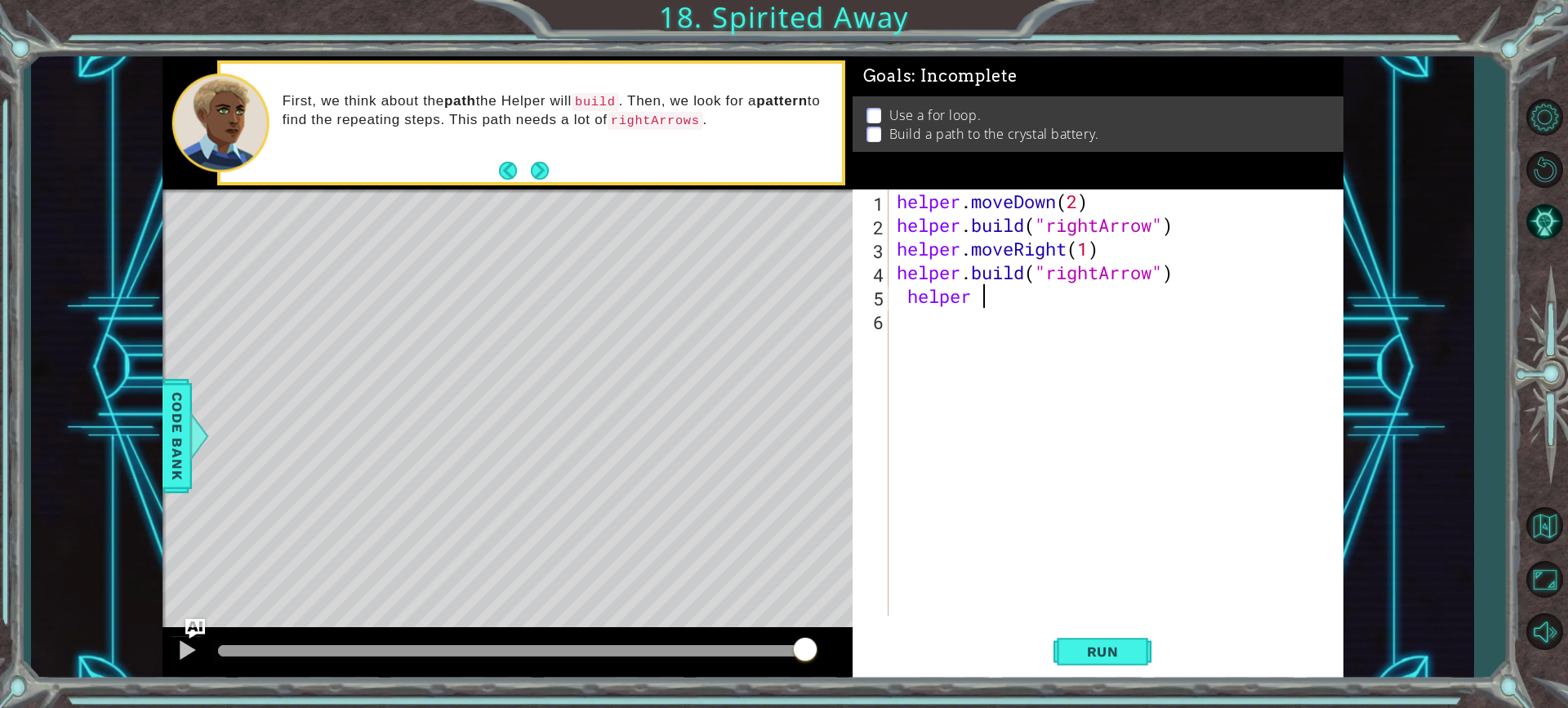
scroll to position [0, 3]
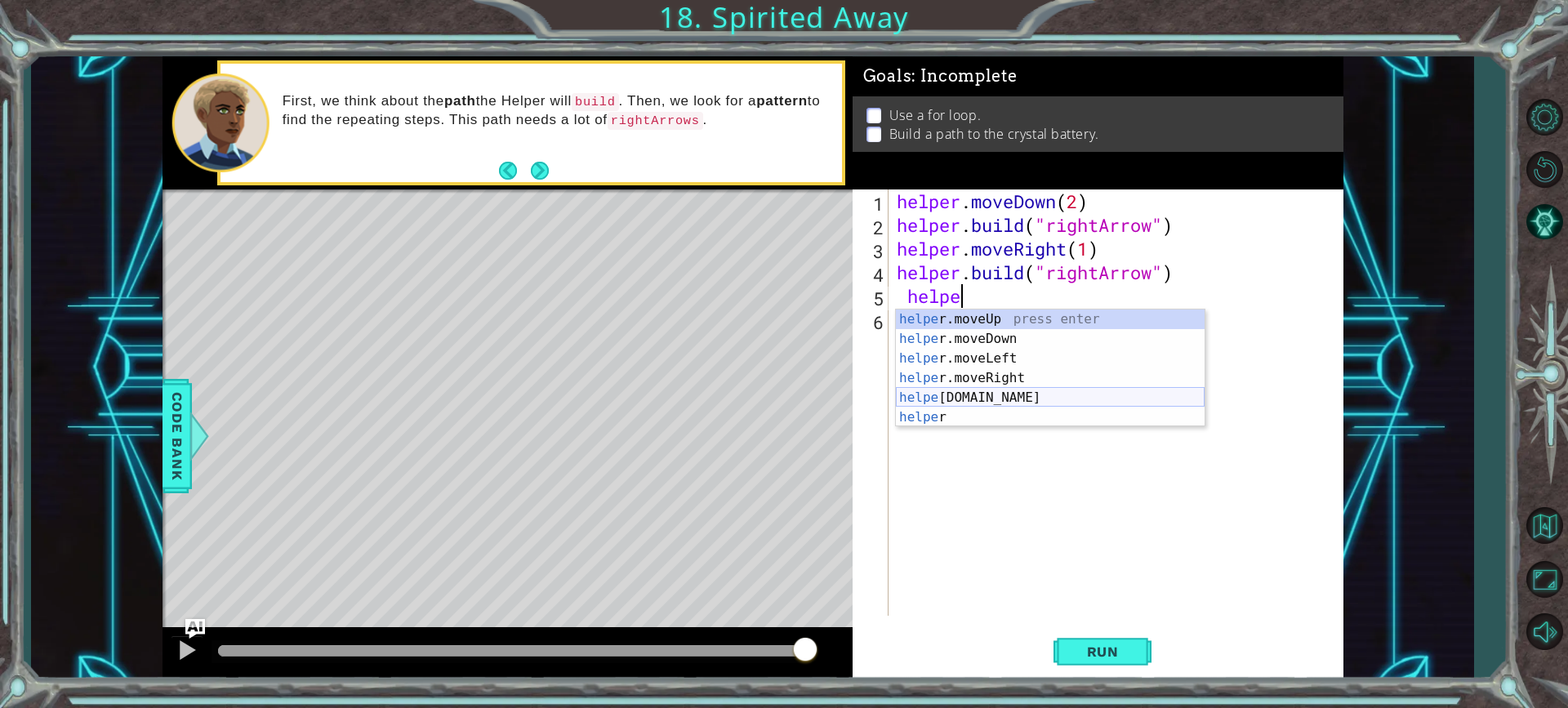
click at [961, 402] on div "helpe [PERSON_NAME]moveUp press enter helpe [PERSON_NAME]moveDown press enter h…" at bounding box center [1050, 387] width 308 height 156
type textarea "[DOMAIN_NAME]("rightArrow")"
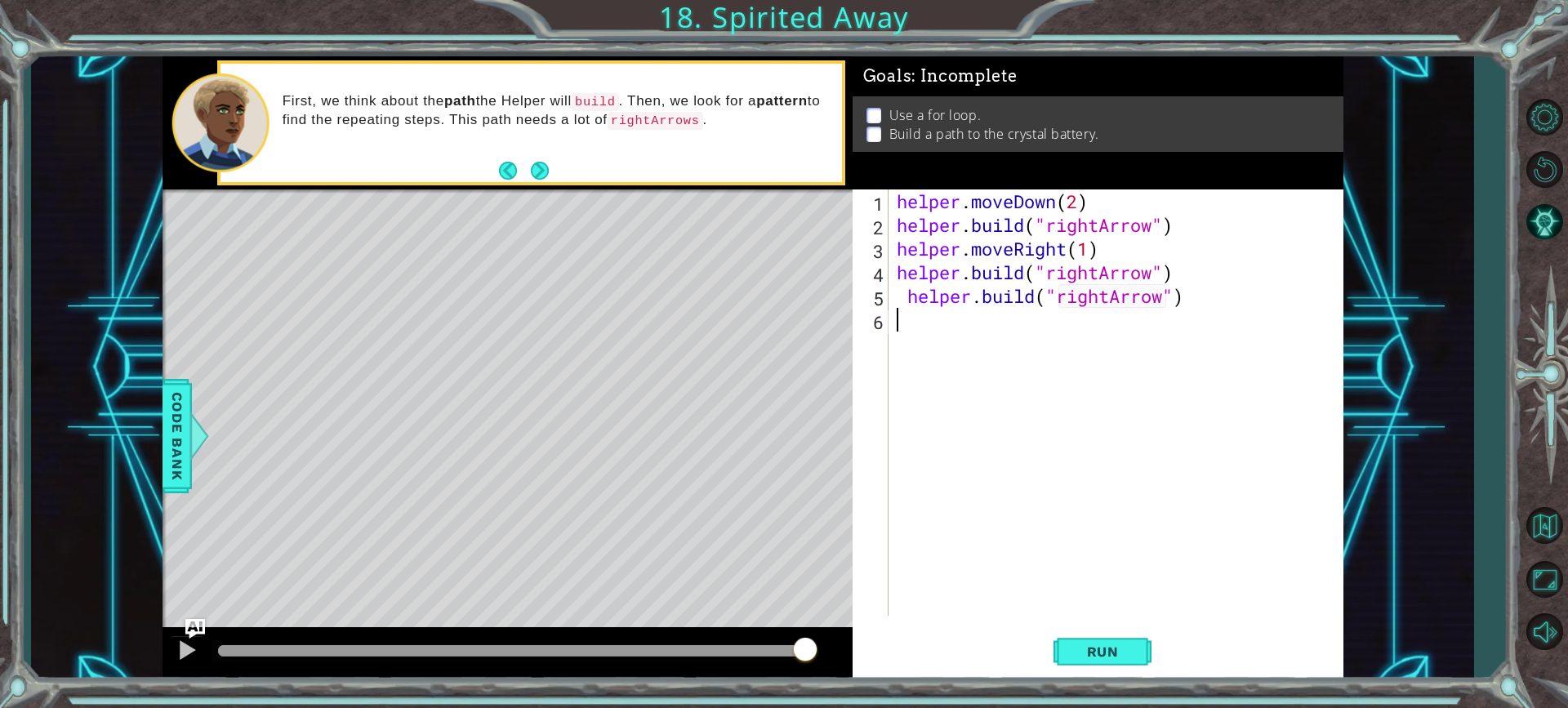
drag, startPoint x: 1060, startPoint y: 461, endPoint x: 1056, endPoint y: 339, distance: 122.1
click at [1068, 387] on div "helper . moveDown ( 2 ) helper . build ( "rightArrow" ) helper . moveRight ( 1 …" at bounding box center [1120, 426] width 453 height 474
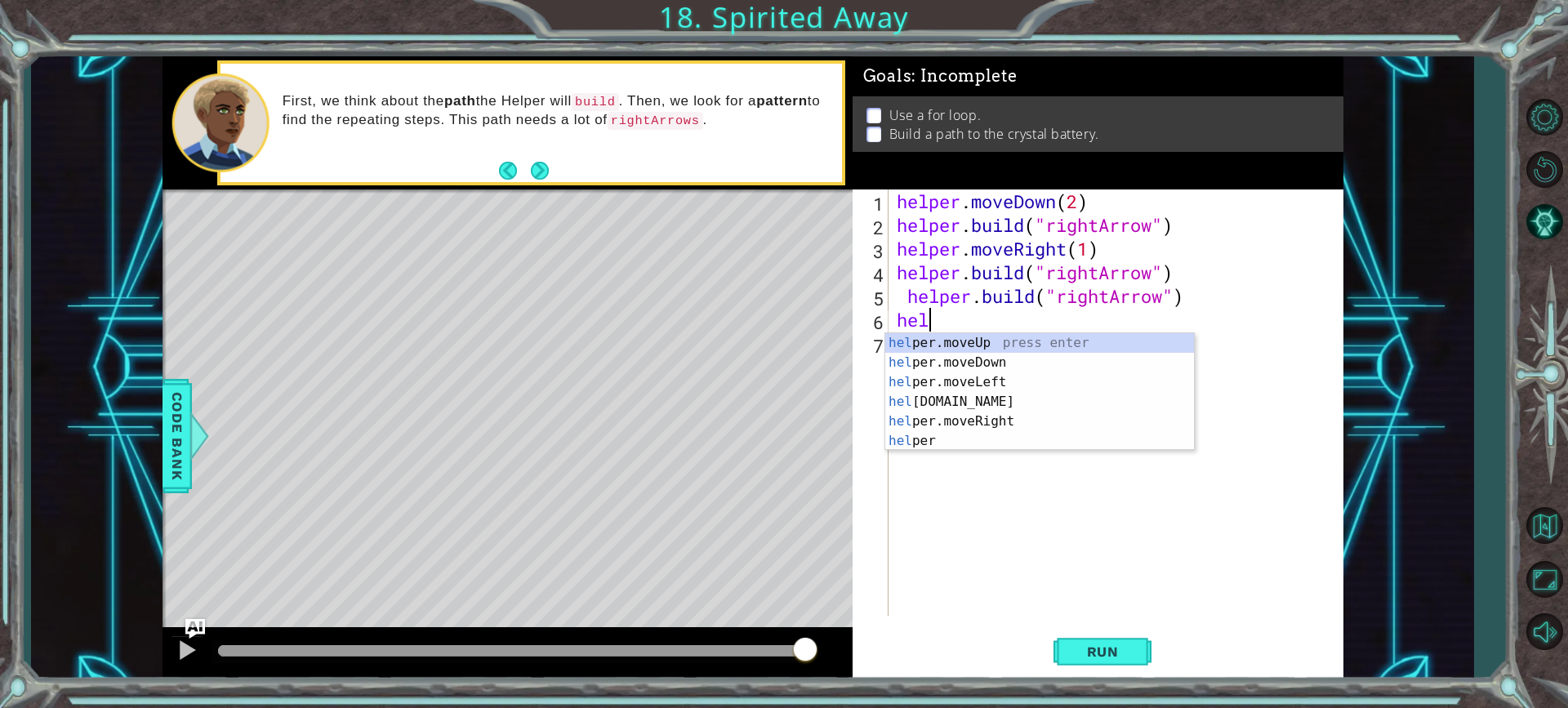
scroll to position [0, 1]
click at [1017, 398] on div "help er.moveUp press enter help er.moveDown press enter help er.moveLeft press …" at bounding box center [1039, 411] width 308 height 156
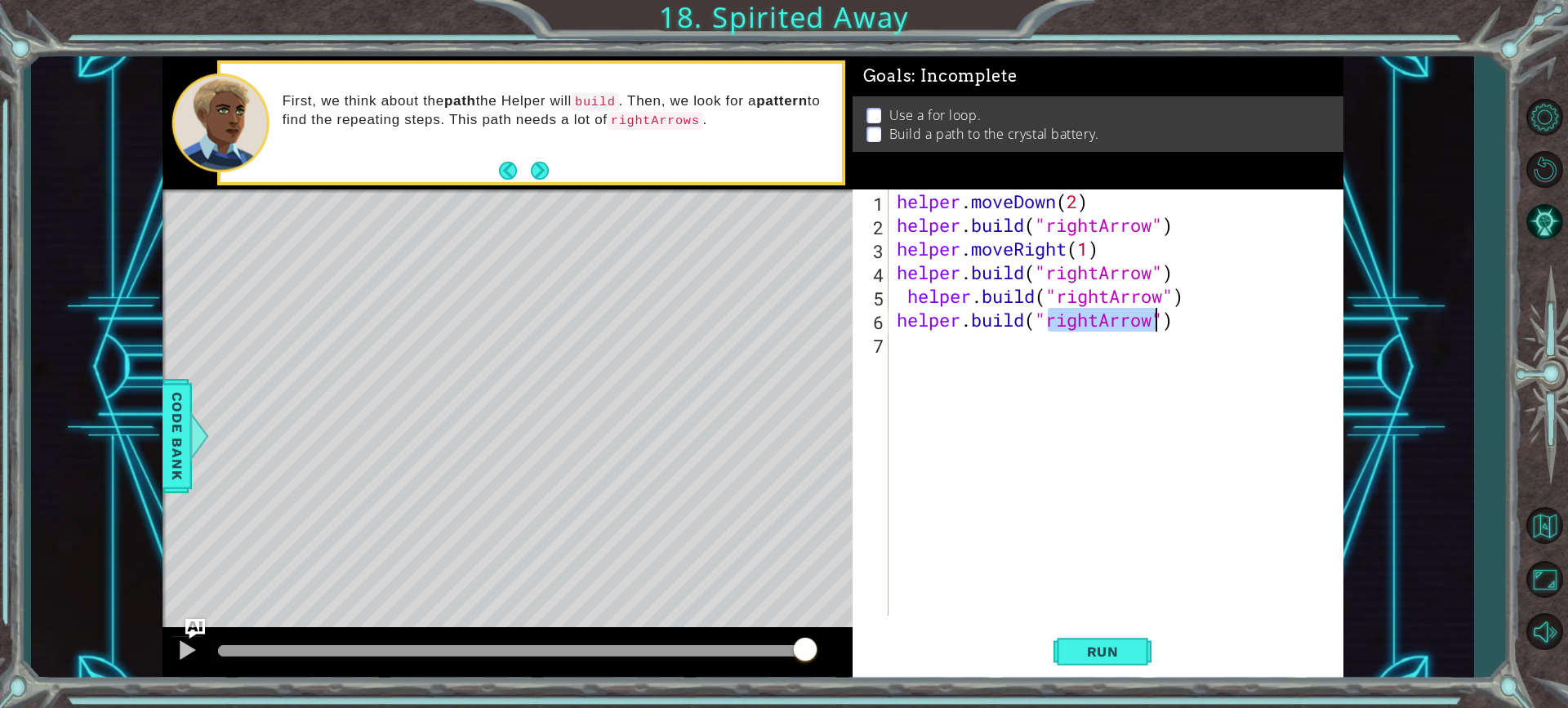
type textarea "[DOMAIN_NAME]("up")"
click at [1062, 355] on div "helper . moveDown ( 2 ) helper . build ( "rightArrow" ) helper . moveRight ( 1 …" at bounding box center [1120, 426] width 453 height 474
click at [1059, 334] on div "helper . moveDown ( 2 ) helper . build ( "rightArrow" ) helper . moveRight ( 1 …" at bounding box center [1120, 426] width 453 height 474
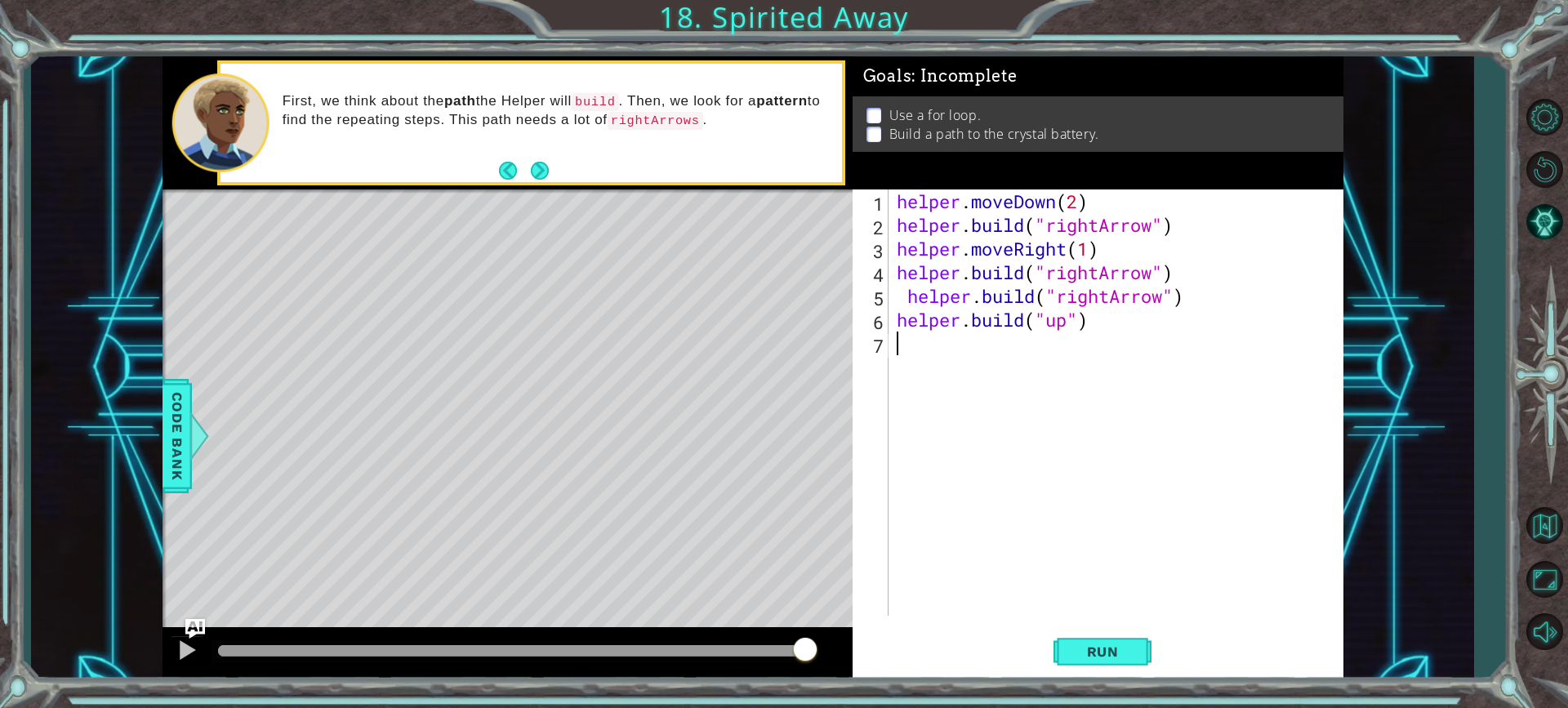
click at [1069, 328] on div "helper . moveDown ( 2 ) helper . build ( "rightArrow" ) helper . moveRight ( 1 …" at bounding box center [1120, 426] width 453 height 474
click at [1111, 636] on button "Run" at bounding box center [1102, 651] width 98 height 49
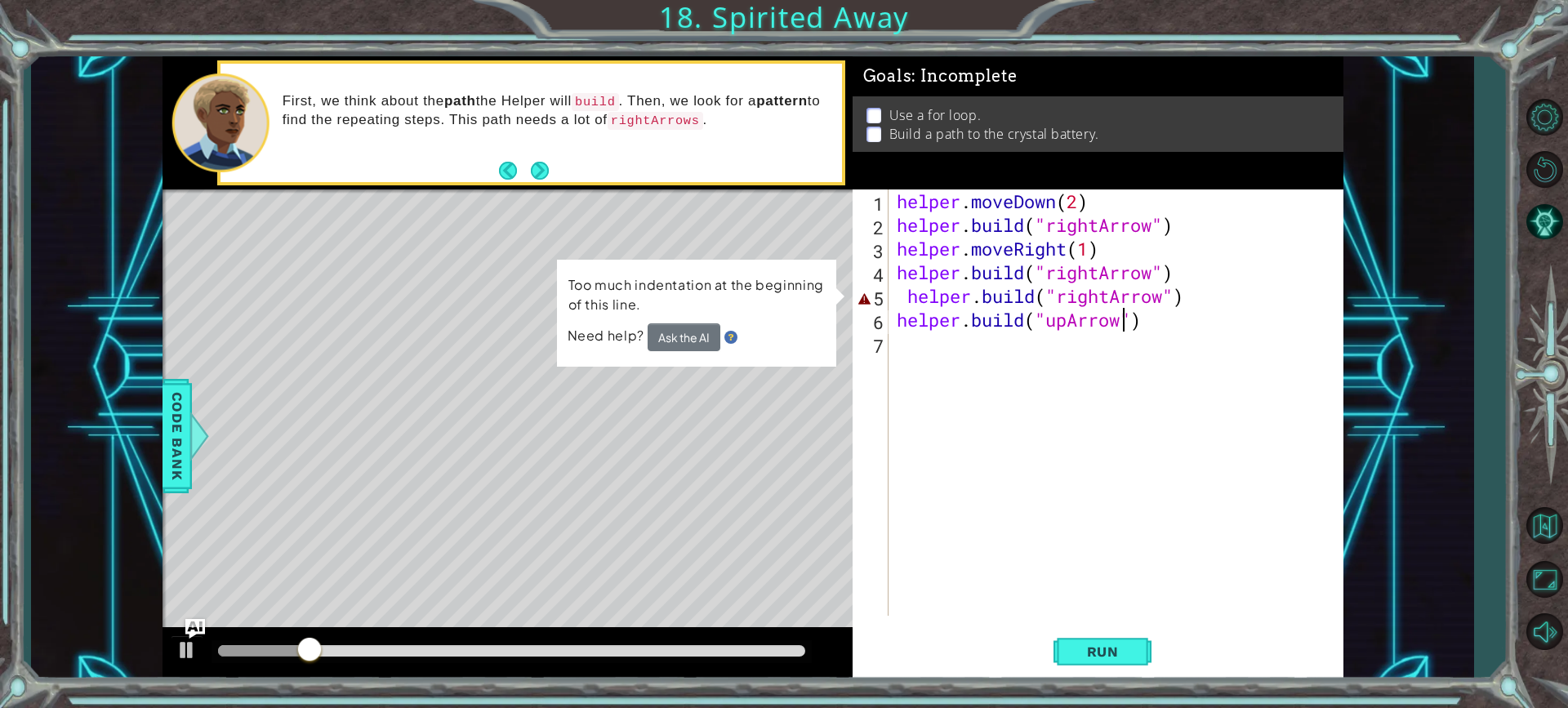
click at [902, 296] on div "helper . moveDown ( 2 ) helper . build ( "rightArrow" ) helper . moveRight ( 1 …" at bounding box center [1120, 426] width 453 height 474
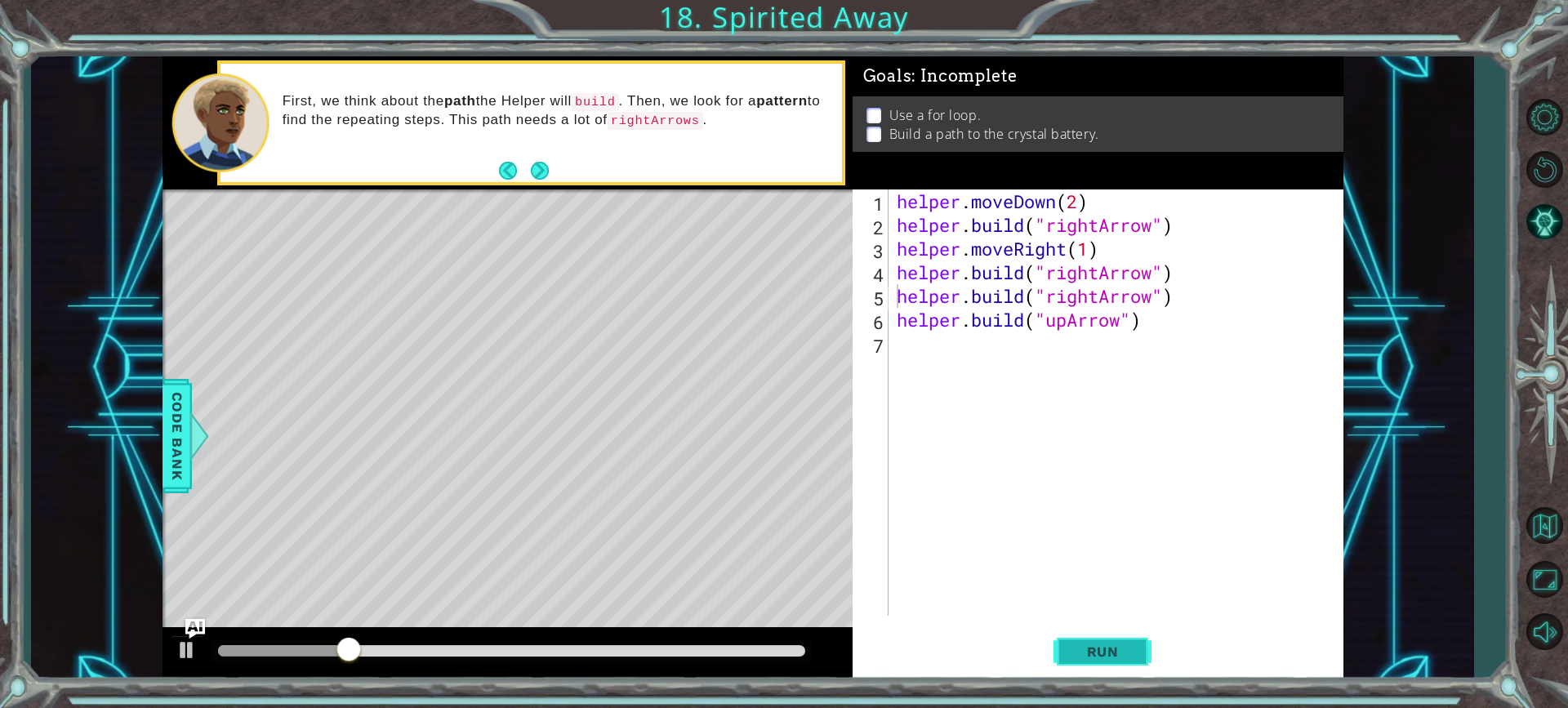
click at [1091, 647] on span "Run" at bounding box center [1102, 651] width 65 height 16
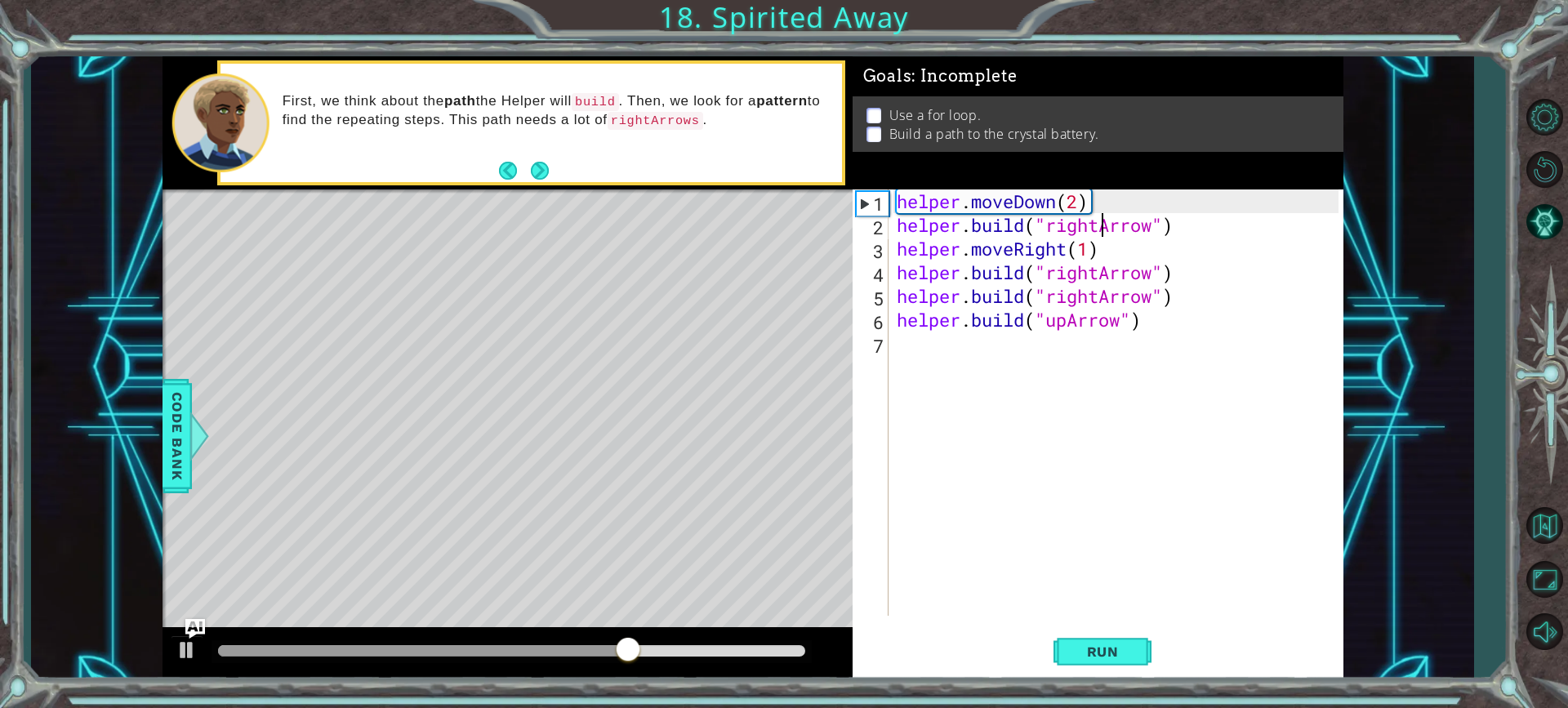
click at [1105, 235] on div "helper . moveDown ( 2 ) helper . build ( "rightArrow" ) helper . moveRight ( 1 …" at bounding box center [1120, 426] width 453 height 474
click at [1086, 254] on div "helper . moveDown ( 2 ) helper . build ( "rightArrow" ) helper . moveRight ( 1 …" at bounding box center [1120, 426] width 453 height 474
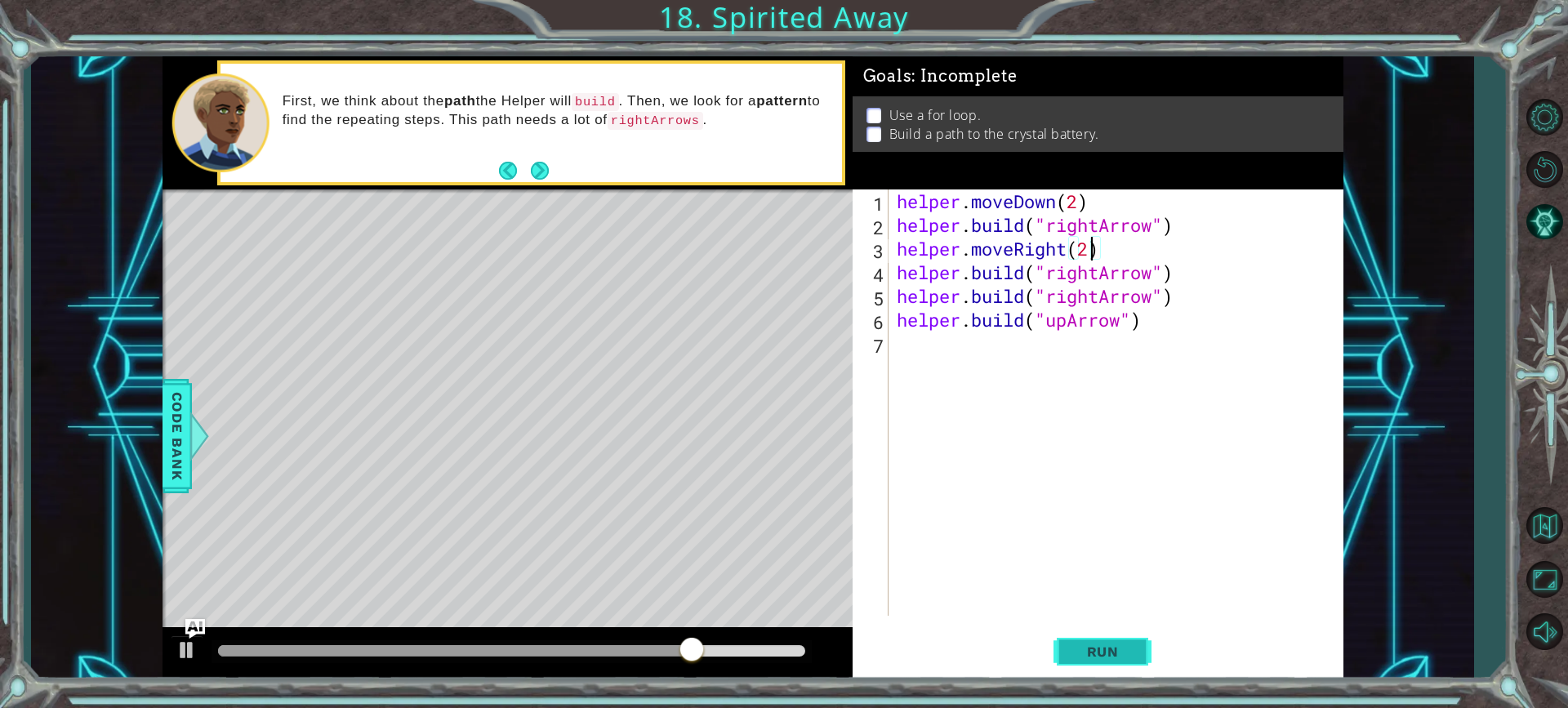
click at [1096, 661] on button "Run" at bounding box center [1102, 651] width 98 height 49
click at [1077, 208] on div "helper . moveDown ( 2 ) helper . build ( "rightArrow" ) helper . moveRight ( 1 …" at bounding box center [1120, 426] width 453 height 474
type textarea "helper.moveDown(2)"
click at [1091, 211] on div "helper . moveDown ( 2 ) helper . build ( "rightArrow" ) helper . moveRight ( 1 …" at bounding box center [1120, 426] width 453 height 474
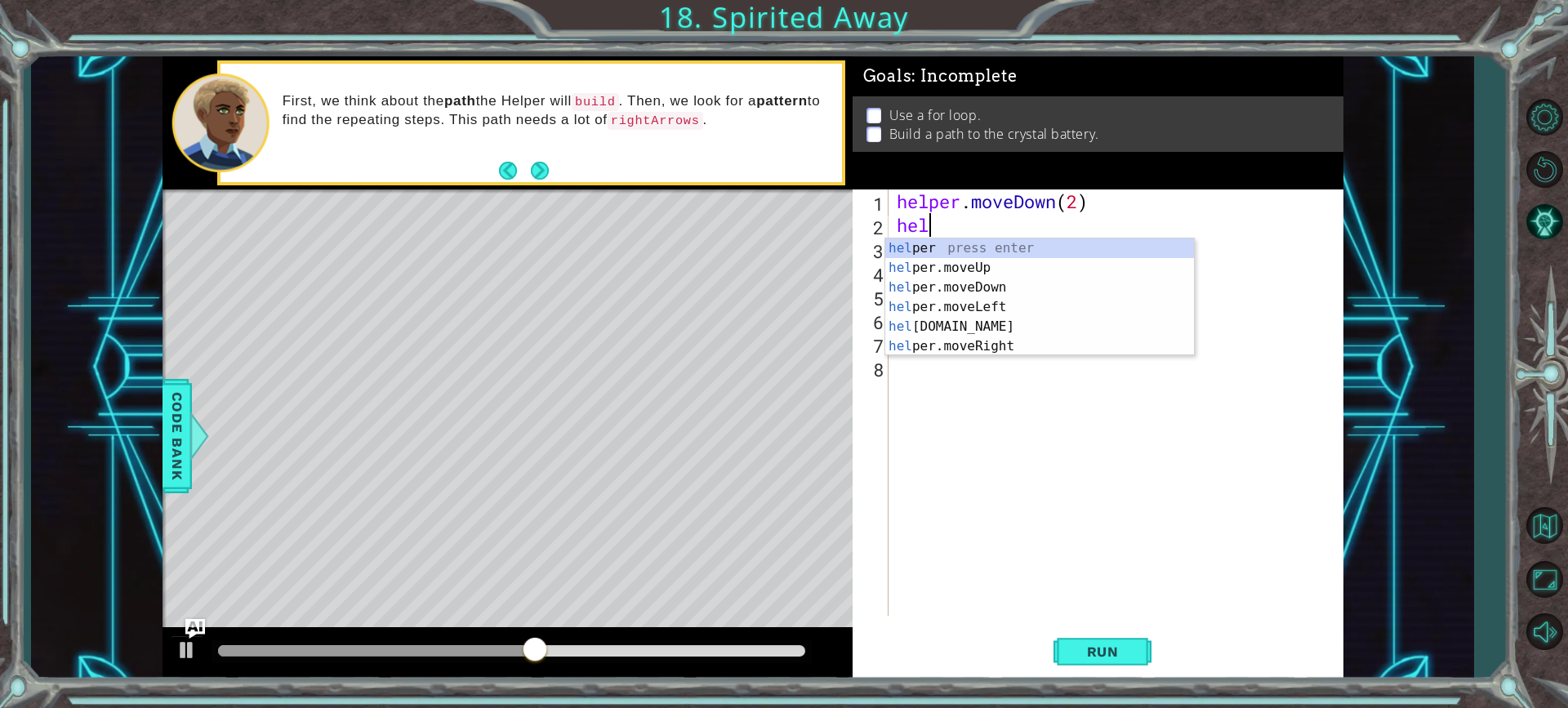
scroll to position [0, 2]
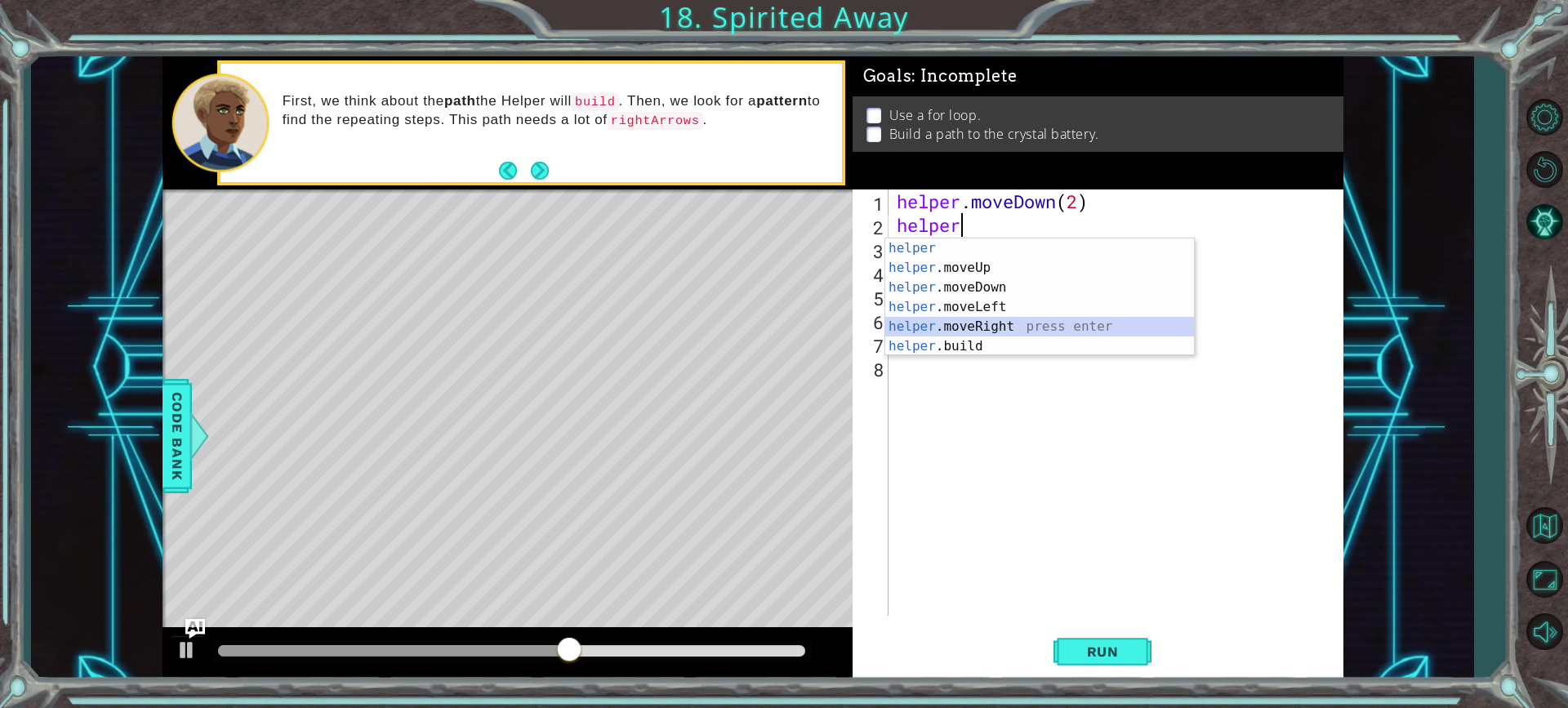
click at [949, 327] on div "helper press enter helper .moveUp press enter helper .moveDown press enter help…" at bounding box center [1039, 316] width 308 height 156
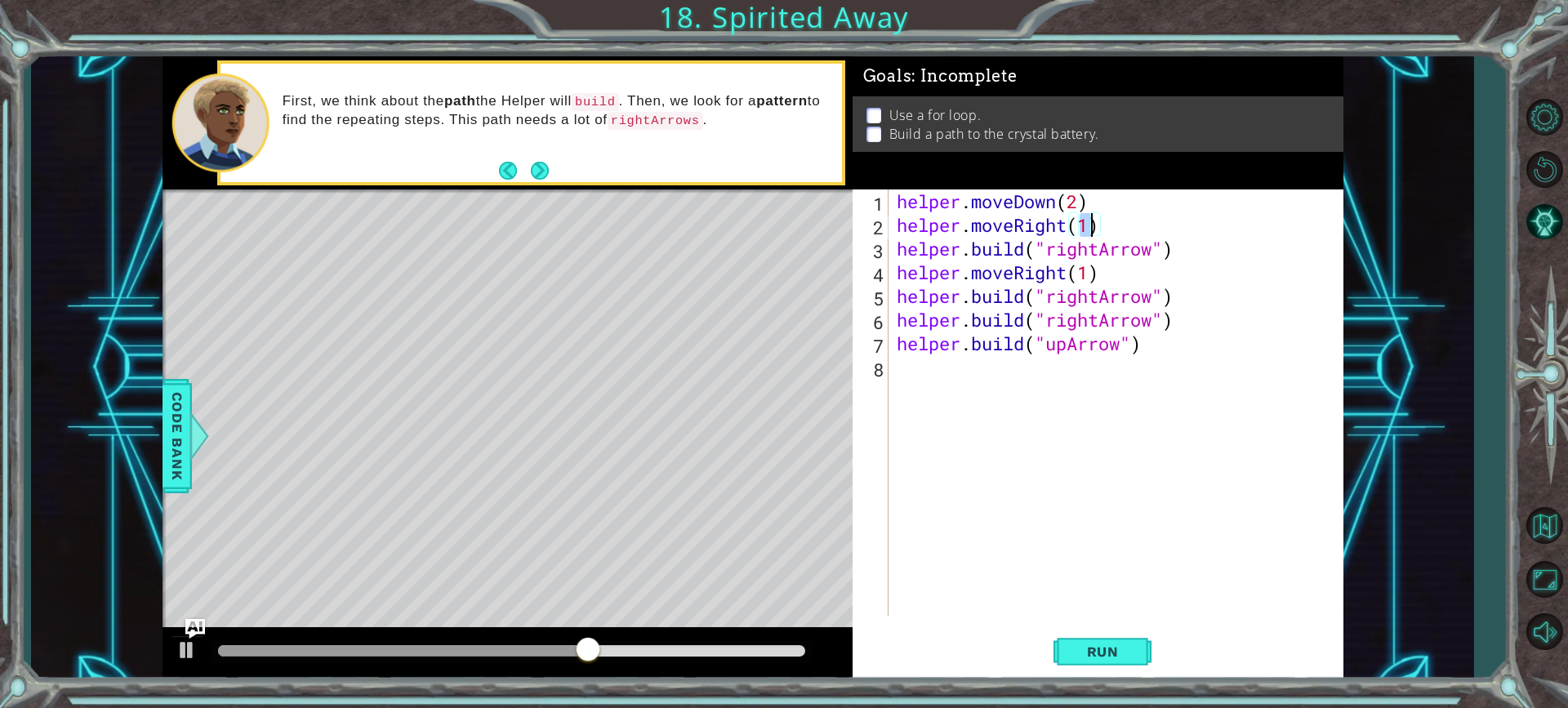
scroll to position [0, 8]
click at [1122, 653] on span "Run" at bounding box center [1102, 651] width 65 height 16
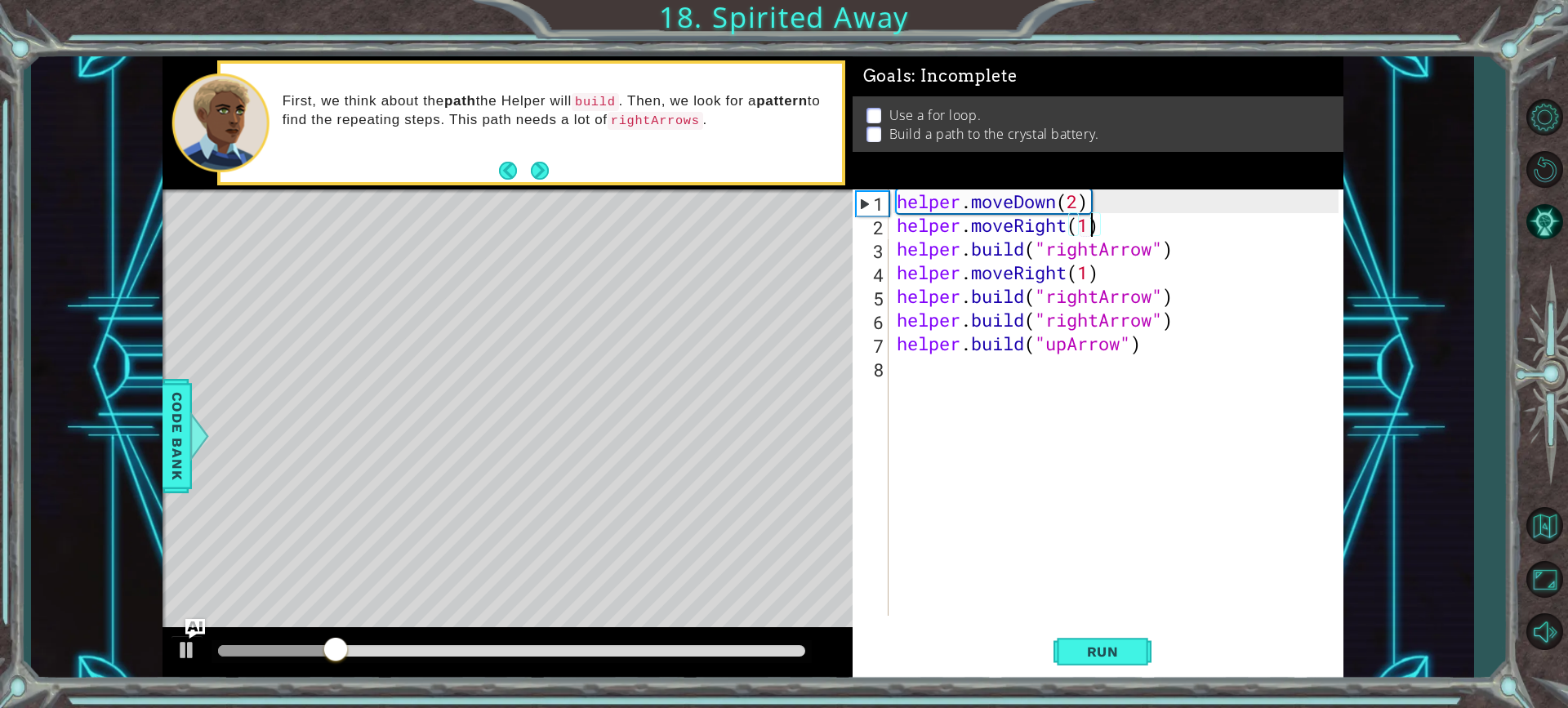
click at [1116, 196] on div "helper . moveDown ( 2 ) helper . moveRight ( 1 ) helper . build ( "rightArrow" …" at bounding box center [1120, 426] width 453 height 474
type textarea "helper.moveDown(2)"
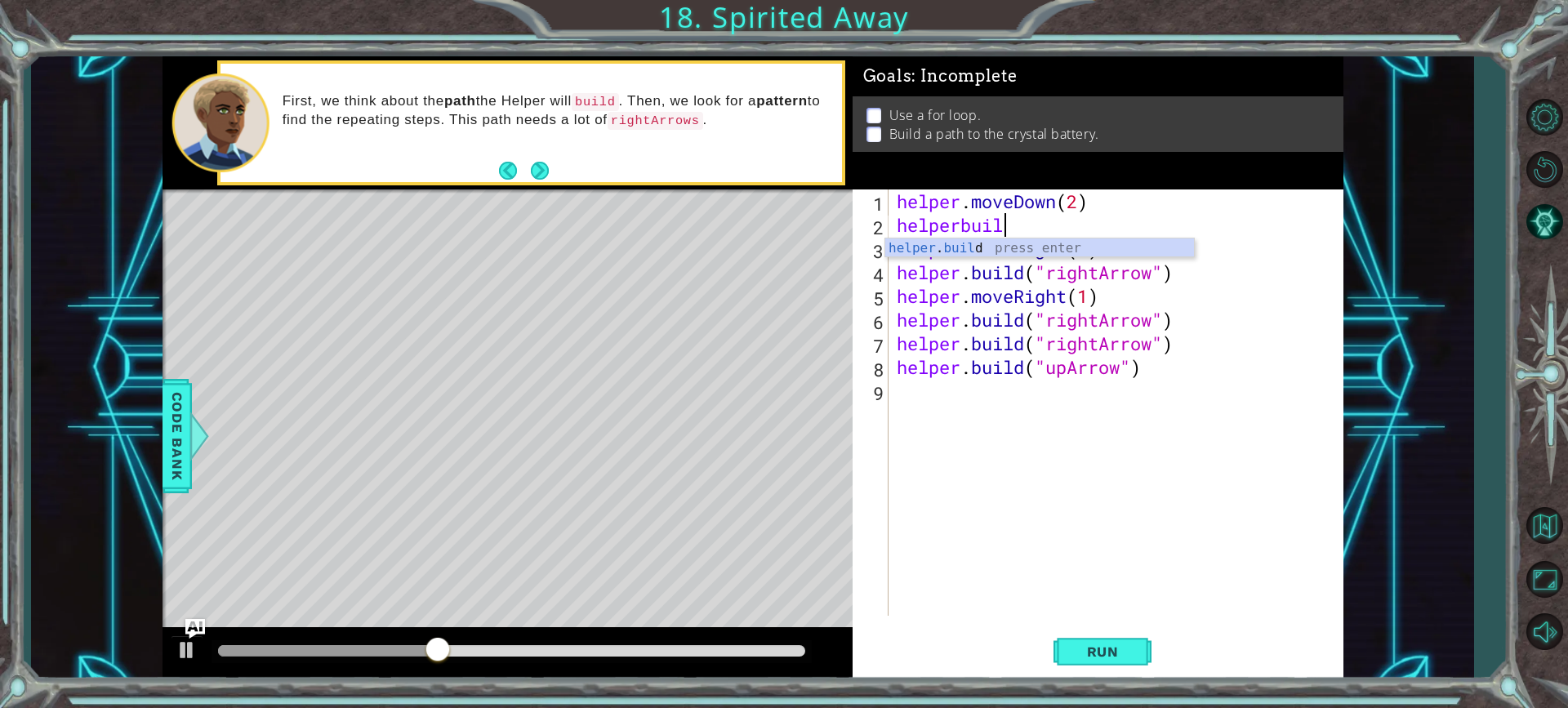
scroll to position [0, 4]
click at [1016, 241] on div "helper . build press enter" at bounding box center [1039, 268] width 308 height 59
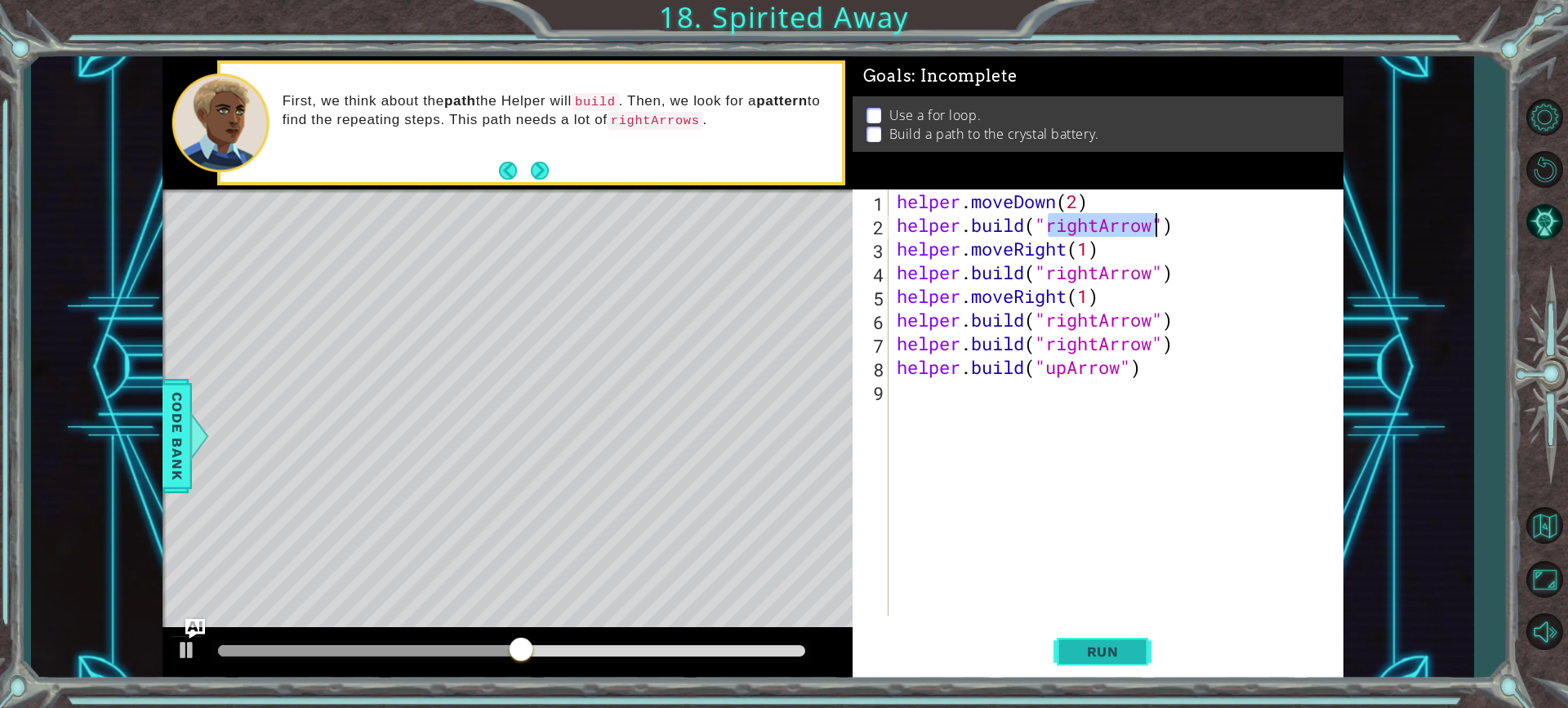
type textarea "[DOMAIN_NAME]("rightArrow")"
click at [1097, 644] on span "Run" at bounding box center [1102, 651] width 65 height 16
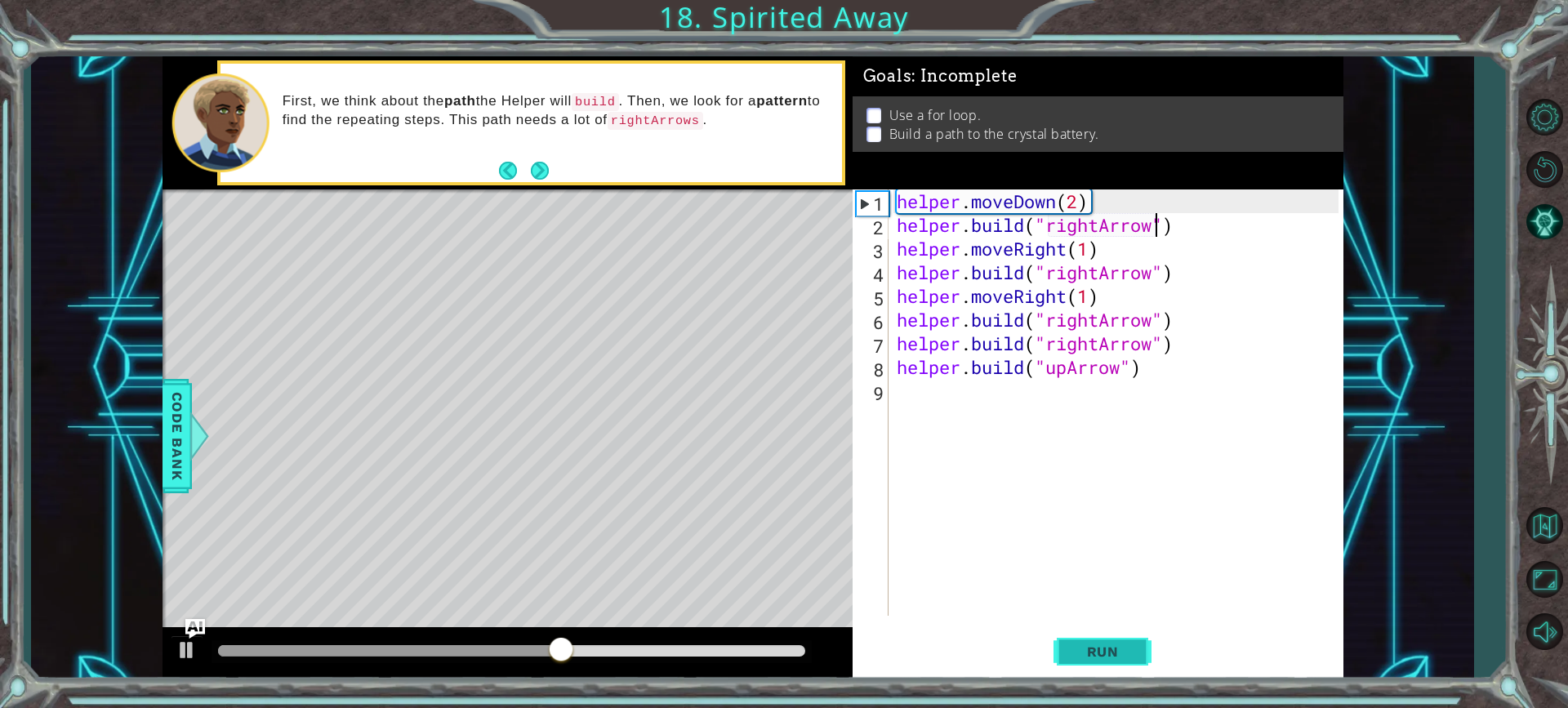
click at [1097, 644] on span "Run" at bounding box center [1102, 651] width 65 height 16
click at [1000, 333] on div "helper . moveDown ( 2 ) helper . build ( "rightArrow" ) helper . moveRight ( 1 …" at bounding box center [1120, 426] width 453 height 474
click at [1207, 329] on div "helper . moveDown ( 2 ) helper . build ( "rightArrow" ) helper . moveRight ( 1 …" at bounding box center [1120, 426] width 453 height 474
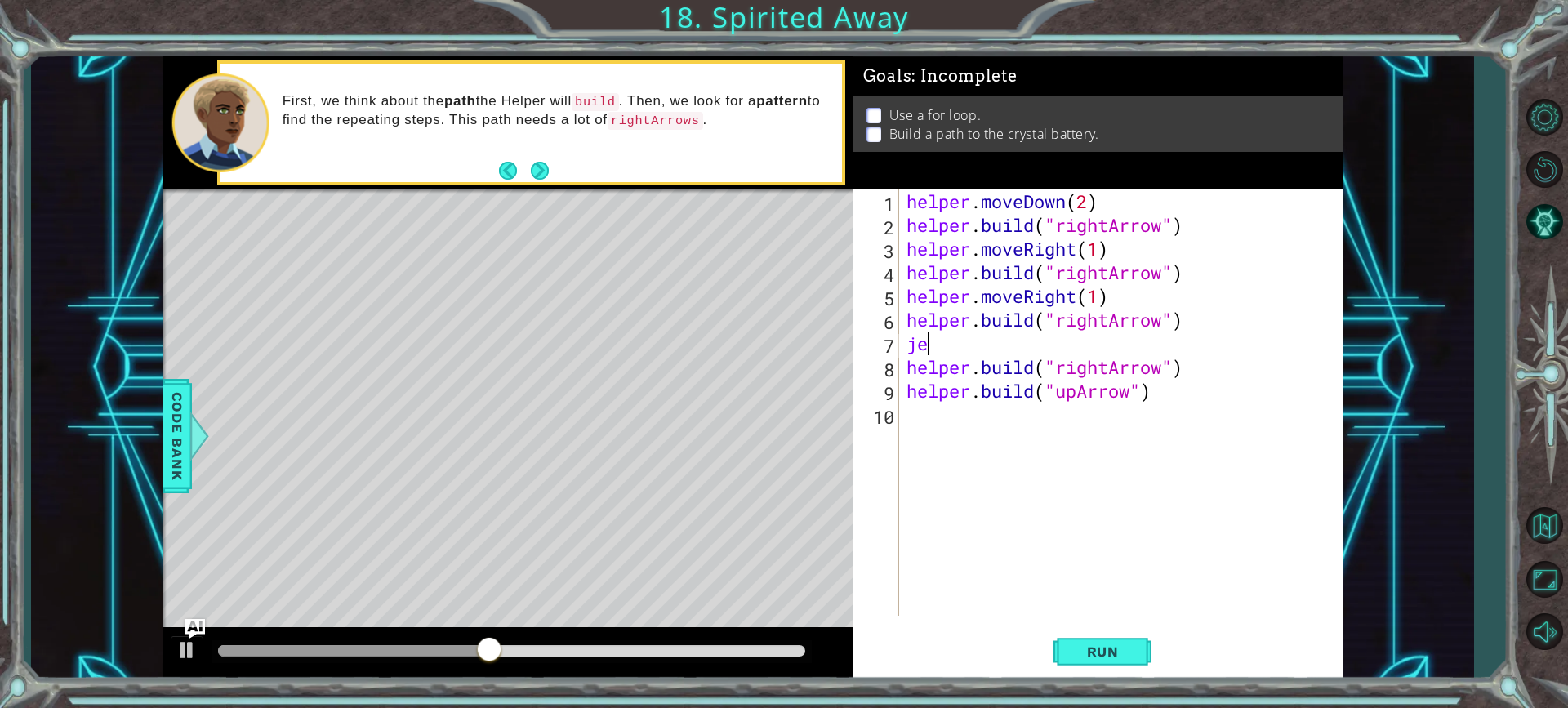
scroll to position [0, 0]
type textarea "j"
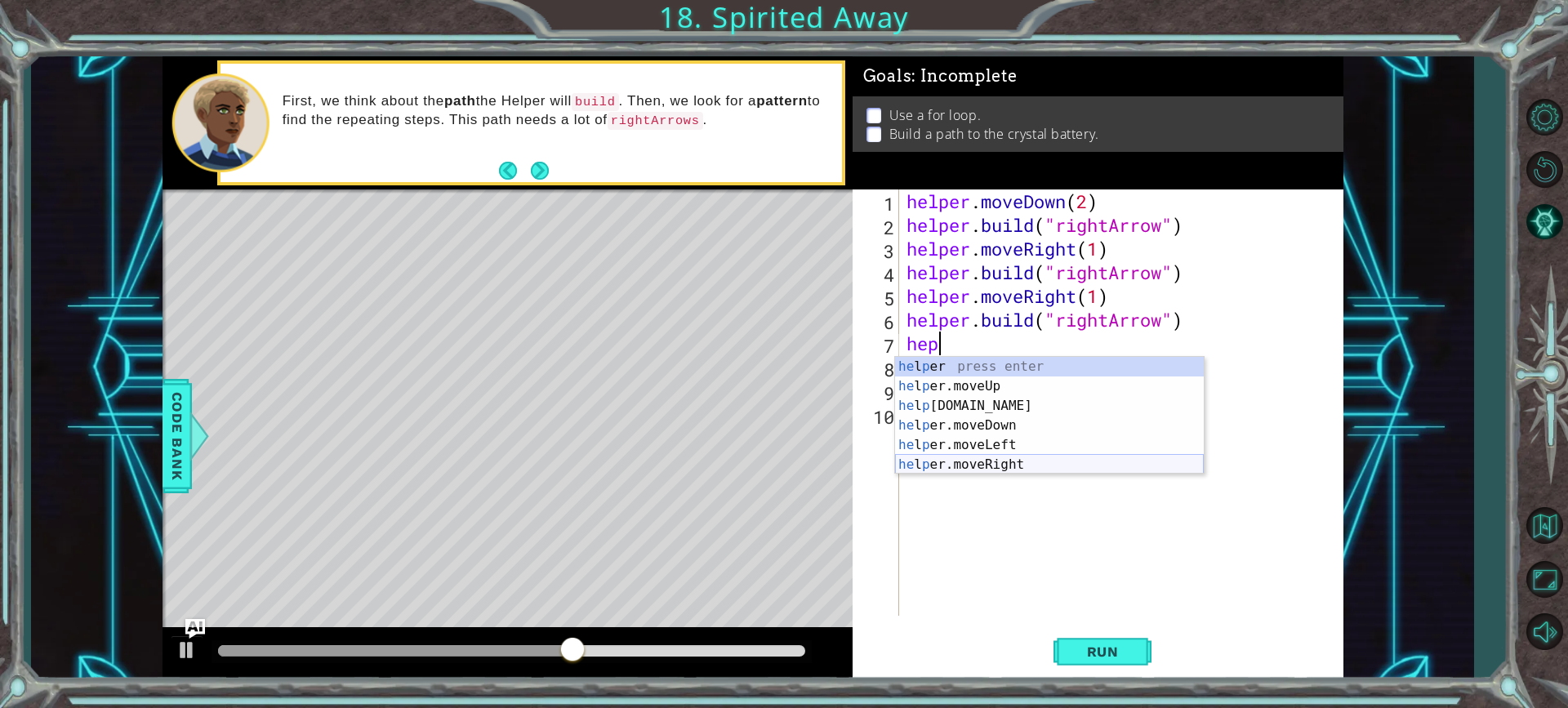
click at [998, 465] on div "he l p er press enter he l p er.moveUp press enter he l p [DOMAIN_NAME] press e…" at bounding box center [1049, 435] width 308 height 156
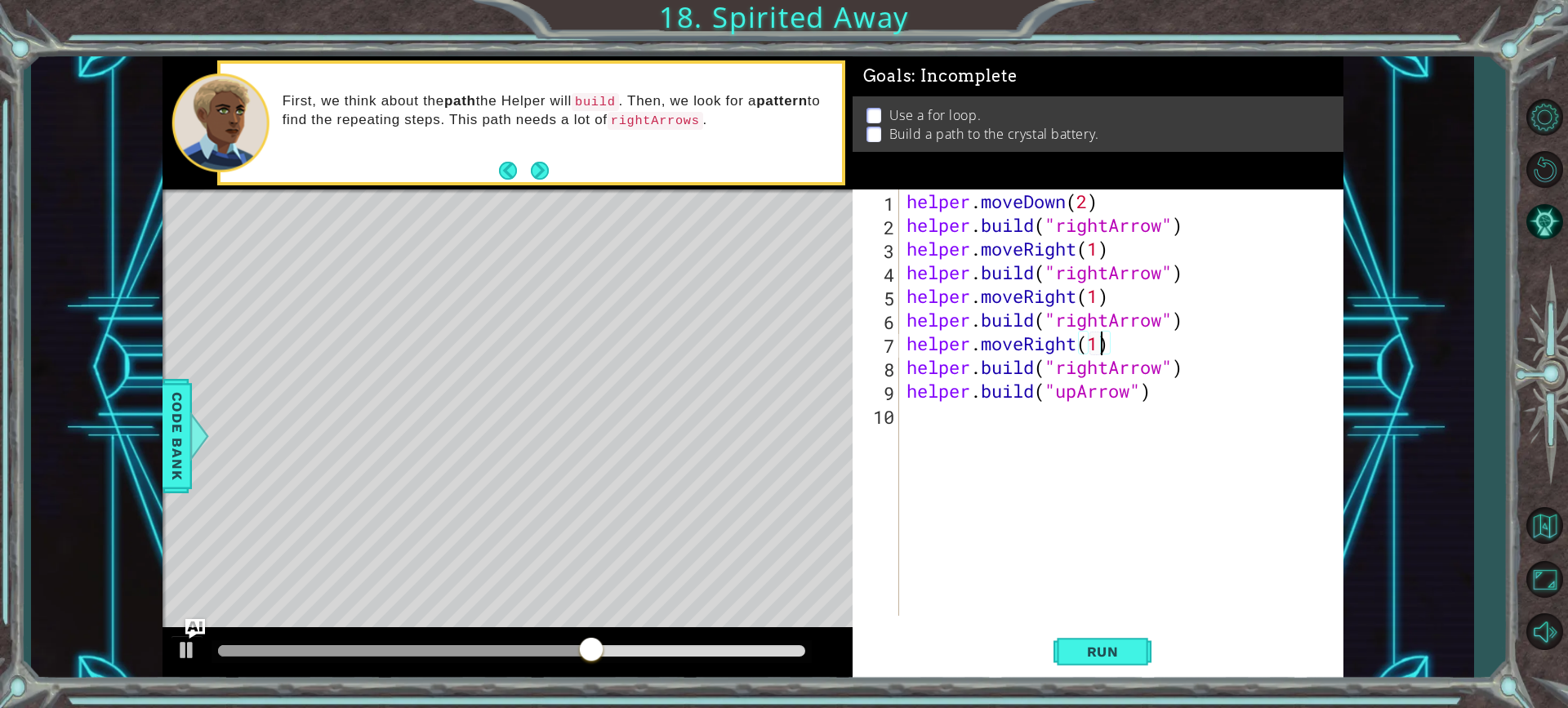
scroll to position [0, 8]
click at [1255, 376] on div "helper . moveDown ( 2 ) helper . build ( "rightArrow" ) helper . moveRight ( 1 …" at bounding box center [1125, 426] width 444 height 474
type textarea "[DOMAIN_NAME]("rightArrow")"
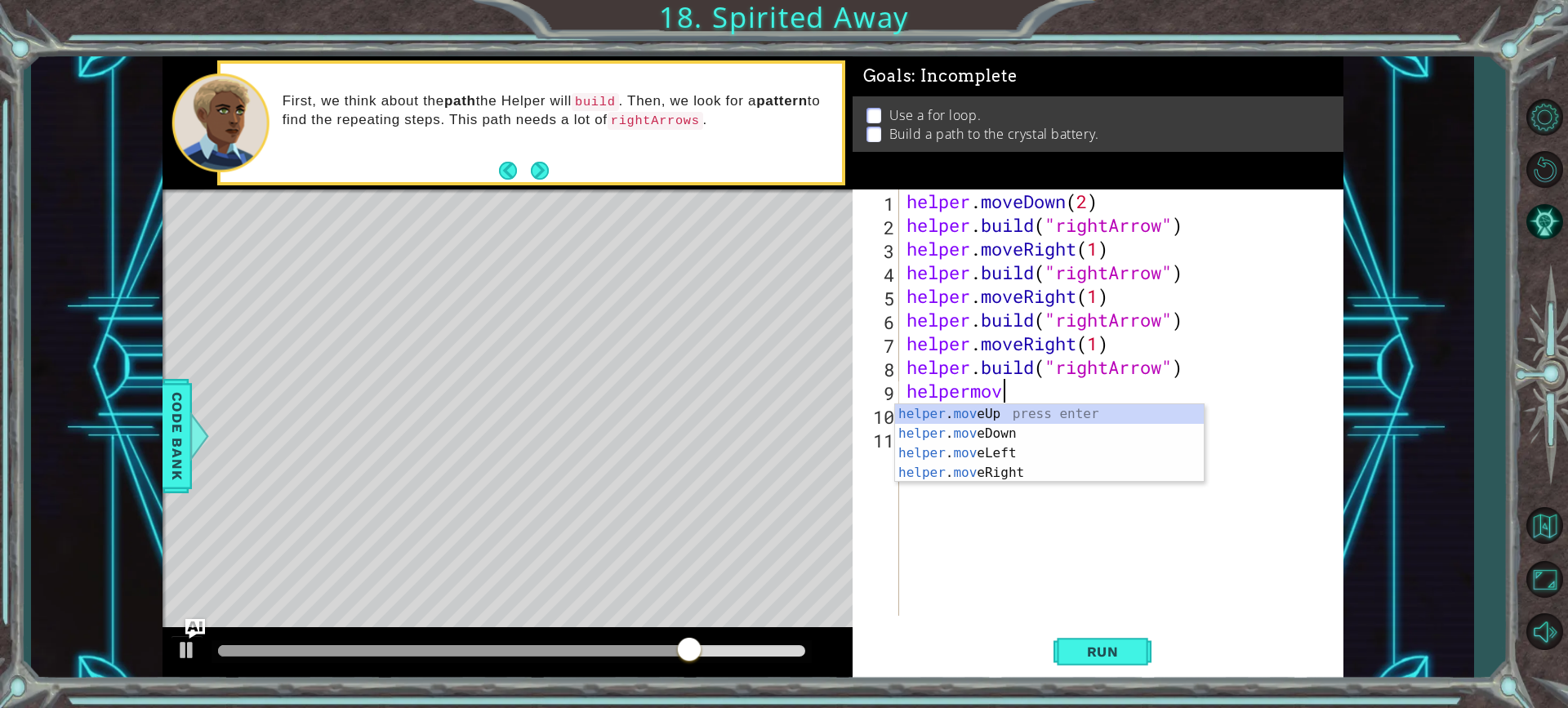
scroll to position [0, 4]
click at [926, 473] on div "helper . move Up press enter helper . move Down press enter helper . move Left …" at bounding box center [1049, 462] width 308 height 118
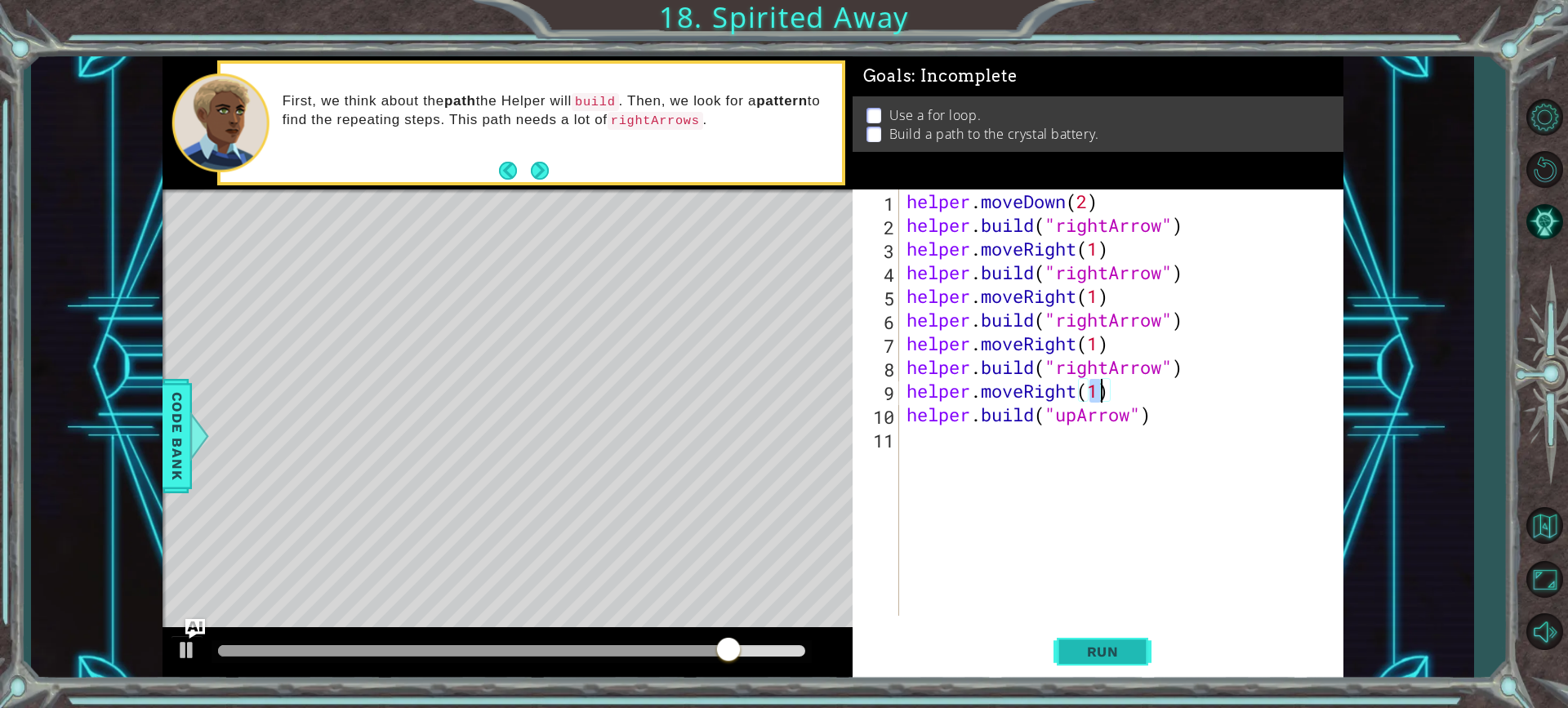
scroll to position [0, 8]
click at [1100, 651] on span "Run" at bounding box center [1102, 651] width 65 height 16
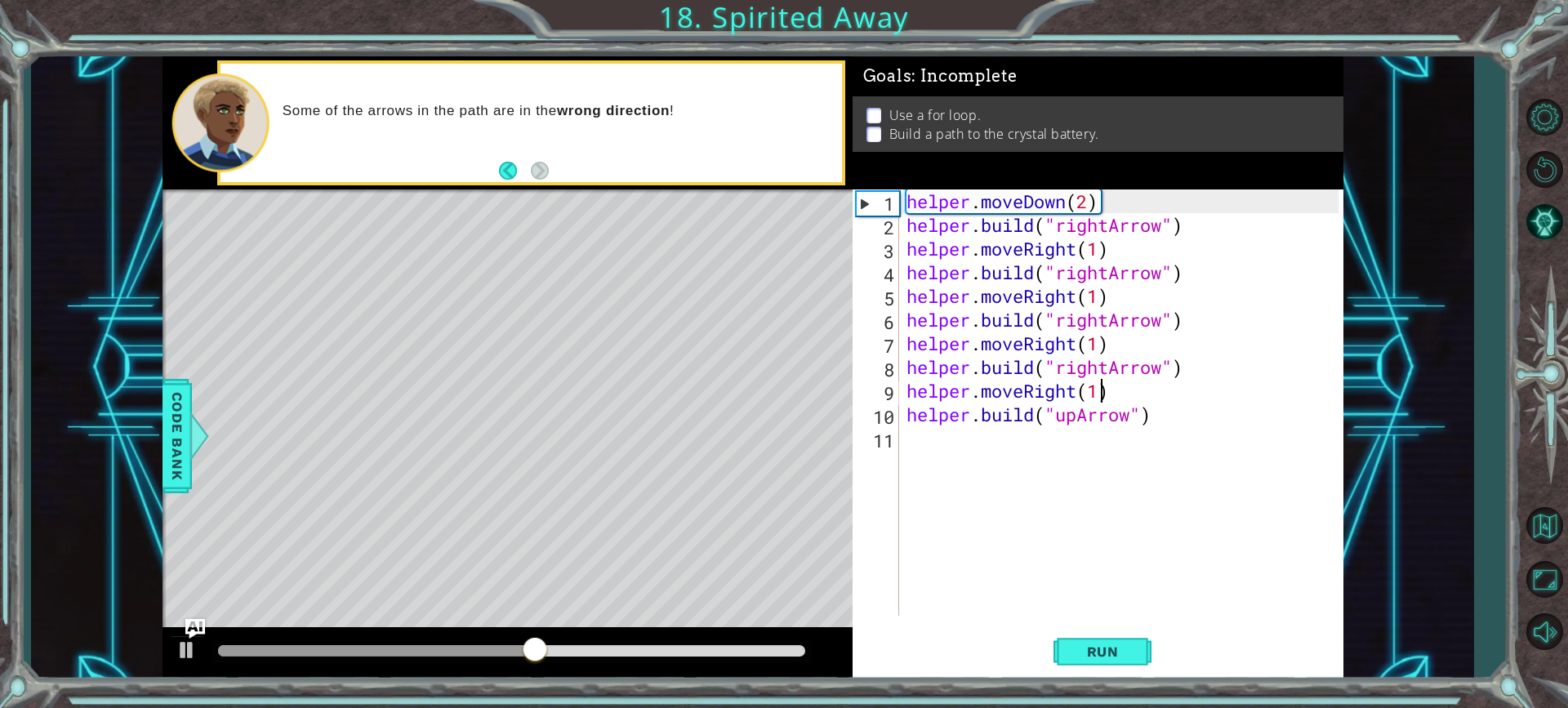
click at [1199, 424] on div "helper . moveDown ( 2 ) helper . build ( "rightArrow" ) helper . moveRight ( 1 …" at bounding box center [1125, 426] width 444 height 474
type textarea "[DOMAIN_NAME]("upArrow")"
click at [927, 443] on div "helper . moveDown ( 2 ) helper . build ( "rightArrow" ) helper . moveRight ( 1 …" at bounding box center [1125, 426] width 444 height 474
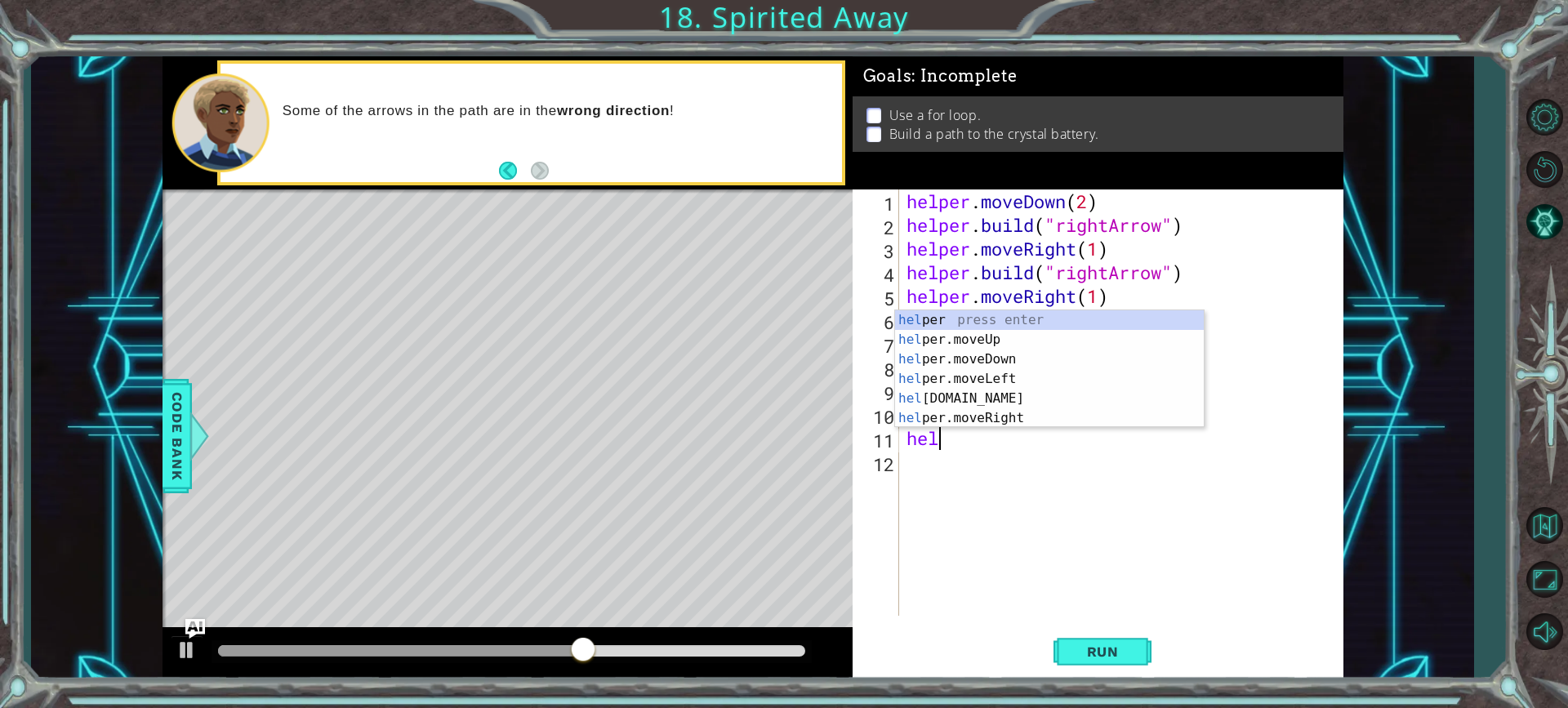
scroll to position [0, 2]
click at [967, 417] on div "helper press enter helper .moveUp press enter helper .moveDown press enter help…" at bounding box center [1049, 388] width 308 height 156
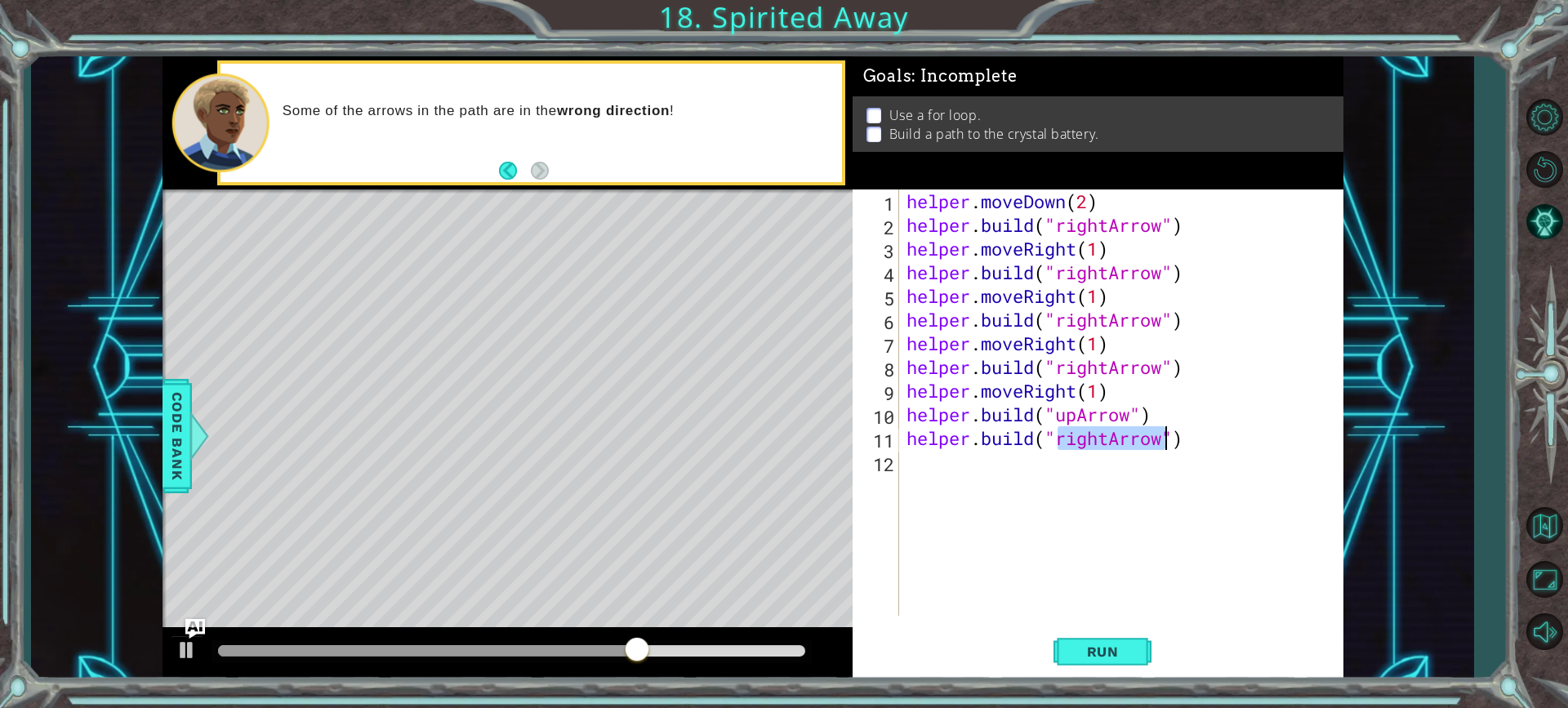
scroll to position [0, 7]
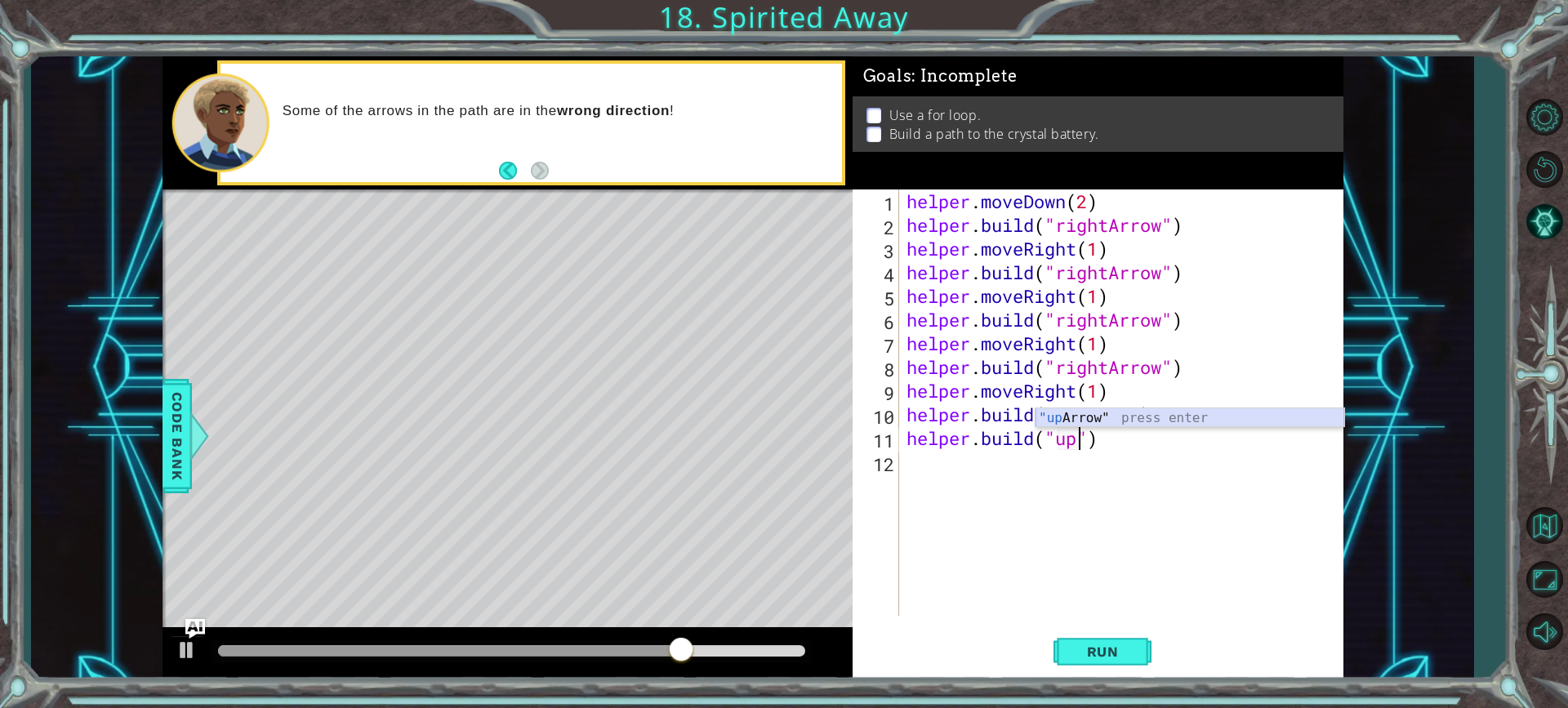
click at [1059, 421] on div ""up Arrow" press enter" at bounding box center [1190, 438] width 308 height 59
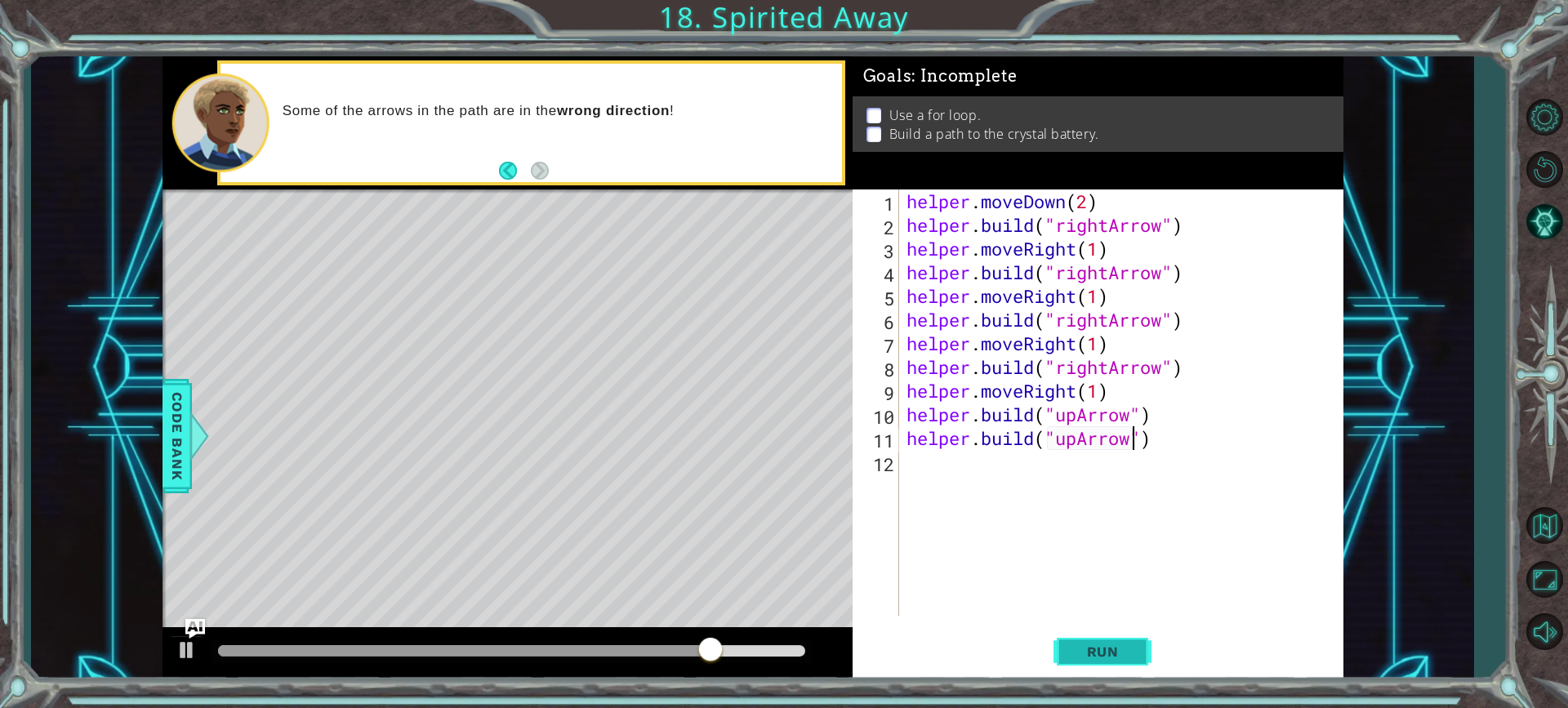
type textarea "[DOMAIN_NAME]("upArrow")"
click at [1074, 665] on button "Run" at bounding box center [1102, 651] width 98 height 49
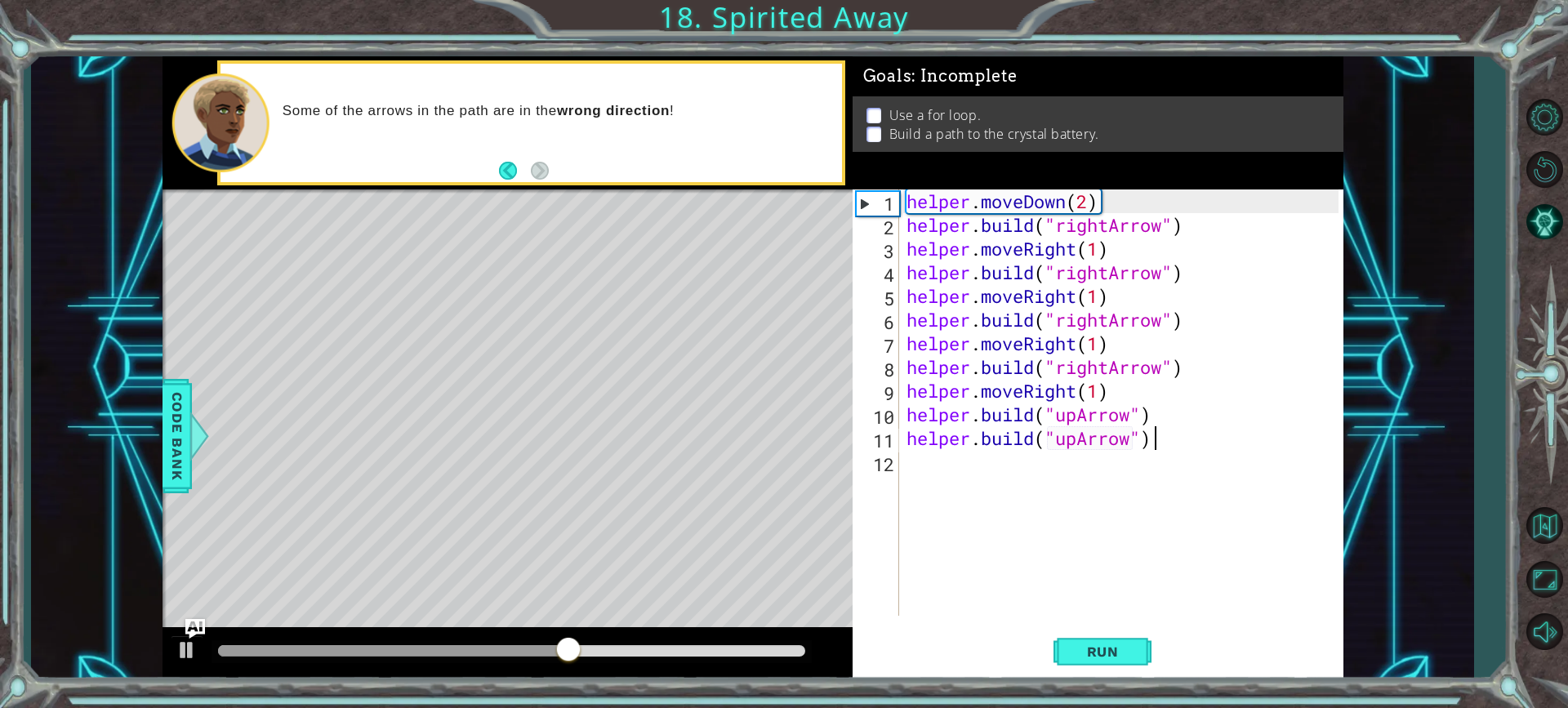
click at [1161, 431] on div "helper . moveDown ( 2 ) helper . build ( "rightArrow" ) helper . moveRight ( 1 …" at bounding box center [1125, 426] width 444 height 474
click at [1161, 414] on div "helper . moveDown ( 2 ) helper . build ( "rightArrow" ) helper . moveRight ( 1 …" at bounding box center [1125, 426] width 444 height 474
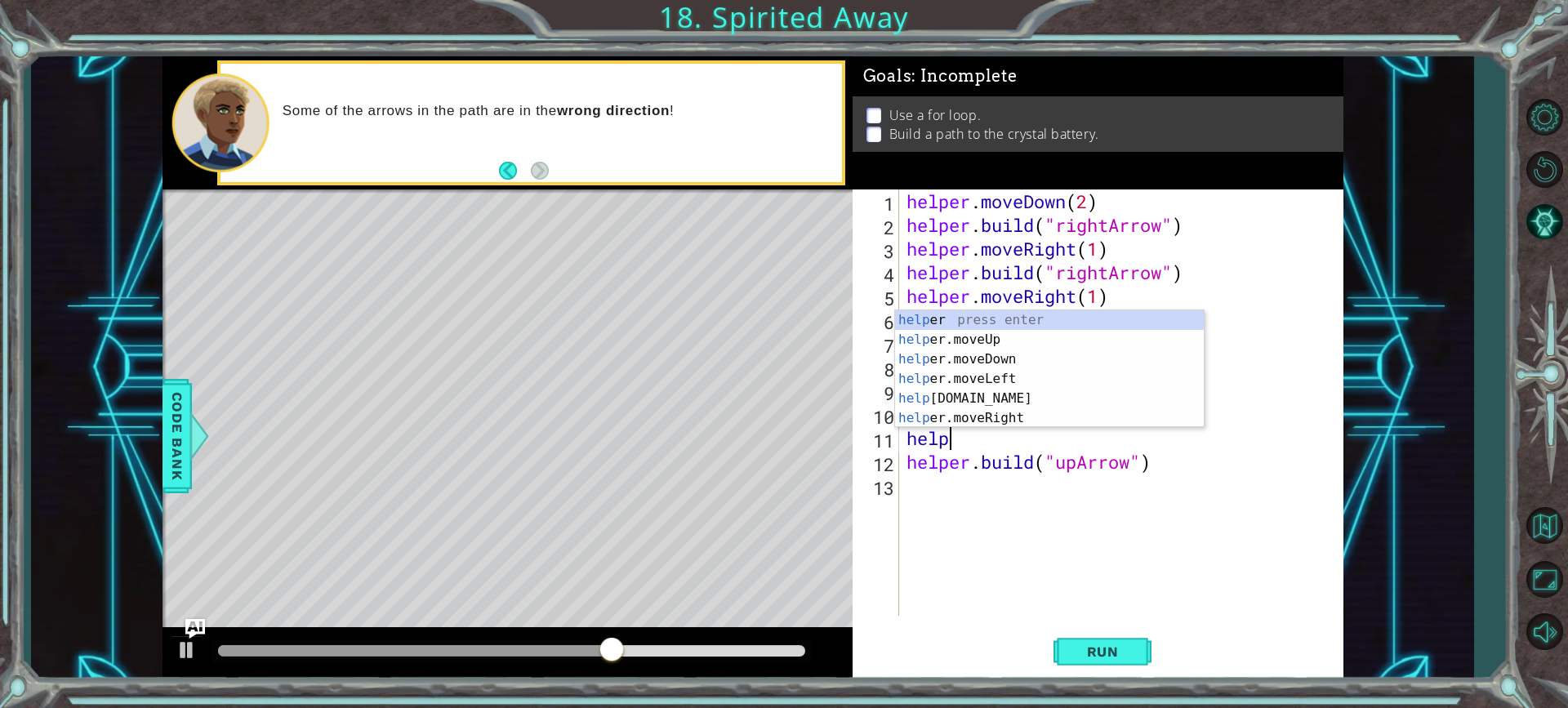
scroll to position [0, 2]
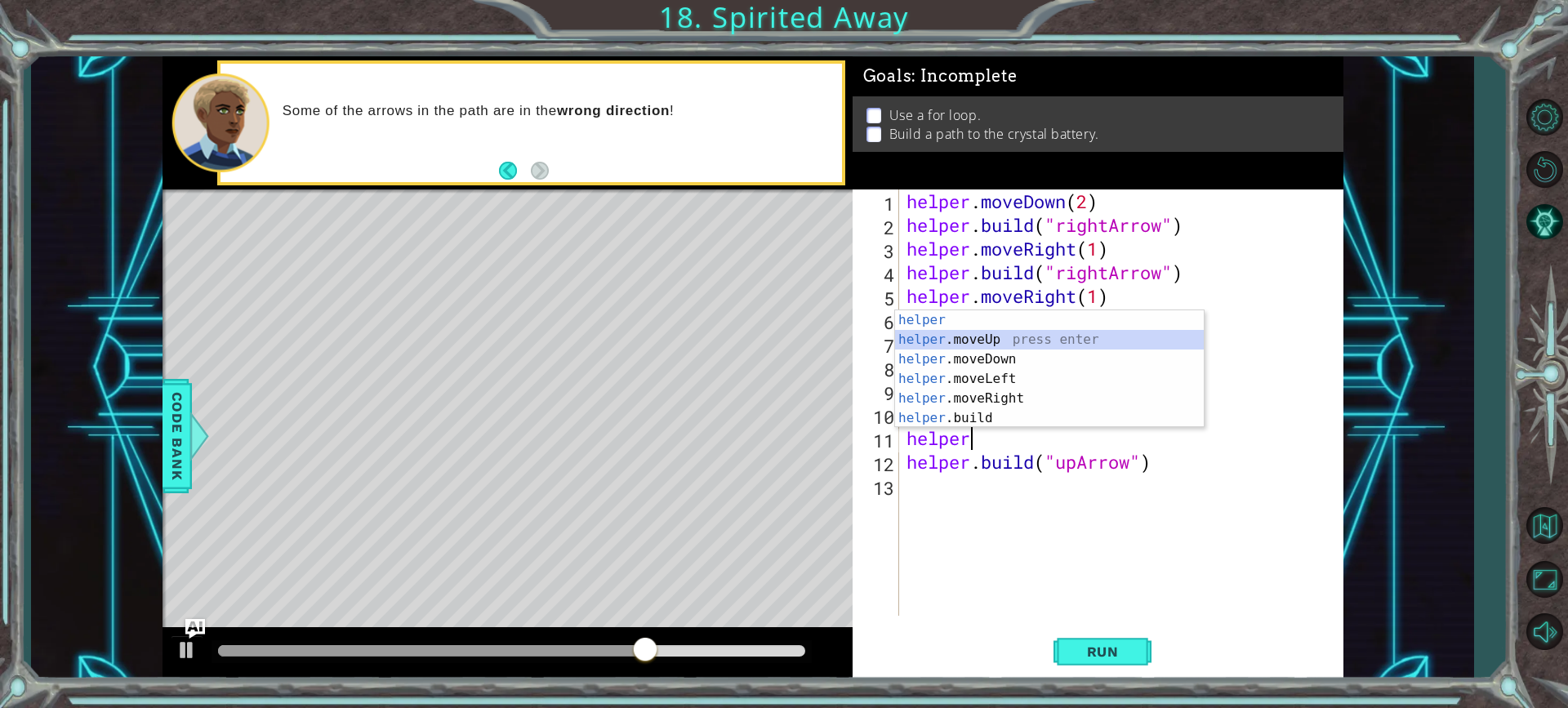
click at [967, 339] on div "helper press enter helper .moveUp press enter helper .moveDown press enter help…" at bounding box center [1049, 388] width 308 height 156
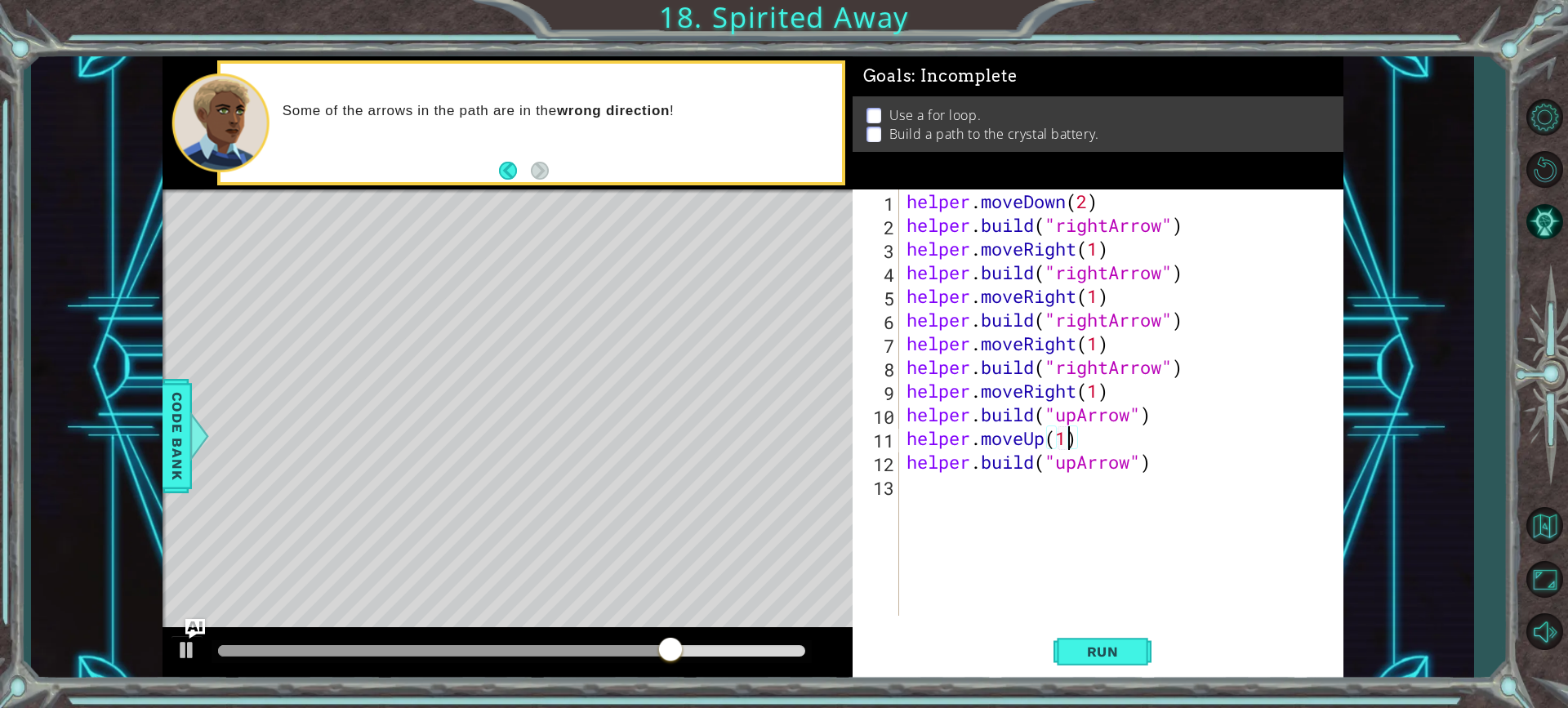
scroll to position [0, 6]
type textarea "helper.moveUp(1)"
click at [1067, 644] on button "Run" at bounding box center [1102, 651] width 98 height 49
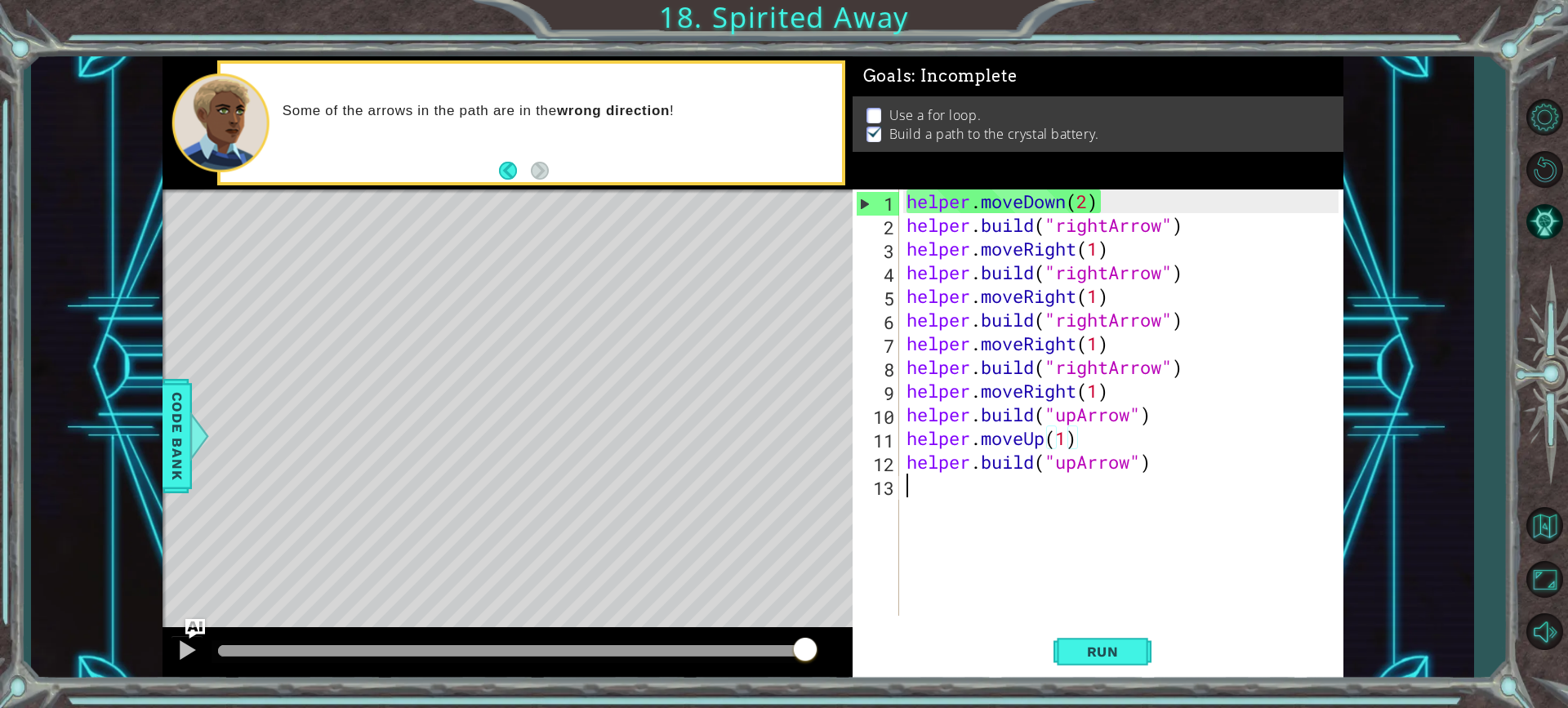
click at [960, 494] on div "helper . moveDown ( 2 ) helper . build ( "rightArrow" ) helper . moveRight ( 1 …" at bounding box center [1125, 426] width 444 height 474
click at [1130, 198] on div "helper . moveDown ( 2 ) helper . build ( "rightArrow" ) helper . moveRight ( 1 …" at bounding box center [1125, 426] width 444 height 474
type textarea "helper.moveDown(2)"
click at [1080, 643] on span "Run" at bounding box center [1102, 651] width 65 height 16
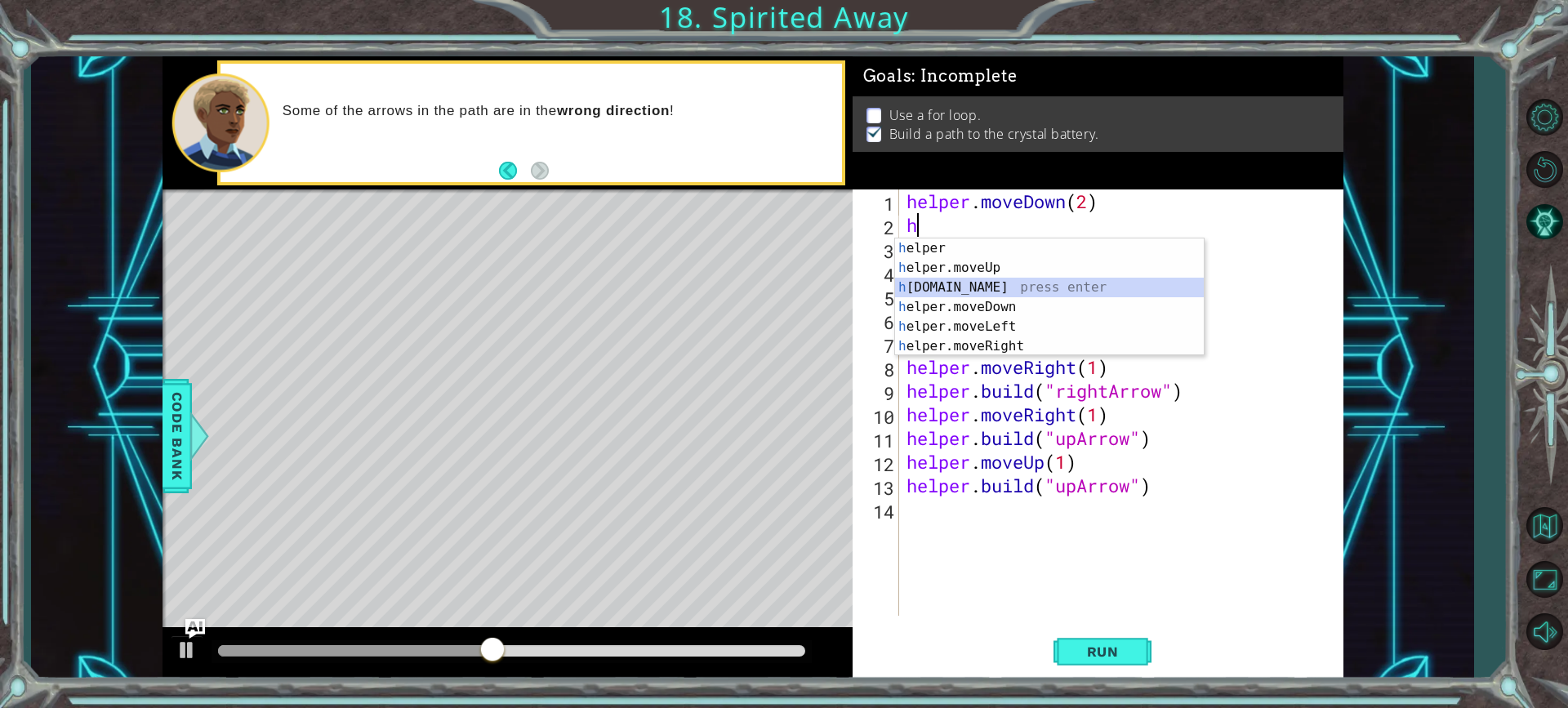
click at [980, 287] on div "h elper press enter h elper.moveUp press enter h [DOMAIN_NAME] press enter h el…" at bounding box center [1049, 316] width 308 height 156
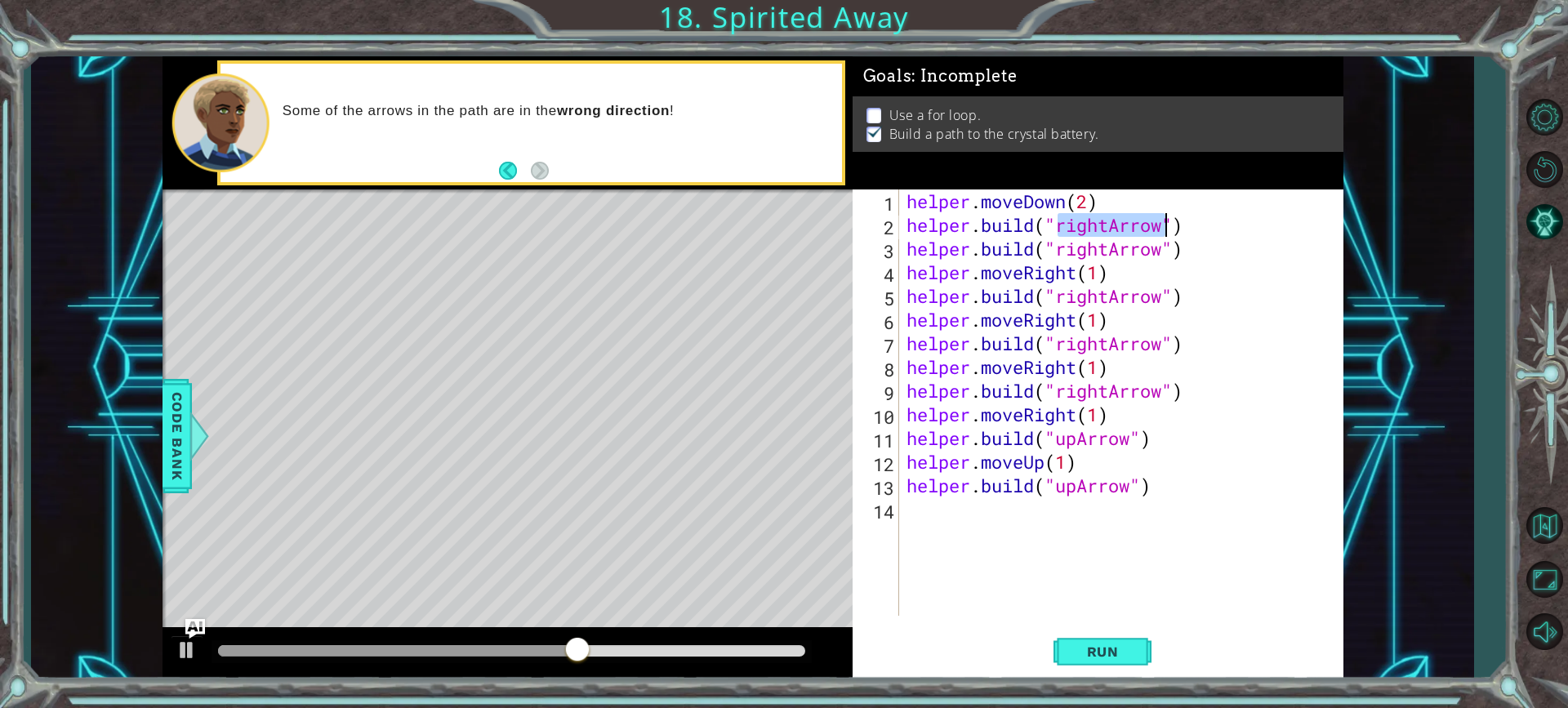
click at [1112, 229] on div "helper . moveDown ( 2 ) helper . build ( "rightArrow" ) helper . build ( "right…" at bounding box center [1121, 402] width 435 height 426
click at [1102, 657] on span "Run" at bounding box center [1102, 651] width 65 height 16
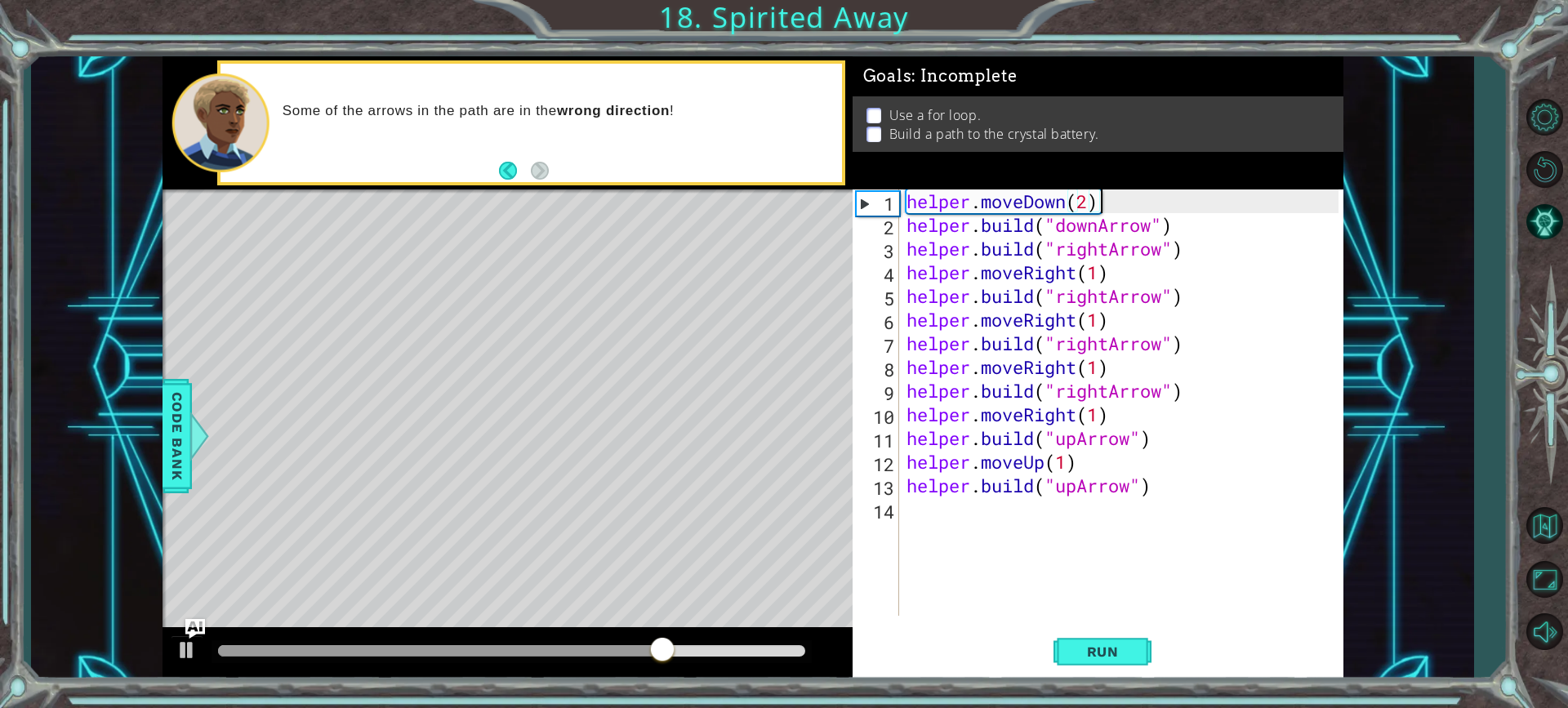
click at [1105, 205] on div "helper . moveDown ( 2 ) helper . build ( "downArrow" ) helper . build ( "rightA…" at bounding box center [1125, 426] width 444 height 474
drag, startPoint x: 1105, startPoint y: 205, endPoint x: 1031, endPoint y: 224, distance: 76.4
click at [1016, 231] on div "helper . moveDown ( 2 ) helper . build ( "downArrow" ) helper . build ( "rightA…" at bounding box center [1125, 426] width 444 height 474
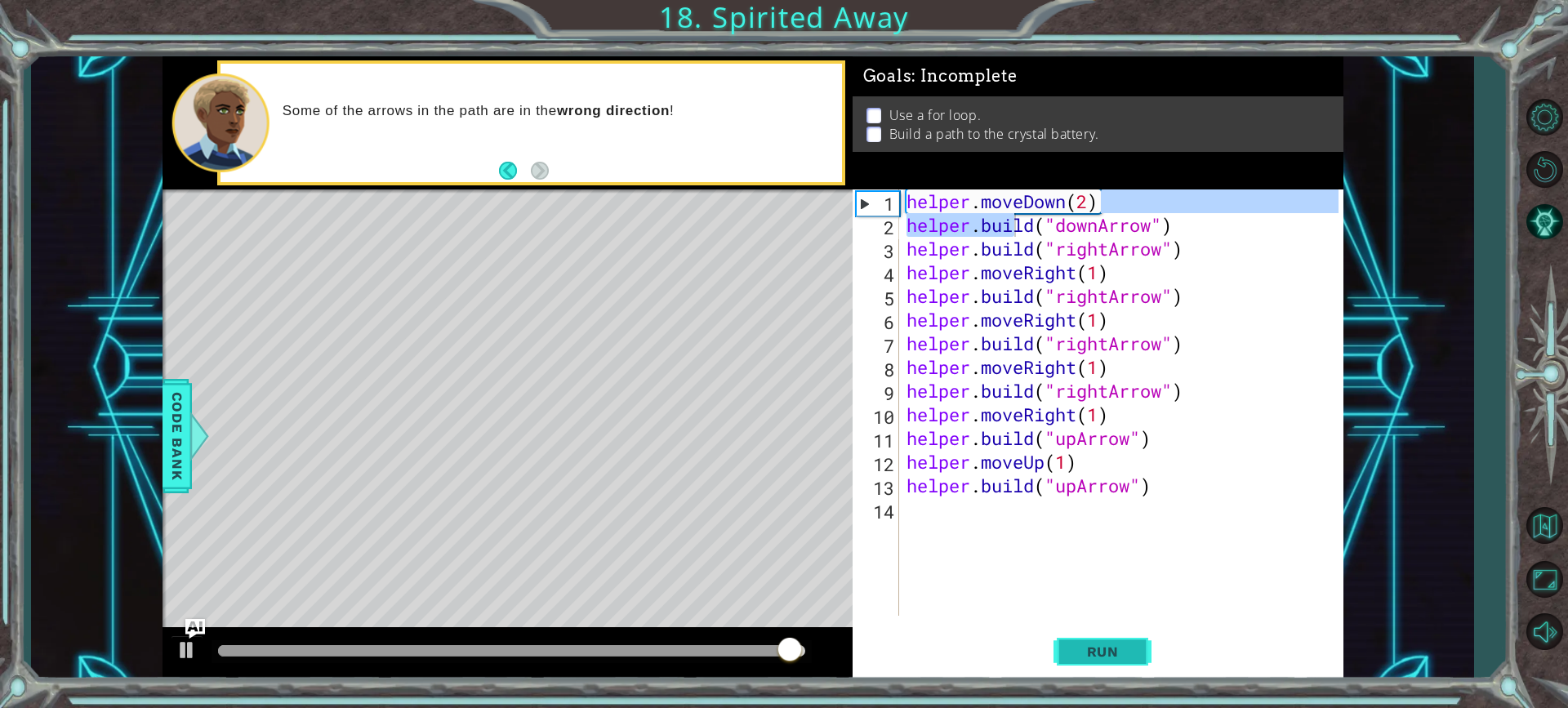
click at [1113, 657] on span "Run" at bounding box center [1102, 651] width 65 height 16
type textarea "[DOMAIN_NAME]("downArrow")"
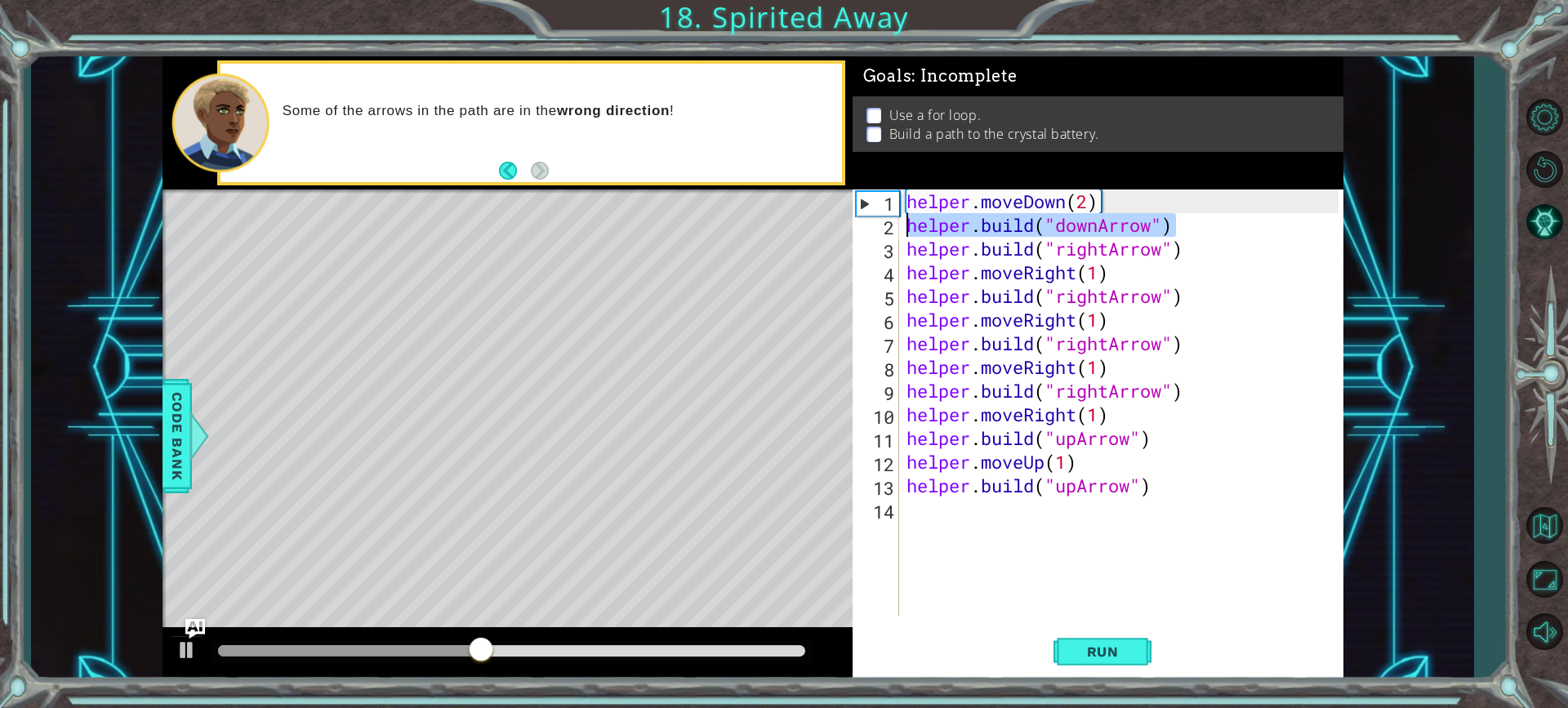
drag, startPoint x: 1188, startPoint y: 229, endPoint x: 897, endPoint y: 230, distance: 291.0
click at [897, 230] on div "[DOMAIN_NAME]("downArrow") 1 2 3 4 5 6 7 8 9 10 11 12 13 14 helper . moveDown (…" at bounding box center [1096, 402] width 486 height 426
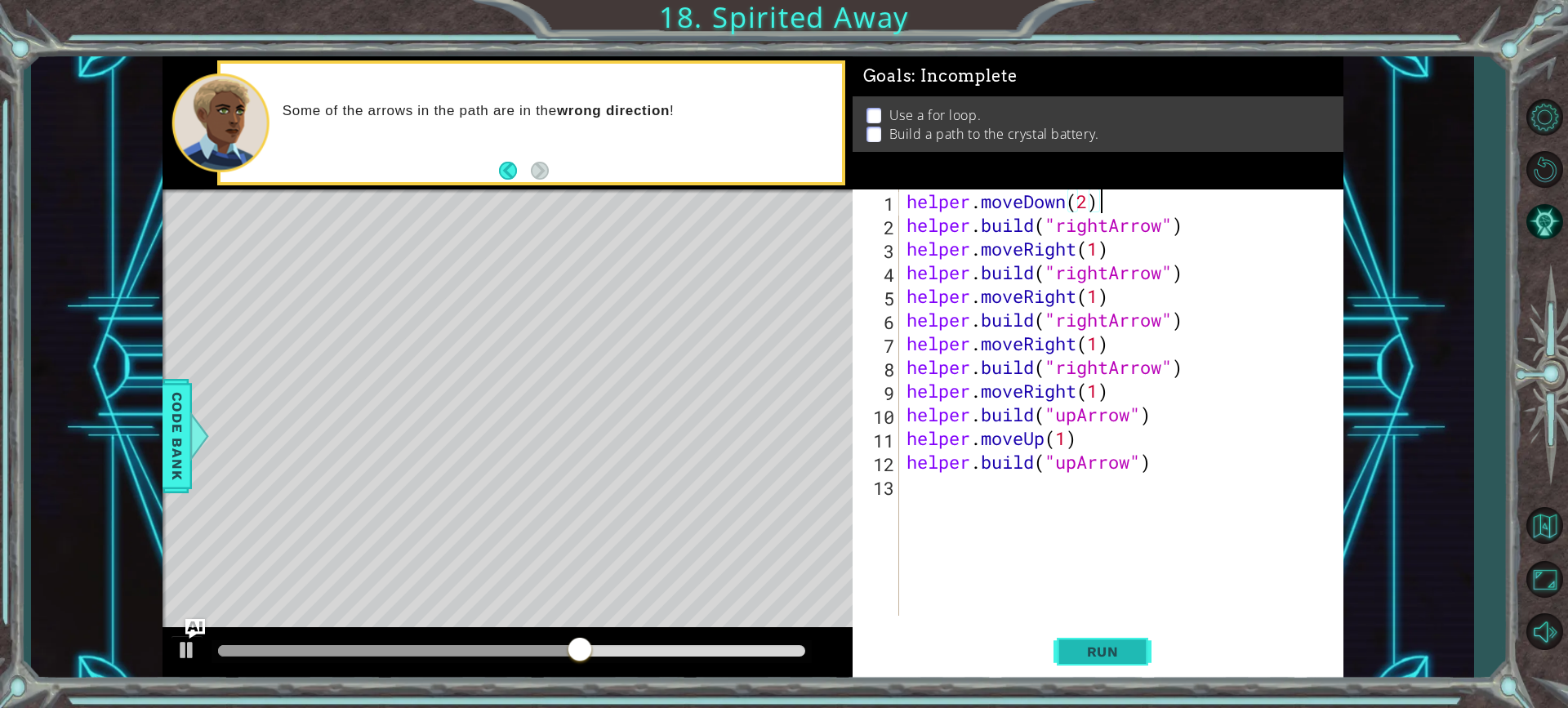
click at [1070, 651] on span "Run" at bounding box center [1102, 651] width 65 height 16
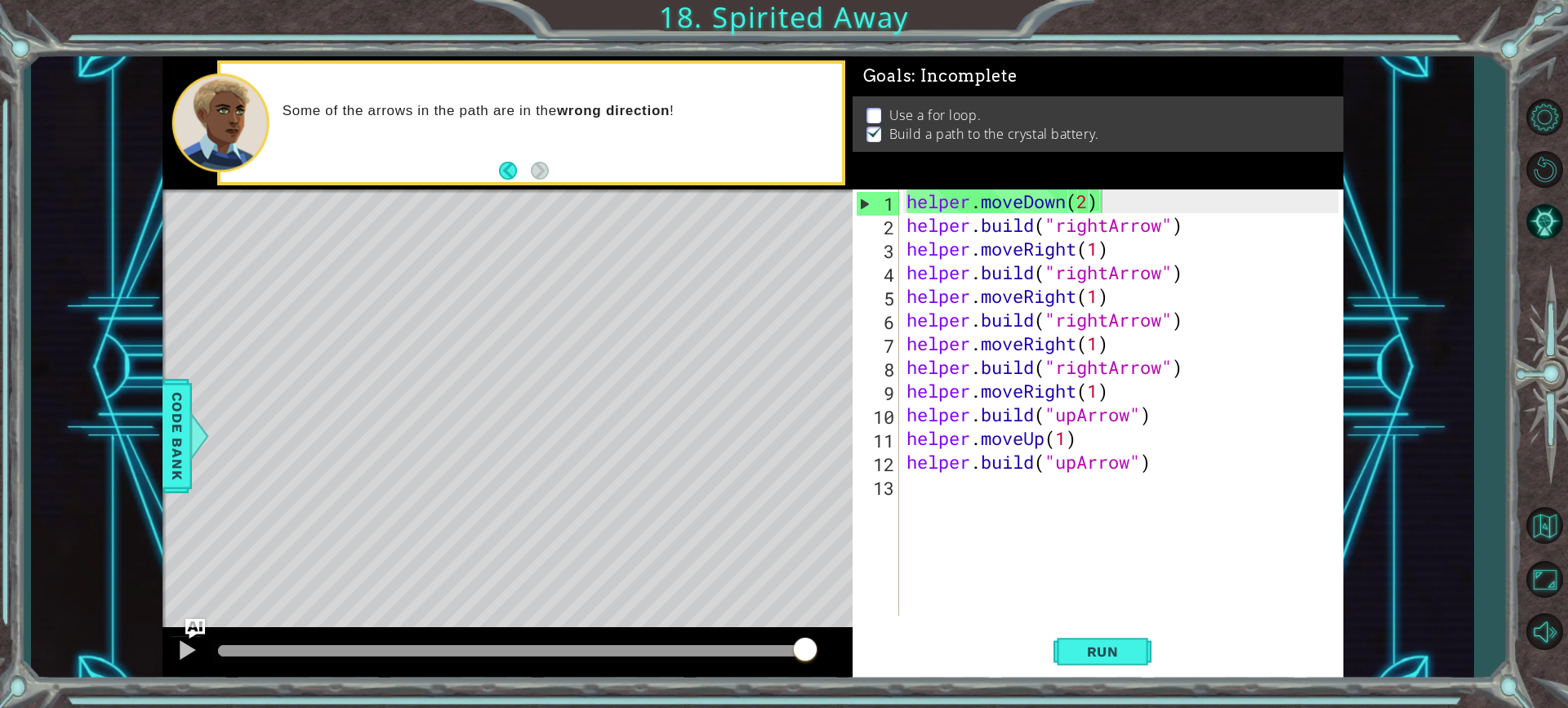
click at [867, 110] on p at bounding box center [873, 116] width 15 height 16
click at [872, 109] on p at bounding box center [873, 116] width 15 height 16
click at [182, 412] on span "Code Bank" at bounding box center [178, 436] width 27 height 100
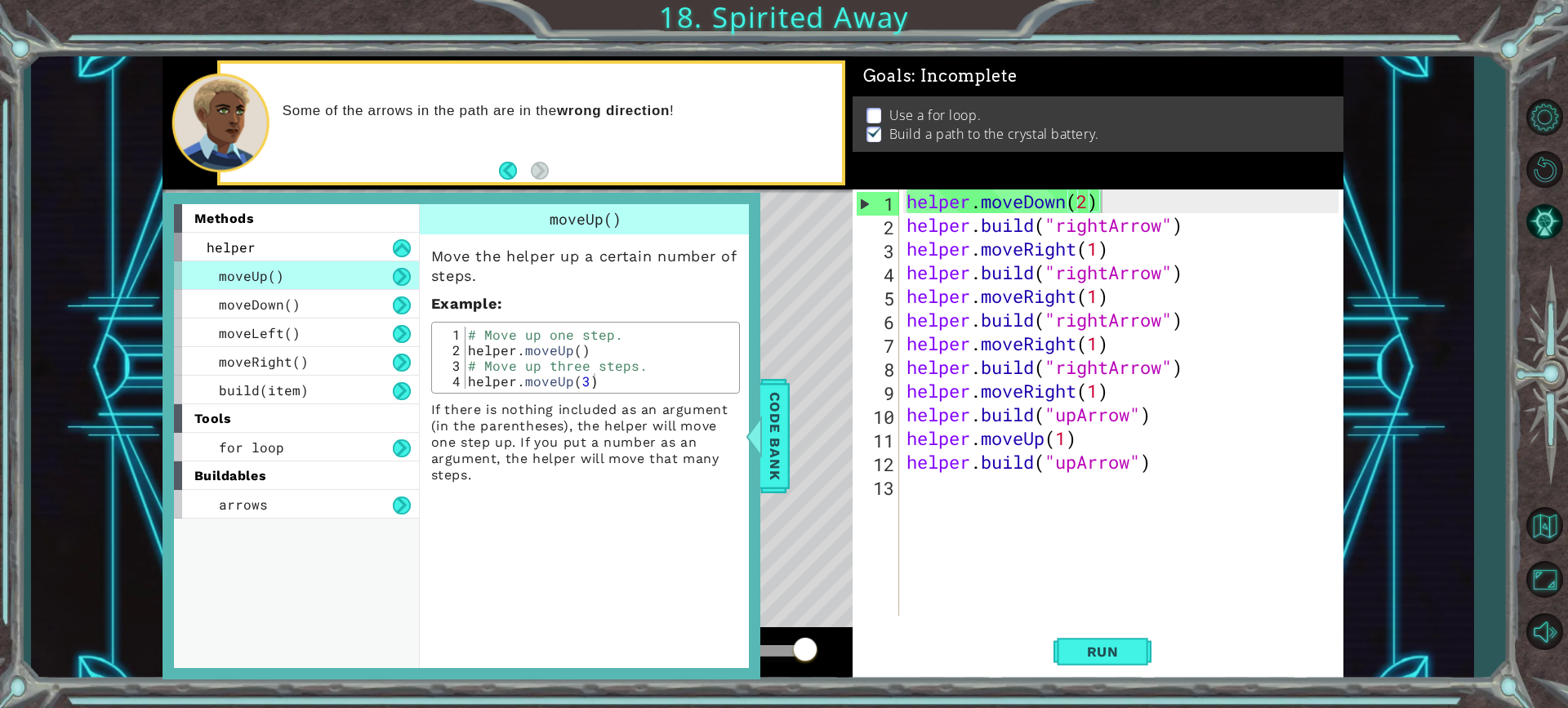
click at [750, 324] on div "methods helper moveUp() moveDown() moveLeft() moveRight() build(item) tools for…" at bounding box center [461, 436] width 598 height 487
click at [1085, 82] on div "Goals : Incomplete" at bounding box center [1098, 76] width 491 height 40
click at [1059, 88] on div "Goals : Incomplete" at bounding box center [1098, 76] width 491 height 40
click at [1041, 101] on div "Use a for loop. Build a path to the crystal battery." at bounding box center [1098, 124] width 491 height 56
drag, startPoint x: 1026, startPoint y: 104, endPoint x: 941, endPoint y: 133, distance: 89.8
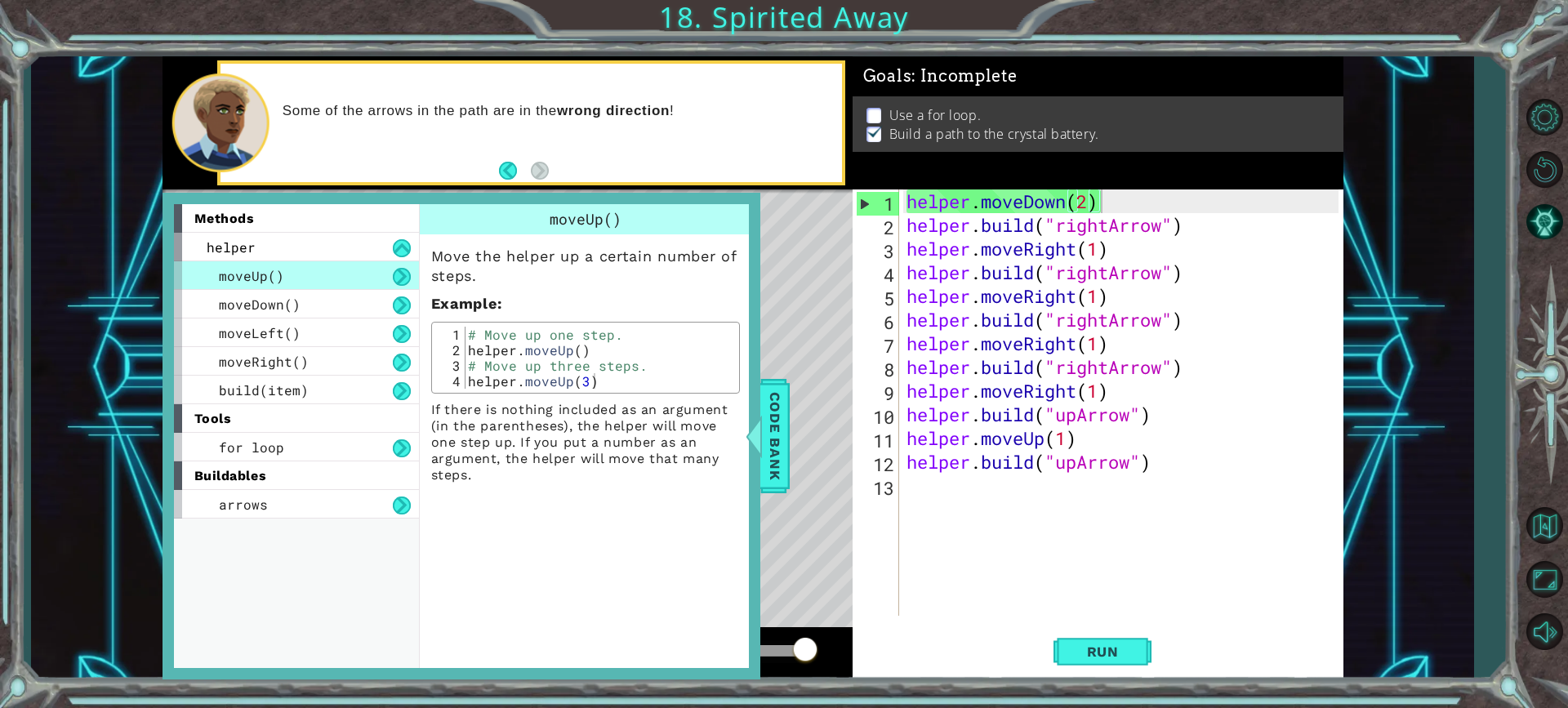
click at [974, 128] on ul "Use a for loop. Build a path to the crystal battery." at bounding box center [1098, 125] width 471 height 38
click at [896, 133] on p "Build a path to the crystal battery." at bounding box center [993, 133] width 209 height 18
click at [806, 148] on div "Some of the arrows in the path are in the wrong direction !" at bounding box center [557, 123] width 572 height 58
click at [788, 390] on span "Code Bank" at bounding box center [775, 436] width 27 height 100
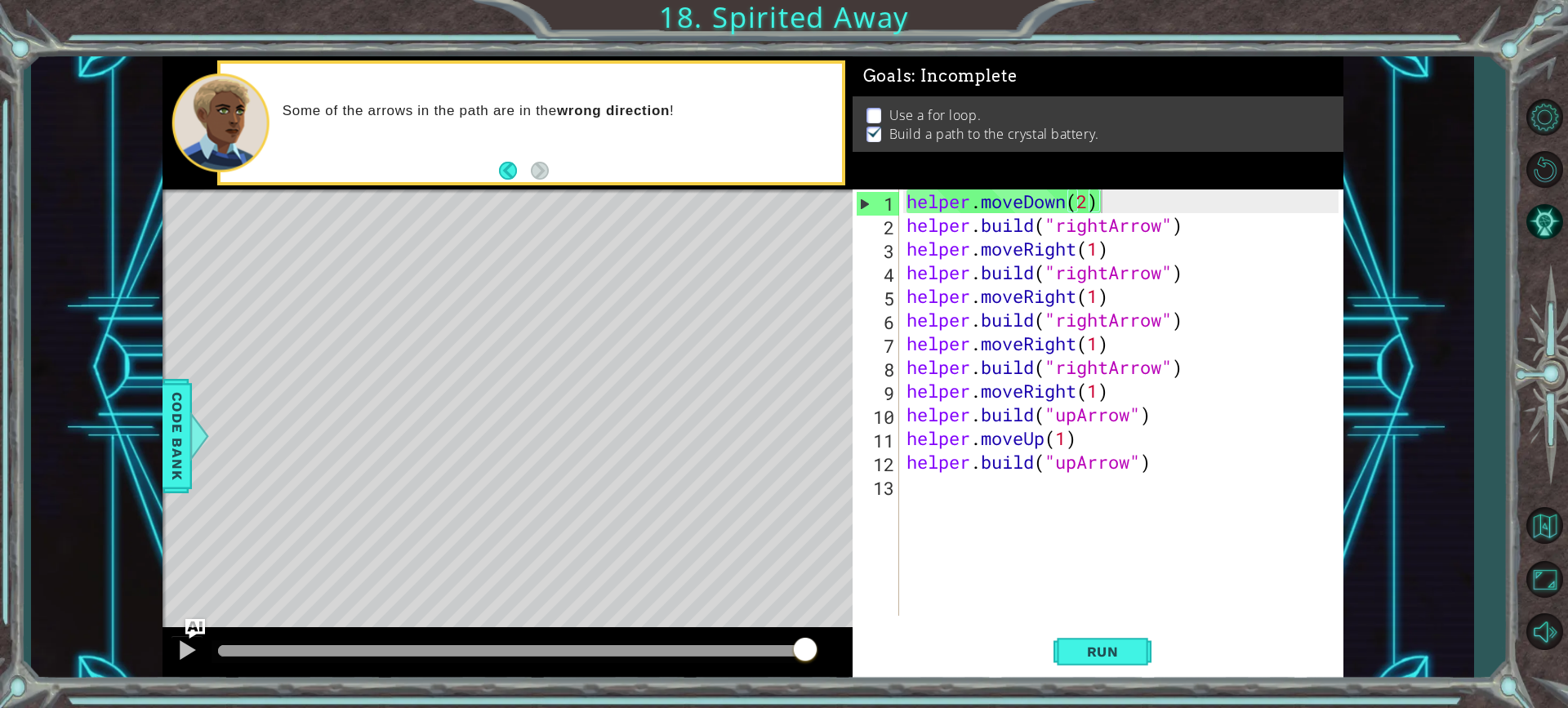
drag, startPoint x: 1059, startPoint y: 29, endPoint x: 1480, endPoint y: 457, distance: 600.4
click at [1480, 457] on div "1 ההההההההההההההההההההההההההההההההההההההההההההההההההההההההההההההההההההההההההההה…" at bounding box center [784, 354] width 1568 height 708
drag, startPoint x: 1176, startPoint y: 660, endPoint x: 1167, endPoint y: 659, distance: 9.1
click at [1173, 660] on div "Run" at bounding box center [1102, 651] width 491 height 49
click at [1134, 651] on span "Run" at bounding box center [1102, 651] width 65 height 16
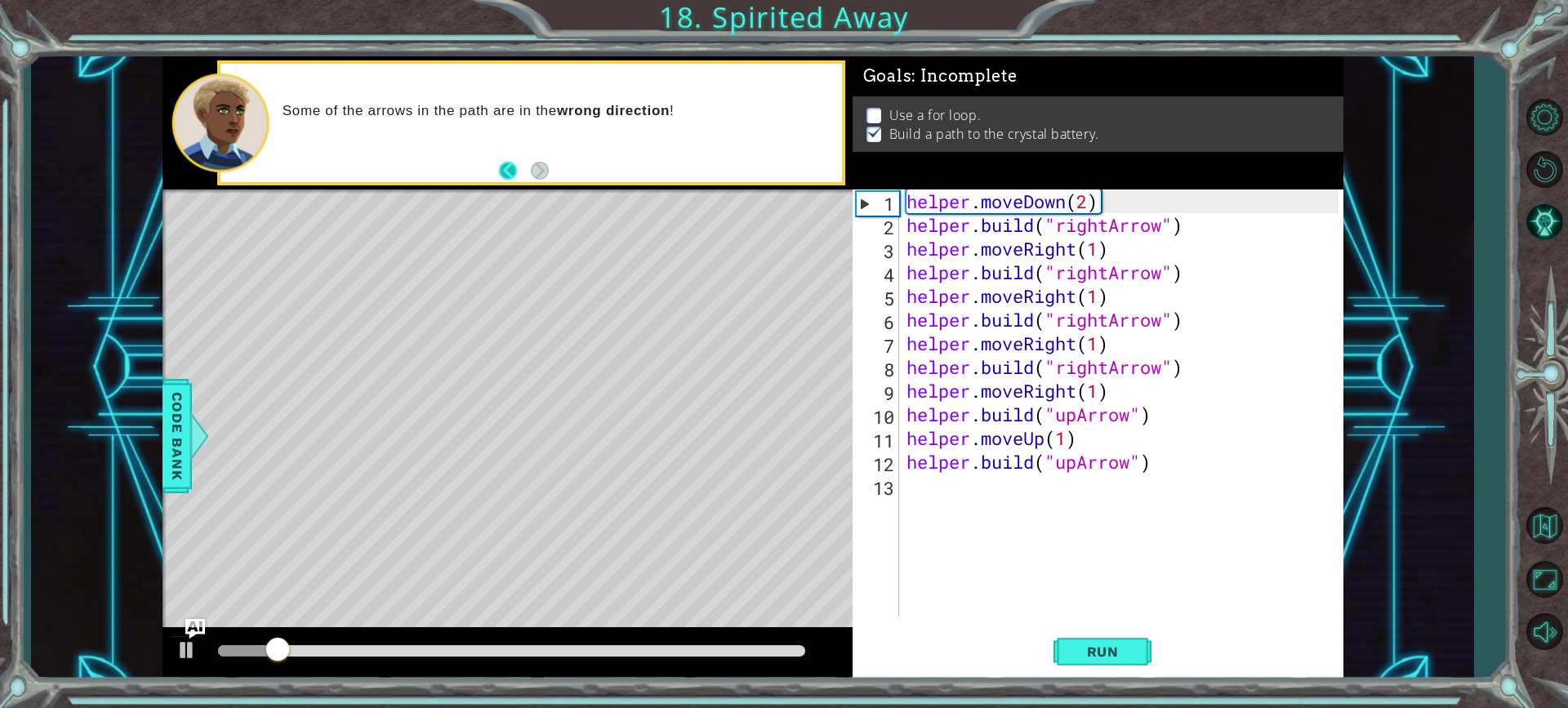
click at [521, 173] on button "Back" at bounding box center [515, 171] width 32 height 18
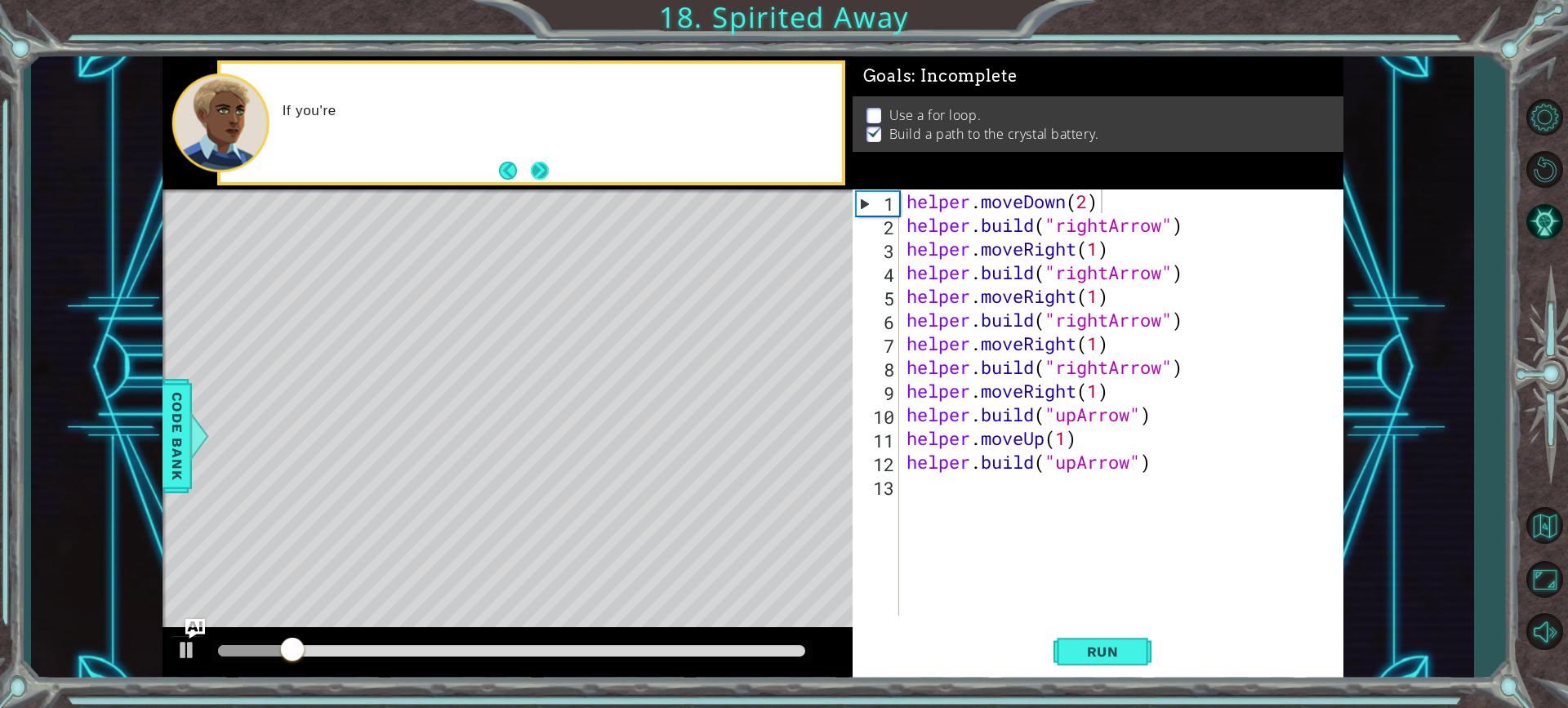
click at [531, 171] on button "Next" at bounding box center [540, 171] width 18 height 18
click at [513, 176] on button "Back" at bounding box center [515, 171] width 32 height 18
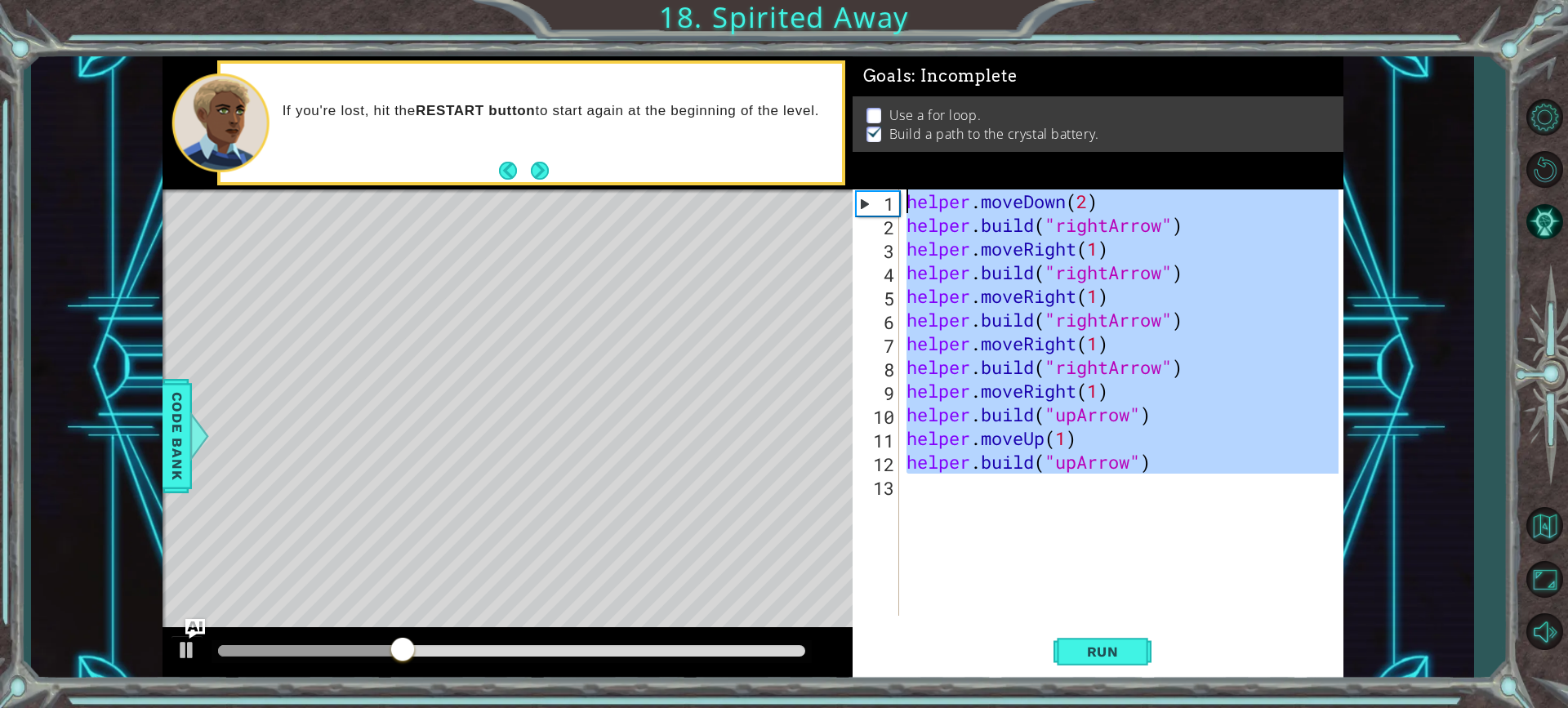
drag, startPoint x: 1174, startPoint y: 478, endPoint x: 962, endPoint y: 164, distance: 378.9
click at [962, 164] on div "Goals : Incomplete Use a for loop. Build a path to the crystal battery. helper.…" at bounding box center [1098, 368] width 491 height 623
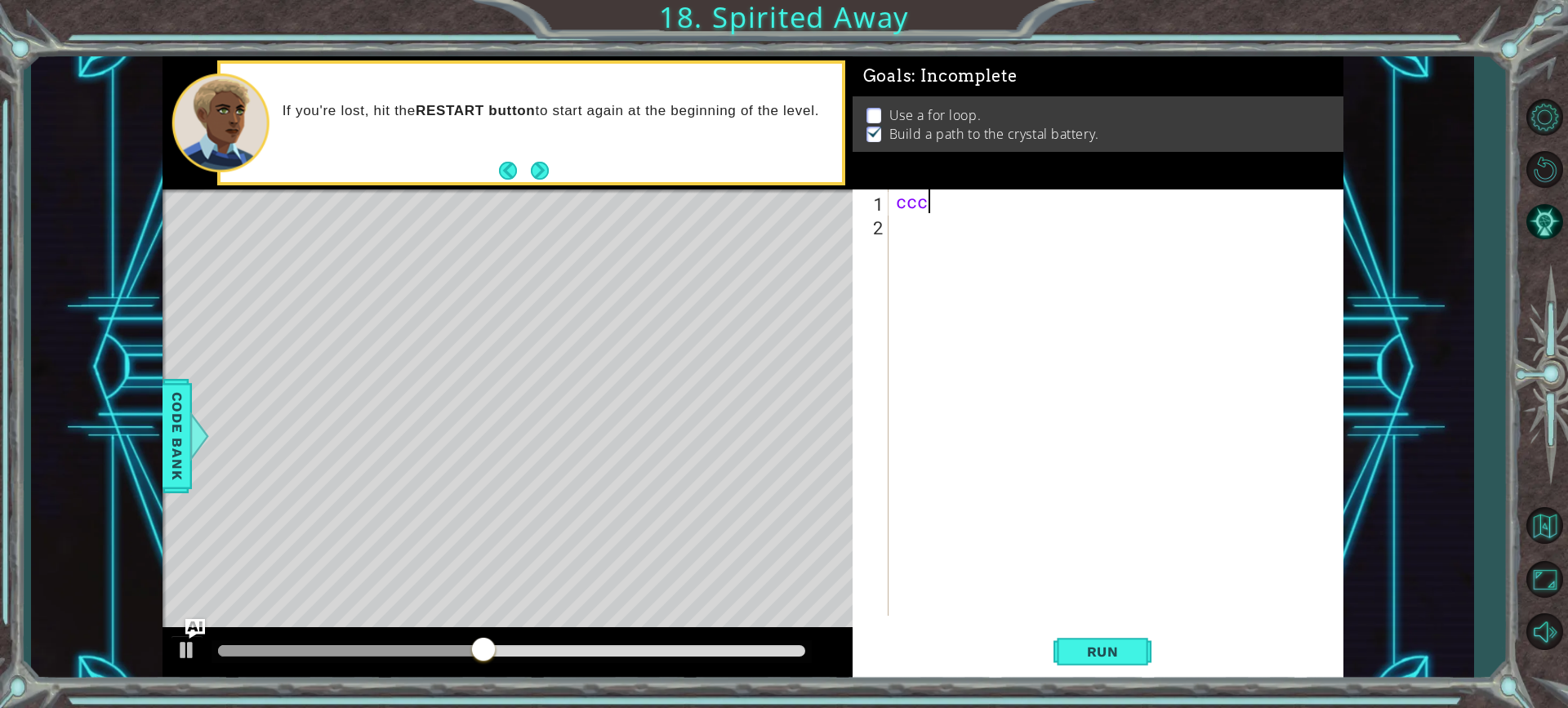
type textarea "c"
click at [1532, 173] on button "Restart Level" at bounding box center [1545, 170] width 48 height 48
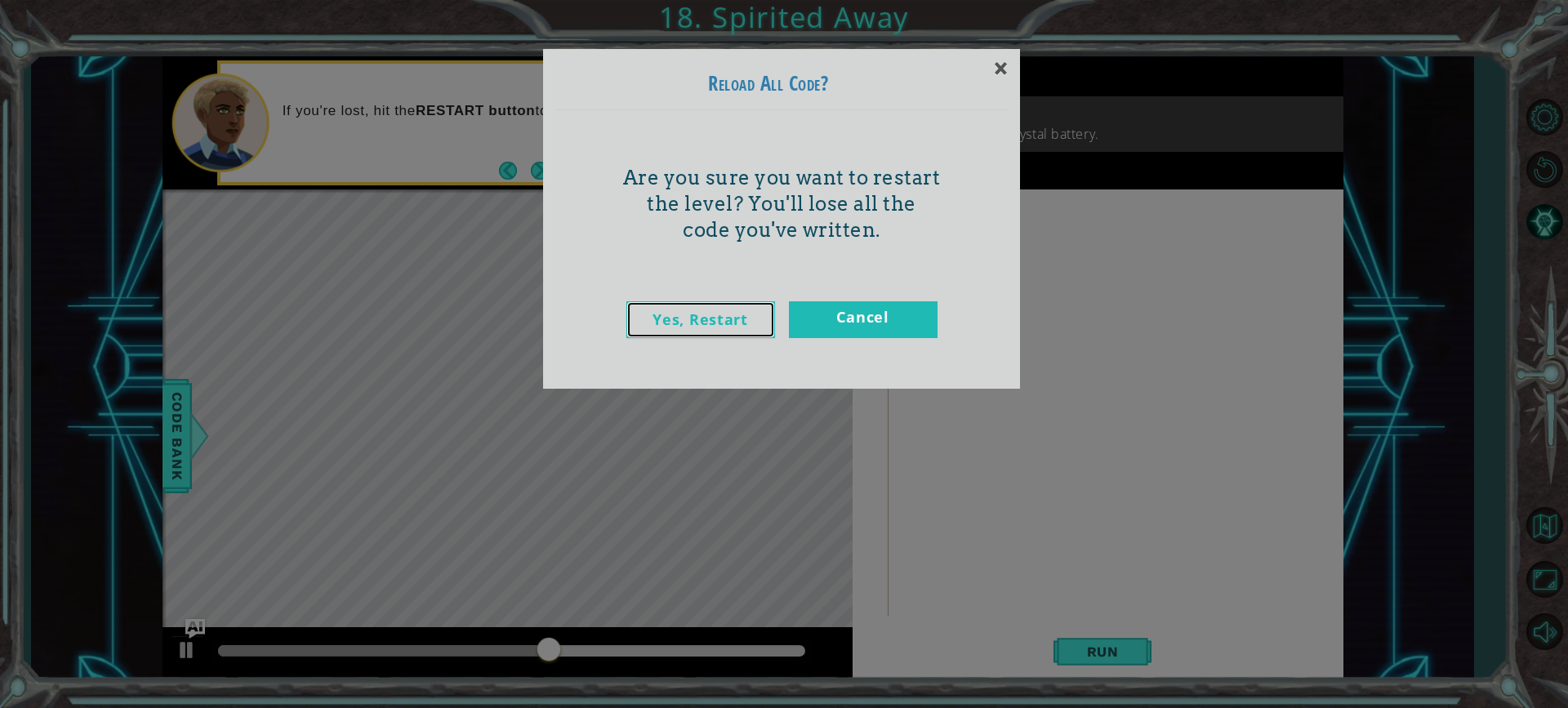
click at [727, 331] on link "Yes, Restart" at bounding box center [701, 320] width 148 height 37
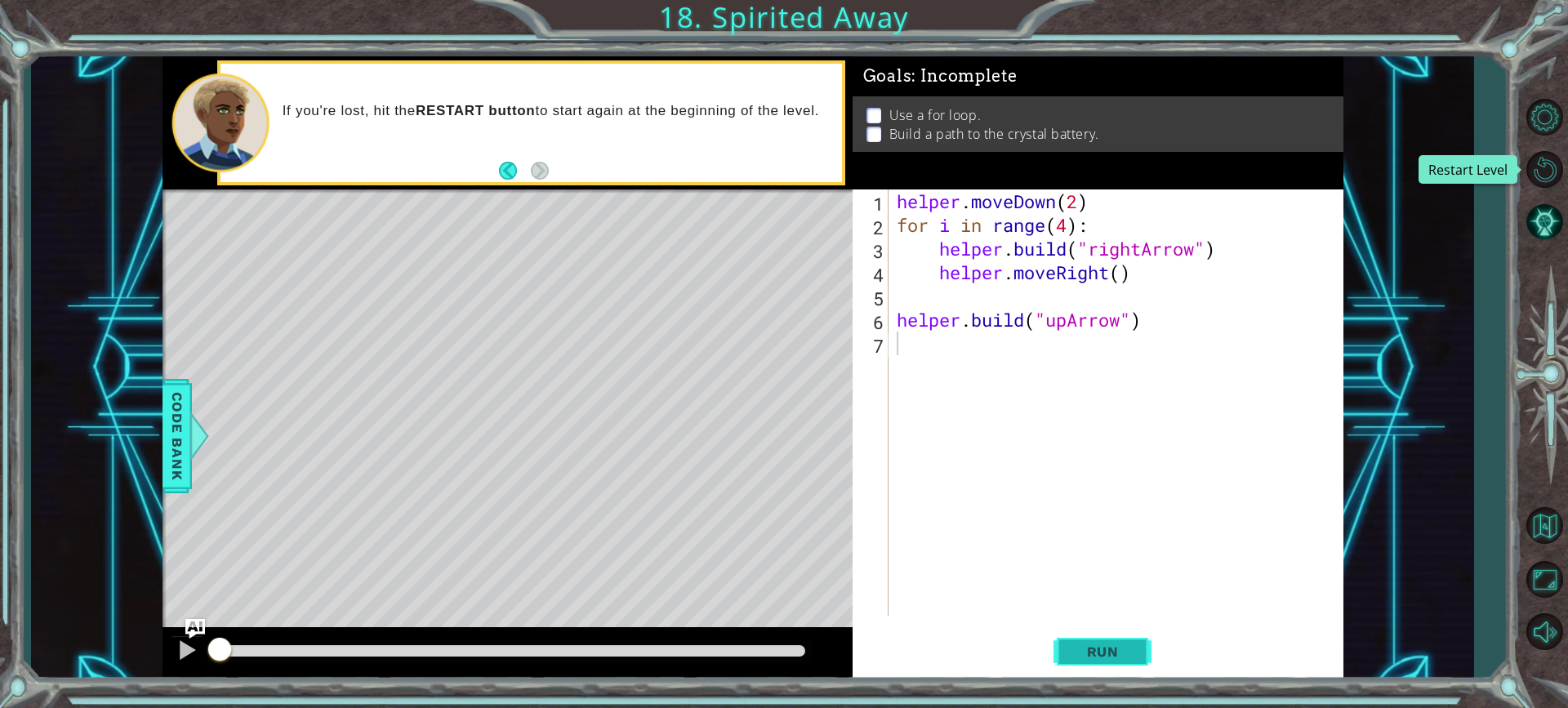
click at [1088, 651] on span "Run" at bounding box center [1102, 651] width 65 height 16
